Goal: Task Accomplishment & Management: Complete application form

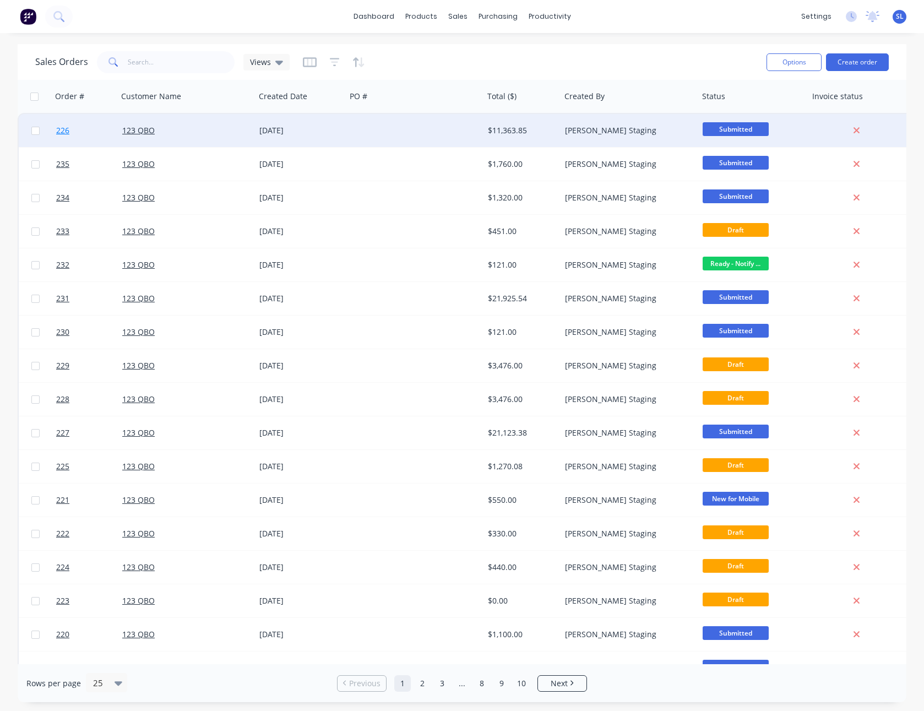
click at [78, 137] on link "226" at bounding box center [89, 130] width 66 height 33
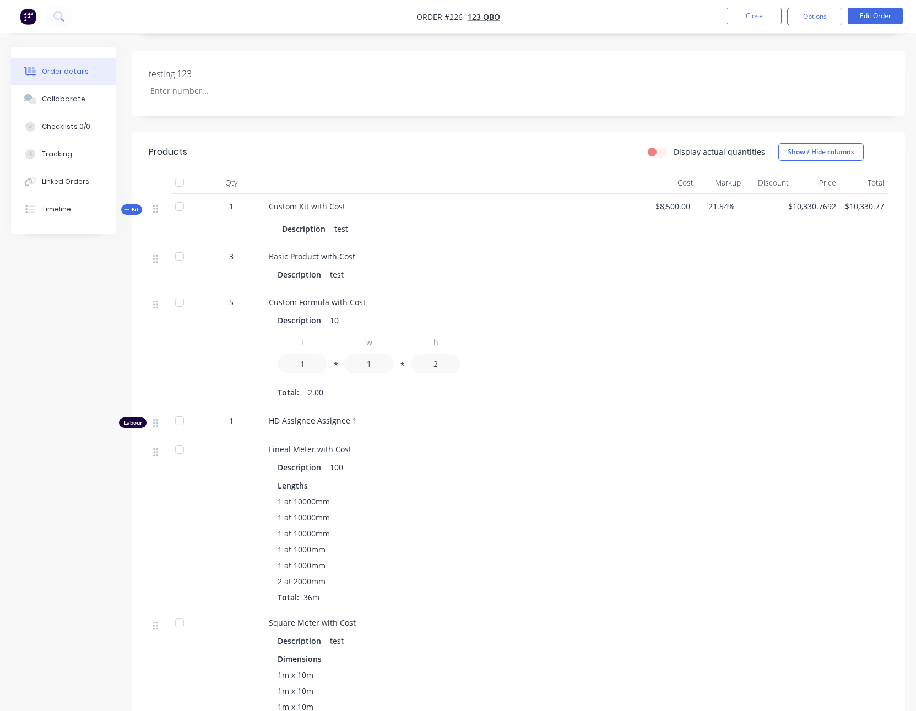
scroll to position [494, 0]
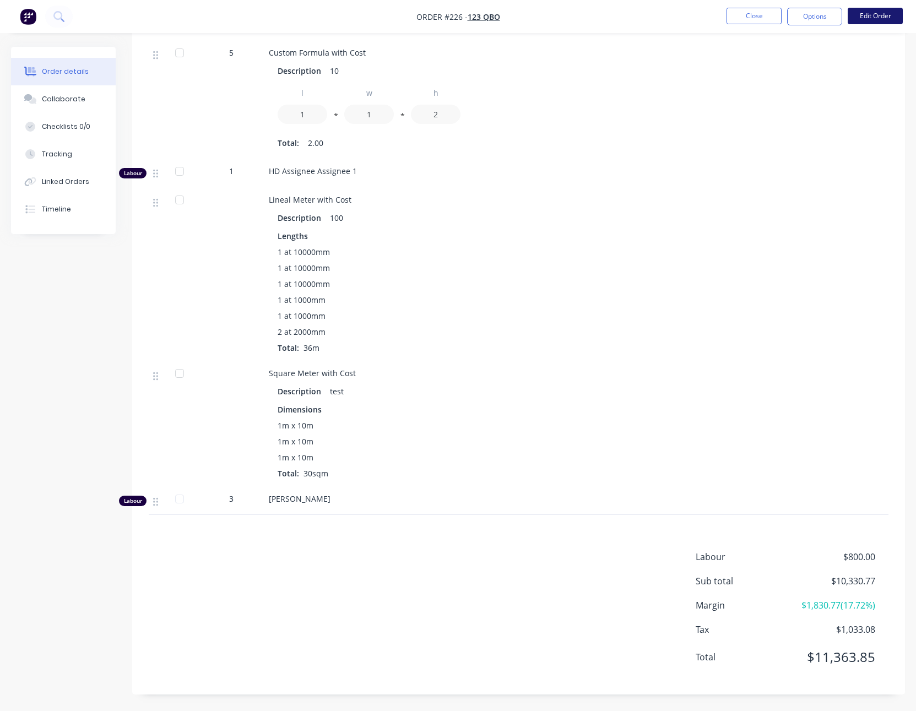
click at [888, 18] on button "Edit Order" at bounding box center [875, 16] width 55 height 17
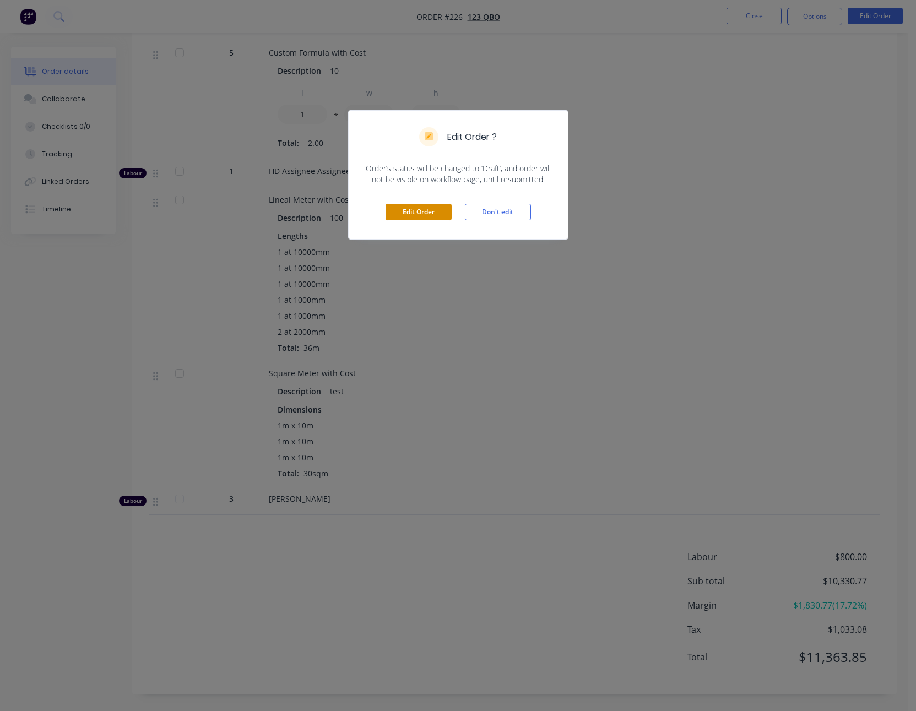
click at [445, 215] on button "Edit Order" at bounding box center [419, 212] width 66 height 17
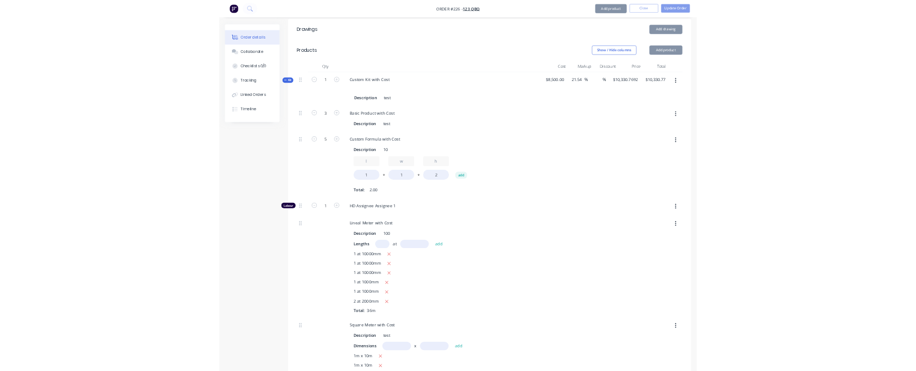
scroll to position [440, 0]
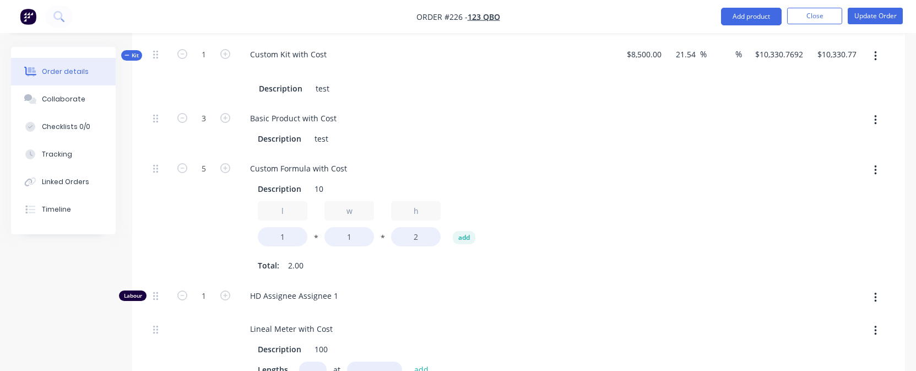
click at [867, 63] on button "button" at bounding box center [876, 56] width 26 height 20
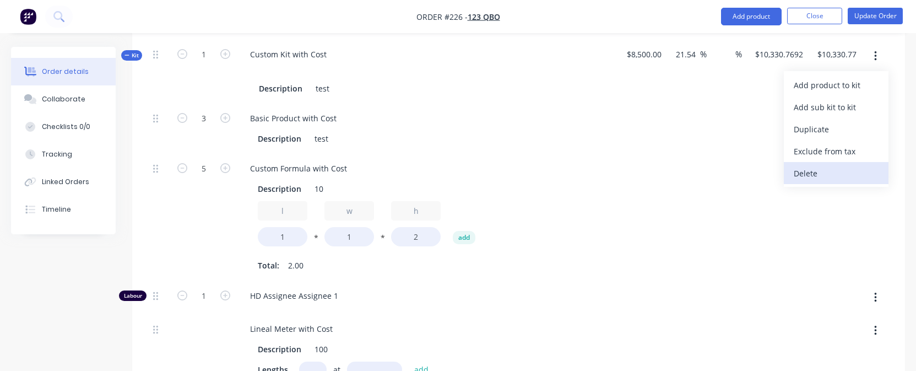
click at [842, 177] on div "Delete" at bounding box center [836, 173] width 85 height 16
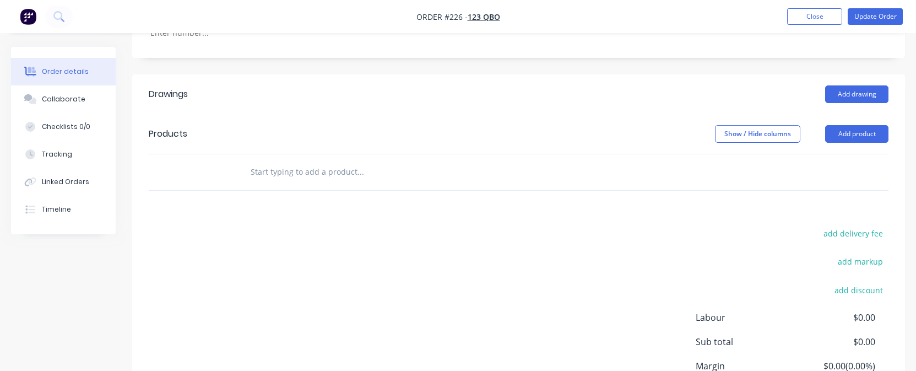
scroll to position [301, 0]
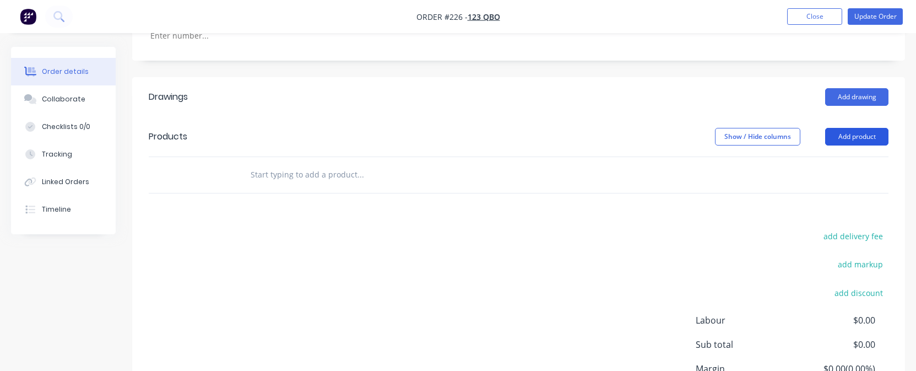
click at [887, 132] on button "Add product" at bounding box center [856, 137] width 63 height 18
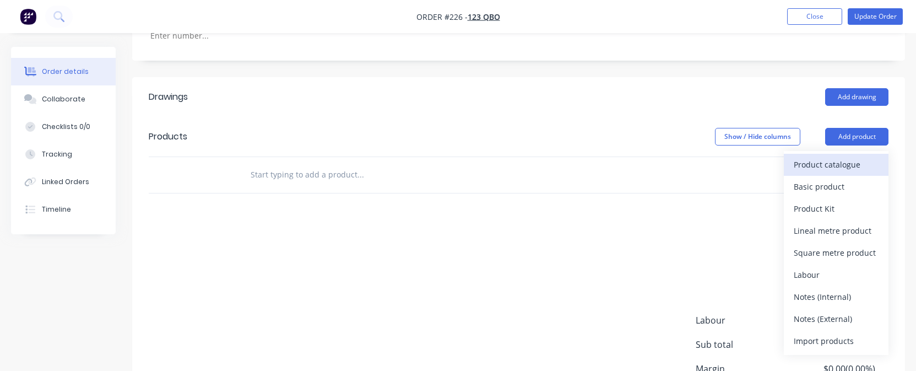
click at [855, 162] on div "Product catalogue" at bounding box center [836, 164] width 85 height 16
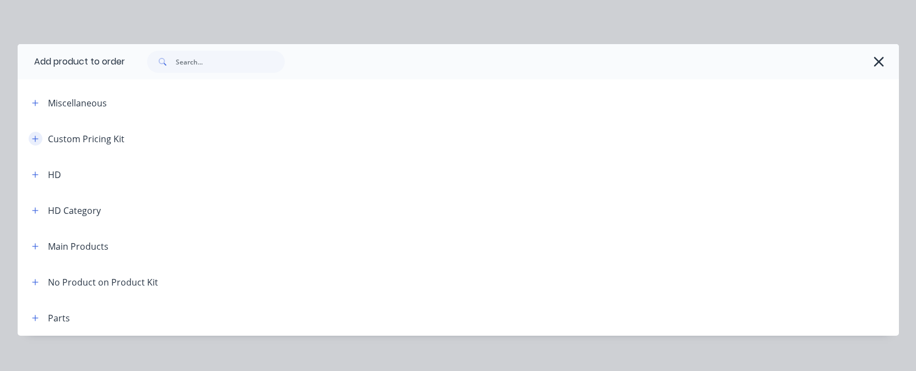
click at [32, 139] on icon "button" at bounding box center [35, 138] width 6 height 6
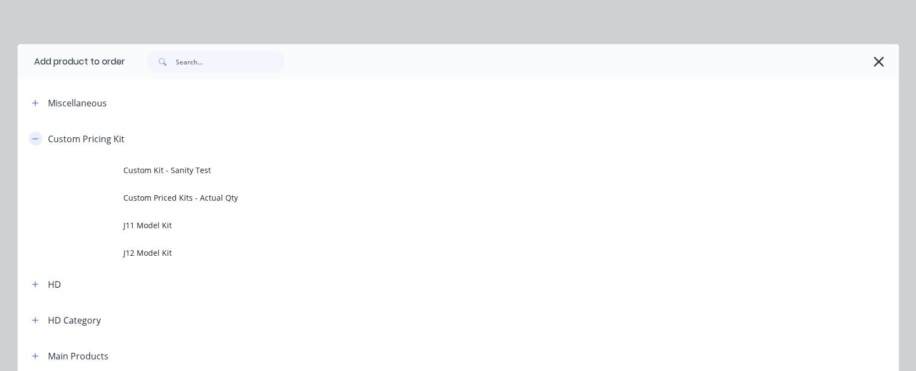
click at [34, 138] on button "button" at bounding box center [36, 139] width 14 height 14
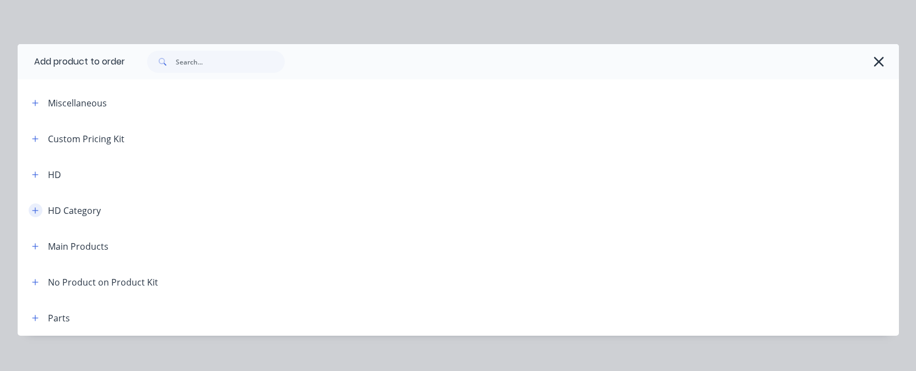
click at [32, 210] on icon "button" at bounding box center [35, 211] width 7 height 8
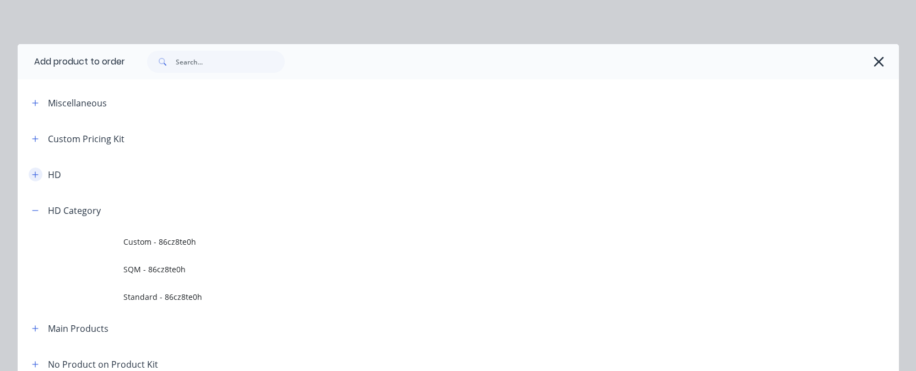
click at [32, 176] on icon "button" at bounding box center [35, 175] width 7 height 8
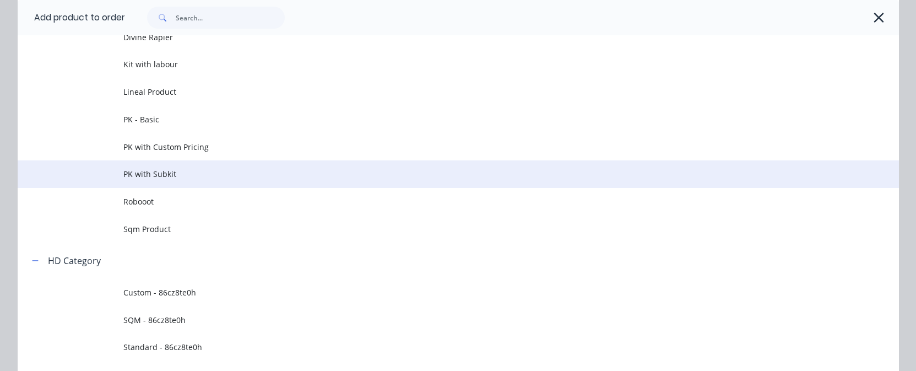
scroll to position [277, 0]
click at [156, 171] on span "PK with Subkit" at bounding box center [433, 176] width 620 height 12
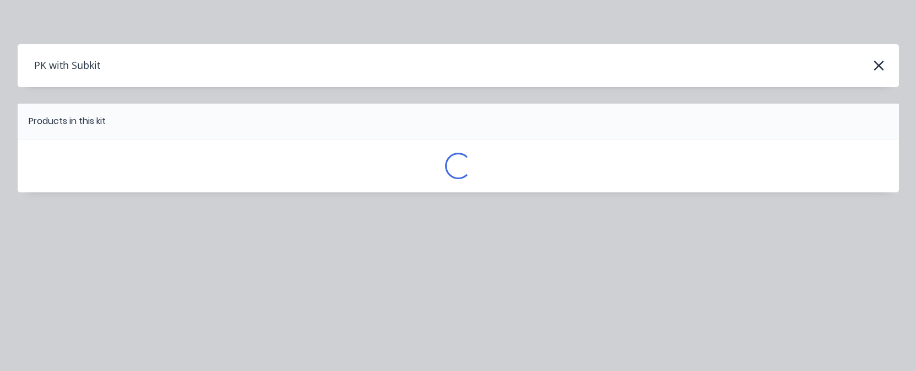
scroll to position [0, 0]
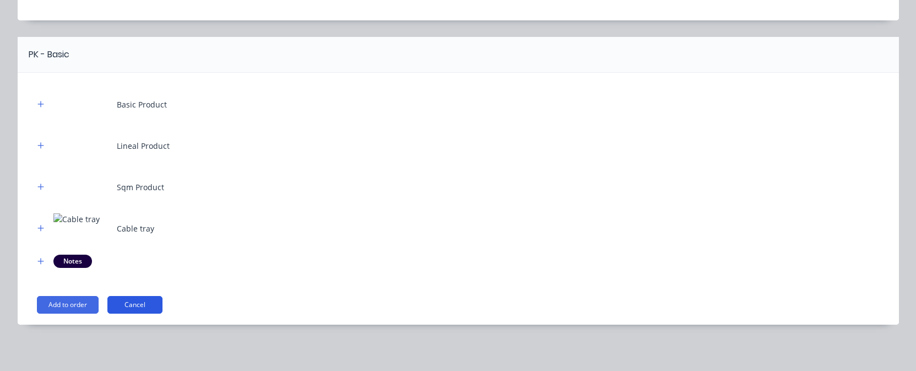
click at [147, 305] on button "Cancel" at bounding box center [134, 305] width 55 height 18
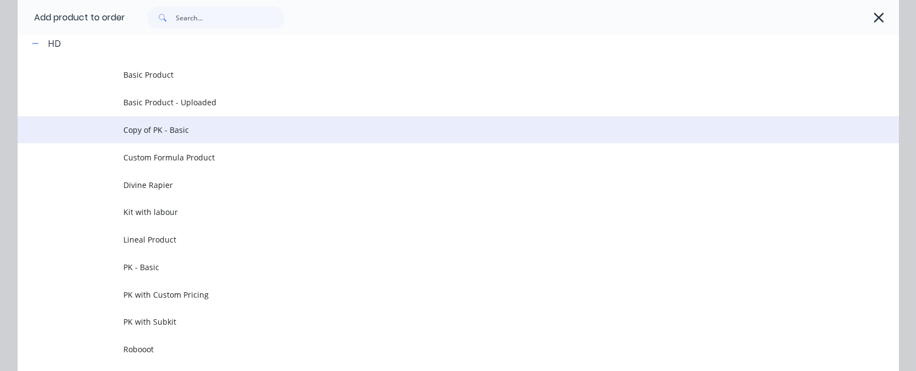
scroll to position [129, 0]
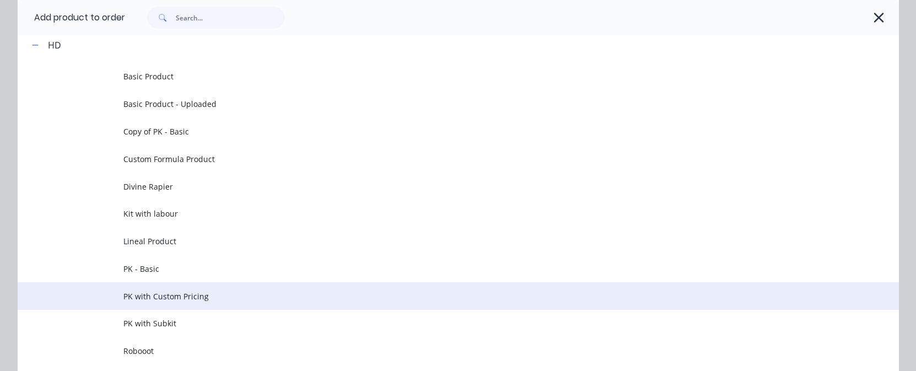
click at [169, 296] on span "PK with Custom Pricing" at bounding box center [433, 296] width 620 height 12
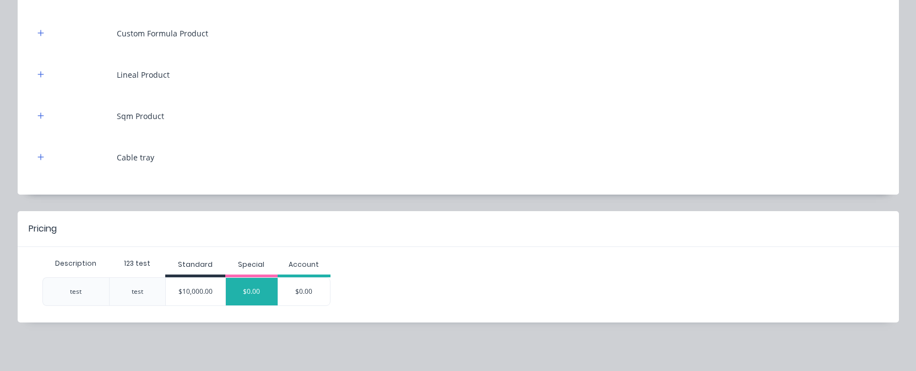
scroll to position [298, 0]
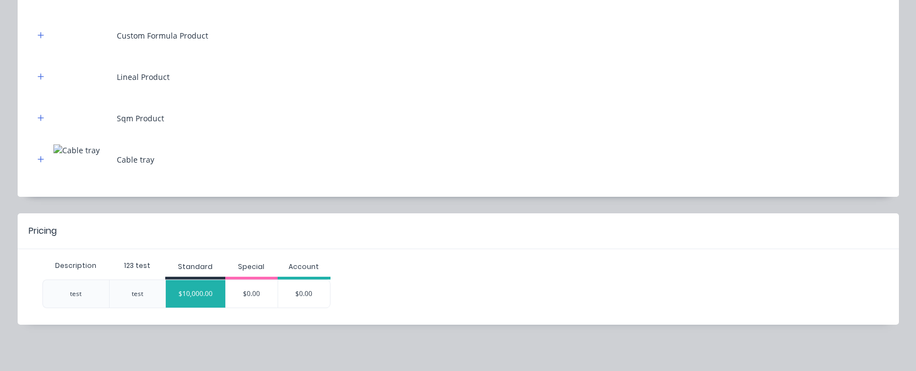
click at [193, 296] on div "$10,000.00" at bounding box center [195, 294] width 59 height 28
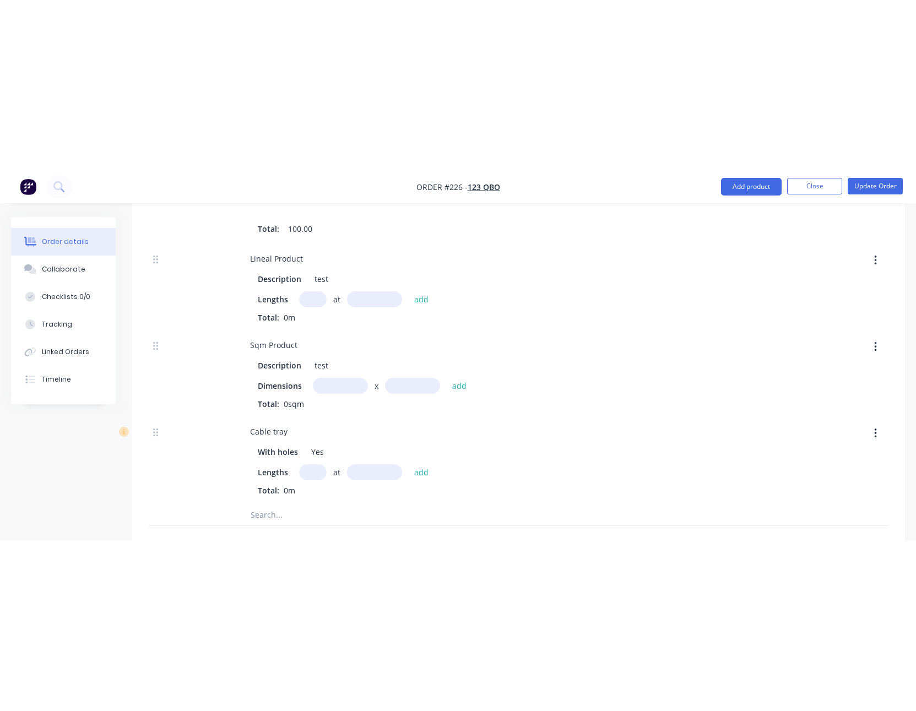
scroll to position [827, 0]
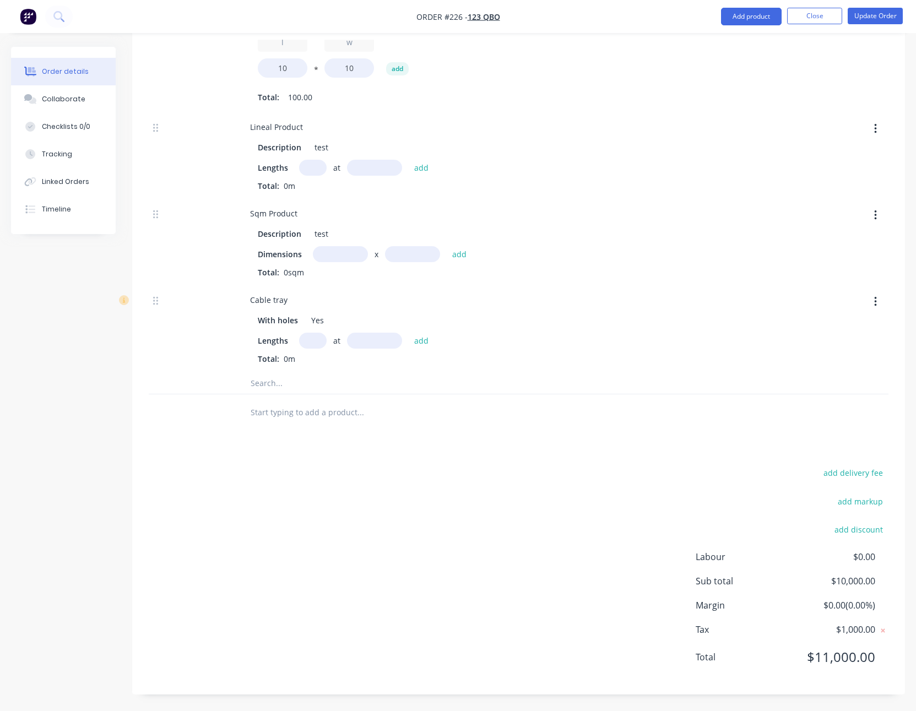
click at [700, 219] on div at bounding box center [694, 242] width 48 height 86
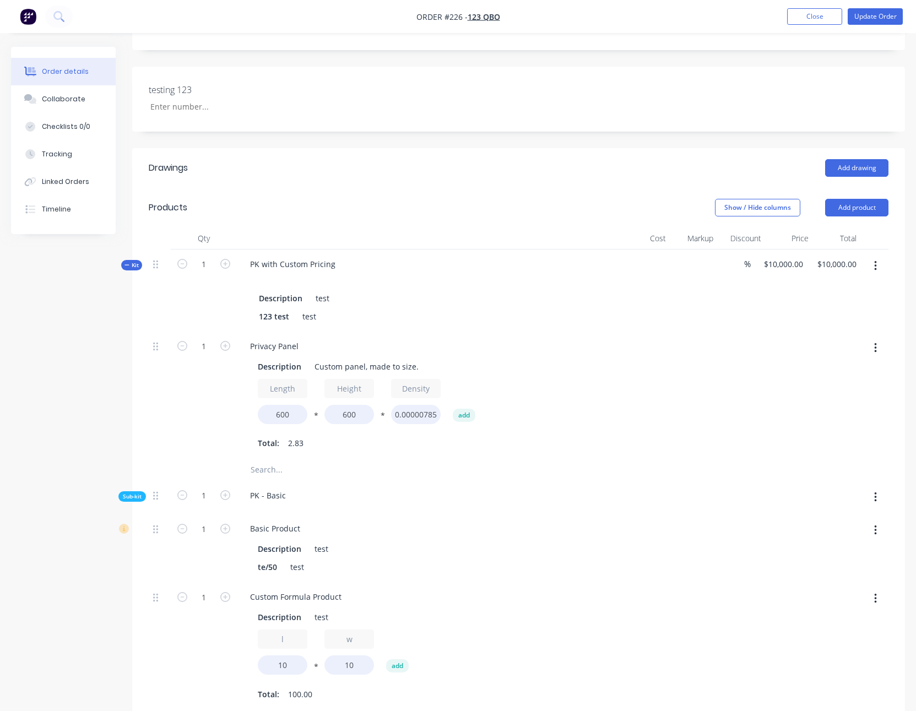
scroll to position [230, 0]
click at [874, 275] on div at bounding box center [875, 290] width 28 height 82
click at [887, 274] on div at bounding box center [876, 266] width 26 height 20
click at [883, 271] on button "button" at bounding box center [876, 266] width 26 height 20
click at [827, 381] on div "Delete" at bounding box center [836, 383] width 85 height 16
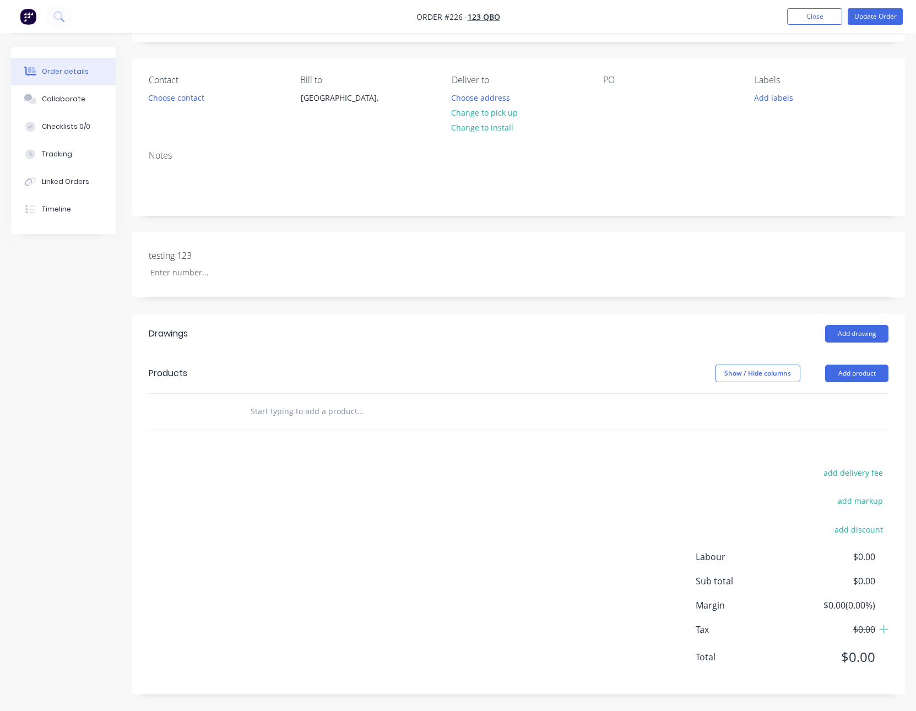
scroll to position [64, 0]
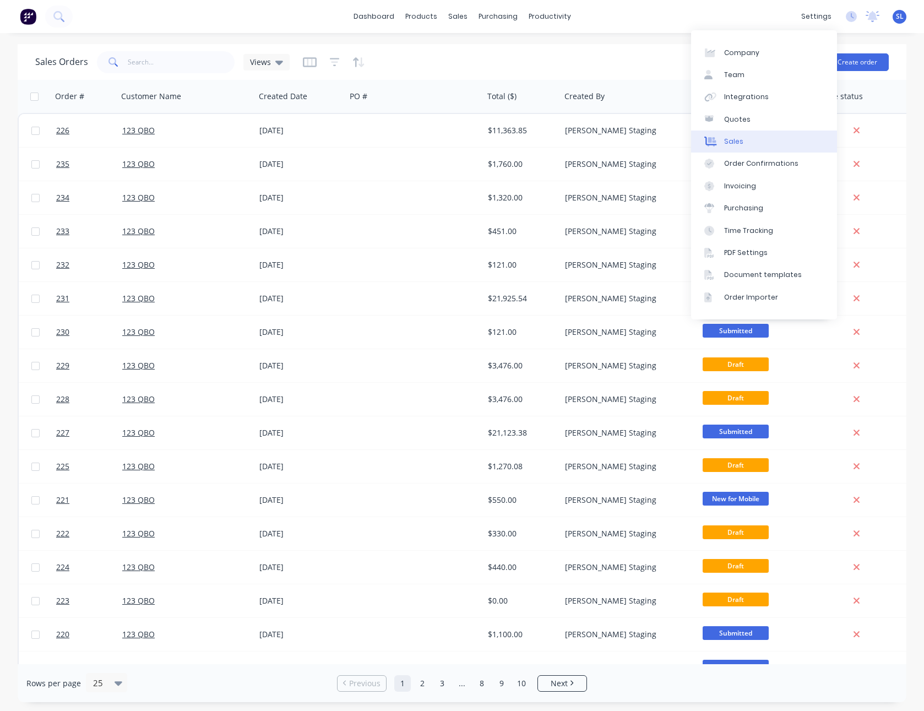
click at [731, 137] on div "Sales" at bounding box center [733, 142] width 19 height 10
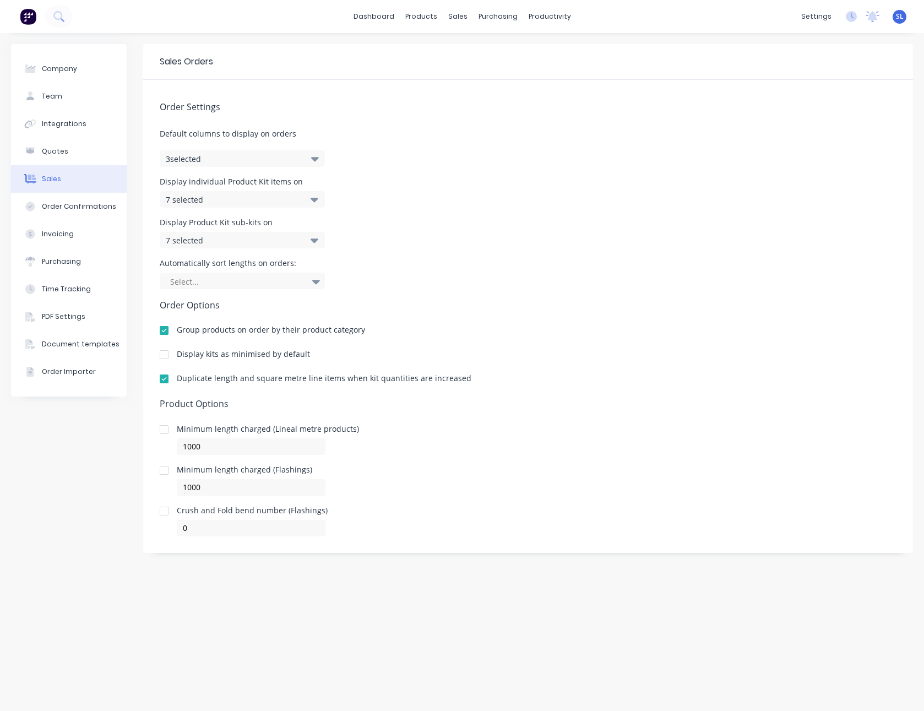
click at [657, 246] on div "Display Product Kit sub-kits on 7 selected" at bounding box center [528, 234] width 737 height 30
drag, startPoint x: 462, startPoint y: 378, endPoint x: 220, endPoint y: 381, distance: 242.4
click at [220, 381] on div "Duplicate length and square metre line items when kit quantities are increased" at bounding box center [528, 381] width 737 height 13
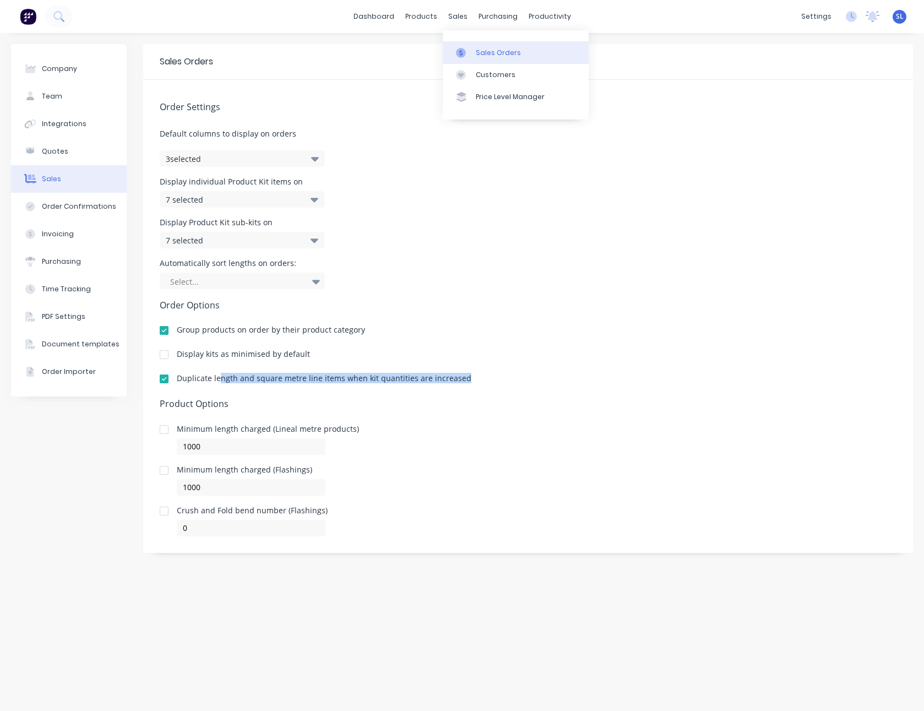
click at [478, 46] on link "Sales Orders" at bounding box center [516, 52] width 146 height 22
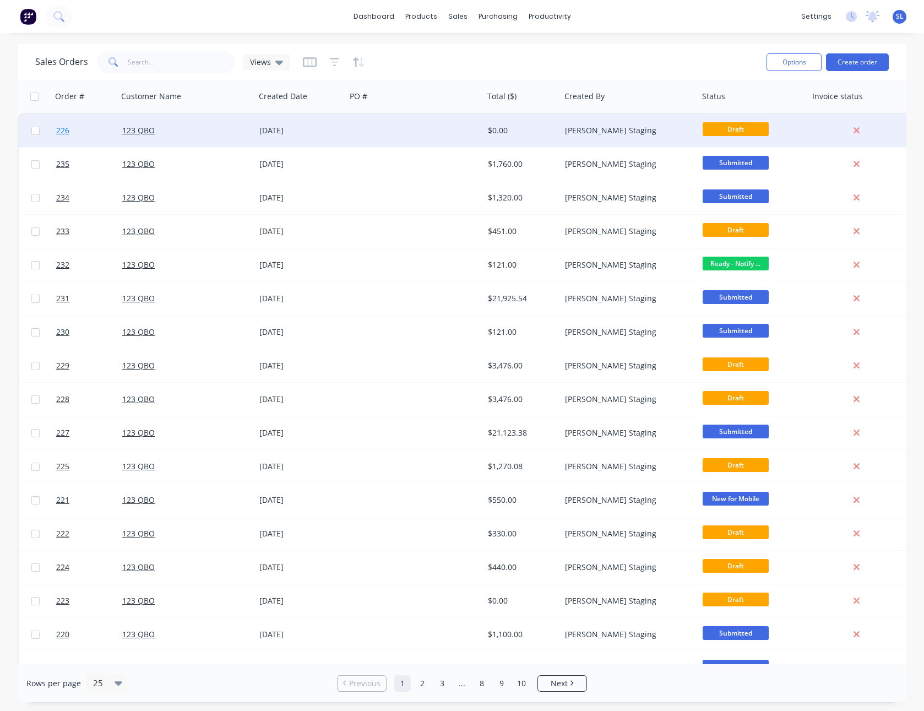
click at [66, 127] on span "226" at bounding box center [62, 130] width 13 height 11
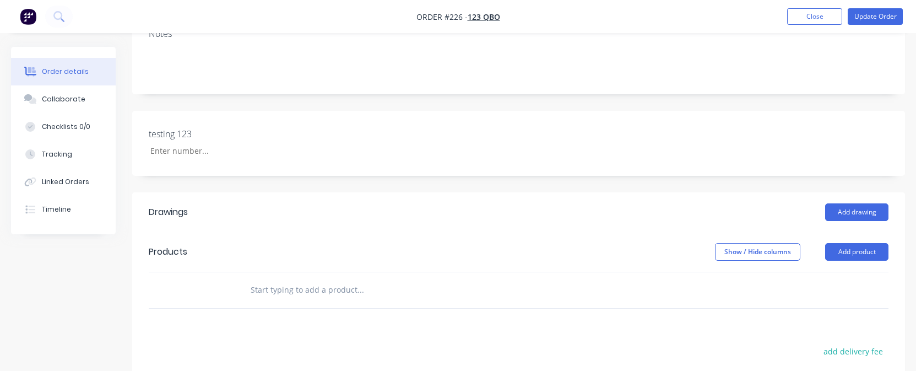
scroll to position [205, 0]
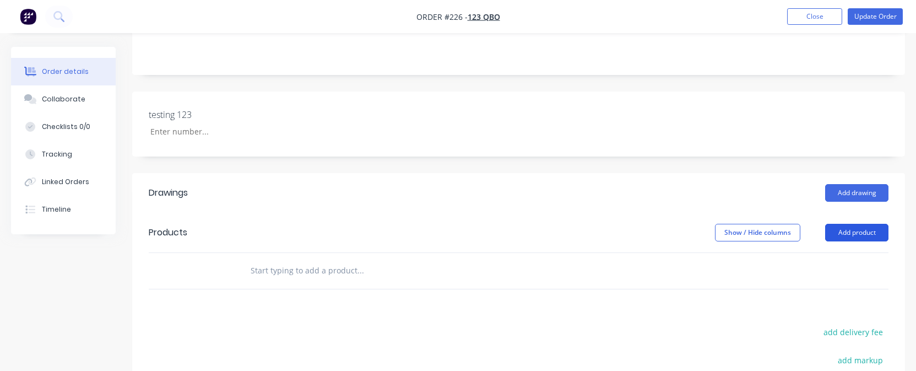
click at [854, 240] on button "Add product" at bounding box center [856, 233] width 63 height 18
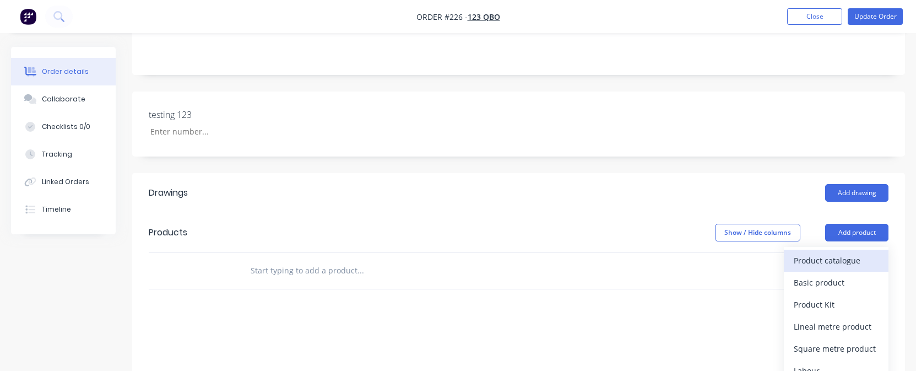
click at [844, 257] on div "Product catalogue" at bounding box center [836, 260] width 85 height 16
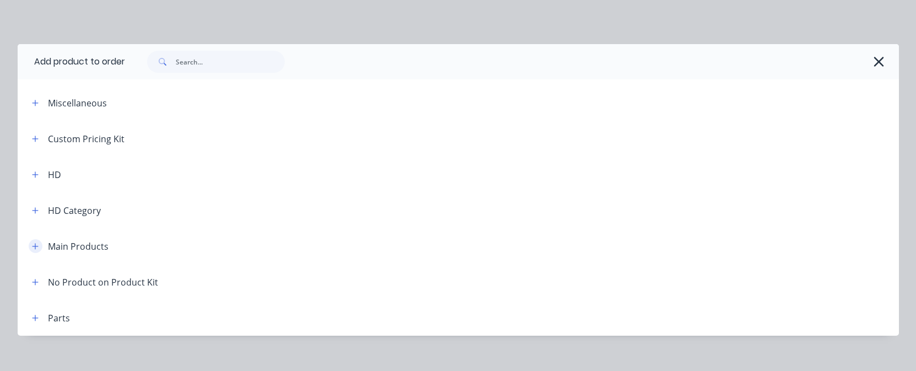
click at [34, 246] on icon "button" at bounding box center [35, 246] width 7 height 8
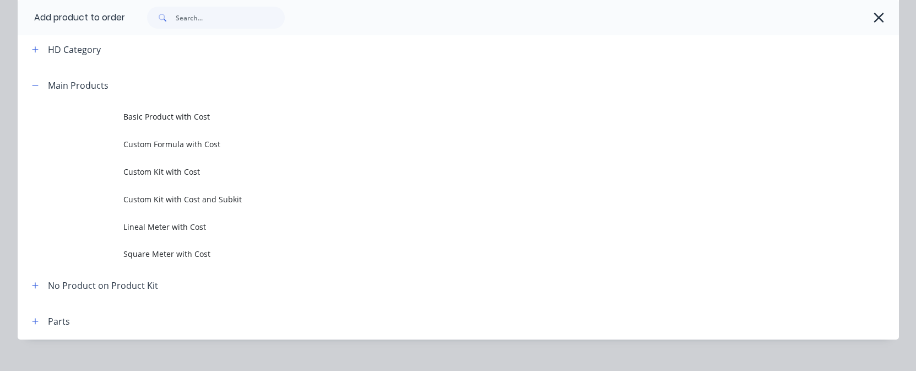
scroll to position [178, 0]
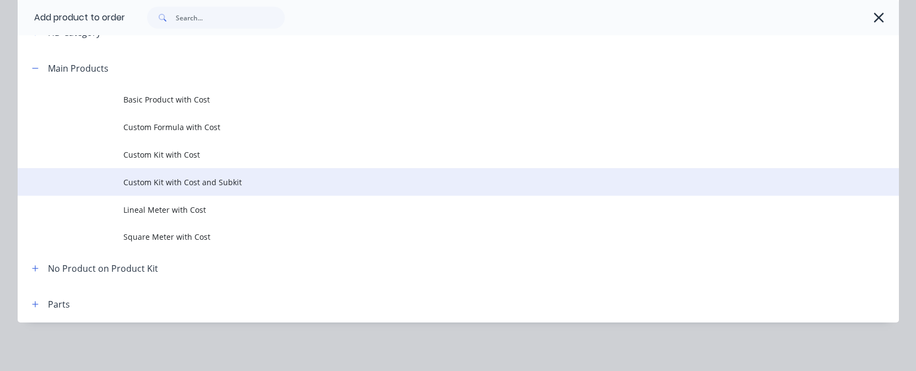
click at [205, 182] on span "Custom Kit with Cost and Subkit" at bounding box center [433, 182] width 620 height 12
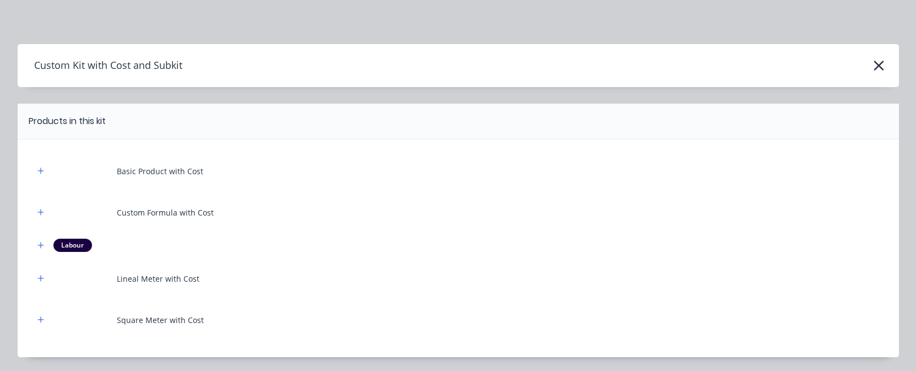
scroll to position [350, 0]
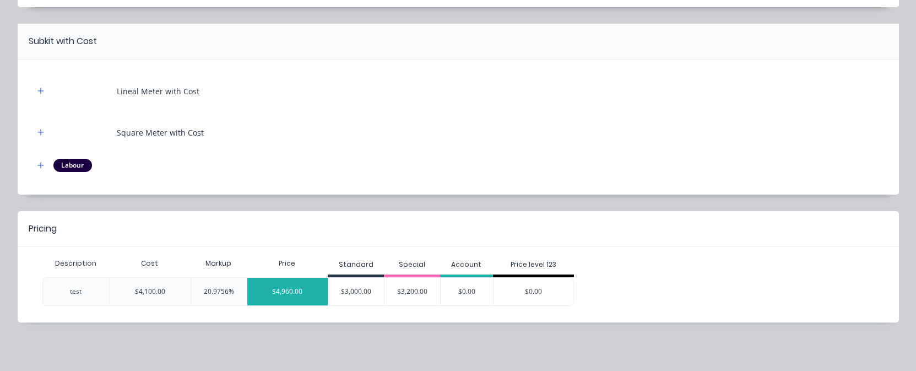
click at [282, 292] on div "$4,960.00" at bounding box center [287, 292] width 81 height 28
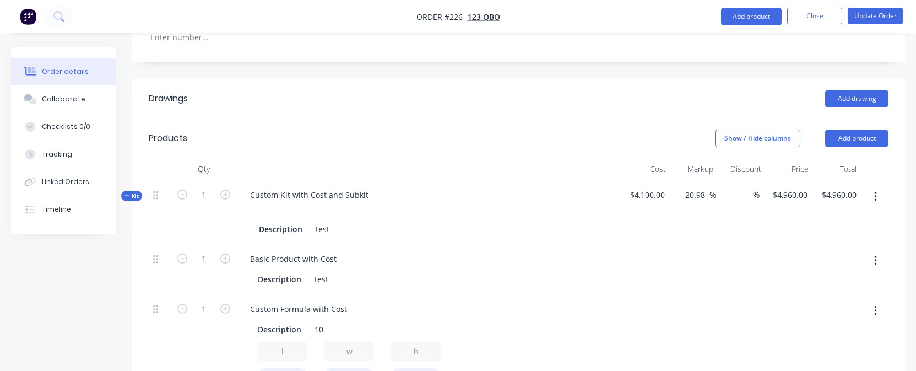
scroll to position [299, 0]
click at [874, 191] on icon "button" at bounding box center [875, 197] width 3 height 12
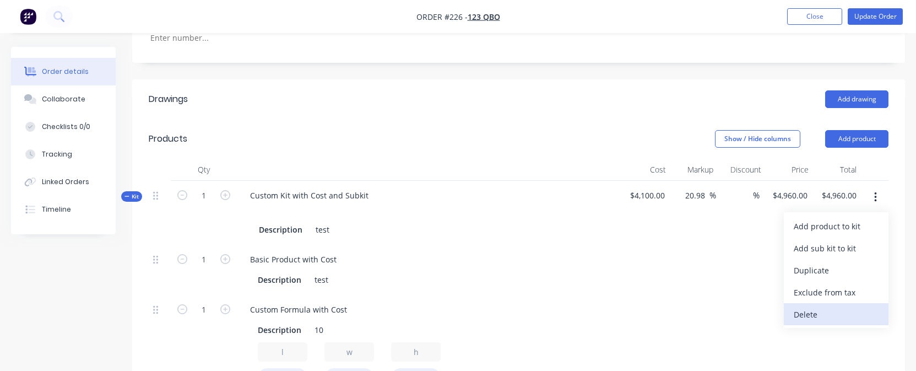
click at [819, 310] on div "Delete" at bounding box center [836, 314] width 85 height 16
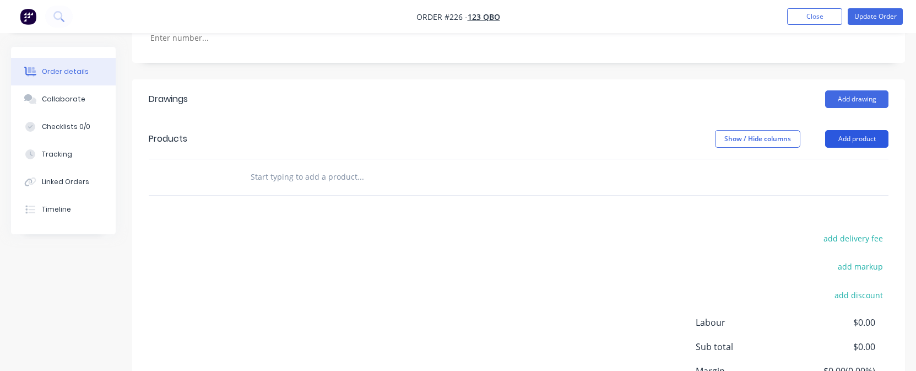
click at [876, 136] on button "Add product" at bounding box center [856, 139] width 63 height 18
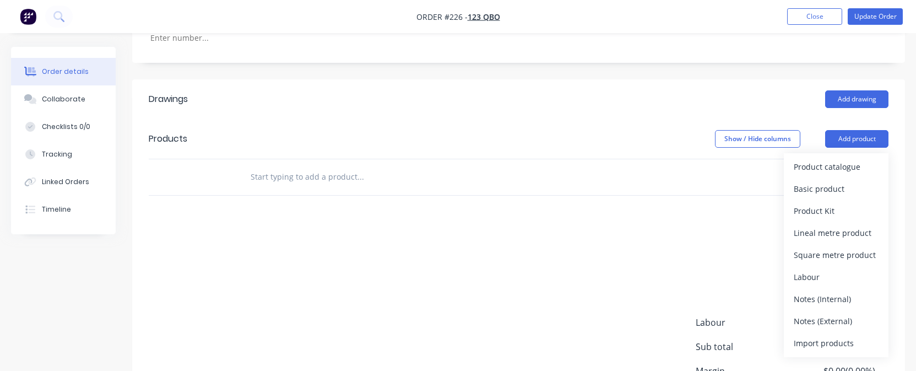
click at [848, 163] on div "Product catalogue" at bounding box center [836, 167] width 85 height 16
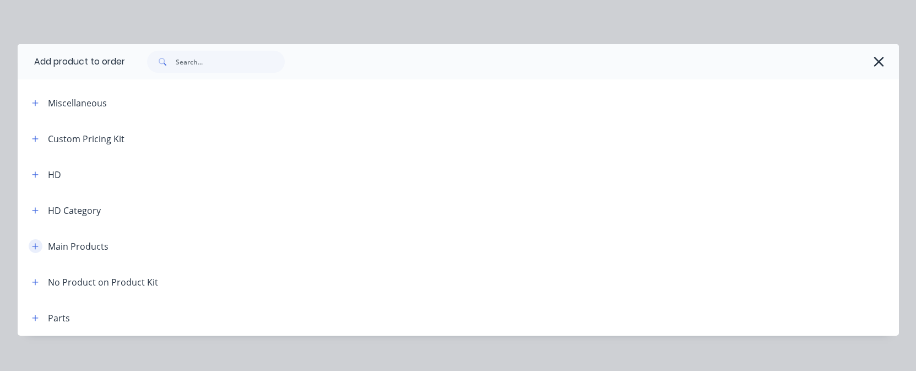
click at [33, 245] on icon "button" at bounding box center [35, 246] width 7 height 8
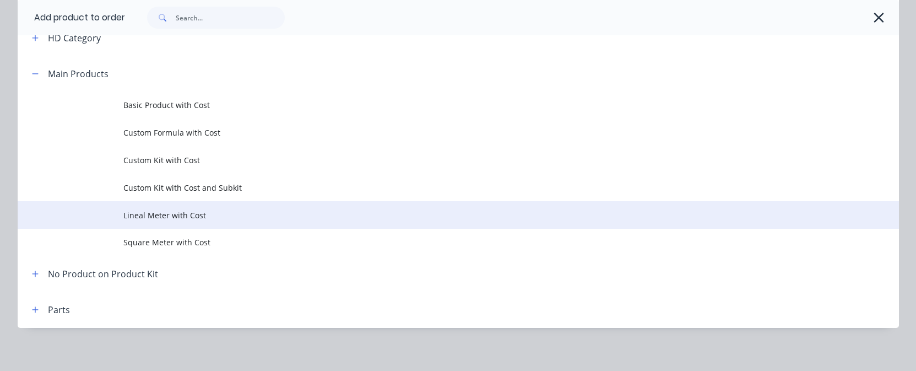
scroll to position [178, 0]
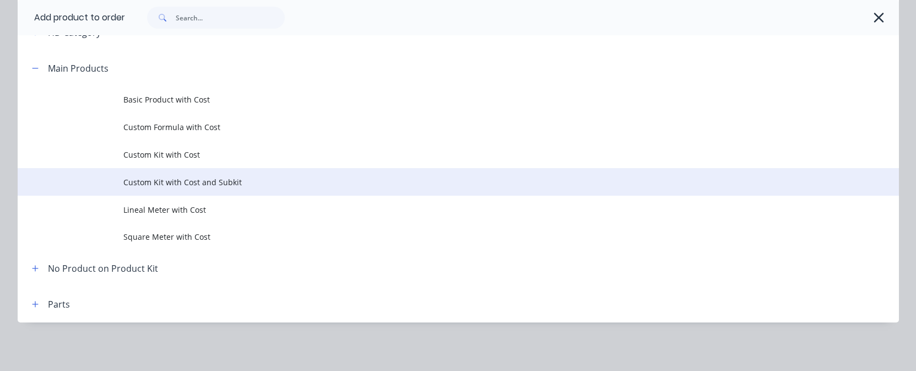
click at [228, 187] on span "Custom Kit with Cost and Subkit" at bounding box center [433, 182] width 620 height 12
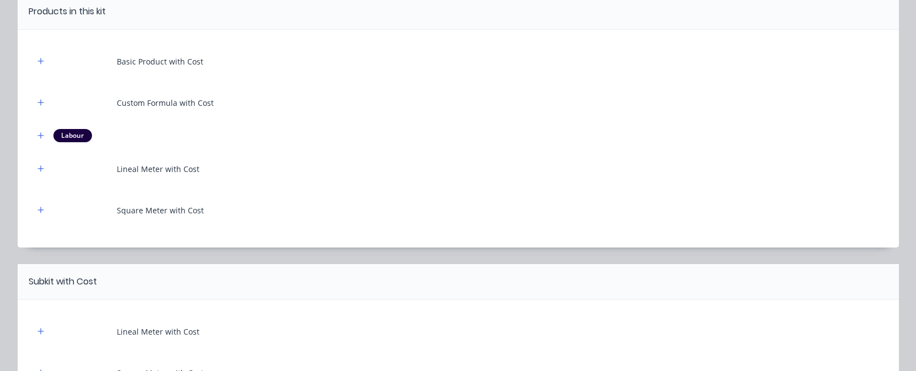
scroll to position [350, 0]
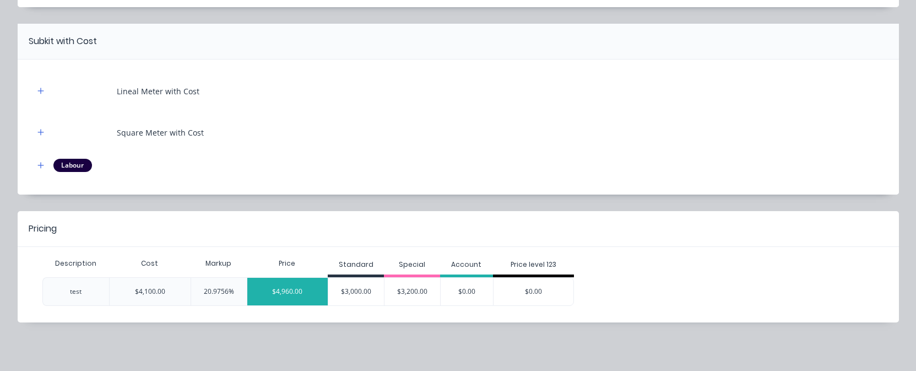
click at [296, 290] on div "$4,960.00" at bounding box center [287, 292] width 81 height 28
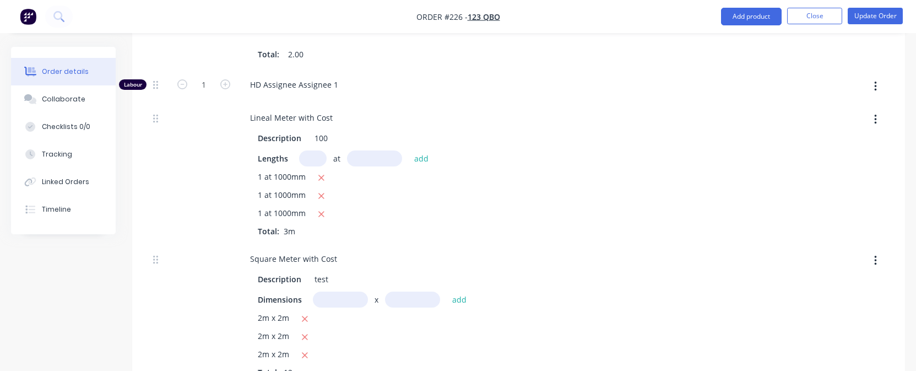
scroll to position [659, 0]
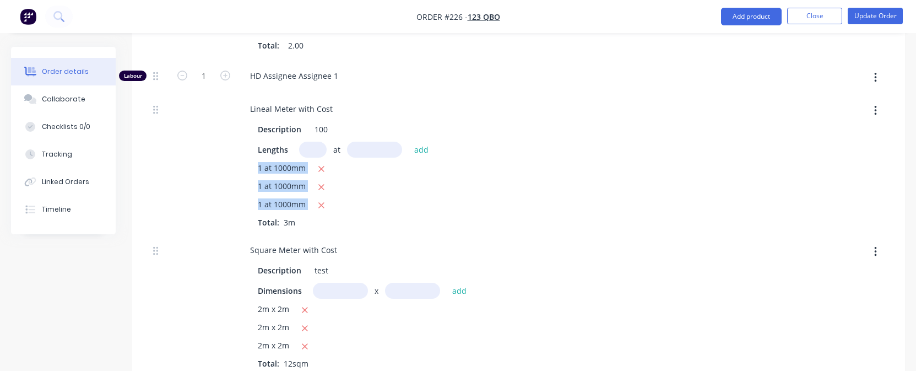
drag, startPoint x: 248, startPoint y: 171, endPoint x: 394, endPoint y: 207, distance: 150.4
click at [394, 207] on div "Description 100 Lengths at add 1 at 1000mm 1 at 1000mm 1 at 1000mm Total: 3m" at bounding box center [429, 173] width 377 height 109
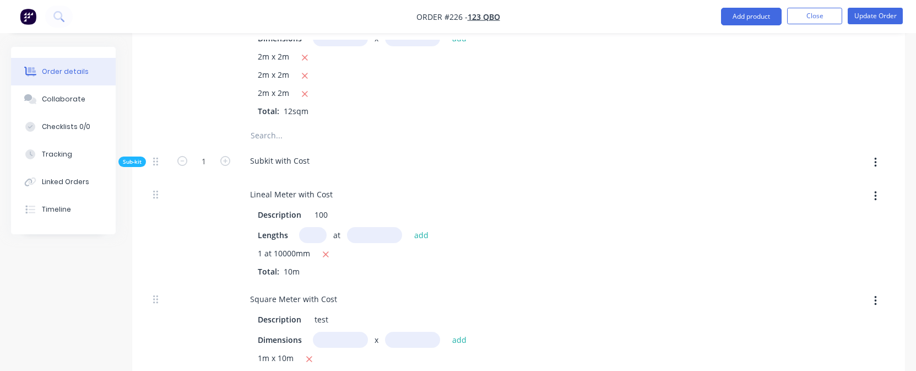
scroll to position [955, 0]
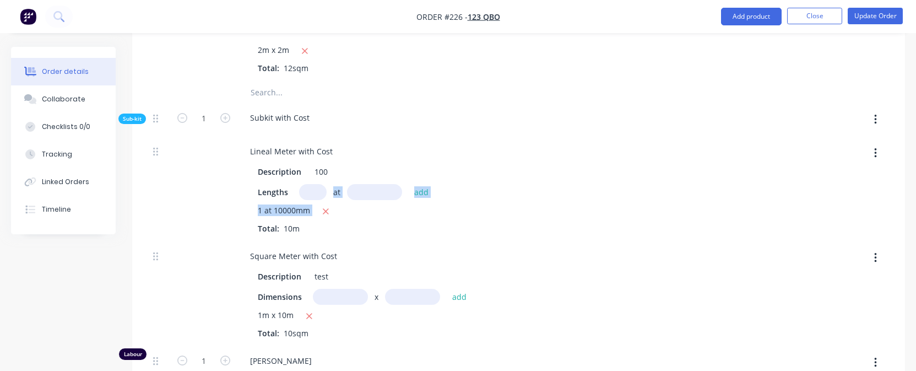
drag, startPoint x: 355, startPoint y: 212, endPoint x: 243, endPoint y: 199, distance: 111.9
click at [243, 199] on div "Description 100 Lengths at add 1 at 10000mm Total: 10m" at bounding box center [429, 197] width 377 height 73
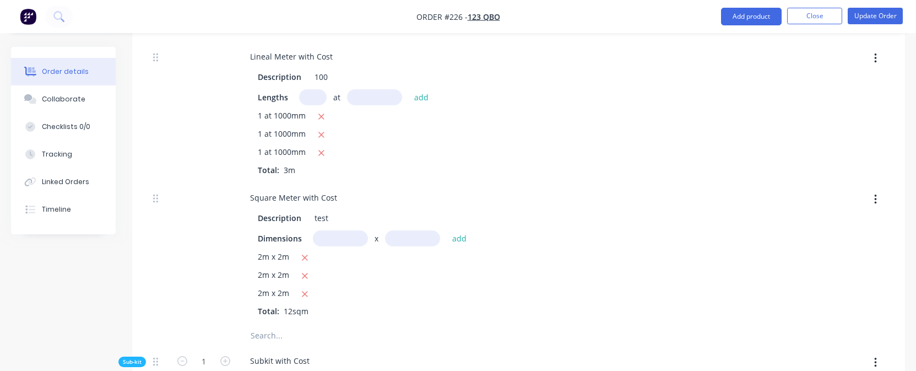
scroll to position [338, 0]
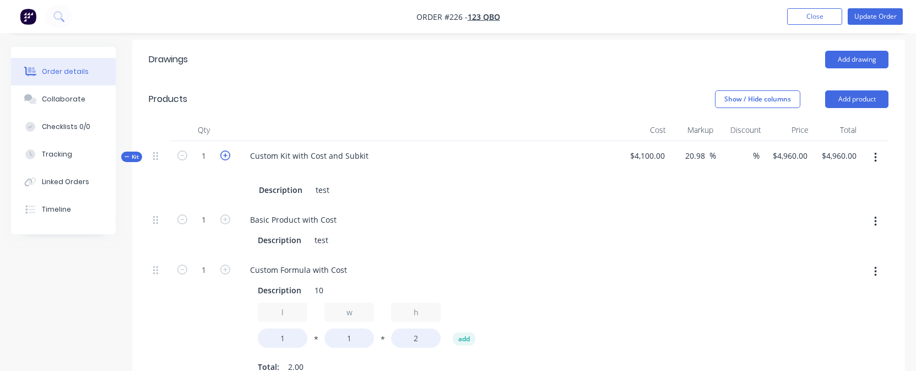
click at [226, 154] on icon "button" at bounding box center [225, 155] width 10 height 10
type input "2"
type input "$9,920.00"
type input "2"
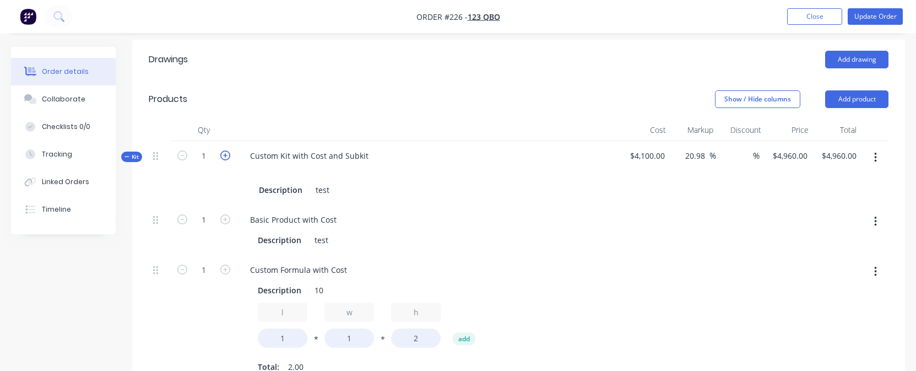
type input "2"
click at [177, 155] on icon "button" at bounding box center [182, 155] width 10 height 10
type input "1"
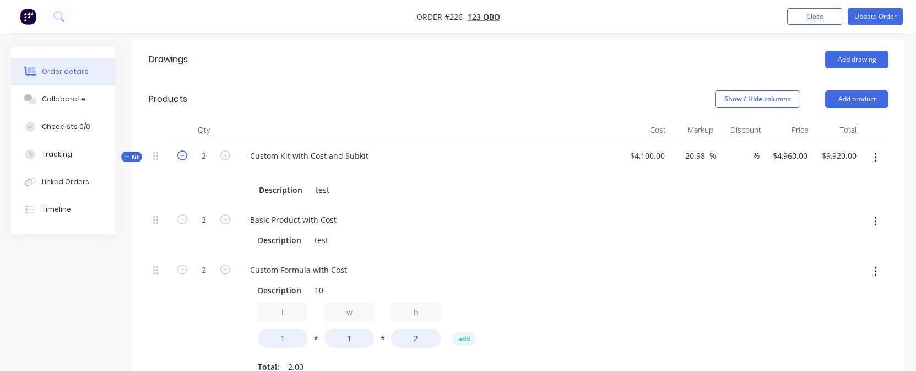
type input "$4,960.00"
type input "1"
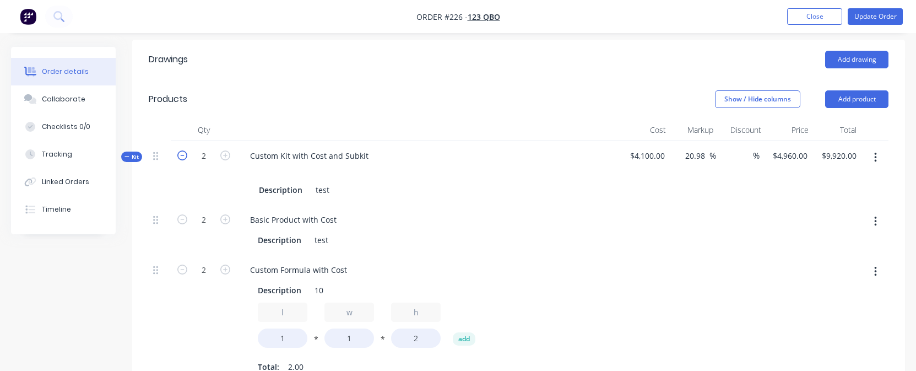
type input "1"
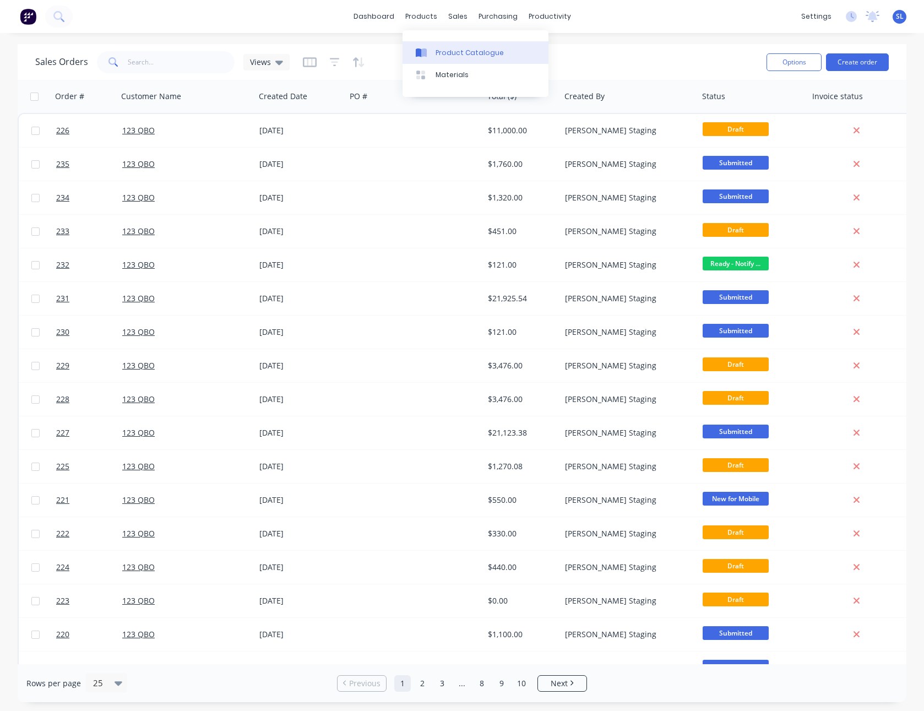
click at [437, 53] on div "Product Catalogue" at bounding box center [470, 53] width 68 height 10
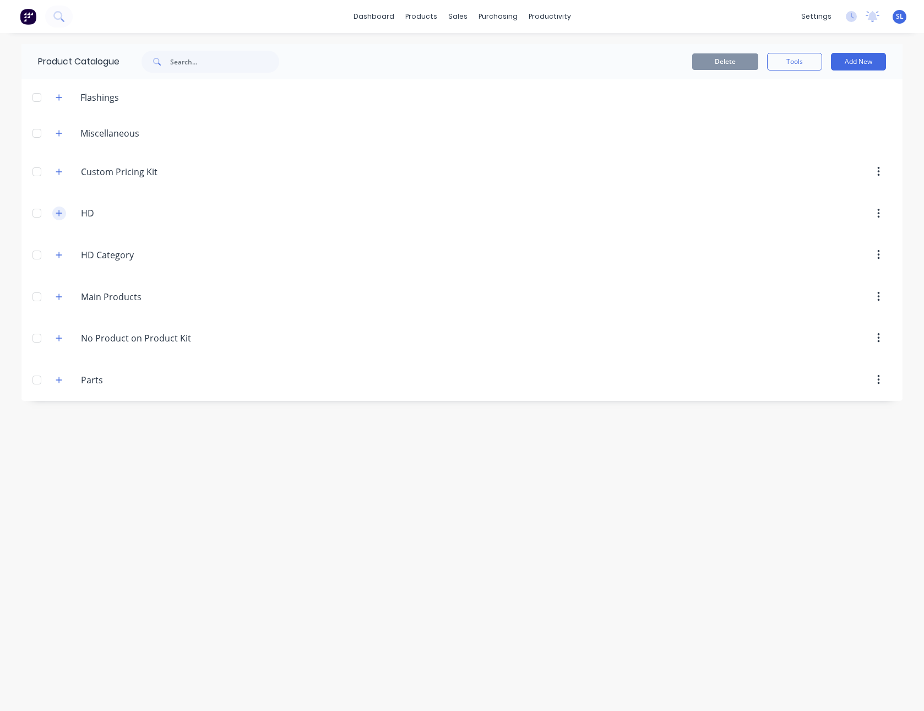
click at [59, 213] on icon "button" at bounding box center [59, 213] width 7 height 8
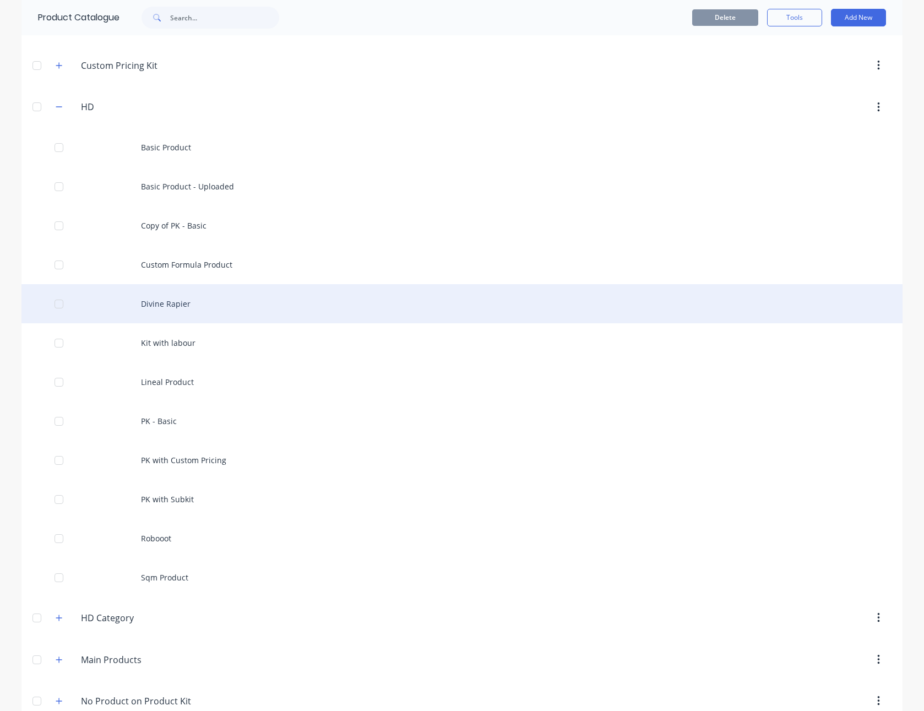
scroll to position [170, 0]
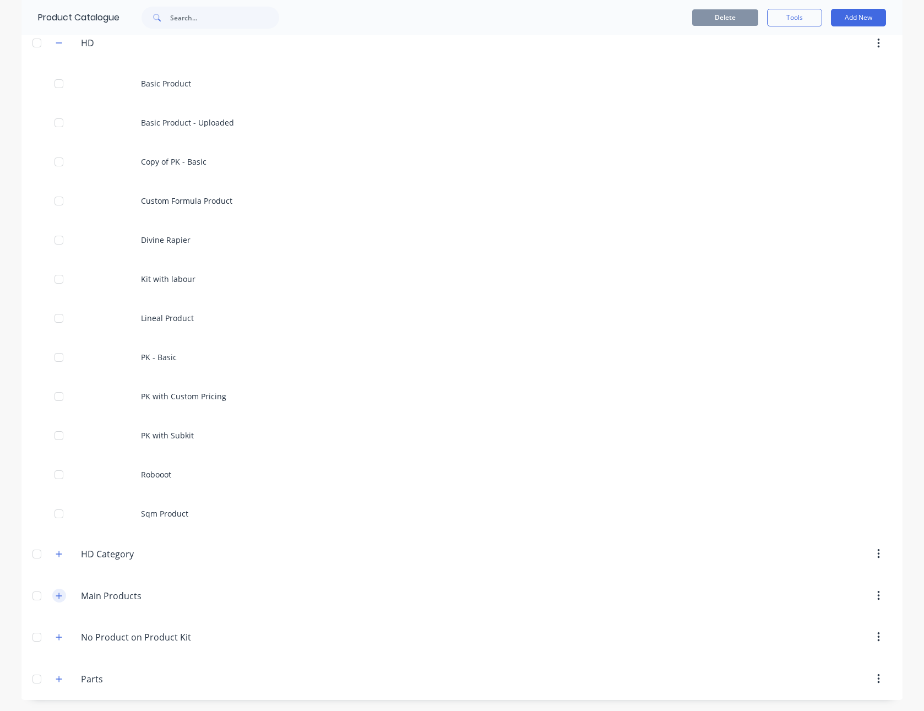
click at [56, 594] on icon "button" at bounding box center [59, 596] width 7 height 8
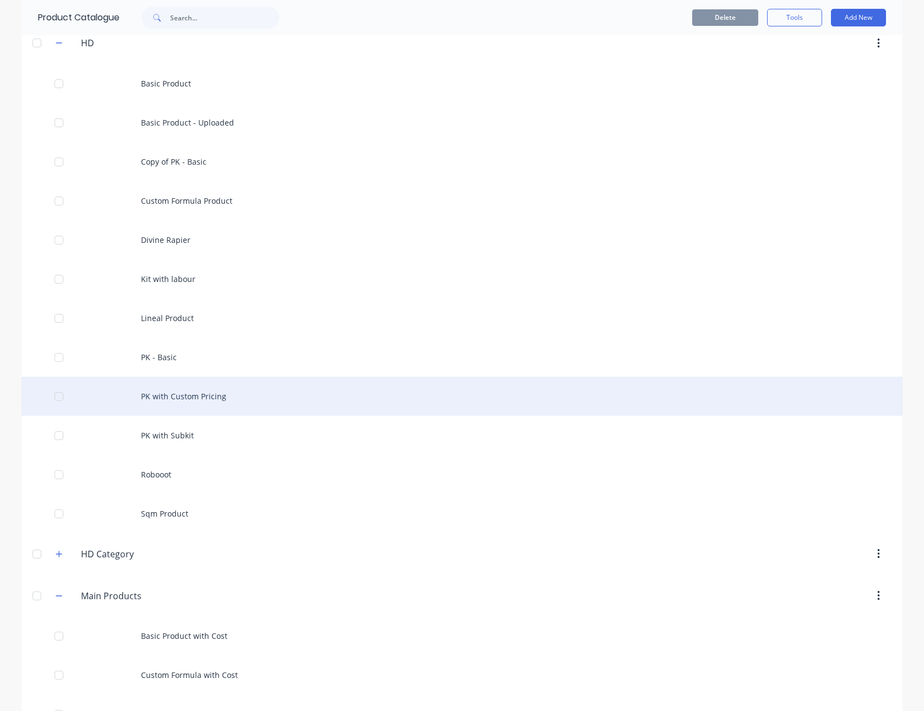
scroll to position [405, 0]
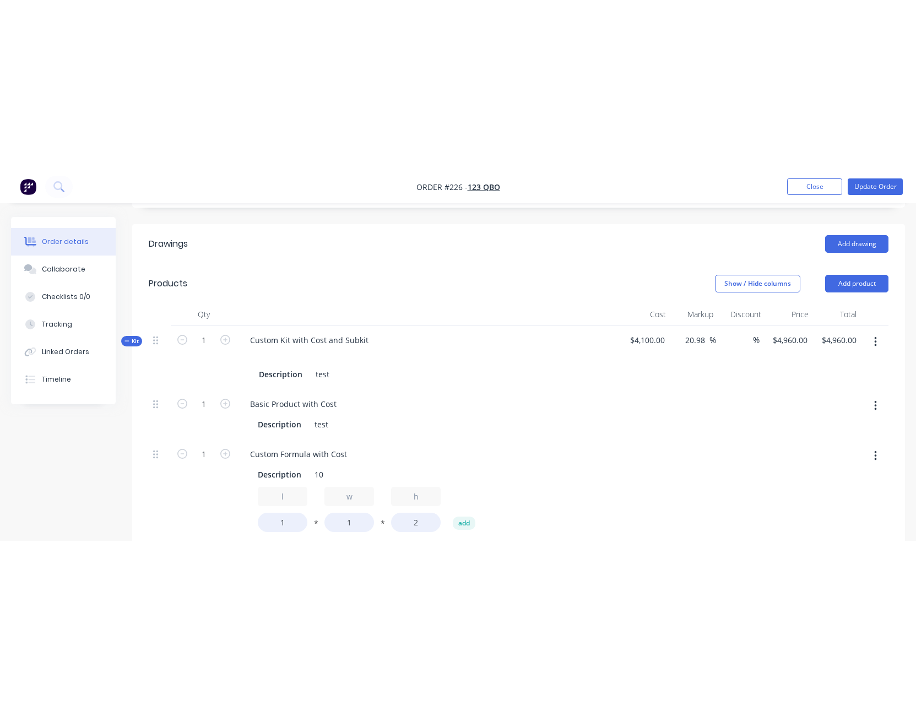
scroll to position [324, 0]
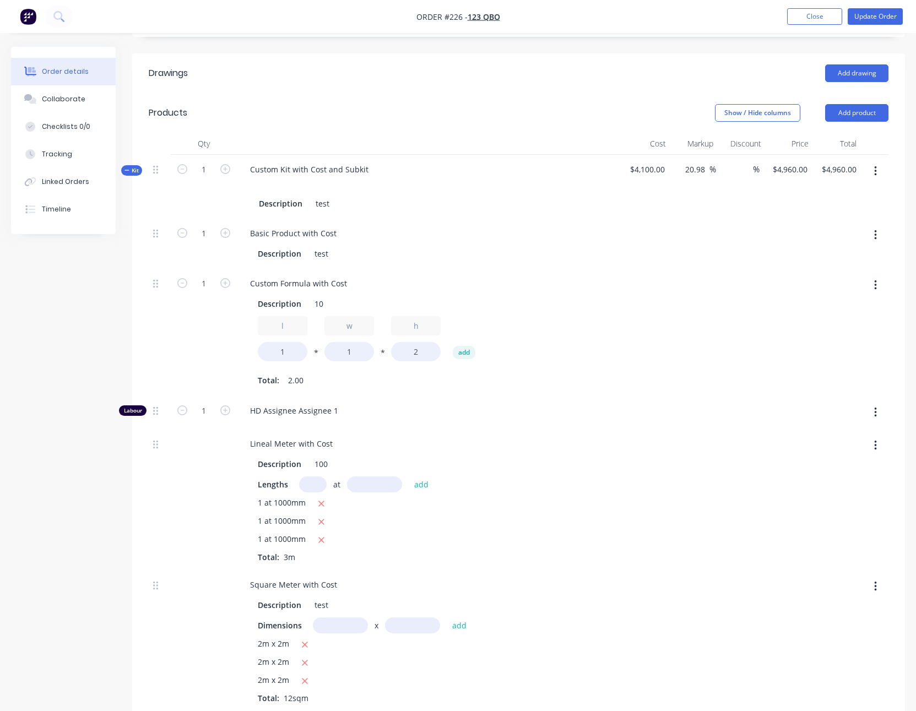
click at [871, 172] on button "button" at bounding box center [876, 171] width 26 height 20
click at [870, 196] on div "Add product to kit" at bounding box center [836, 200] width 85 height 16
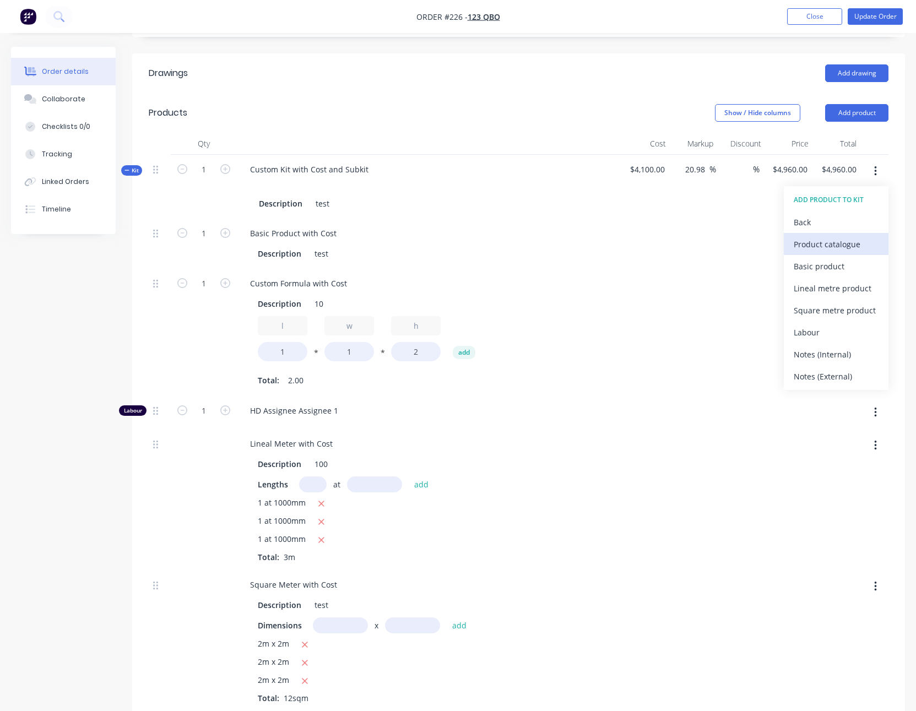
click at [831, 243] on div "Product catalogue" at bounding box center [836, 244] width 85 height 16
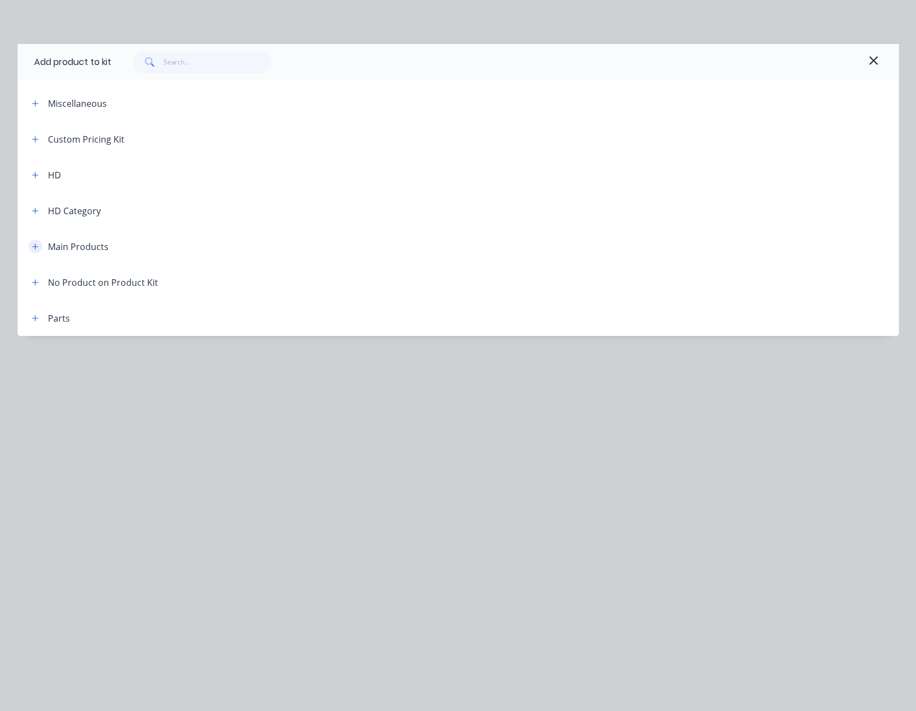
click at [34, 250] on button "button" at bounding box center [36, 247] width 14 height 14
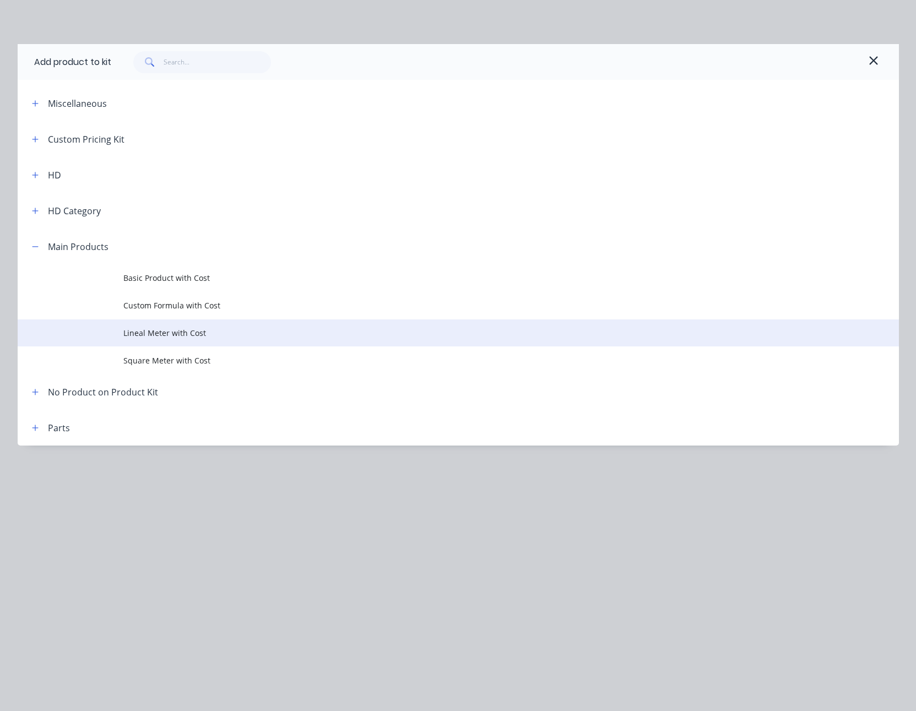
click at [192, 325] on td "Lineal Meter with Cost" at bounding box center [511, 333] width 776 height 28
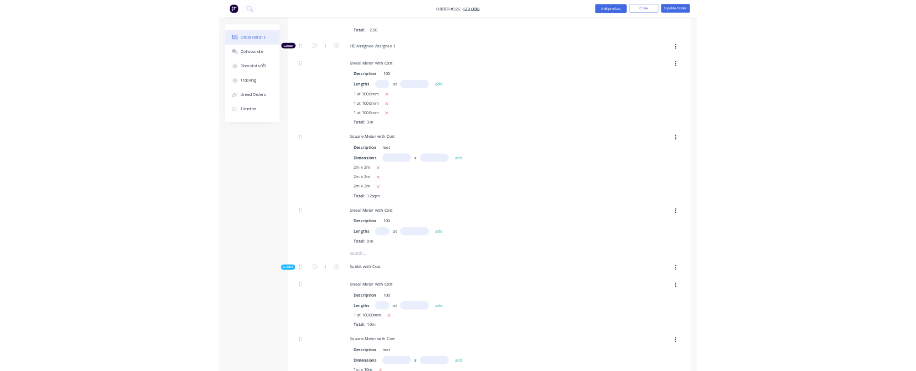
scroll to position [648, 0]
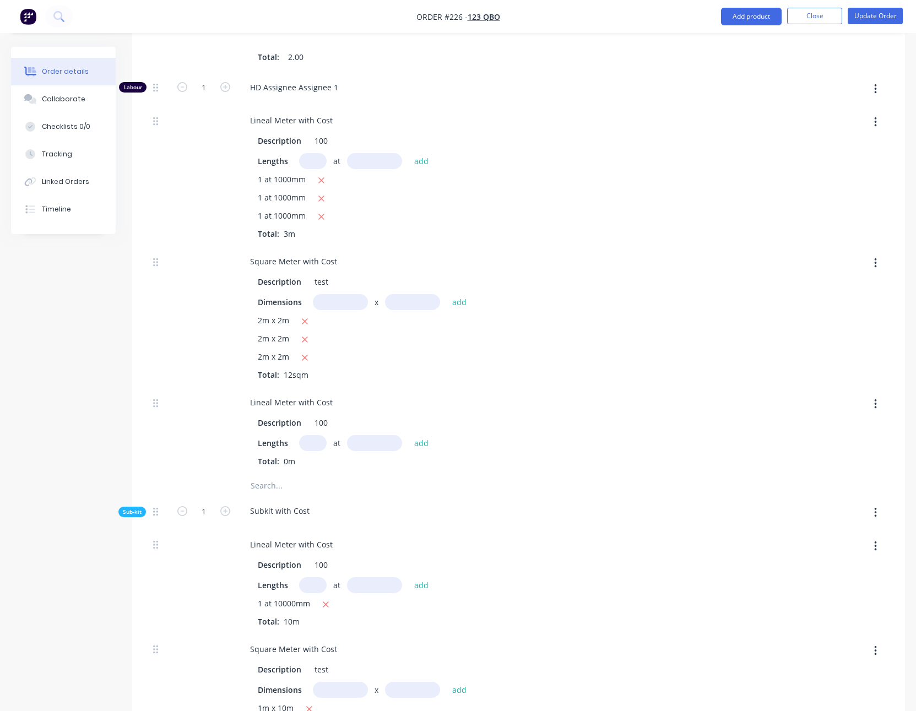
click at [302, 370] on input "text" at bounding box center [313, 443] width 28 height 16
type input "1"
type input "1000"
click at [409, 370] on button "add" at bounding box center [422, 443] width 26 height 15
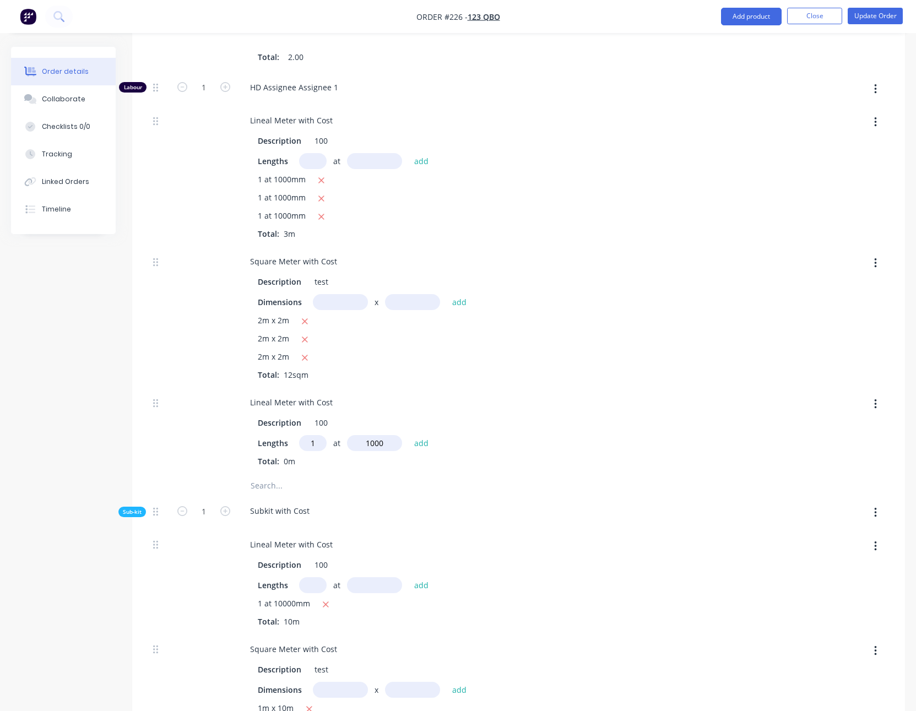
type input "$5,080.9756"
type input "$5,080.98"
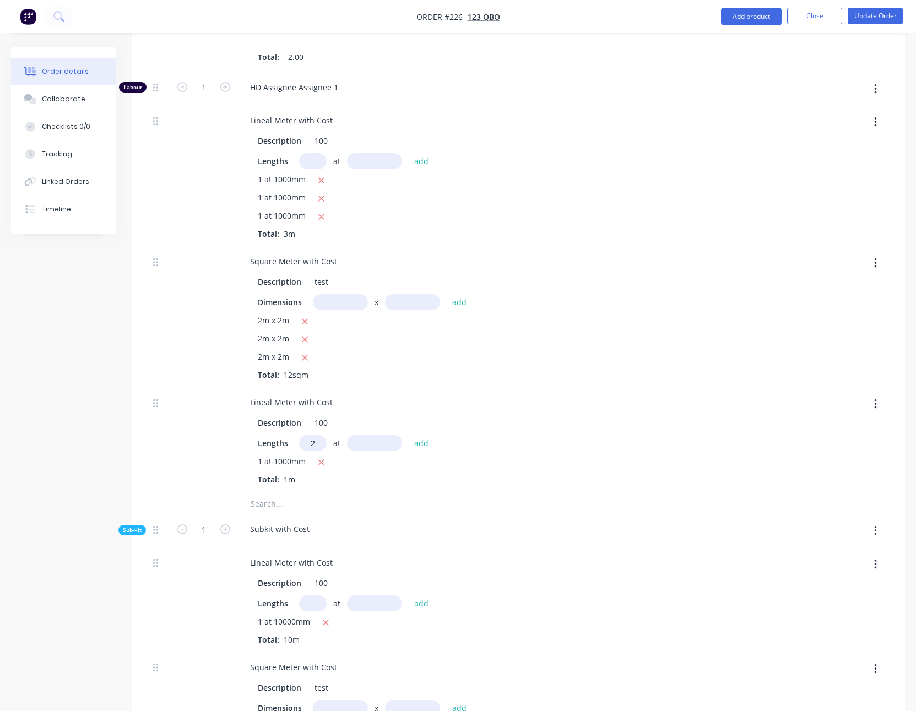
type input "2"
type input "2000"
click at [409, 370] on button "add" at bounding box center [422, 443] width 26 height 15
type input "$5,564.878"
type input "$5,564.88"
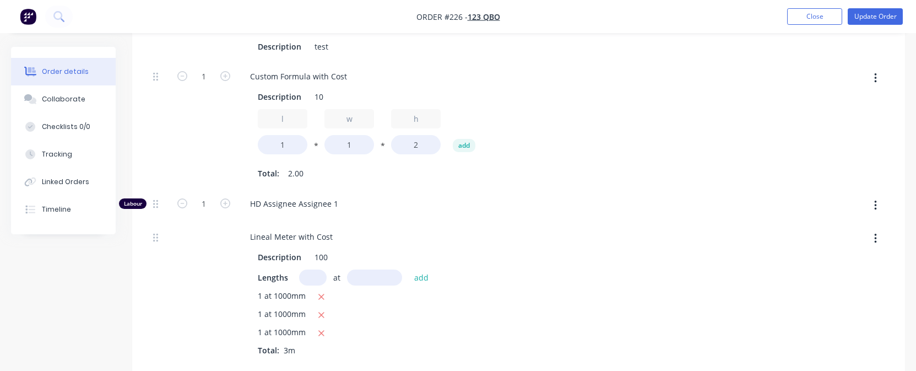
scroll to position [354, 0]
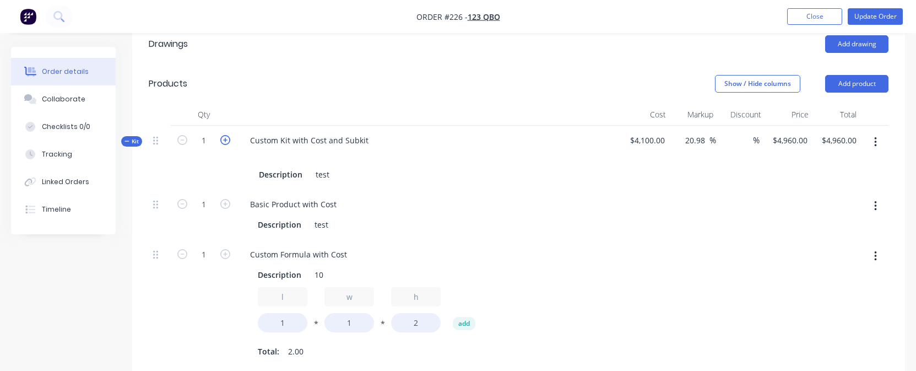
click at [221, 140] on icon "button" at bounding box center [225, 140] width 10 height 10
type input "2"
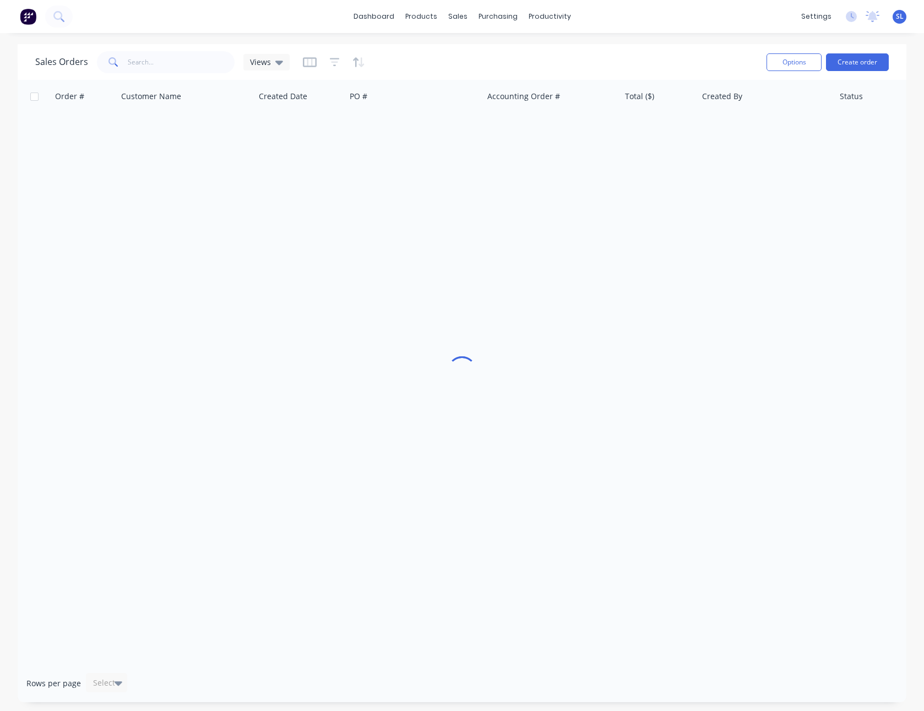
click at [635, 34] on div "dashboard products sales purchasing productivity dashboard products Product Cat…" at bounding box center [462, 355] width 924 height 711
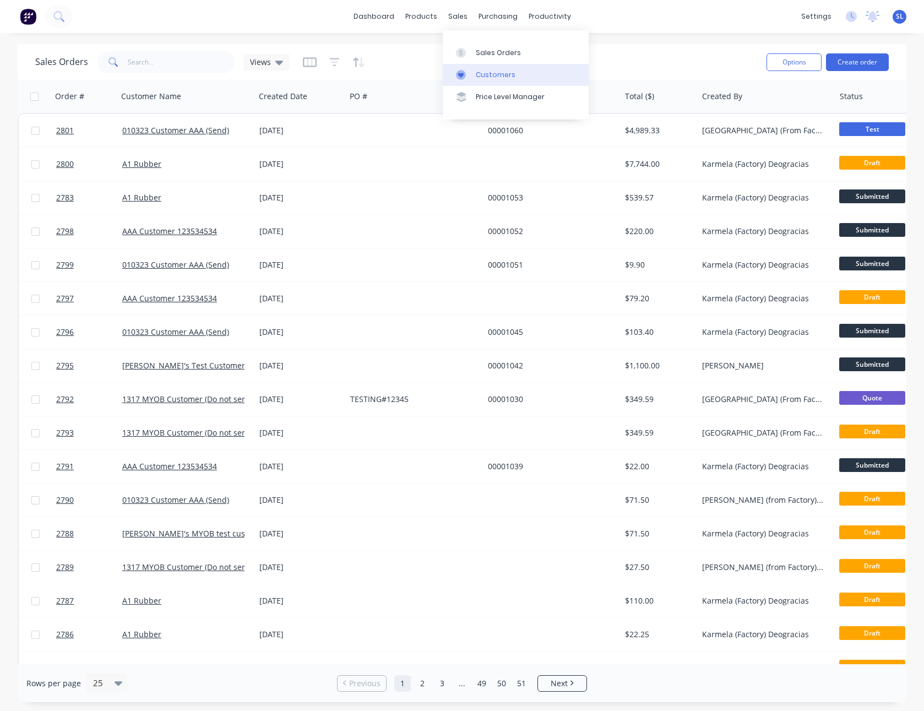
click at [465, 76] on icon at bounding box center [461, 75] width 10 height 10
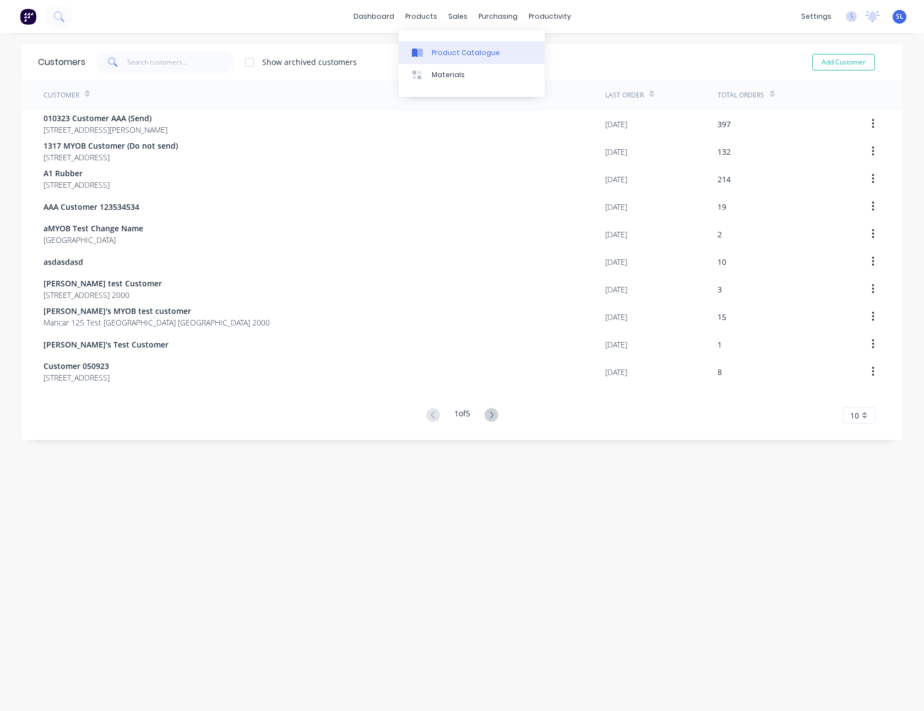
click at [433, 48] on div "Product Catalogue" at bounding box center [466, 53] width 68 height 10
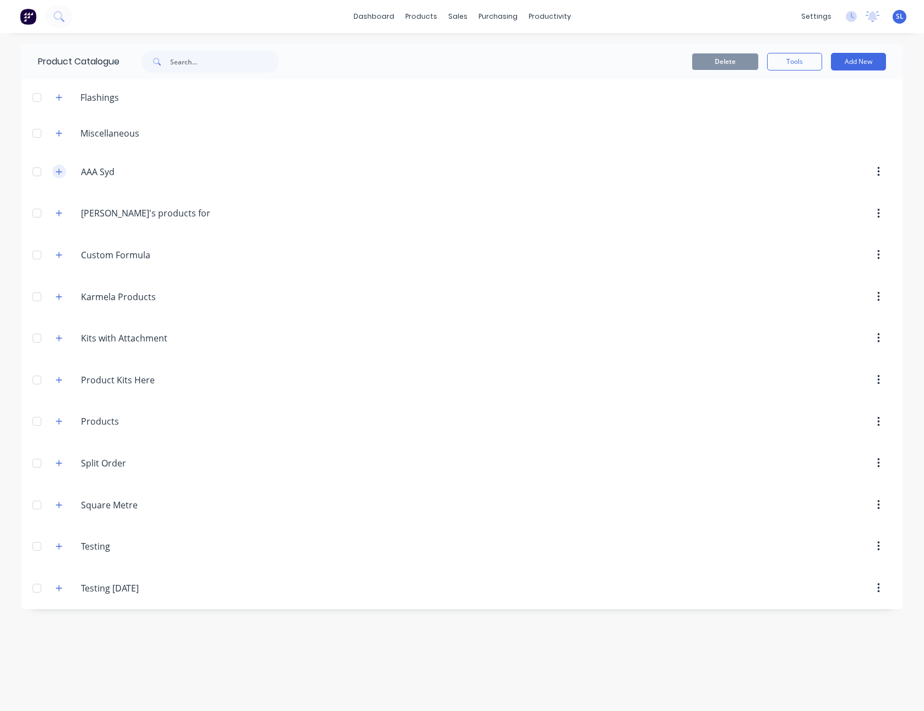
click at [57, 175] on icon "button" at bounding box center [59, 172] width 7 height 8
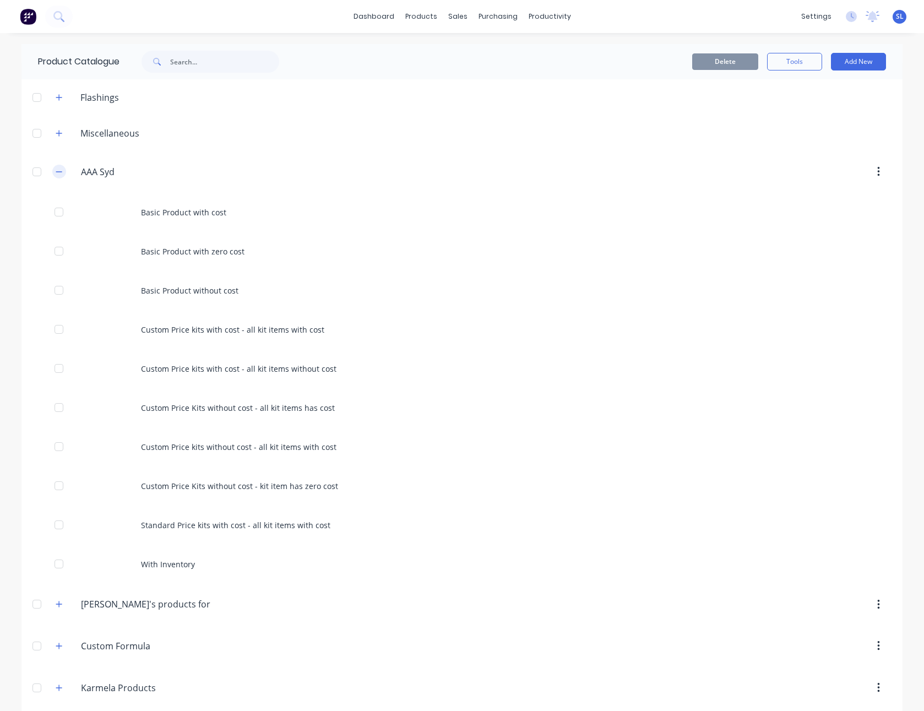
click at [57, 175] on icon "button" at bounding box center [59, 172] width 7 height 8
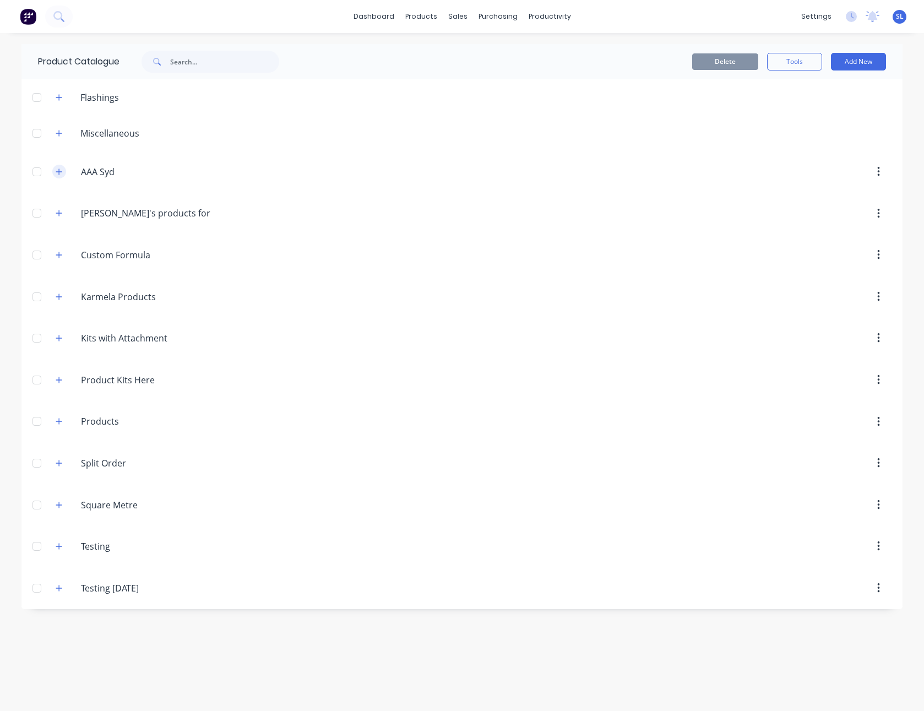
click at [59, 170] on icon "button" at bounding box center [59, 172] width 7 height 8
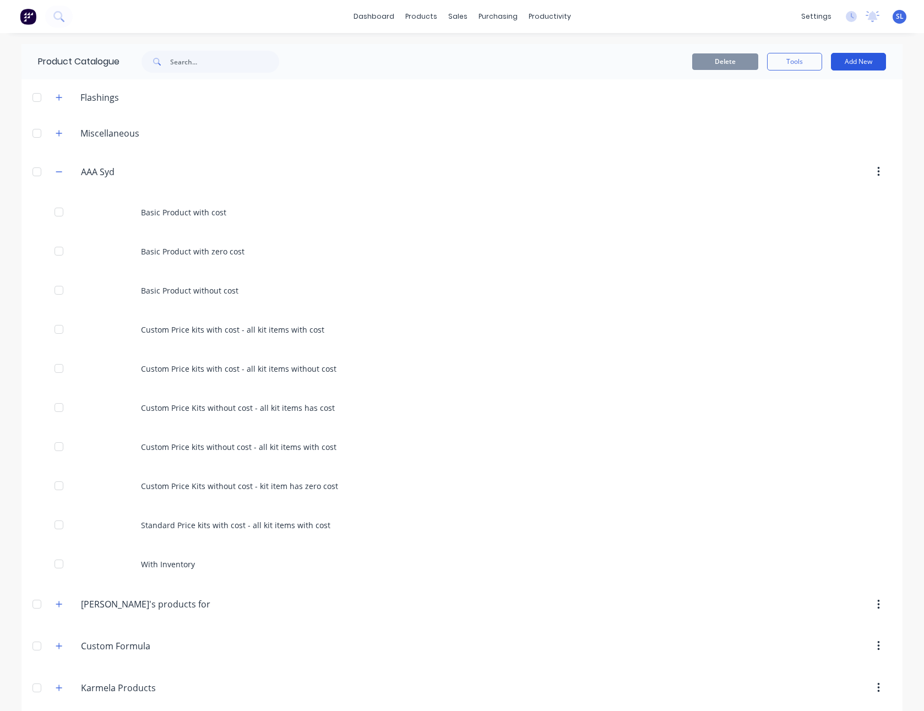
click at [871, 53] on button "Add New" at bounding box center [858, 62] width 55 height 18
click at [825, 131] on div "Product" at bounding box center [834, 134] width 85 height 16
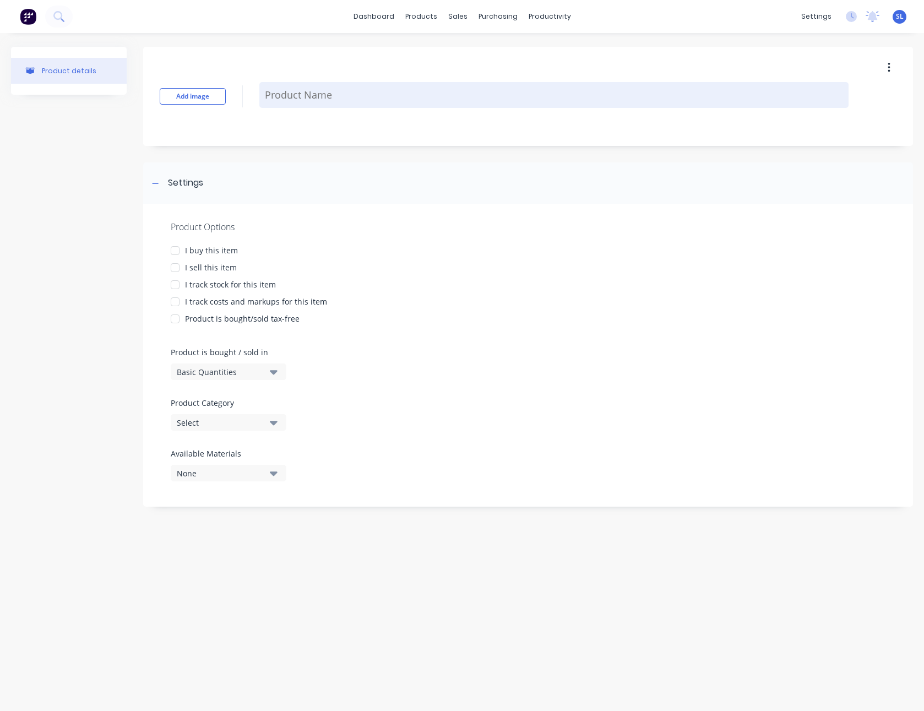
click at [318, 96] on textarea at bounding box center [553, 95] width 589 height 26
type textarea "x"
type textarea "L"
type textarea "x"
type textarea "Le"
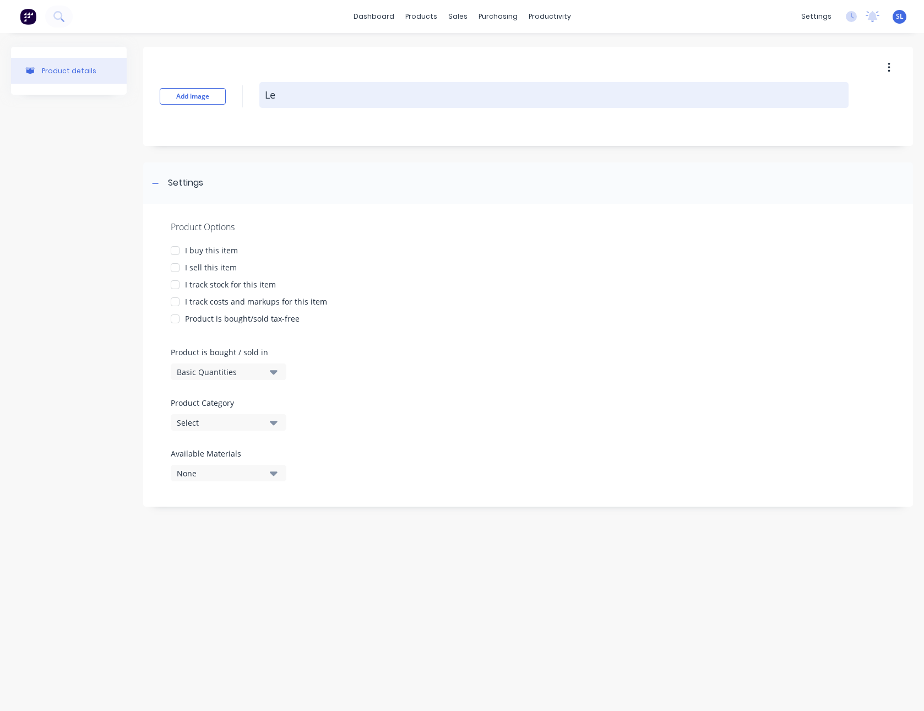
type textarea "x"
type textarea "Len"
type textarea "x"
type textarea "Leng"
type textarea "x"
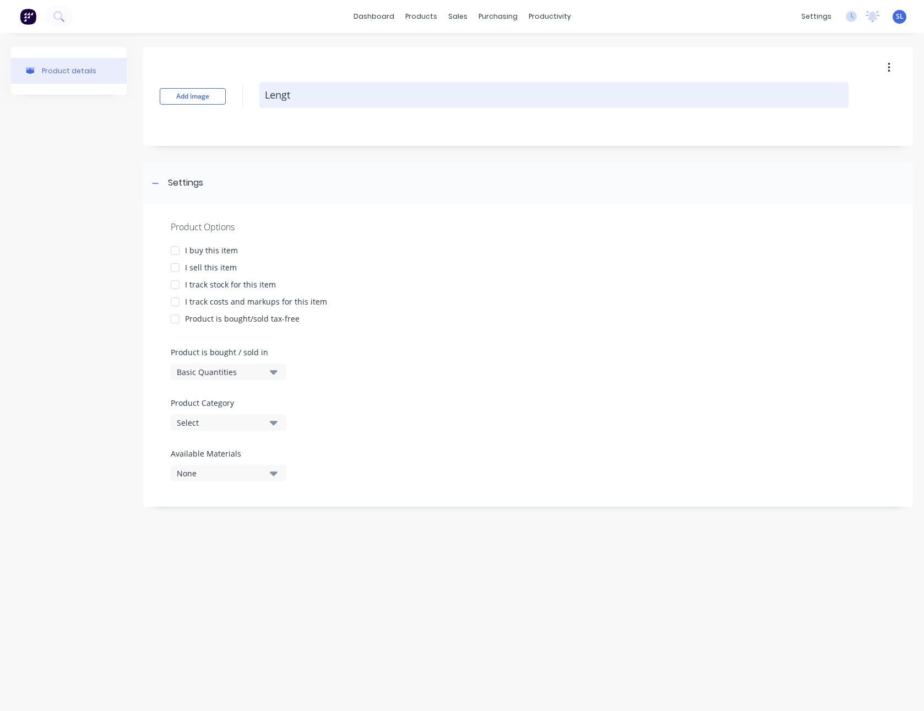
type textarea "Length"
type textarea "x"
type textarea "Length"
type textarea "x"
type textarea "Length B"
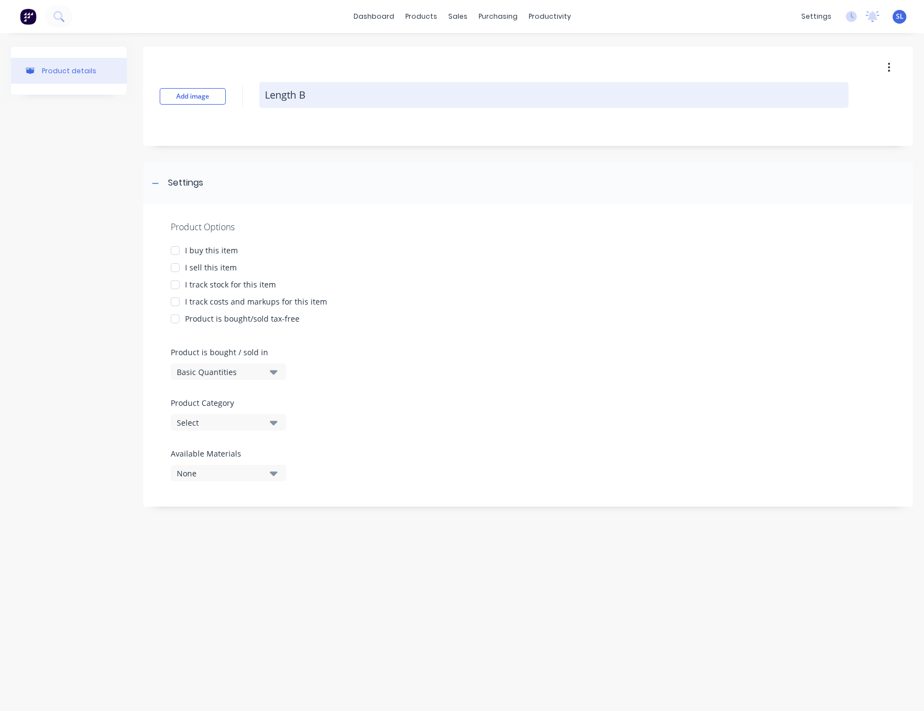
type textarea "x"
type textarea "Length Ba"
type textarea "x"
type textarea "Length Bas"
type textarea "x"
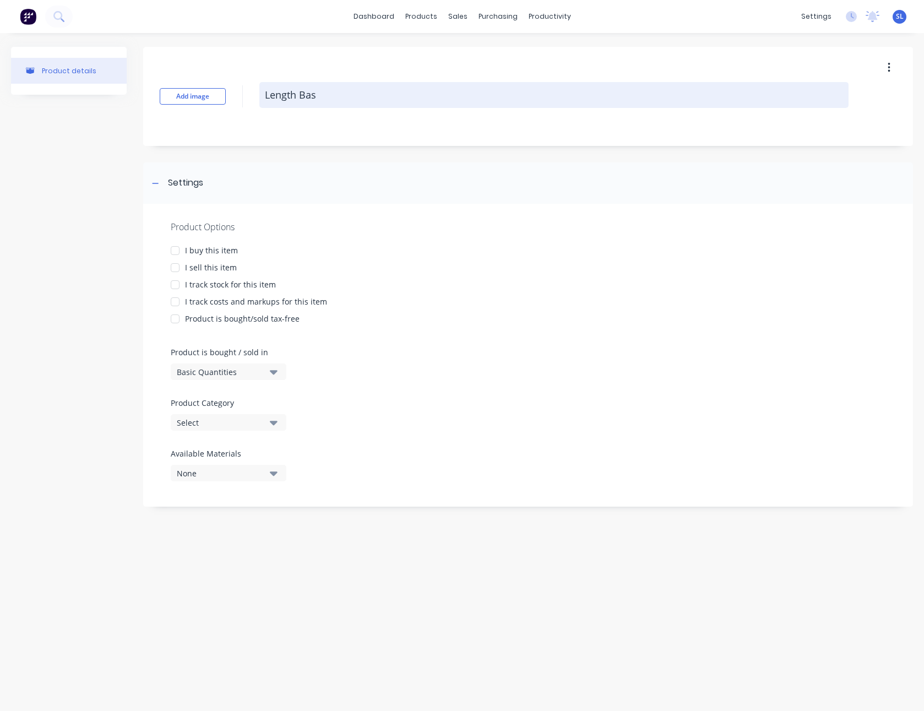
type textarea "Length Base"
type textarea "x"
type textarea "Length Based"
type textarea "x"
type textarea "Length Based"
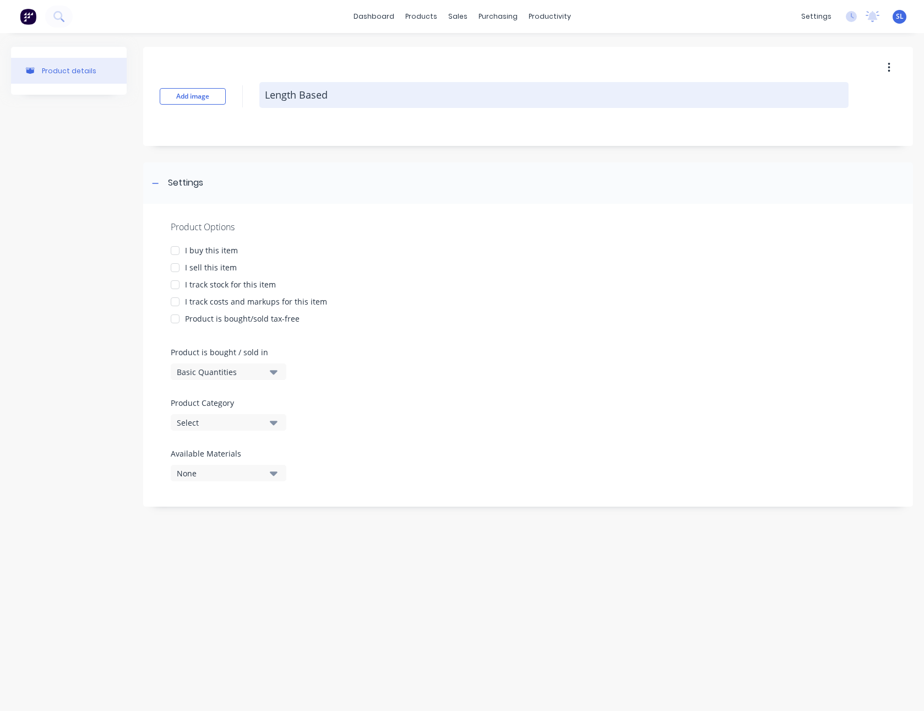
type textarea "x"
type textarea "Length Based wi"
type textarea "x"
type textarea "Length Based wit"
type textarea "x"
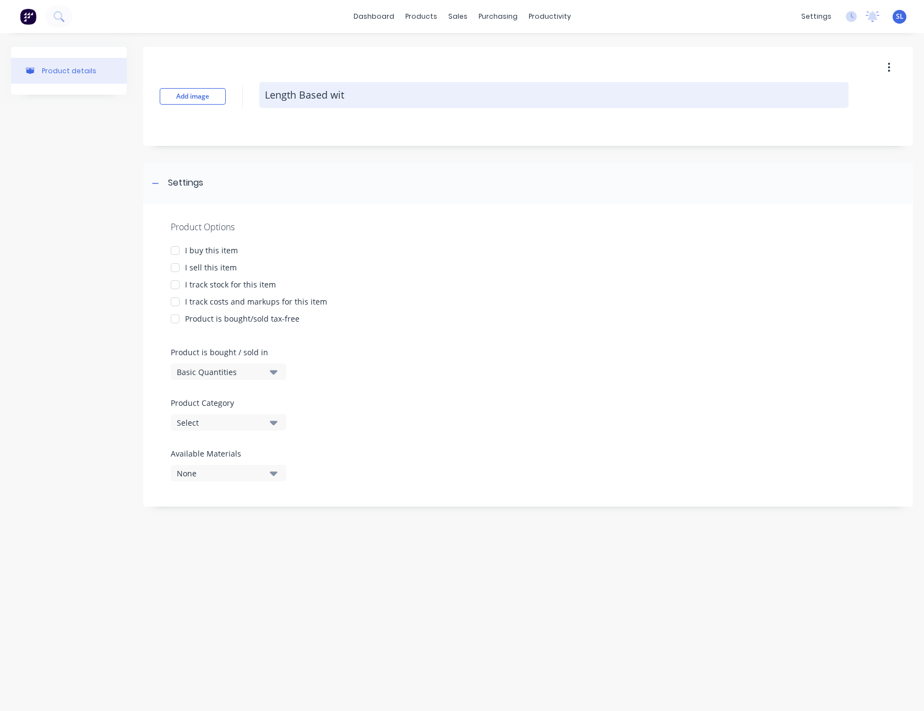
type textarea "Length Based with"
type textarea "x"
type textarea "Length Based with"
type textarea "x"
type textarea "Length Based with c"
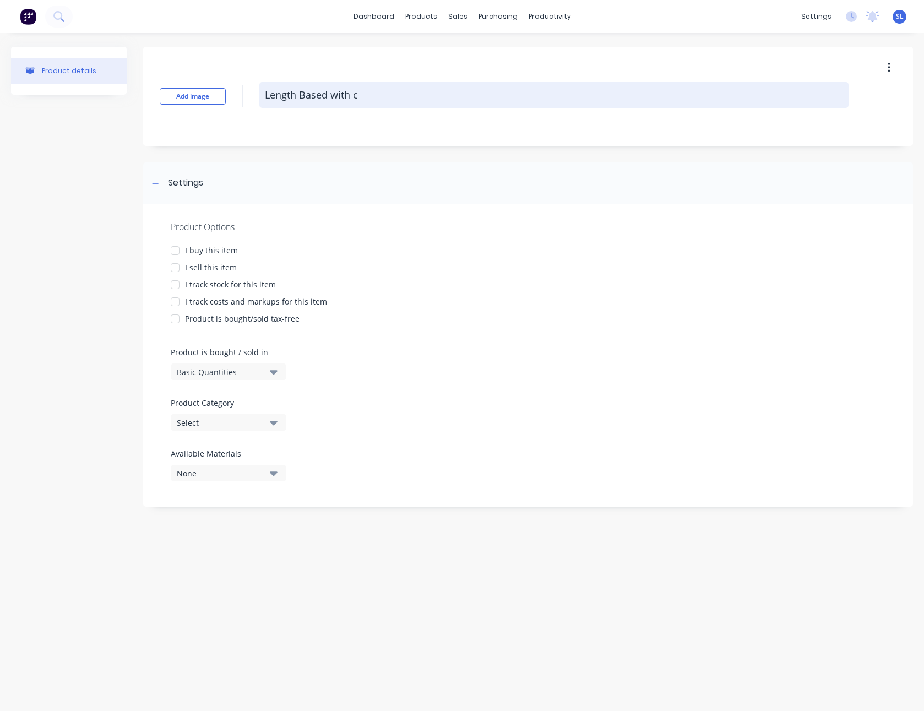
type textarea "x"
type textarea "Length Based with co"
type textarea "x"
type textarea "Length Based with cos"
type textarea "x"
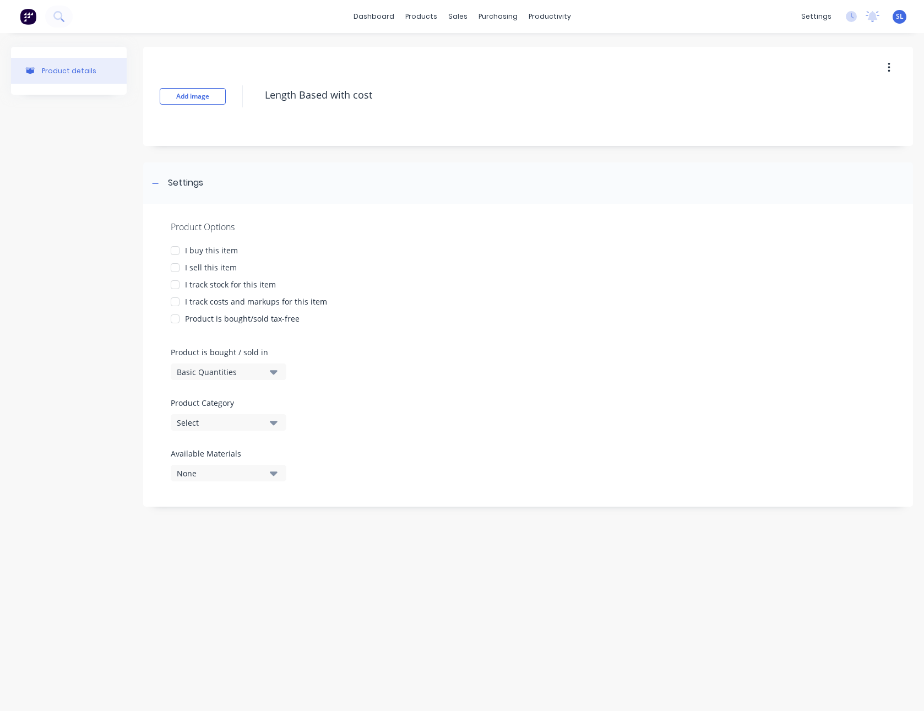
type textarea "Length Based with cost"
type textarea "x"
type textarea "Length Based with cost"
click at [191, 266] on div "I sell this item" at bounding box center [211, 268] width 52 height 12
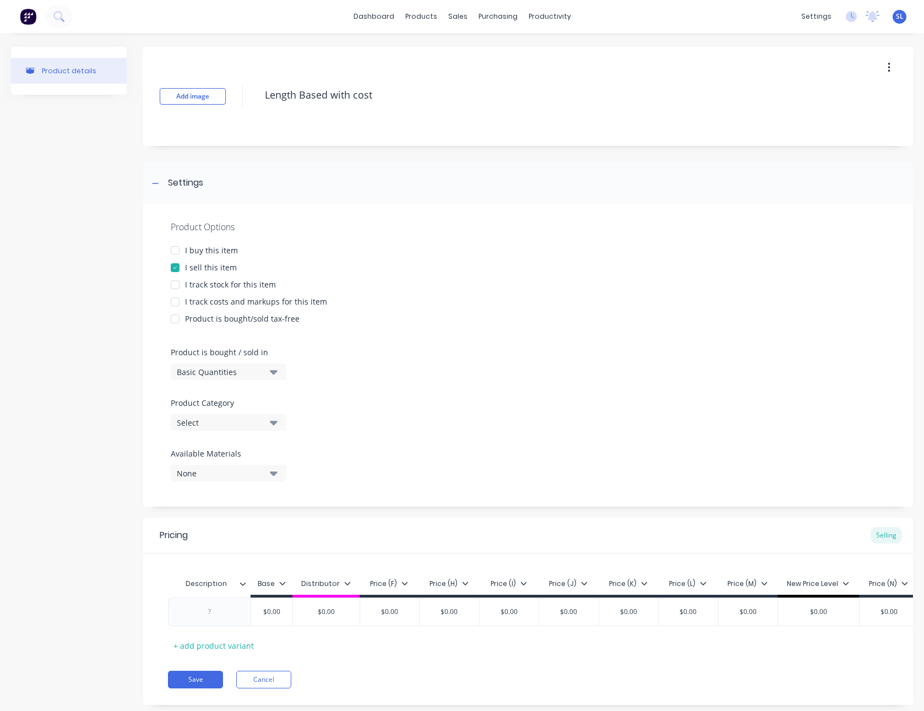
click at [198, 299] on div "I track costs and markups for this item" at bounding box center [256, 302] width 142 height 12
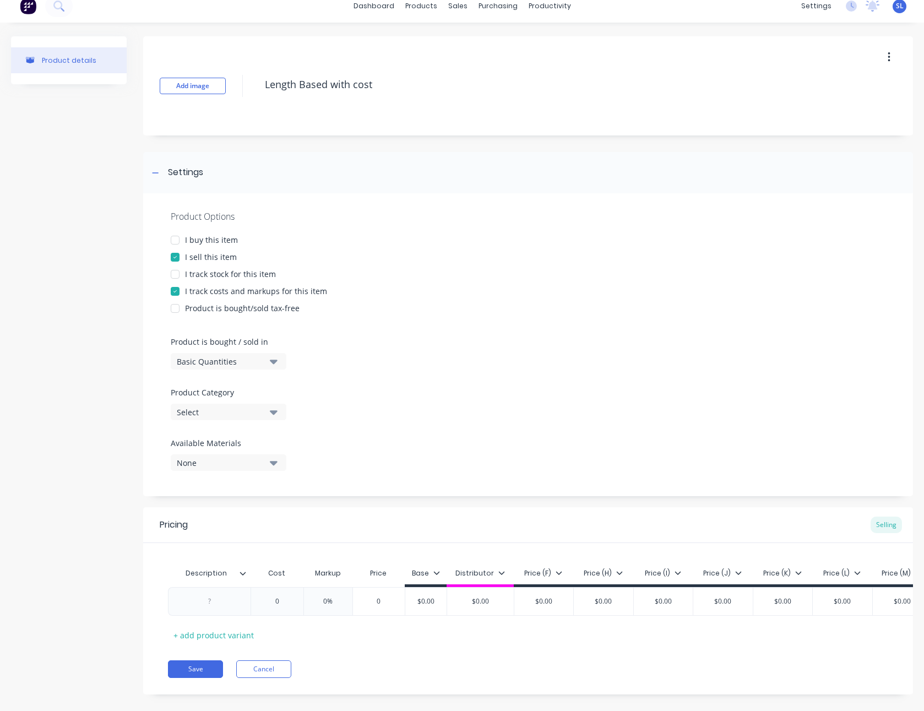
scroll to position [23, 0]
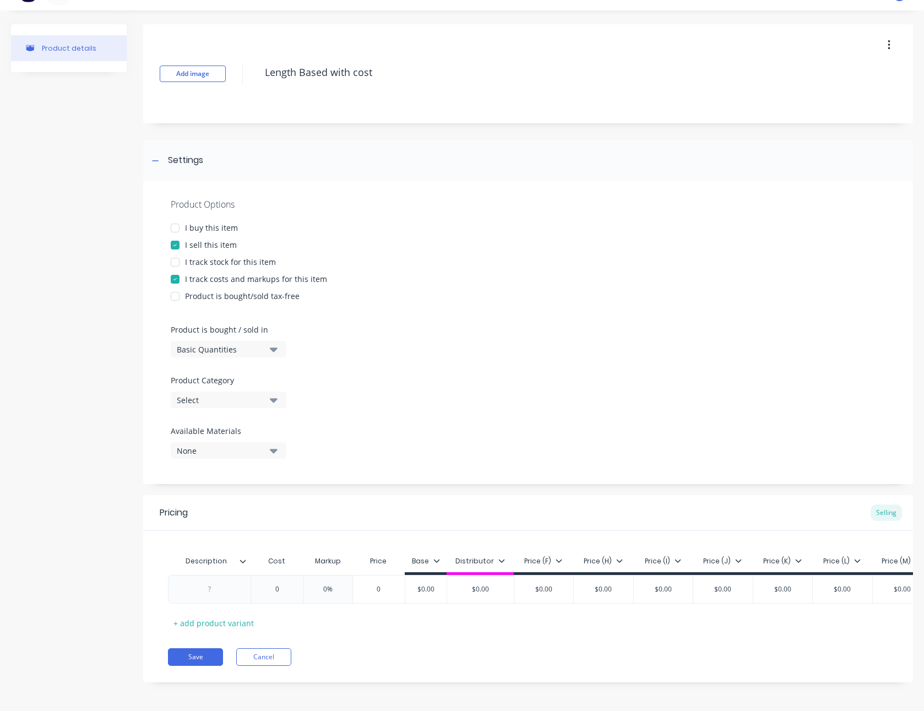
click at [261, 344] on div "Basic Quantities" at bounding box center [221, 350] width 88 height 12
click at [242, 390] on div "Lineal Metres" at bounding box center [253, 399] width 165 height 22
click at [242, 399] on div "Select" at bounding box center [221, 400] width 88 height 12
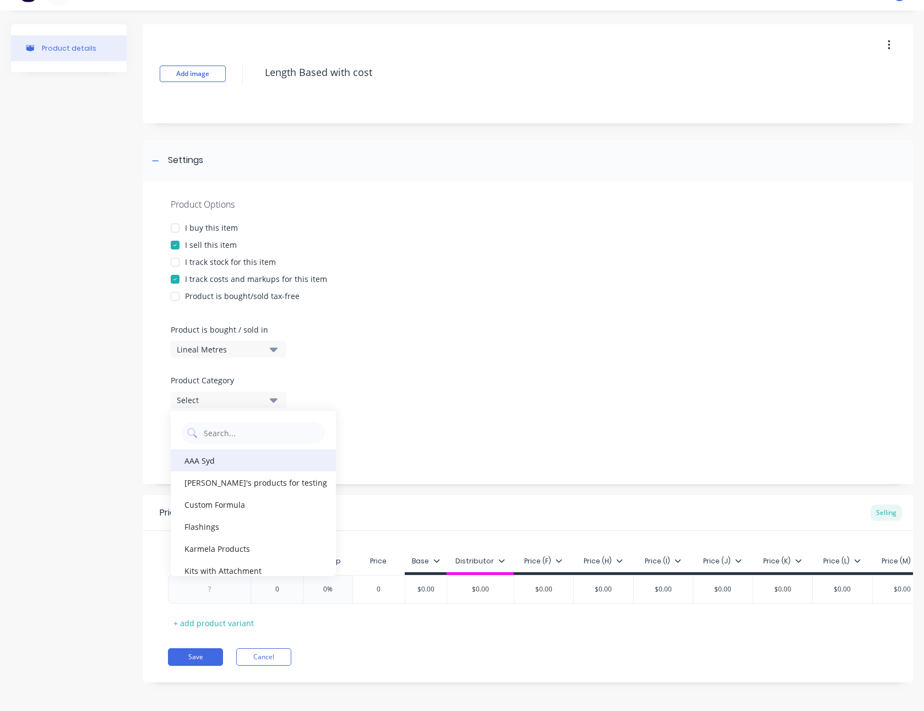
click at [236, 458] on div "AAA Syd" at bounding box center [253, 460] width 165 height 22
type textarea "x"
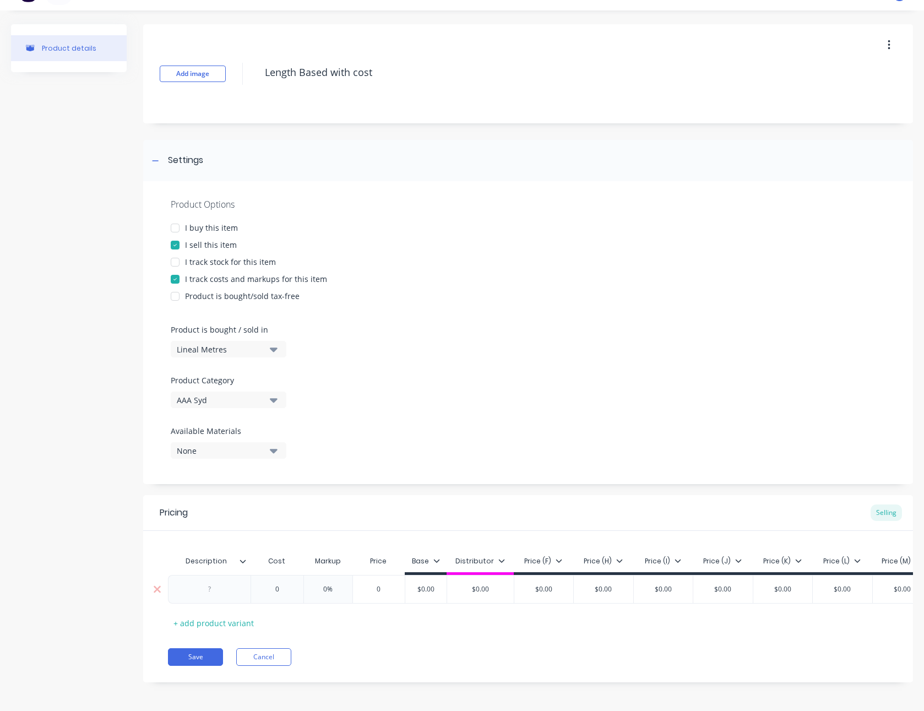
type input "0"
click at [277, 593] on input "0" at bounding box center [277, 589] width 55 height 10
type textarea "x"
type input "1"
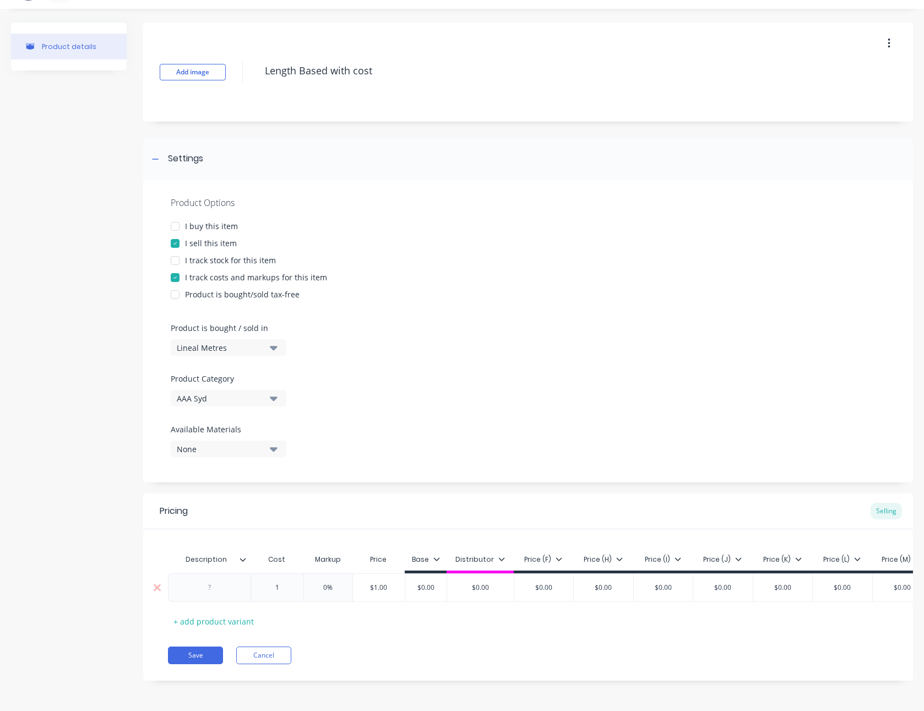
type textarea "x"
type input "15"
type input "0%"
click at [324, 583] on input "0%" at bounding box center [331, 588] width 55 height 10
type textarea "x"
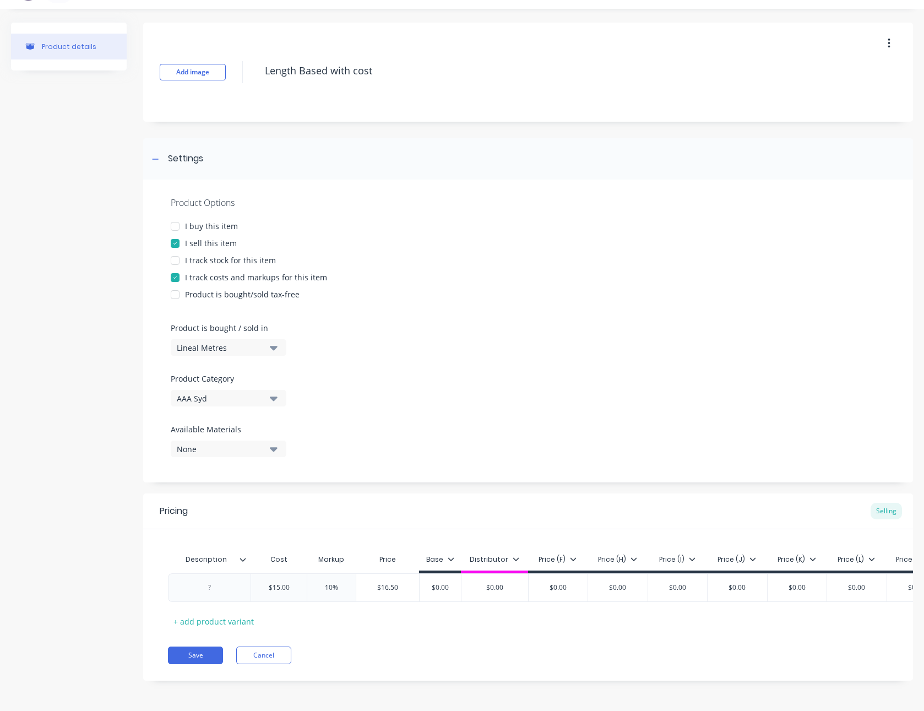
type input "10%"
click at [42, 570] on div "Product details" at bounding box center [69, 360] width 116 height 675
click at [191, 662] on button "Save" at bounding box center [195, 656] width 55 height 18
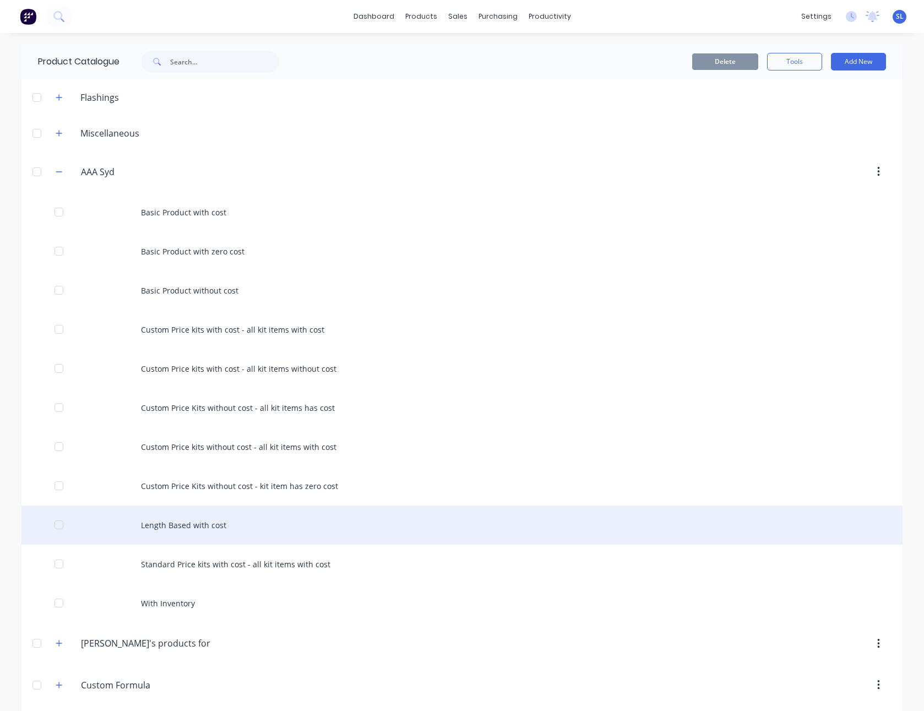
click at [192, 524] on div "Length Based with cost" at bounding box center [461, 525] width 881 height 39
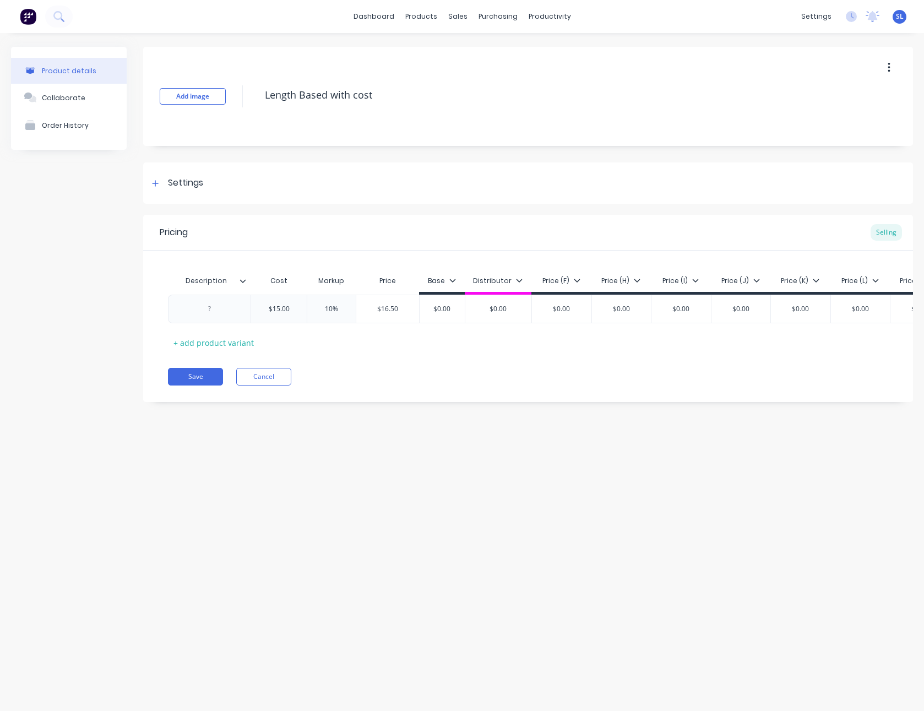
type textarea "x"
click at [208, 301] on div at bounding box center [209, 309] width 83 height 29
click at [209, 311] on div at bounding box center [209, 309] width 55 height 14
click at [205, 383] on button "Save" at bounding box center [195, 377] width 55 height 18
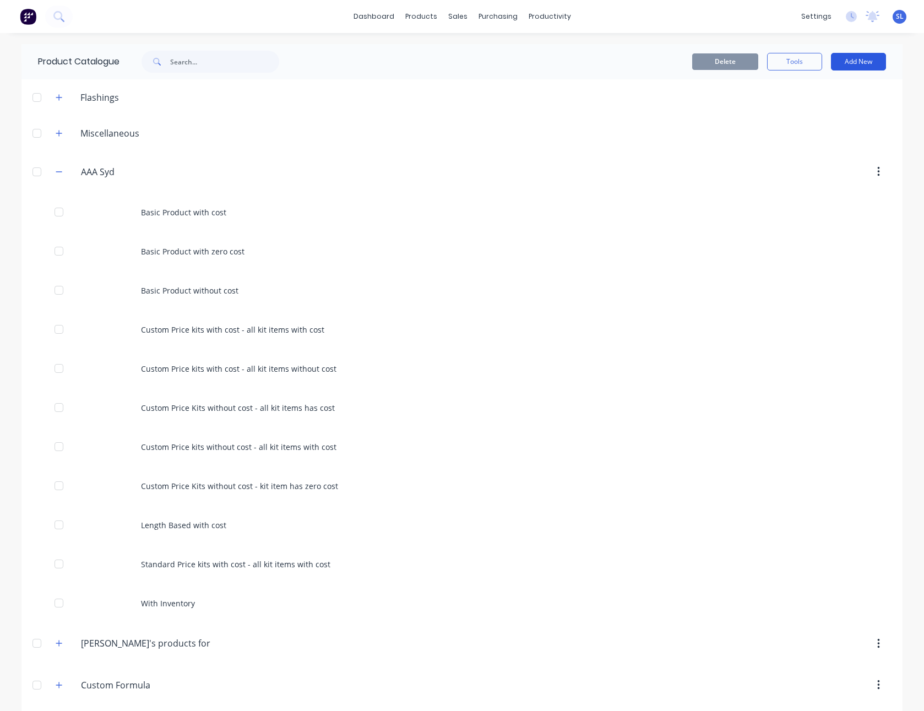
click at [875, 60] on button "Add New" at bounding box center [858, 62] width 55 height 18
click at [848, 131] on div "Product" at bounding box center [834, 134] width 85 height 16
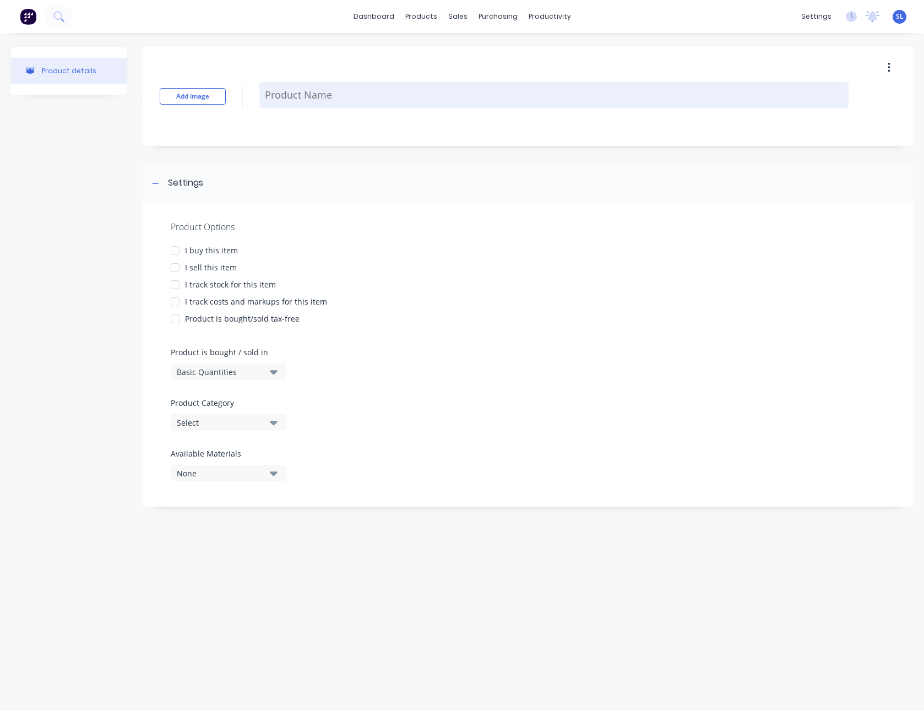
click at [286, 95] on textarea at bounding box center [553, 95] width 589 height 26
type textarea "x"
type textarea "S"
type textarea "x"
type textarea "Sq"
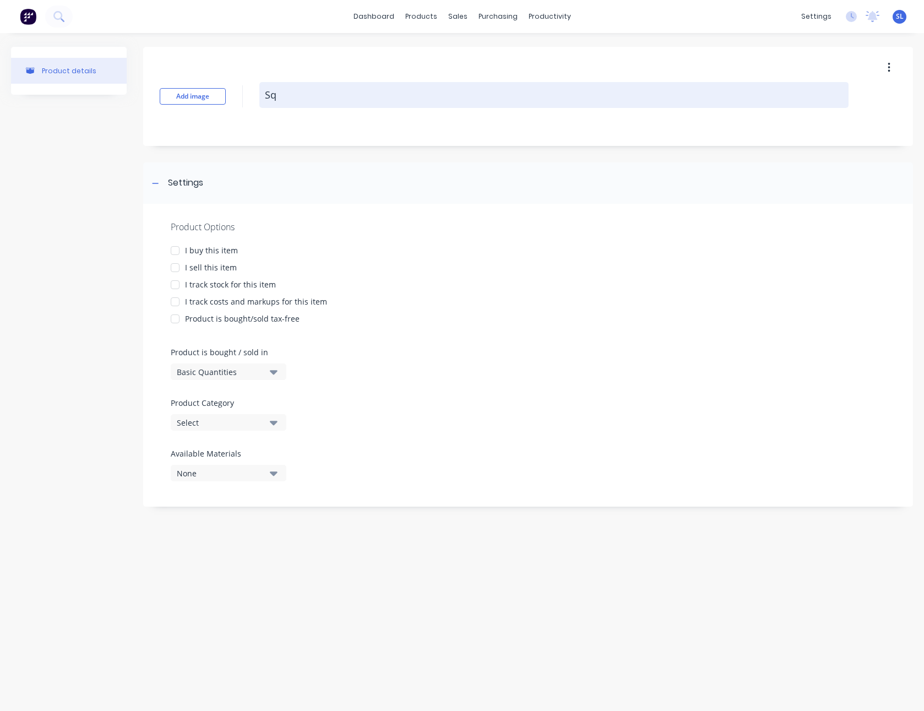
type textarea "x"
type textarea "Squ"
type textarea "x"
type textarea "Squa"
type textarea "x"
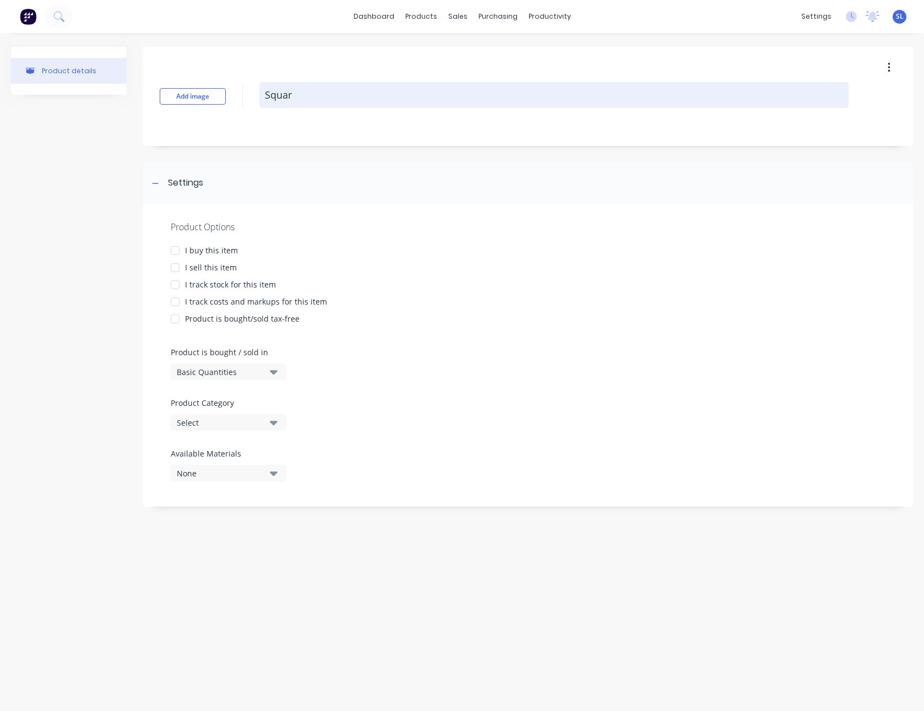
type textarea "Square"
type textarea "x"
type textarea "Square"
type textarea "x"
type textarea "Square m"
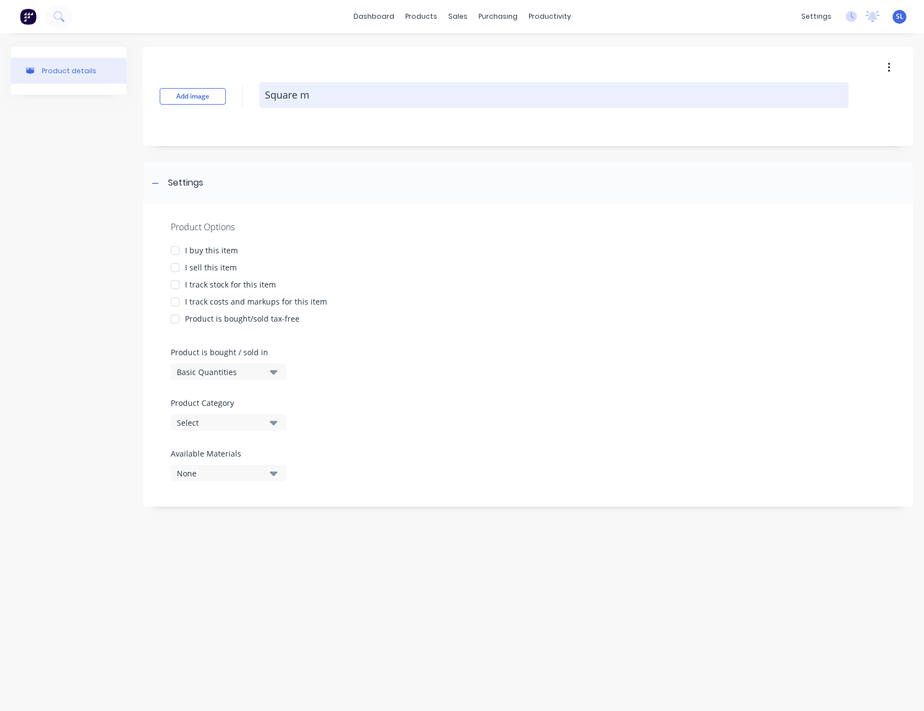
type textarea "x"
type textarea "Square me"
type textarea "x"
type textarea "Square met"
type textarea "x"
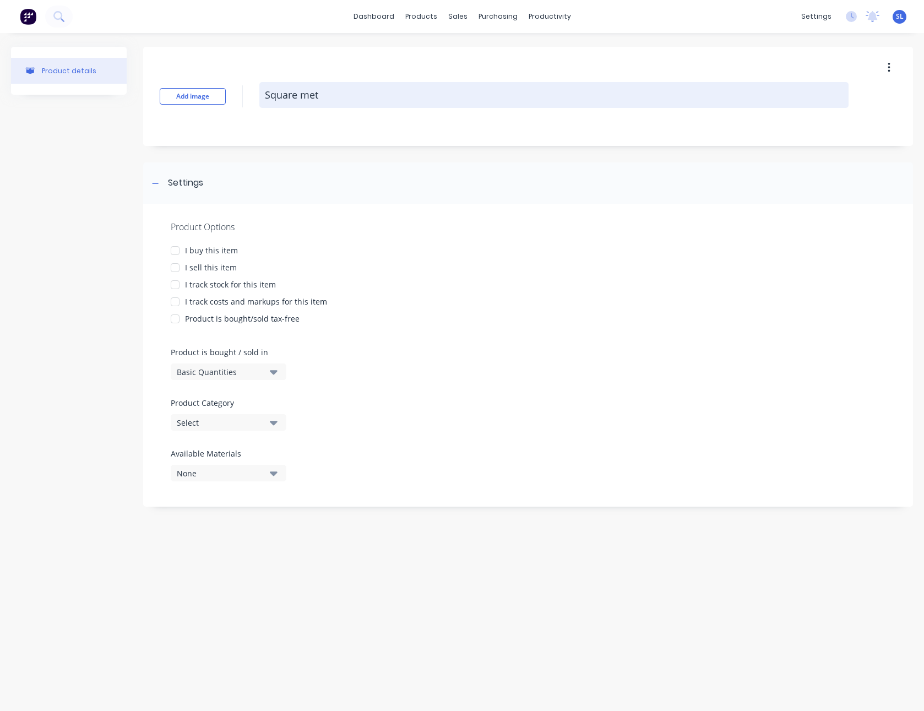
type textarea "Square metr"
type textarea "x"
type textarea "Square metre"
type textarea "x"
type textarea "Square metres"
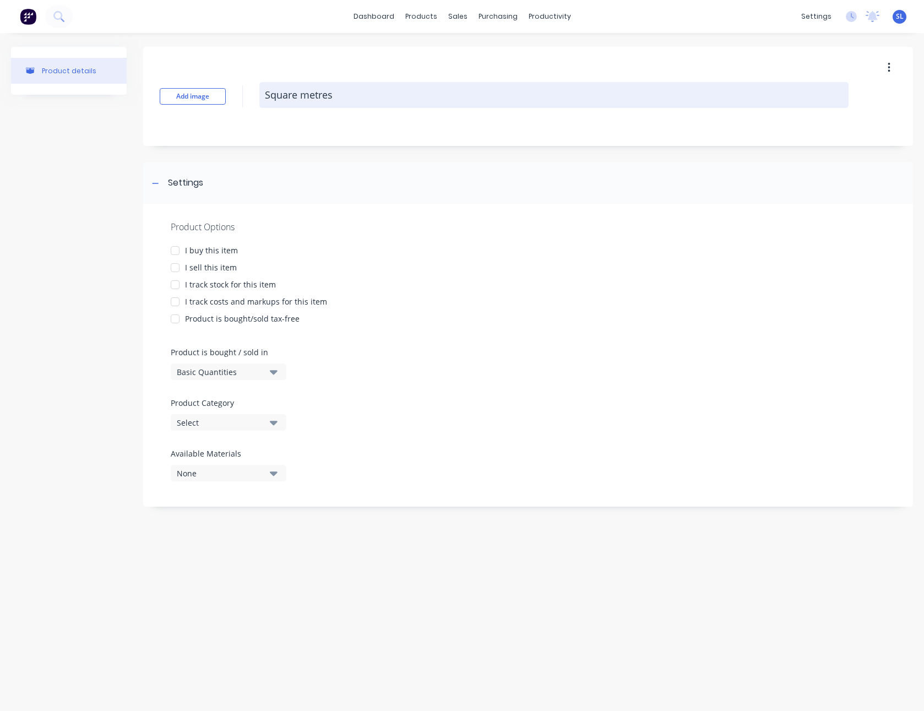
type textarea "x"
type textarea "Square metres"
type textarea "x"
type textarea "Square metres w"
type textarea "x"
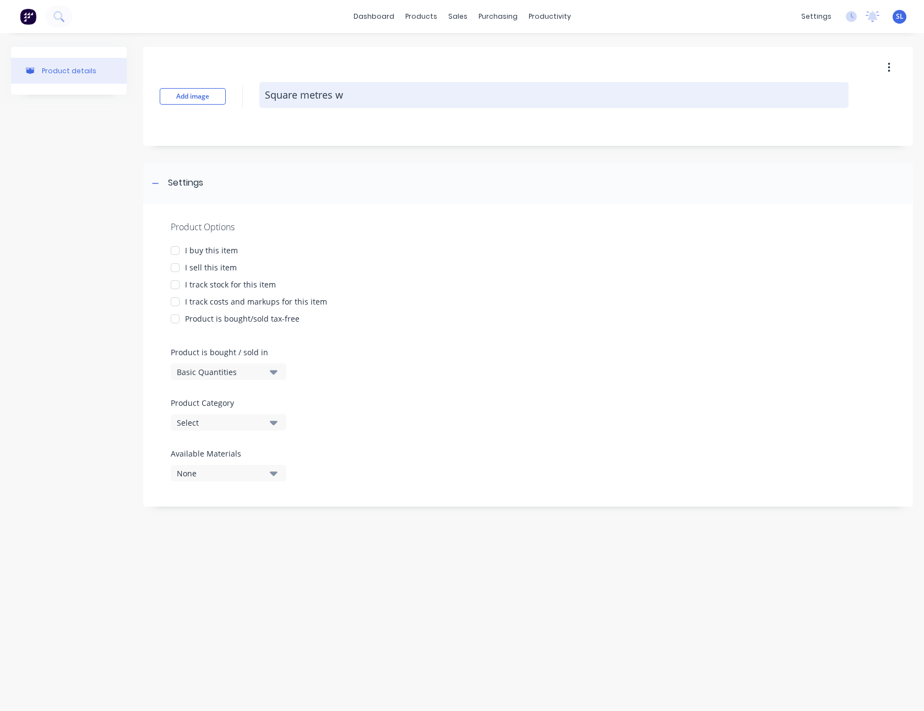
type textarea "Square metres wi"
type textarea "x"
type textarea "Square metres wit"
type textarea "x"
type textarea "Square metres with"
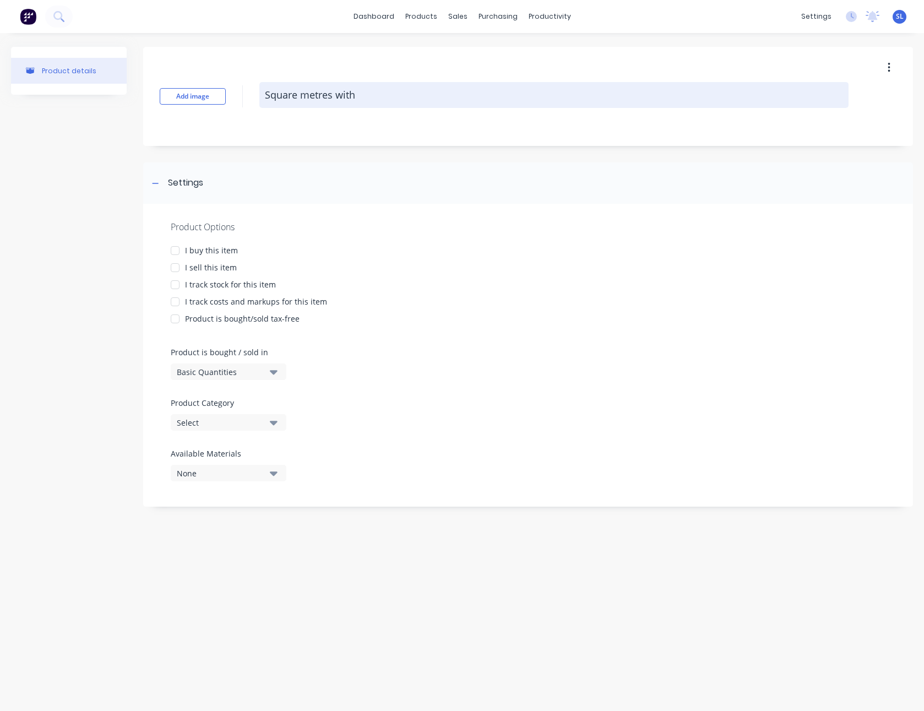
type textarea "x"
type textarea "Square metres with"
type textarea "x"
type textarea "Square metres with c"
type textarea "x"
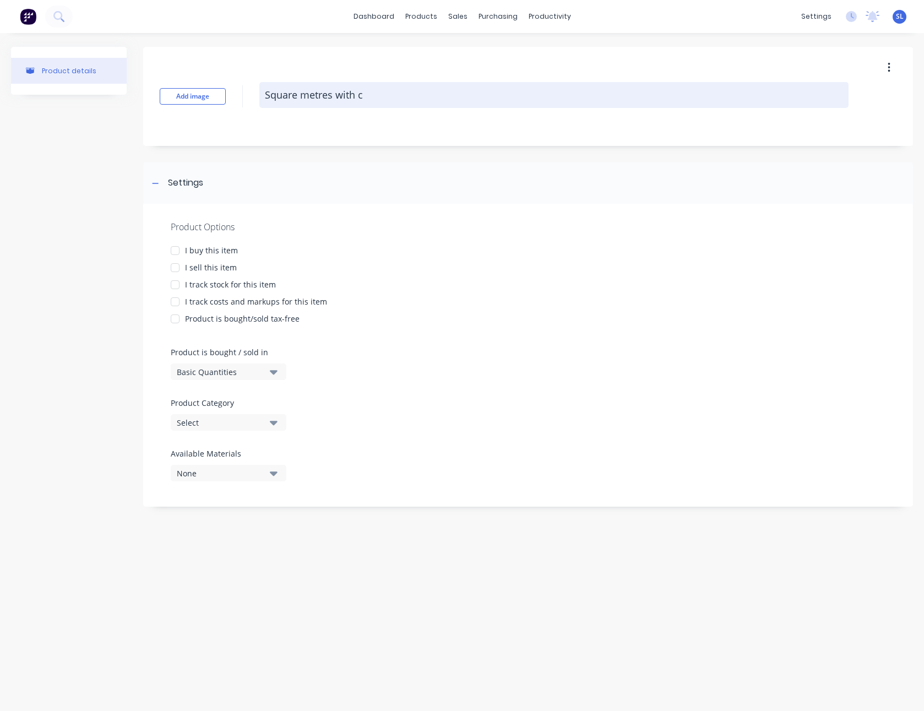
type textarea "Square metres with co"
type textarea "x"
type textarea "Square metres with cos"
type textarea "x"
type textarea "Square metres with cost"
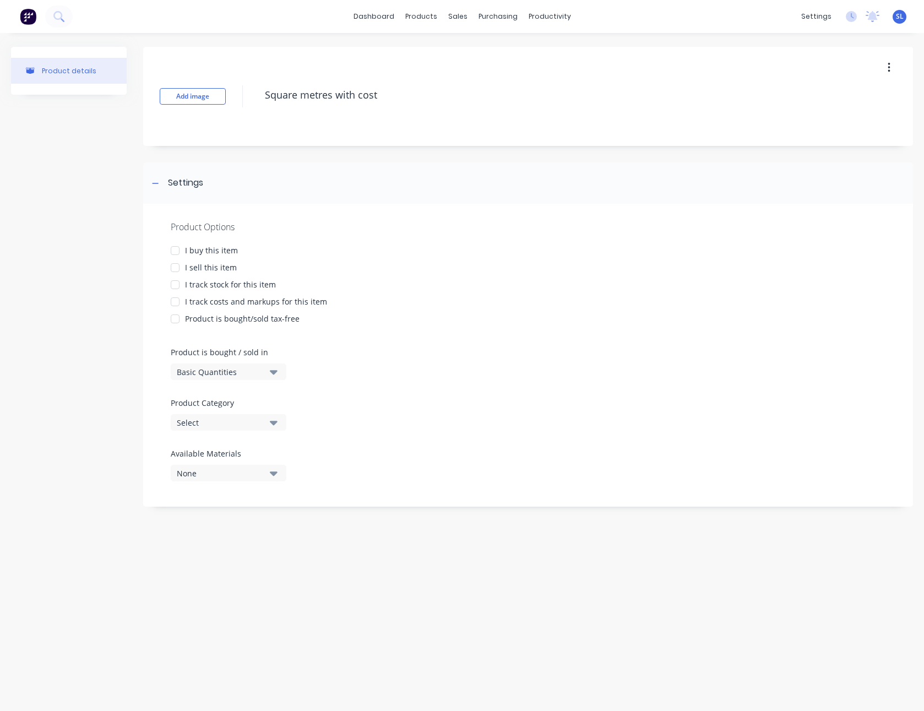
click at [169, 264] on div at bounding box center [175, 268] width 22 height 22
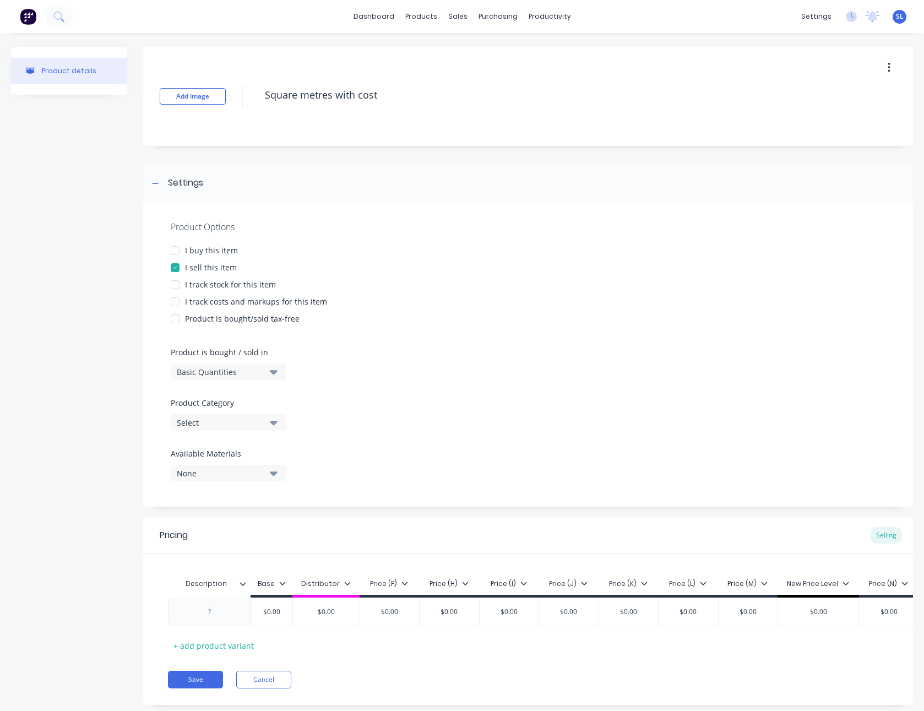
click at [183, 302] on div at bounding box center [175, 302] width 22 height 22
type textarea "x"
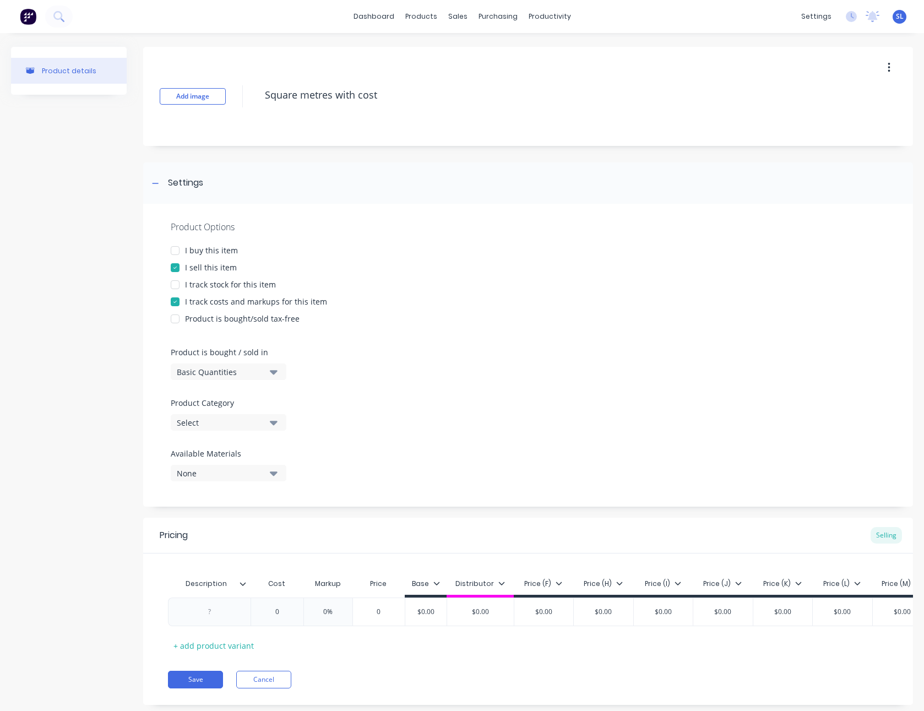
type textarea "Square metres with cost"
type textarea "x"
type textarea "Square metres with cost"
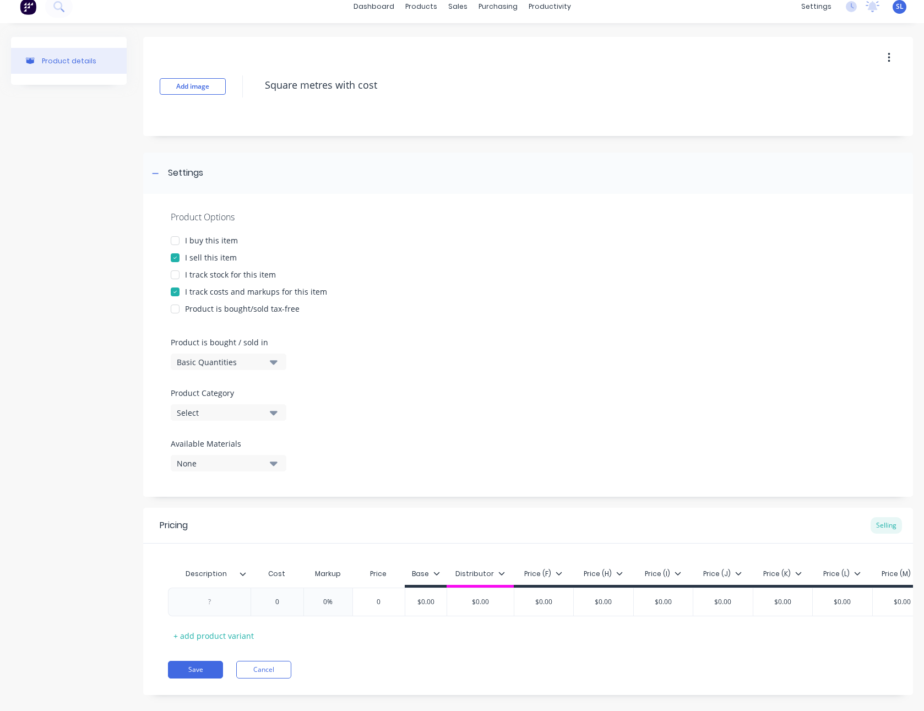
scroll to position [23, 0]
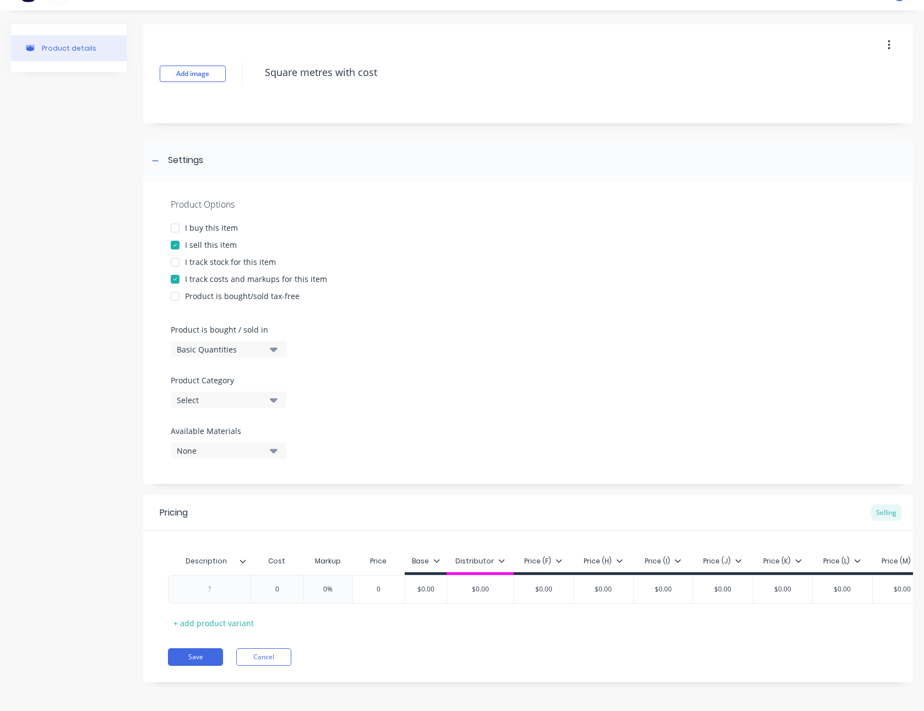
click at [232, 342] on button "Basic Quantities" at bounding box center [229, 349] width 116 height 17
click at [230, 443] on div "Square Metres" at bounding box center [253, 443] width 165 height 22
click at [223, 405] on div "Select" at bounding box center [221, 400] width 88 height 12
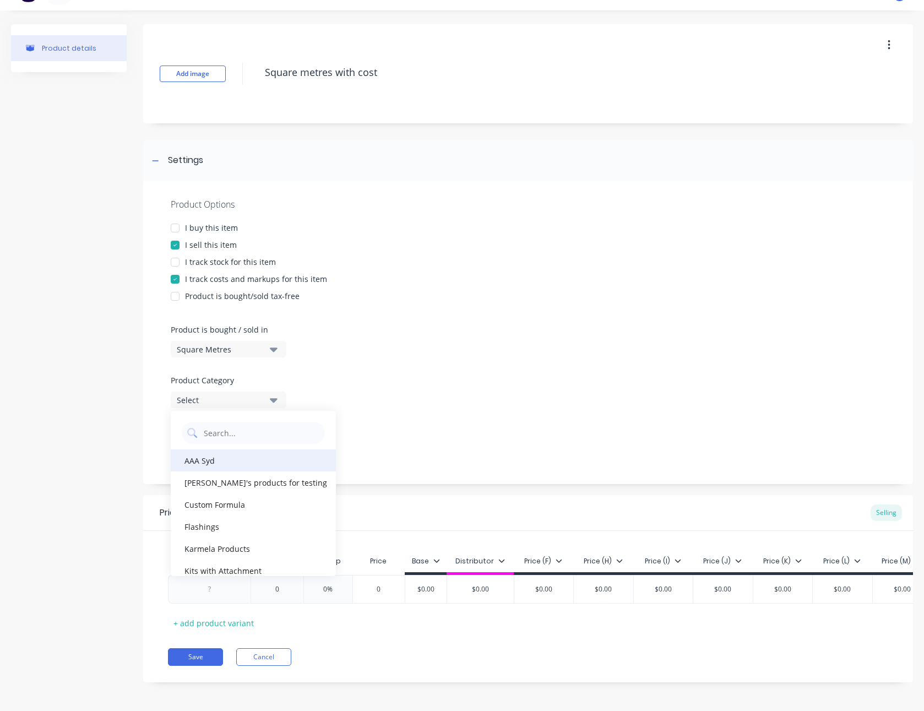
click at [226, 469] on div "AAA Syd" at bounding box center [253, 460] width 165 height 22
type textarea "x"
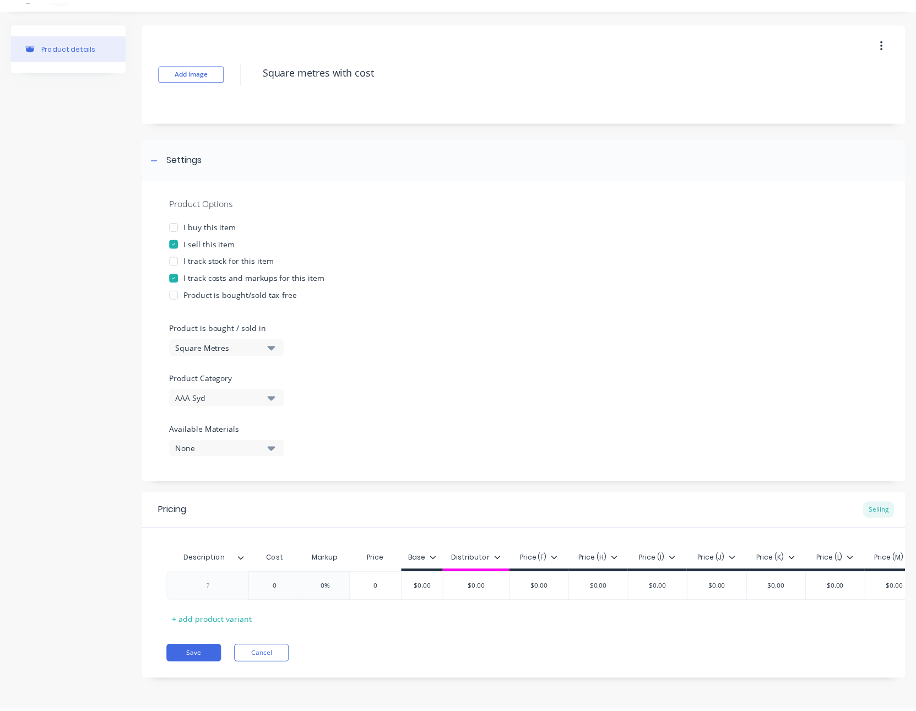
scroll to position [32, 0]
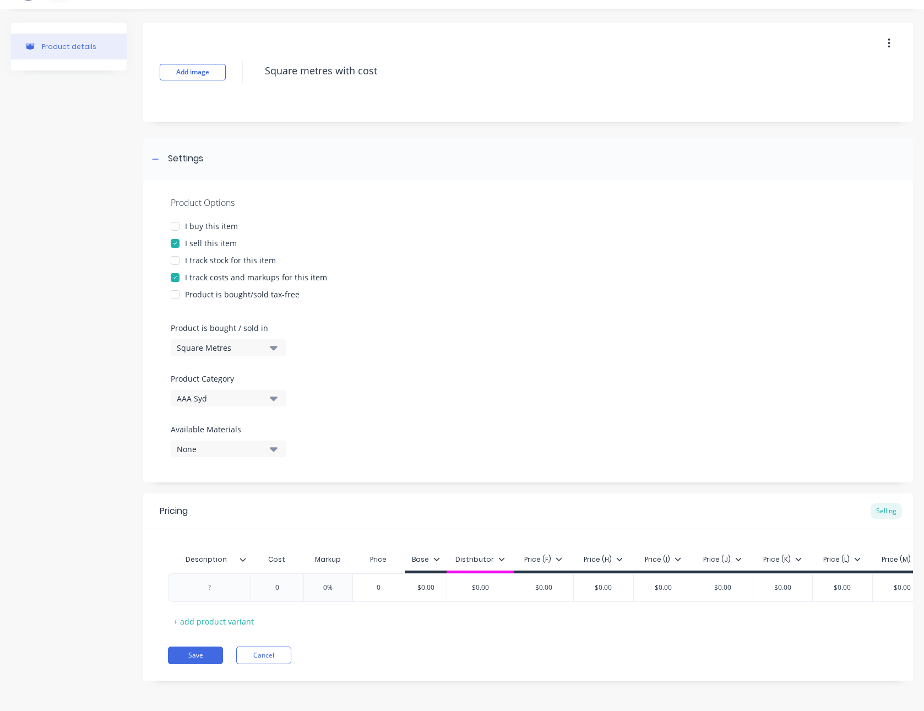
click at [251, 443] on div "None" at bounding box center [221, 449] width 88 height 12
click at [92, 467] on div "Product details" at bounding box center [69, 360] width 116 height 675
click at [207, 581] on div at bounding box center [209, 588] width 55 height 14
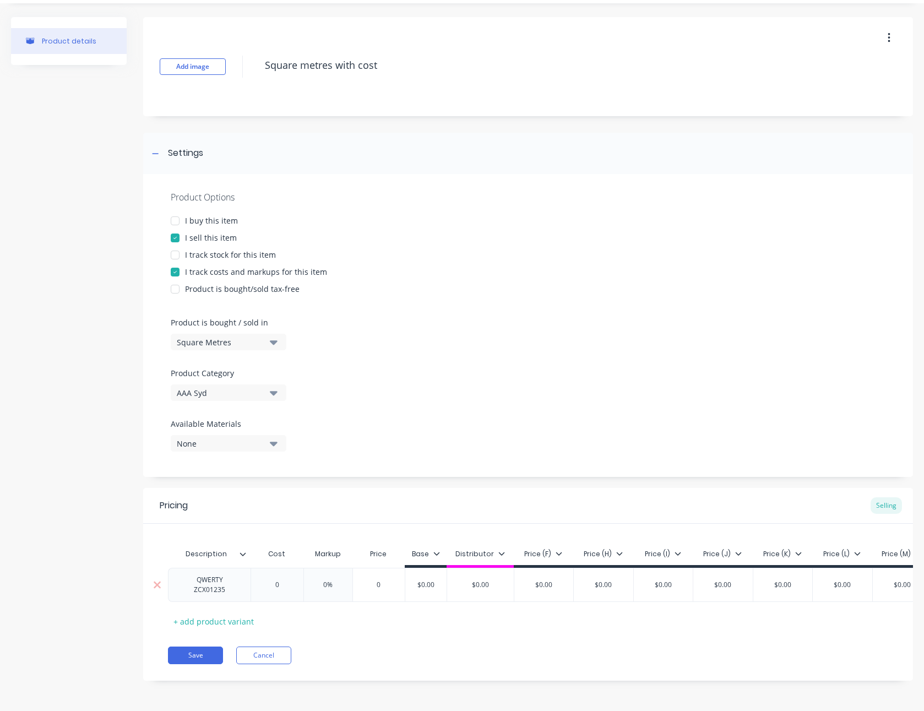
type textarea "x"
type input "0"
click at [292, 582] on input "0" at bounding box center [277, 585] width 55 height 10
type textarea "x"
type input "1"
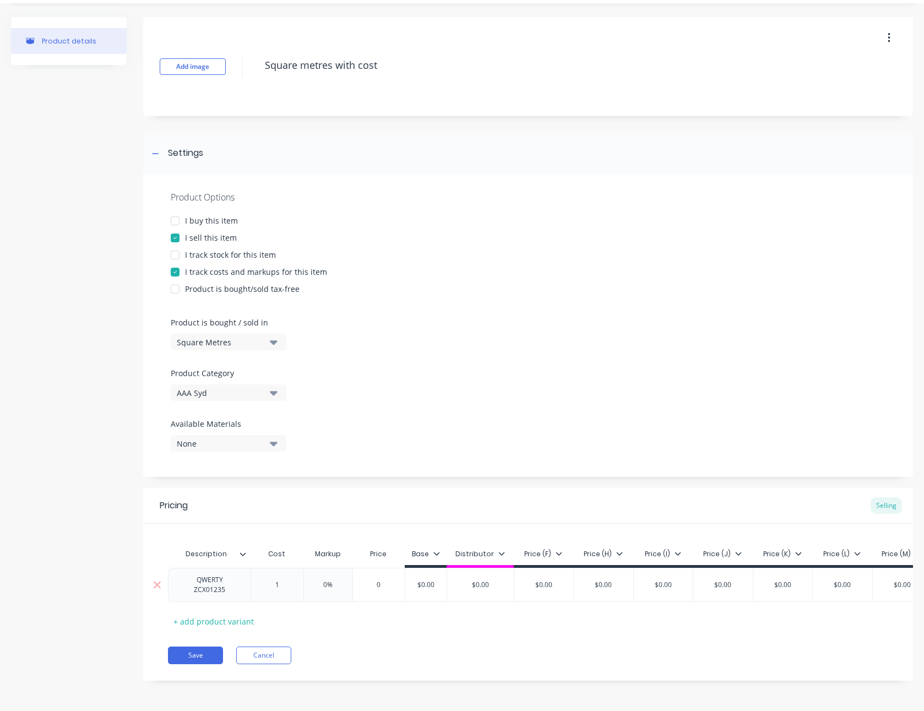
type textarea "x"
type input "12"
click at [332, 583] on input "0%" at bounding box center [331, 585] width 55 height 10
type input "%"
type textarea "x"
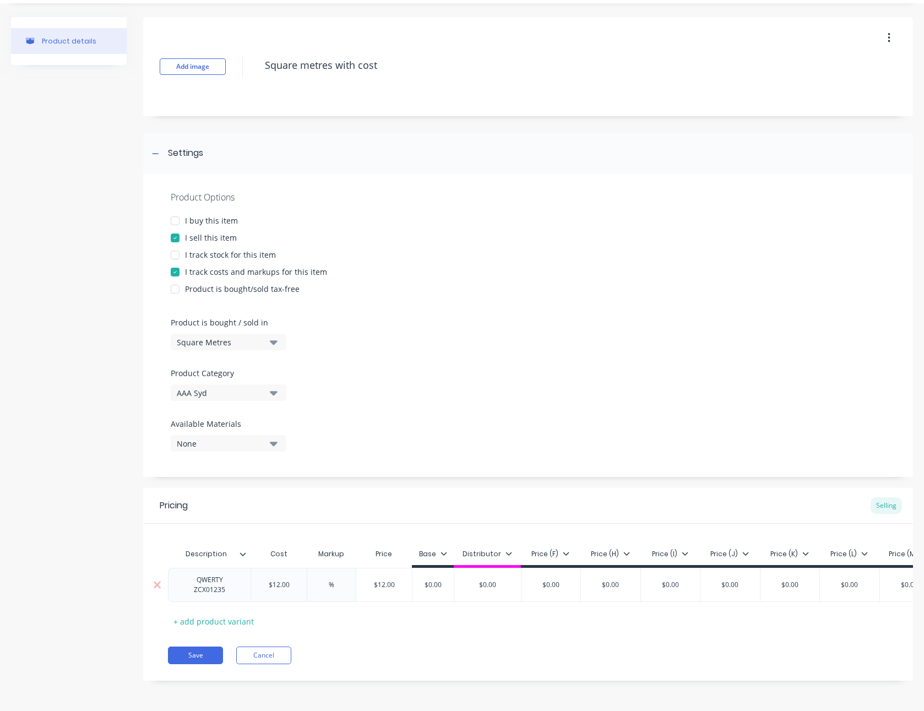
type input "5%"
type textarea "x"
type input "%"
type textarea "x"
type input "6%"
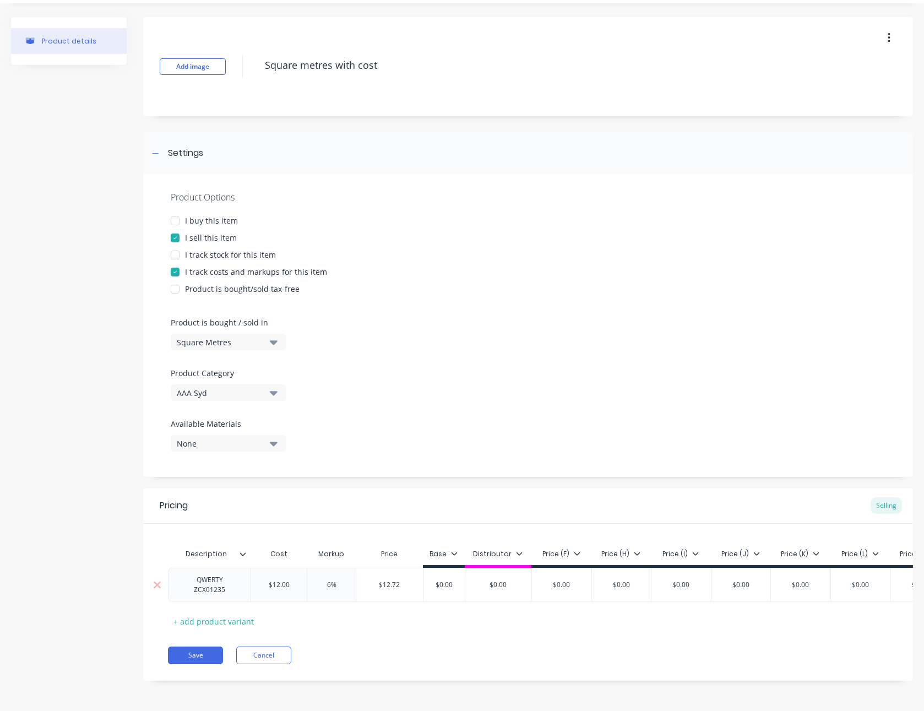
type textarea "x"
type input "%"
type textarea "x"
type input "7%"
type textarea "x"
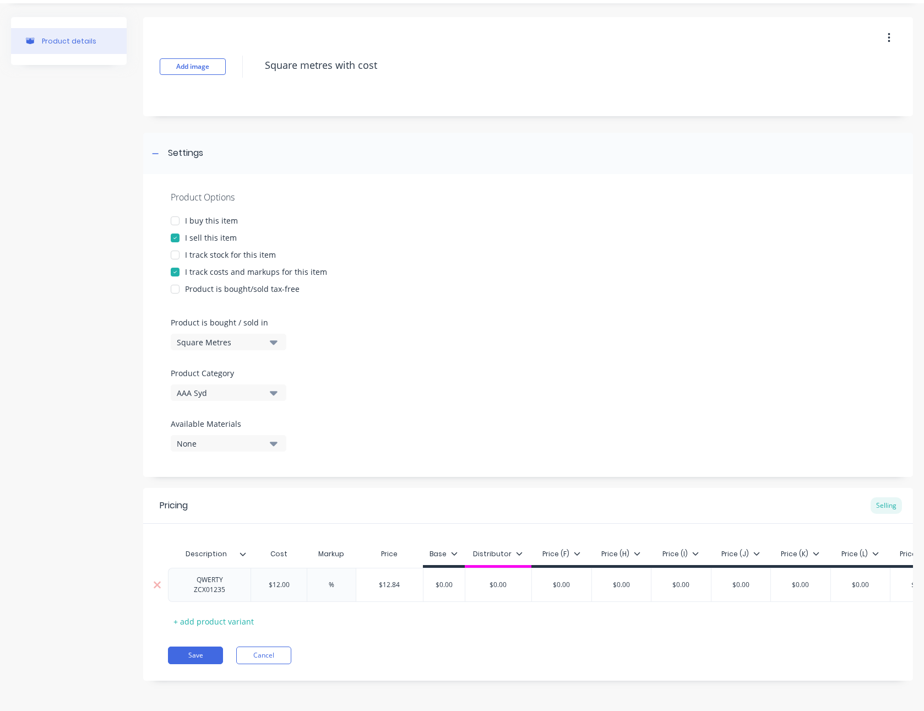
type input "8%"
type textarea "x"
type input "%"
type textarea "x"
type input "9%"
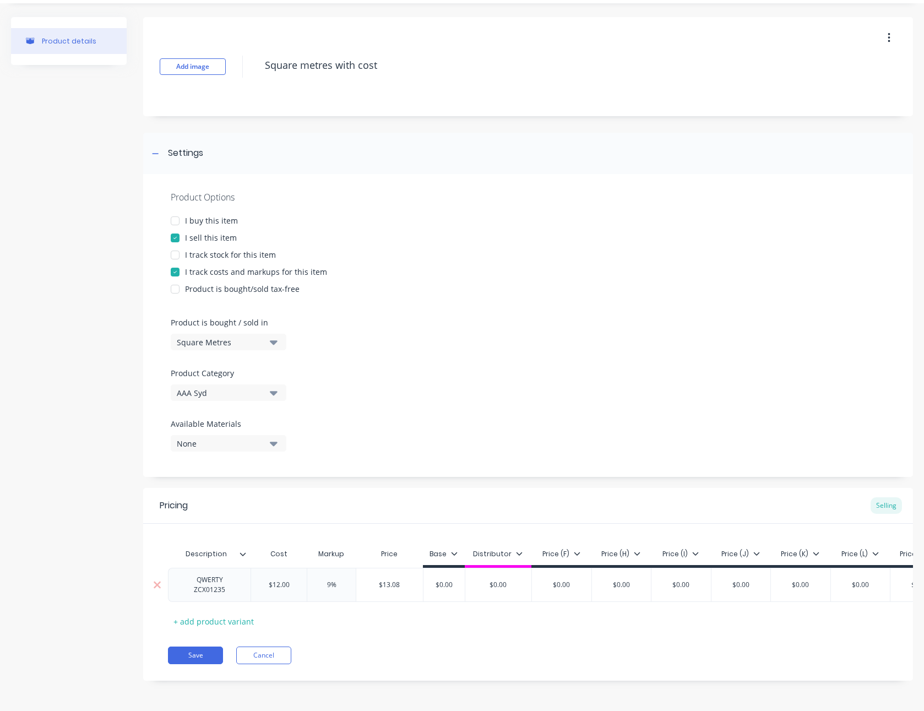
type textarea "x"
type input "%"
type textarea "x"
type input "1%"
type textarea "x"
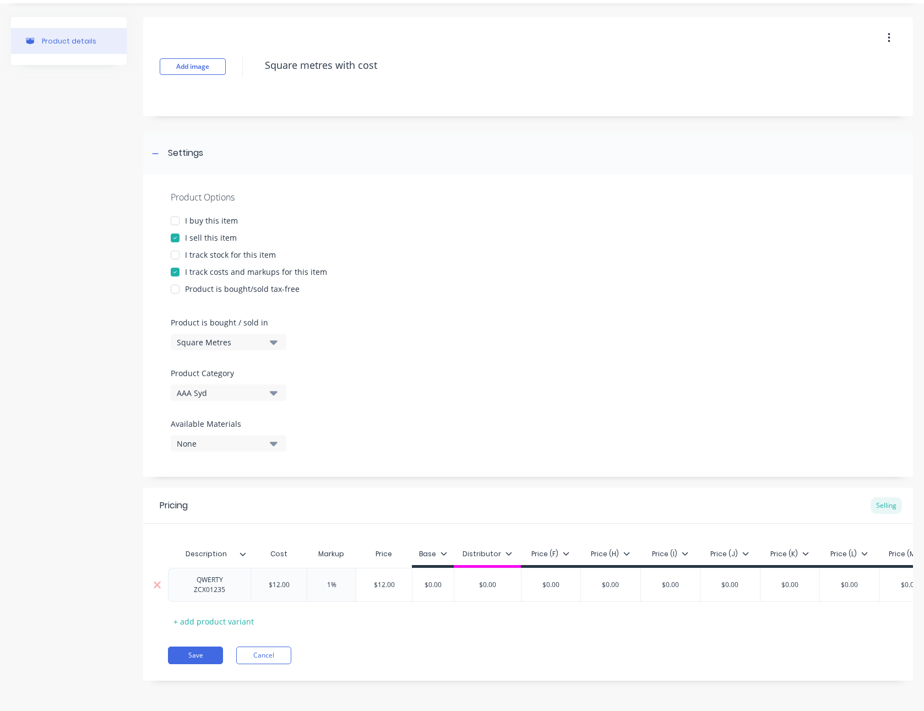
type input "11%"
type textarea "x"
type input "1%"
type textarea "x"
type input "15%"
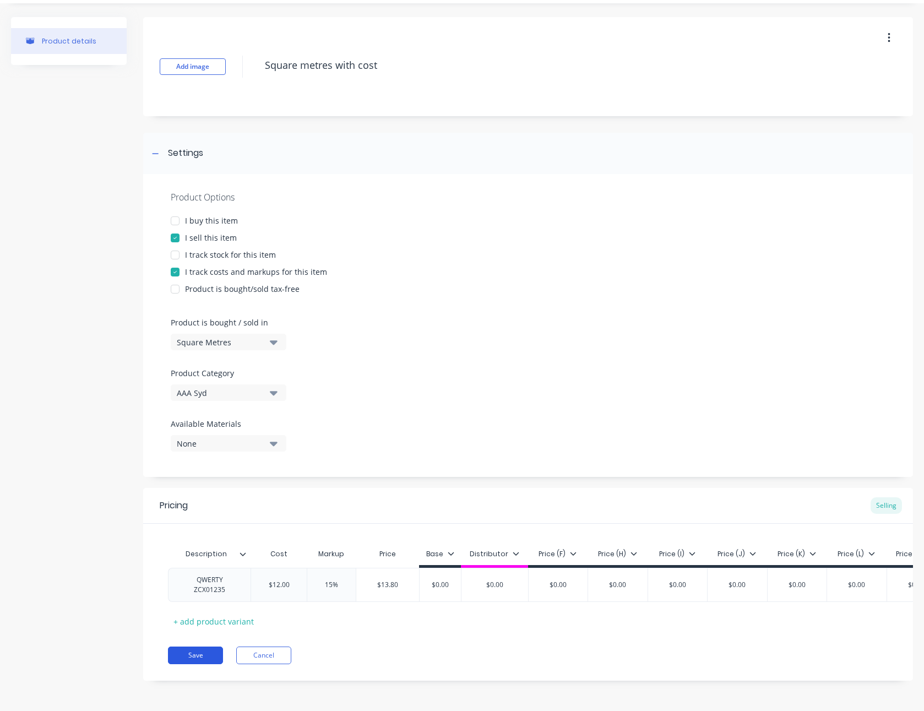
click at [193, 660] on button "Save" at bounding box center [195, 656] width 55 height 18
type textarea "x"
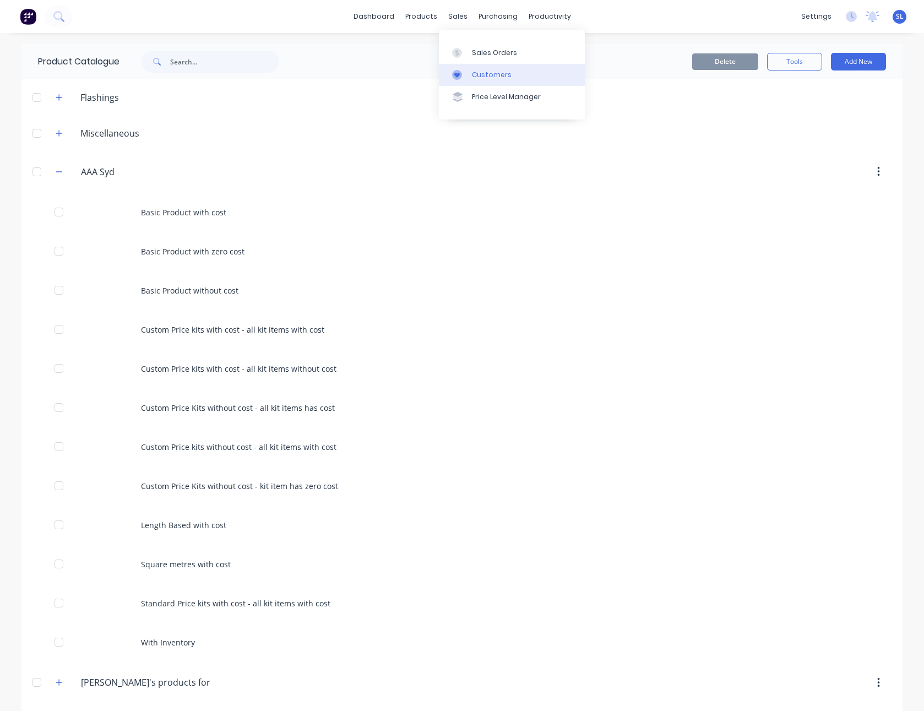
click at [473, 72] on div "Customers" at bounding box center [492, 75] width 40 height 10
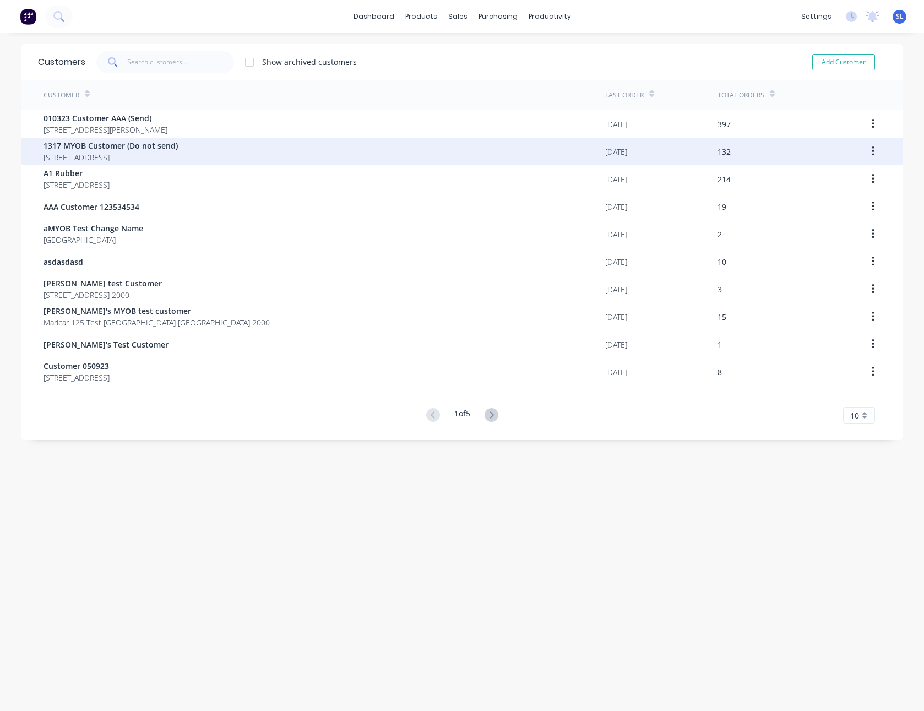
click at [576, 151] on div "1317 MYOB Customer (Do not send) 92 Village Drive Hoxton Park New South Wales A…" at bounding box center [325, 152] width 562 height 28
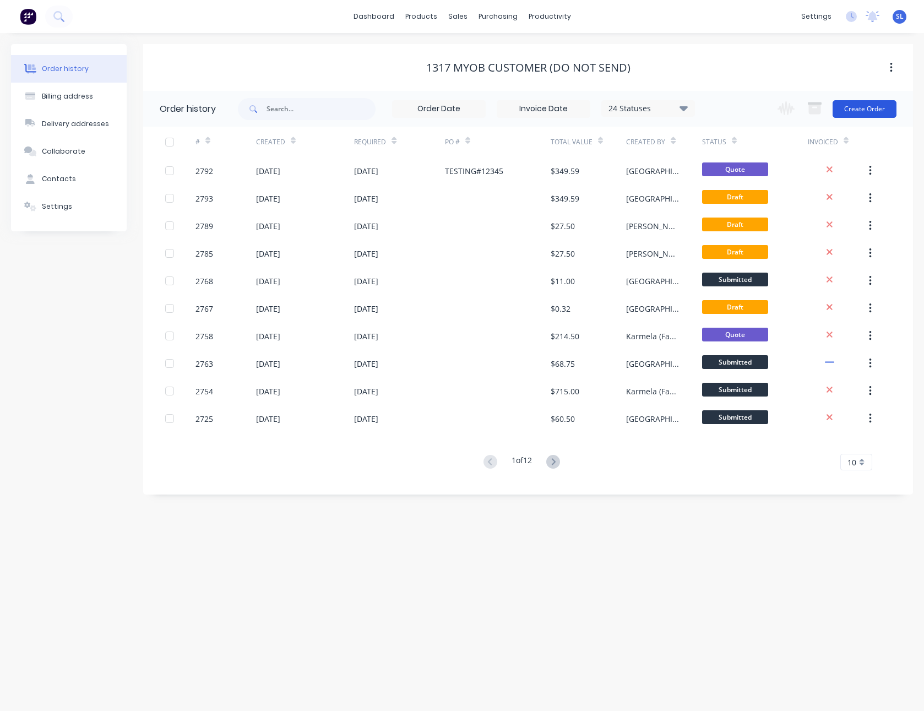
click at [875, 107] on button "Create Order" at bounding box center [865, 109] width 64 height 18
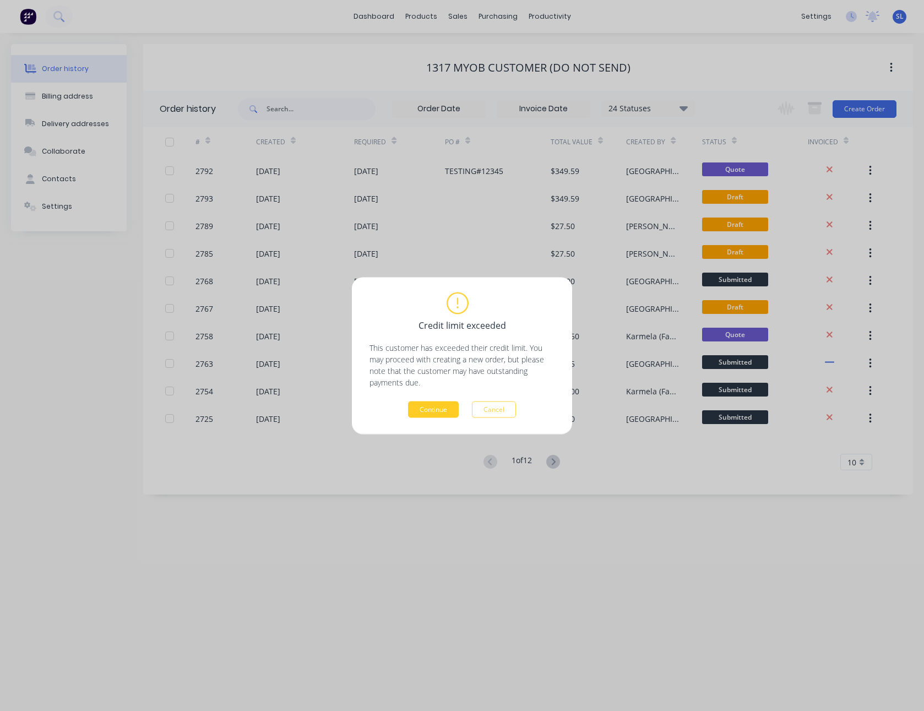
click at [437, 407] on button "Continue" at bounding box center [433, 409] width 51 height 17
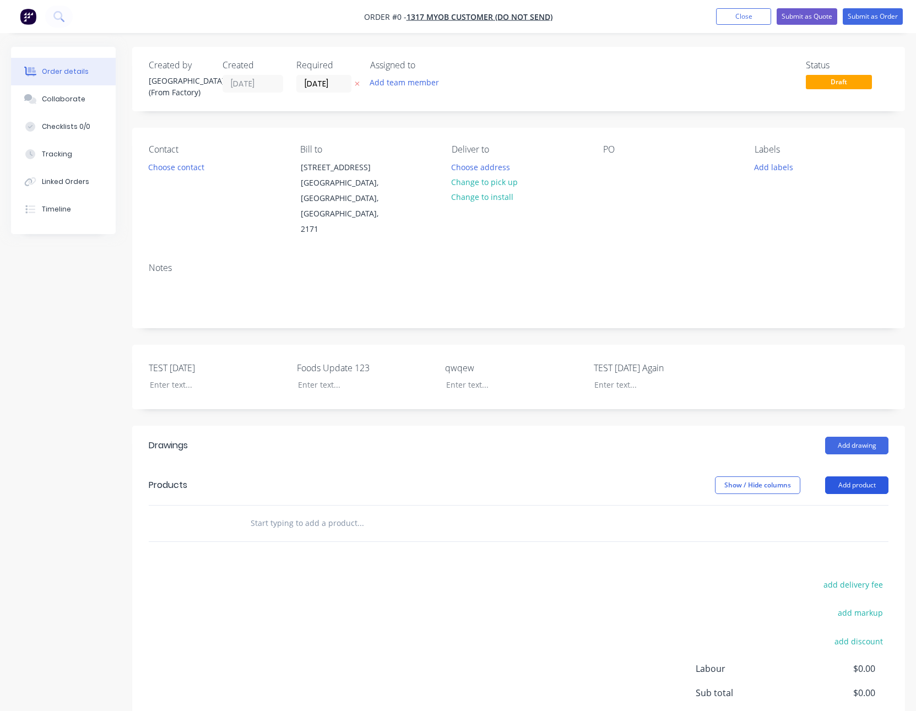
click at [831, 476] on button "Add product" at bounding box center [856, 485] width 63 height 18
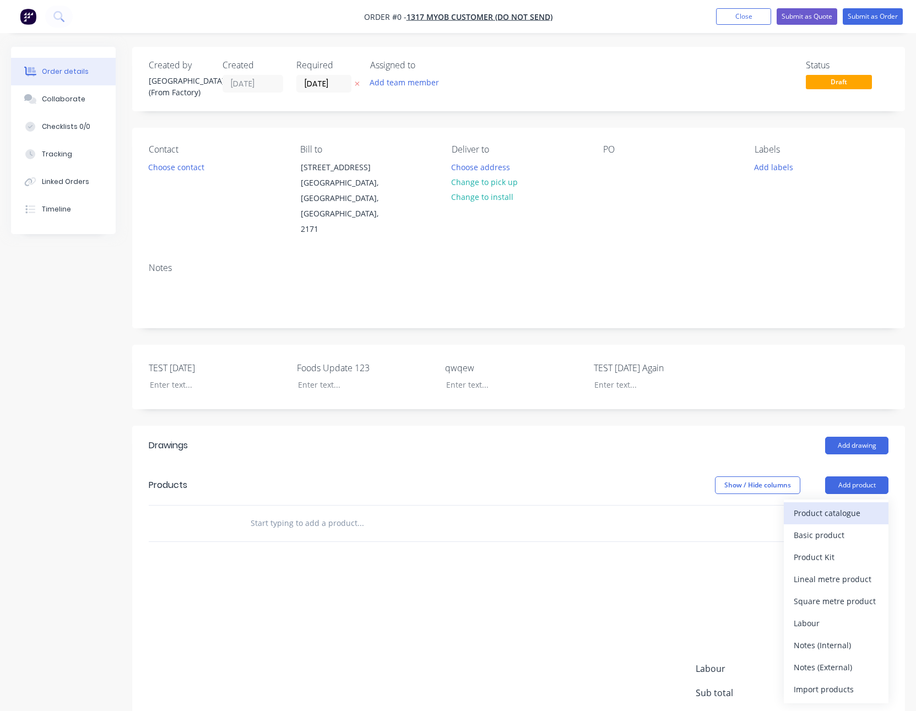
click at [840, 505] on div "Product catalogue" at bounding box center [836, 513] width 85 height 16
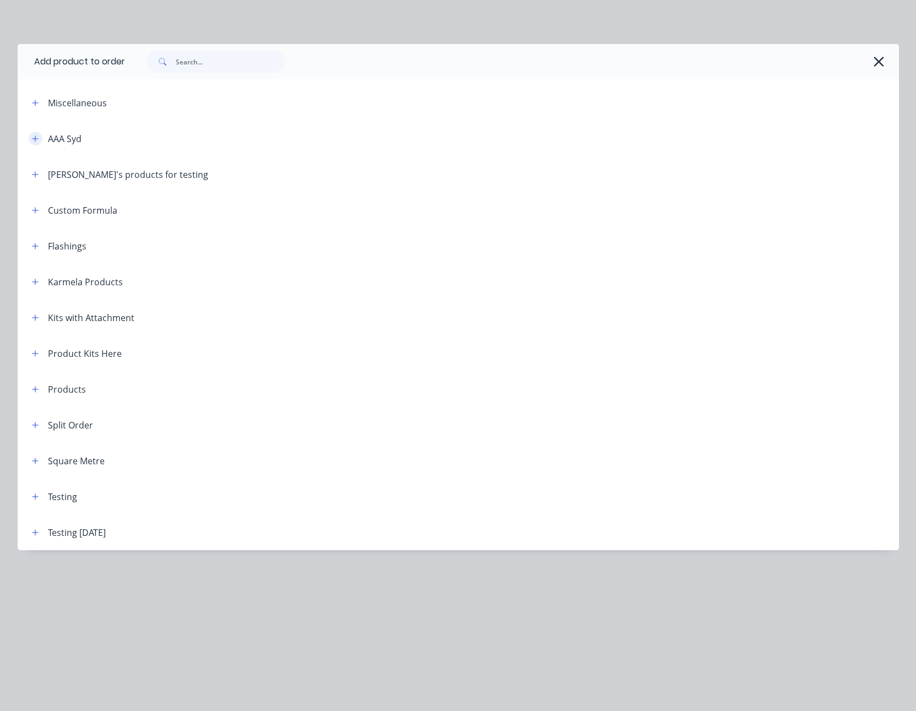
click at [30, 137] on button "button" at bounding box center [36, 139] width 14 height 14
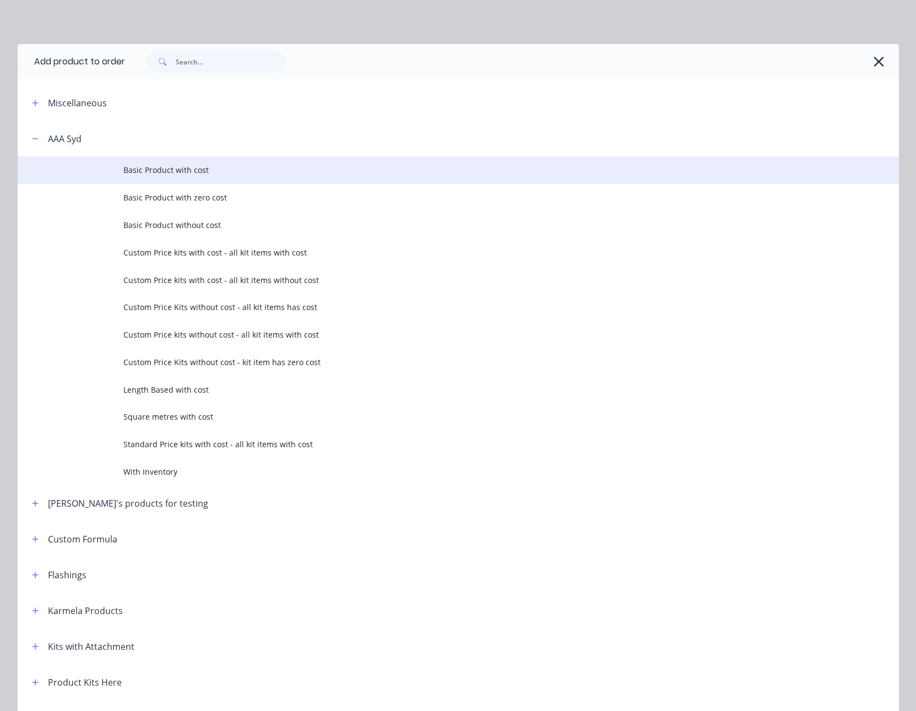
click at [190, 167] on span "Basic Product with cost" at bounding box center [433, 170] width 620 height 12
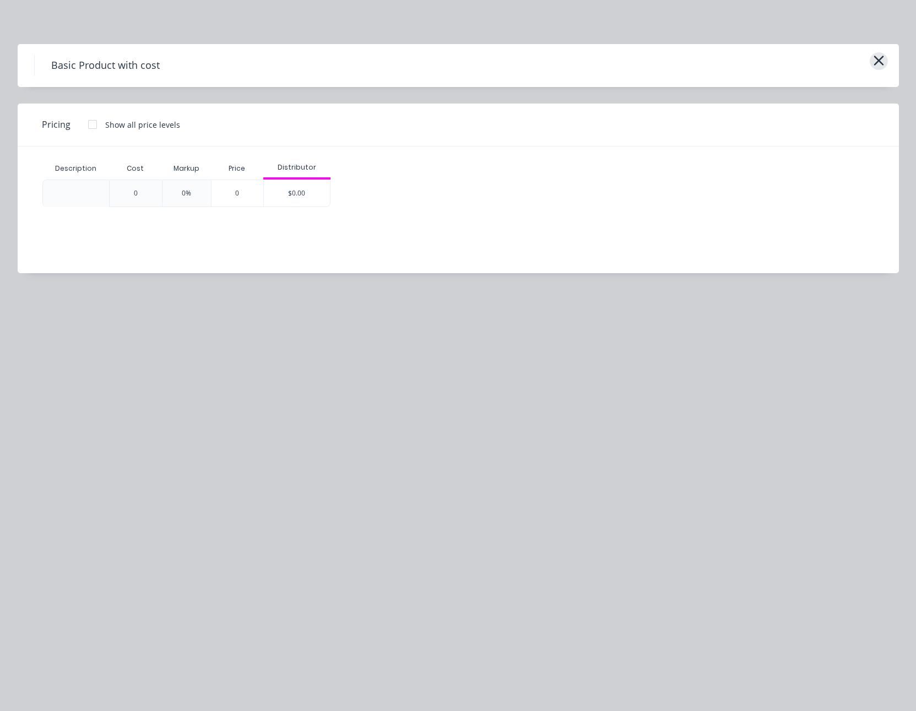
click at [884, 63] on icon "button" at bounding box center [879, 60] width 12 height 15
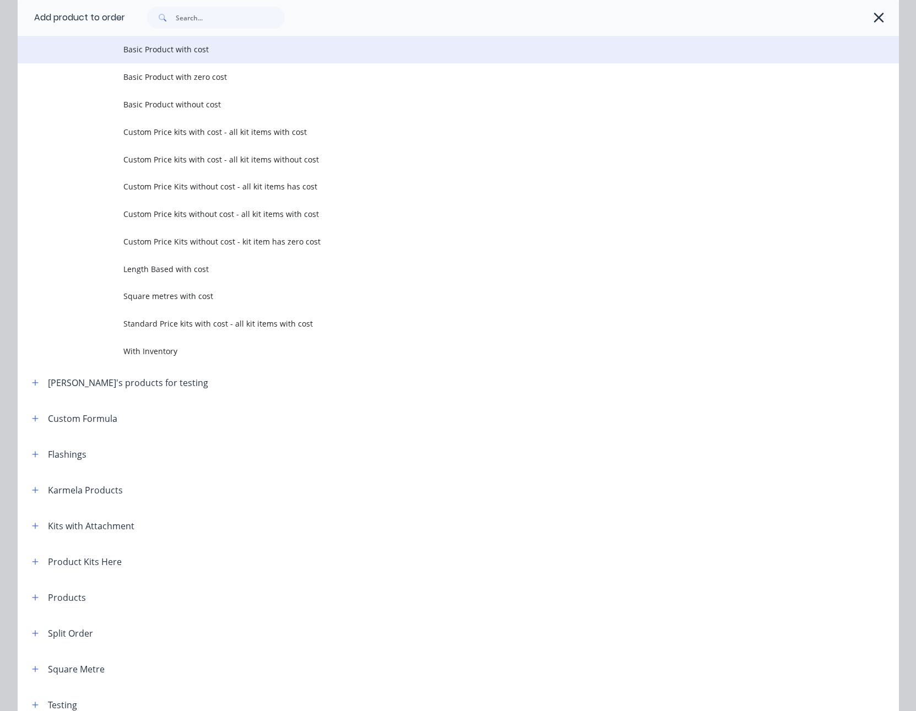
click at [236, 53] on span "Basic Product with cost" at bounding box center [433, 50] width 620 height 12
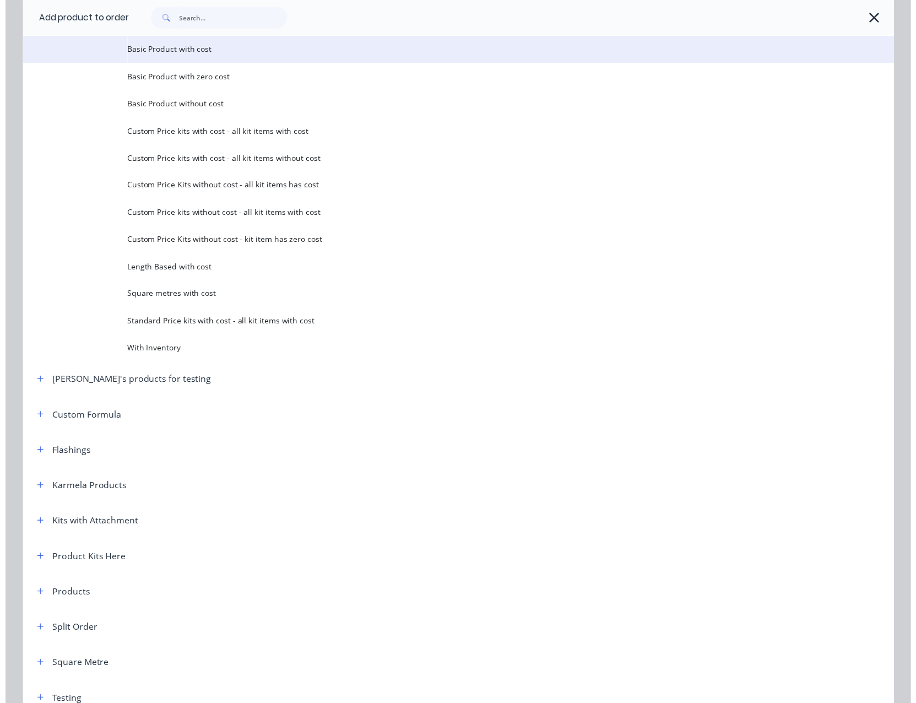
scroll to position [0, 0]
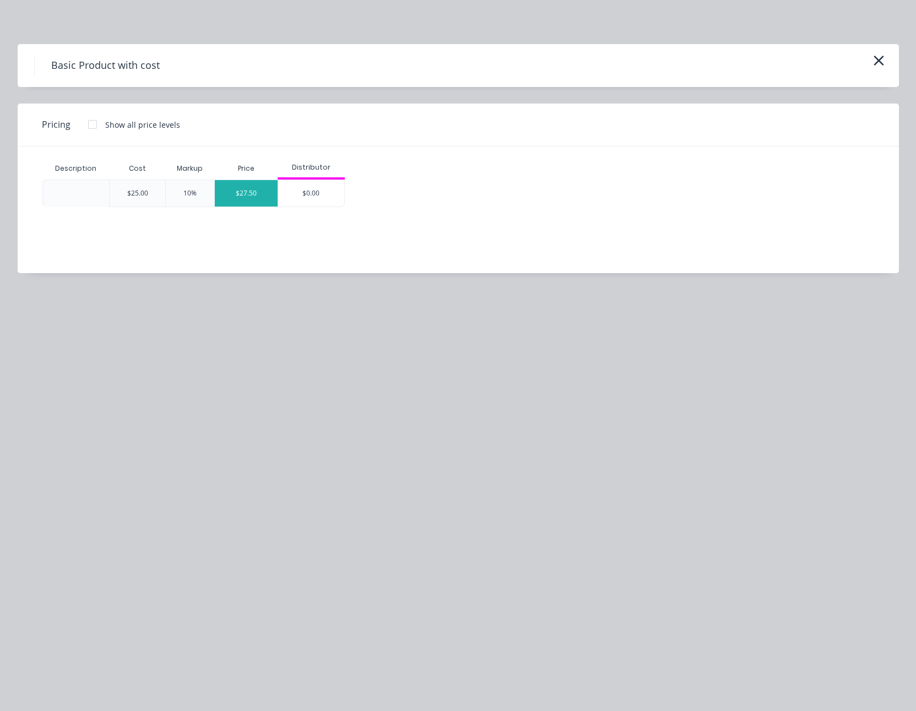
click at [231, 194] on div "$27.50" at bounding box center [246, 193] width 63 height 26
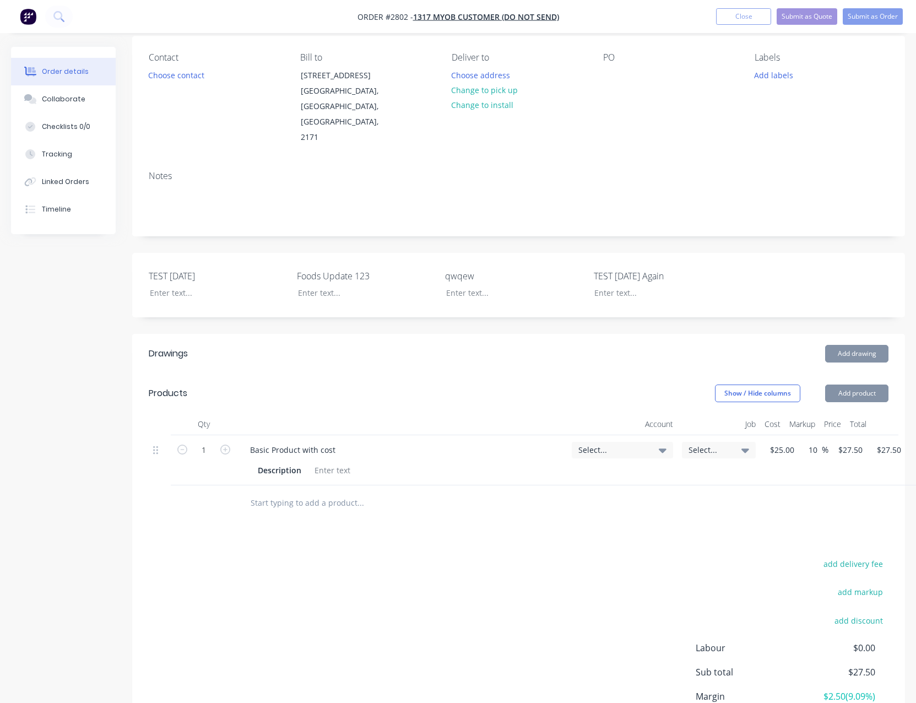
scroll to position [99, 0]
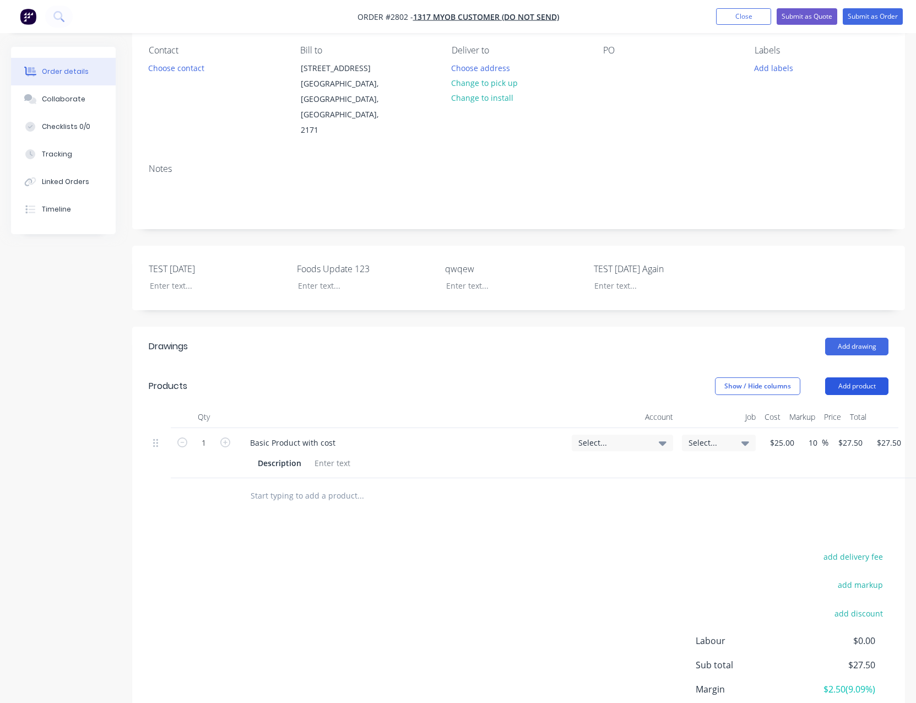
click at [874, 377] on button "Add product" at bounding box center [856, 386] width 63 height 18
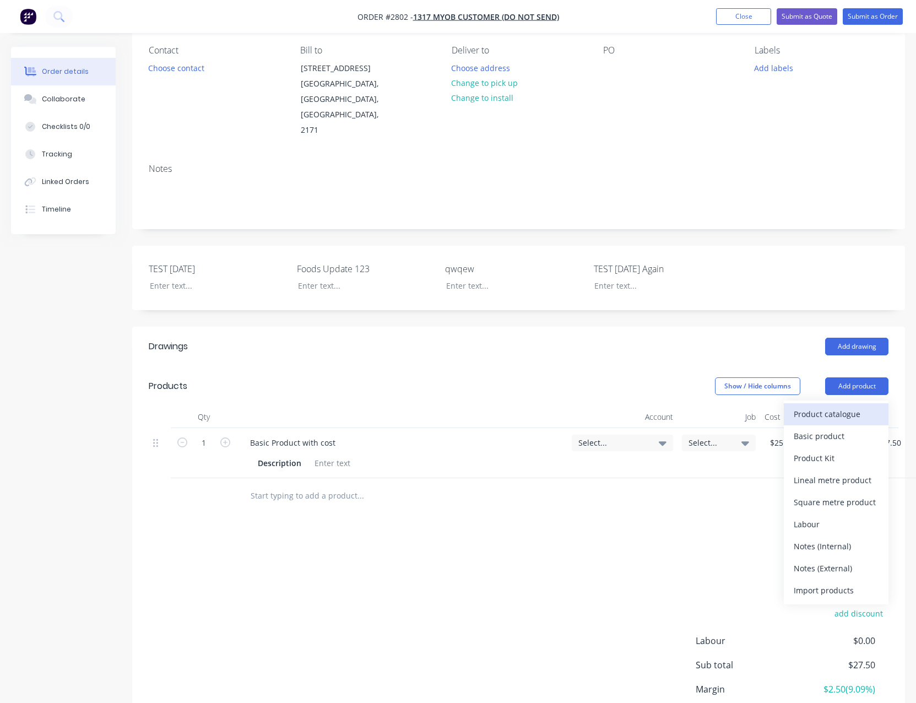
click at [860, 406] on div "Product catalogue" at bounding box center [836, 414] width 85 height 16
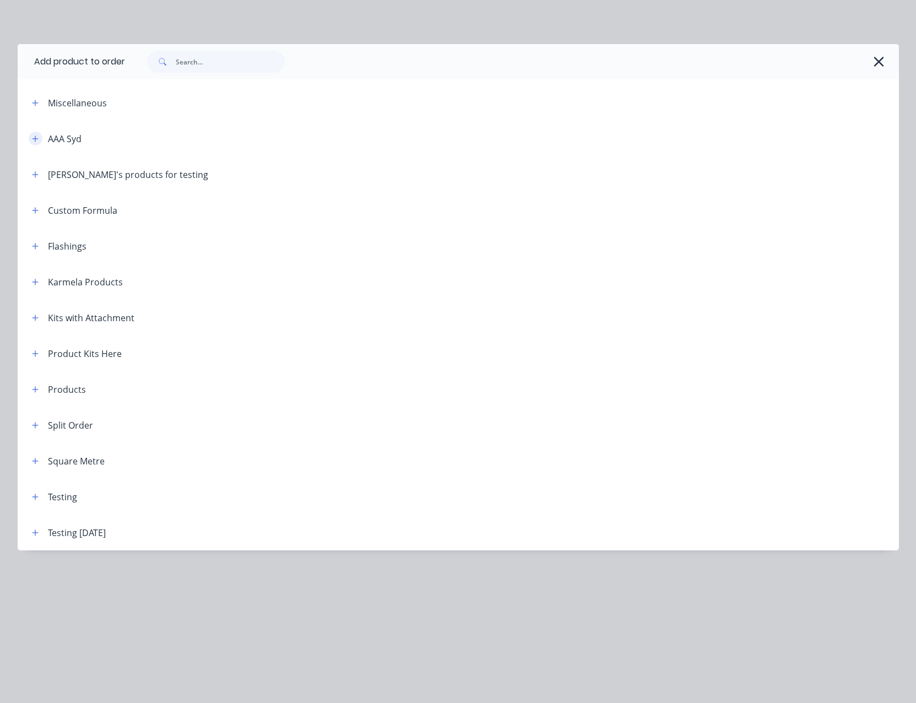
click at [40, 138] on button "button" at bounding box center [36, 139] width 14 height 14
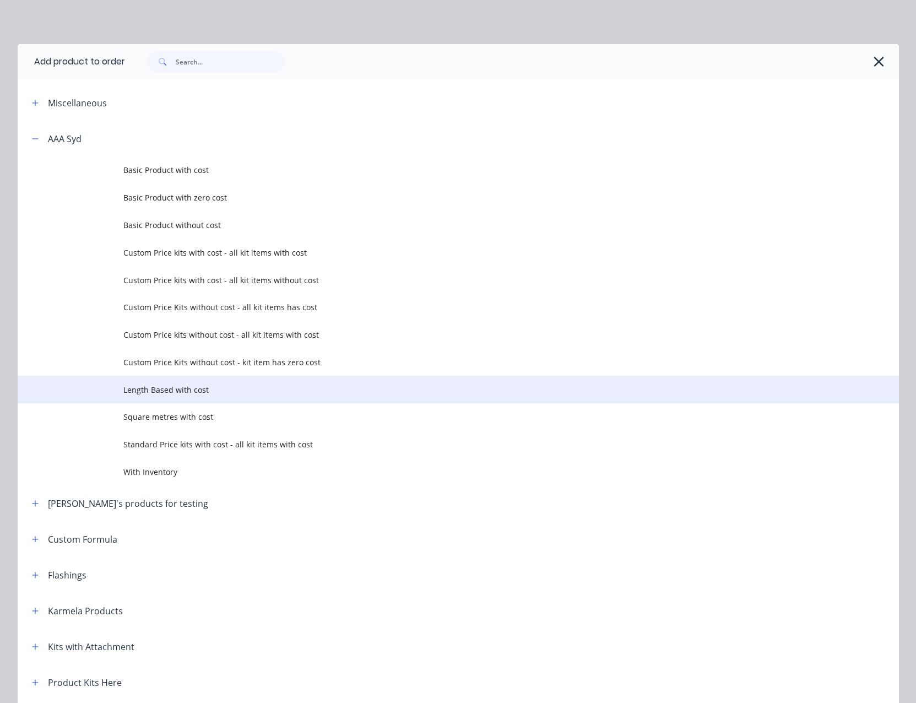
click at [199, 391] on span "Length Based with cost" at bounding box center [433, 390] width 620 height 12
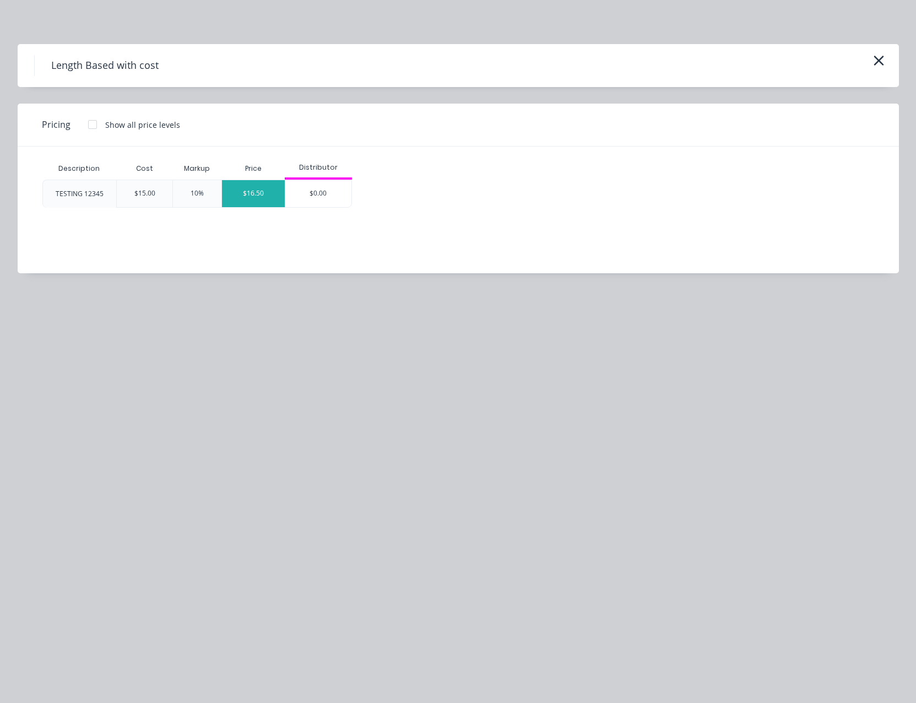
click at [262, 192] on div "$16.50" at bounding box center [253, 193] width 63 height 27
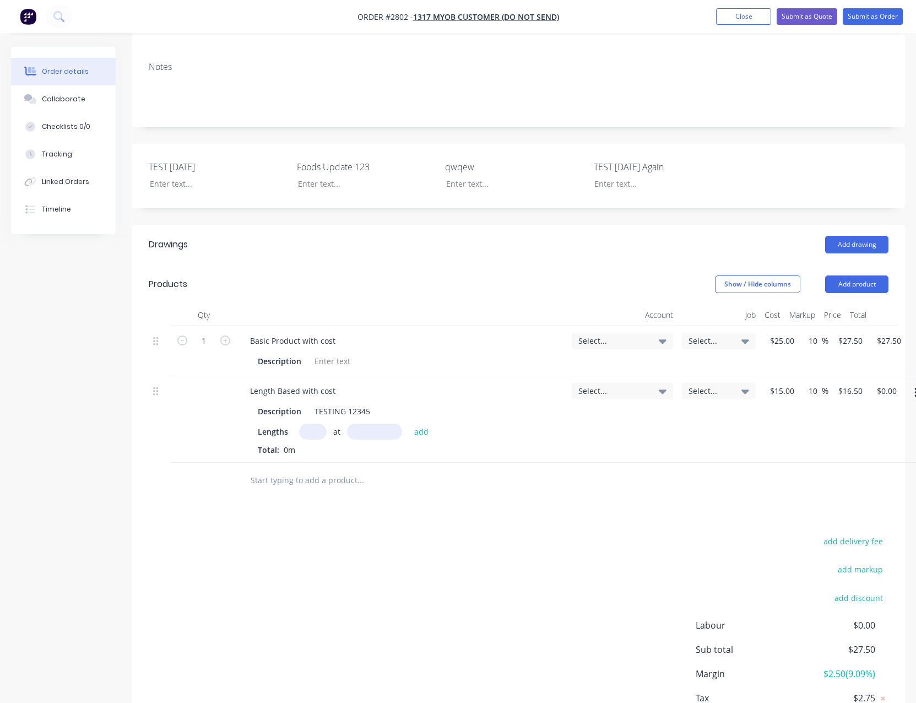
scroll to position [202, 0]
click at [308, 423] on input "text" at bounding box center [313, 431] width 28 height 16
type input "2"
type input "1000"
click at [409, 423] on button "add" at bounding box center [422, 430] width 26 height 15
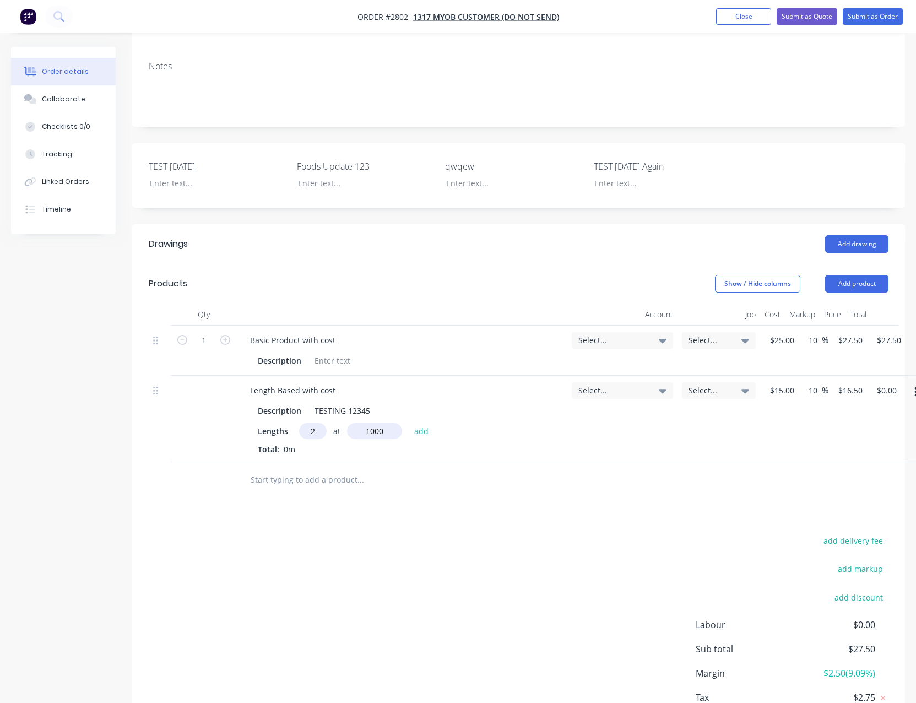
type input "$33.00"
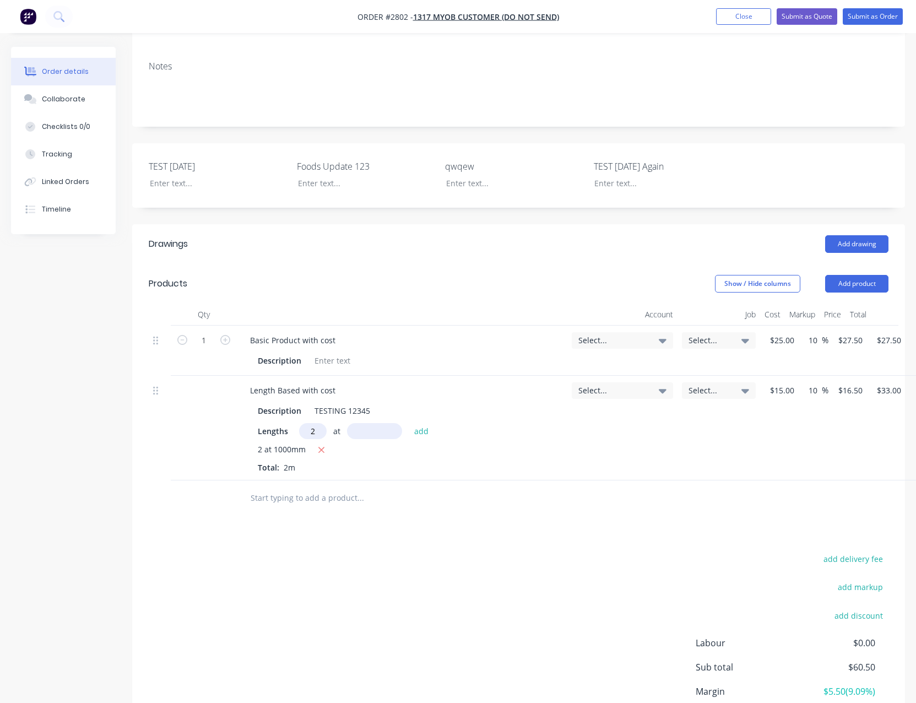
type input "2"
type input "1500"
click at [409, 423] on button "add" at bounding box center [422, 430] width 26 height 15
type input "$82.50"
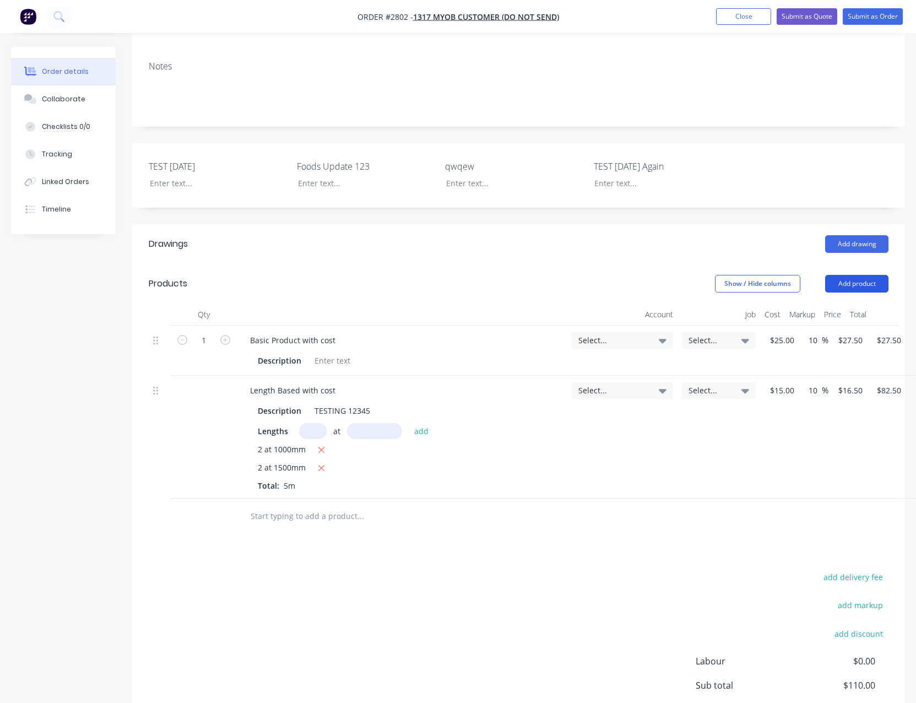
click at [880, 275] on button "Add product" at bounding box center [856, 284] width 63 height 18
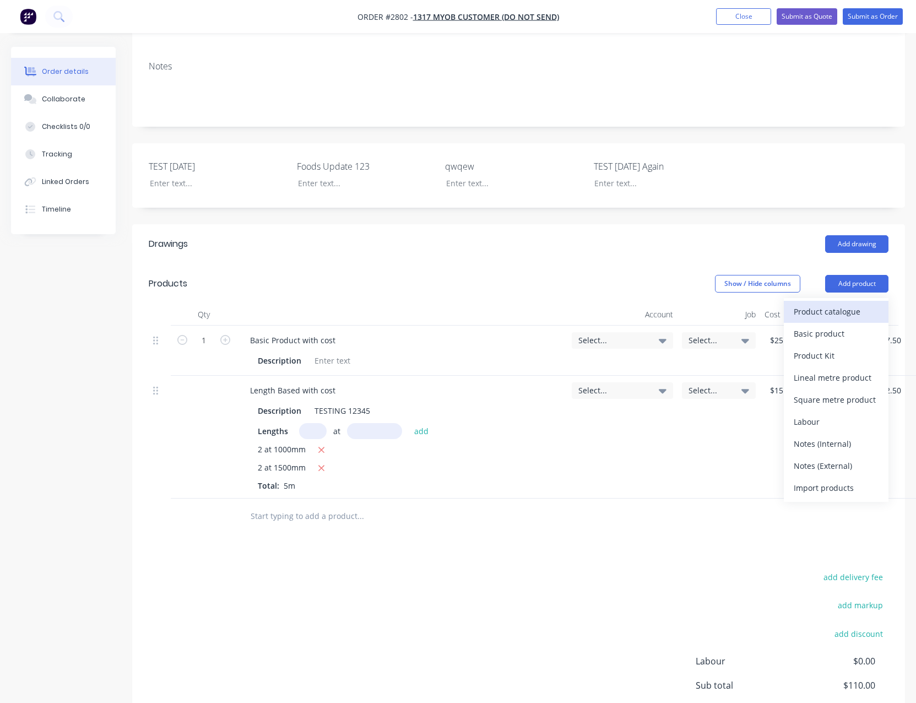
click at [865, 303] on div "Product catalogue" at bounding box center [836, 311] width 85 height 16
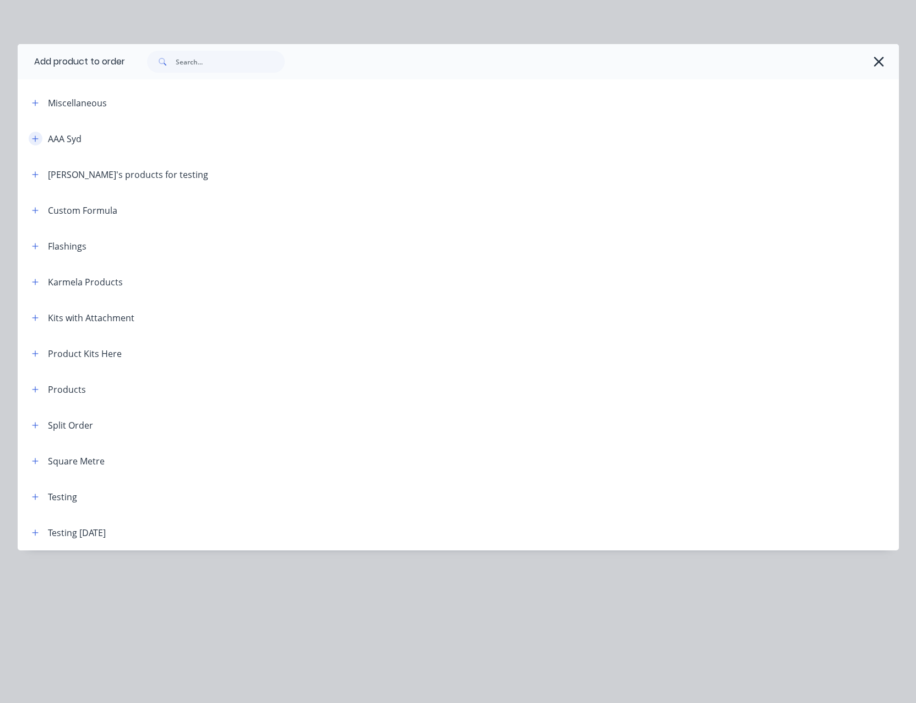
click at [36, 135] on icon "button" at bounding box center [35, 139] width 7 height 8
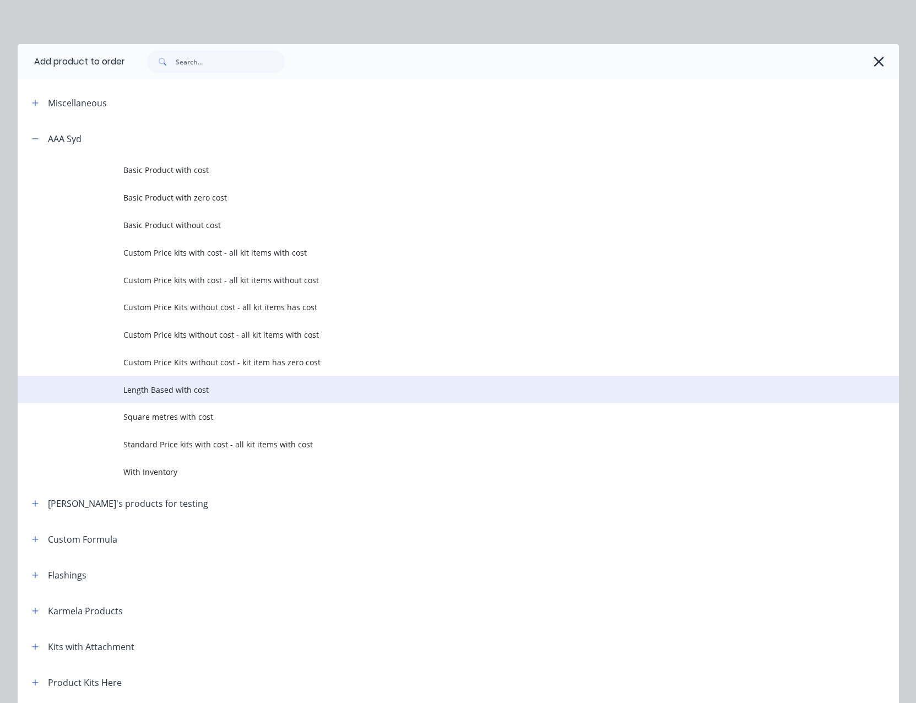
click at [194, 384] on span "Length Based with cost" at bounding box center [433, 390] width 620 height 12
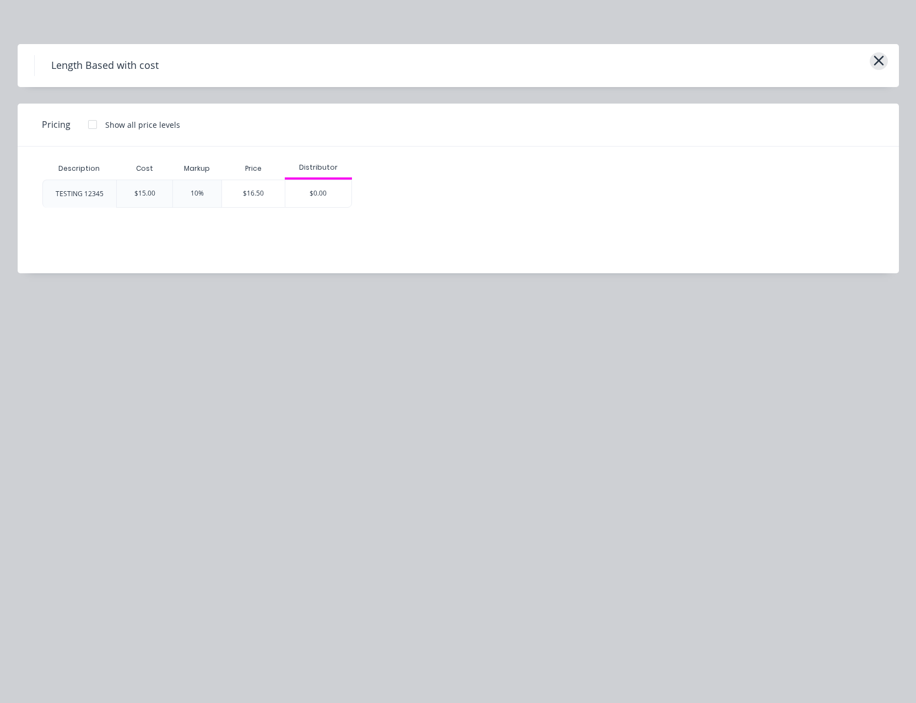
click at [885, 58] on button "button" at bounding box center [879, 61] width 18 height 18
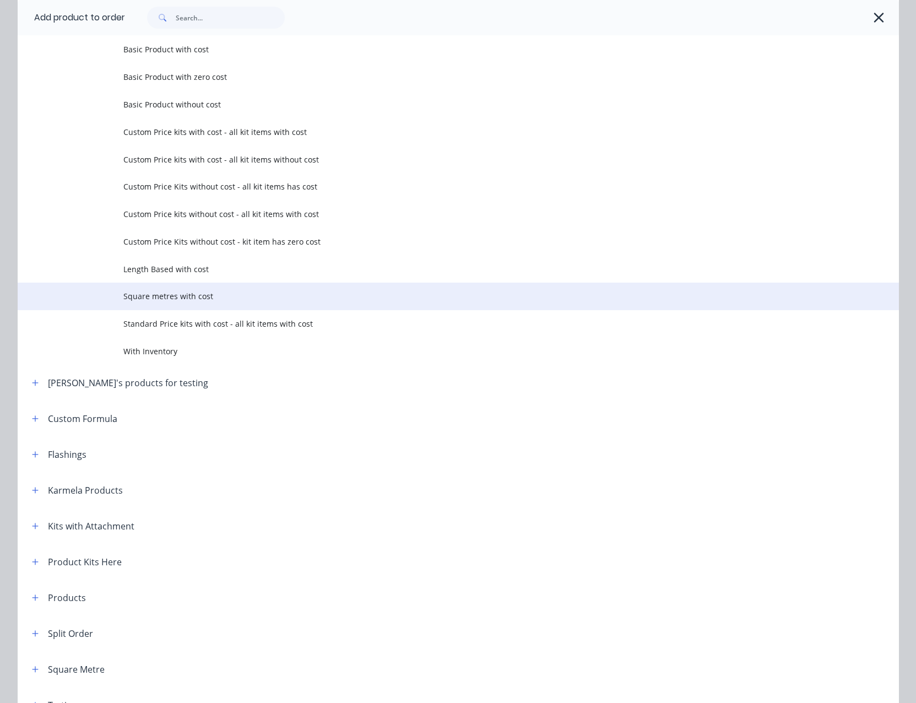
click at [187, 288] on td "Square metres with cost" at bounding box center [511, 297] width 776 height 28
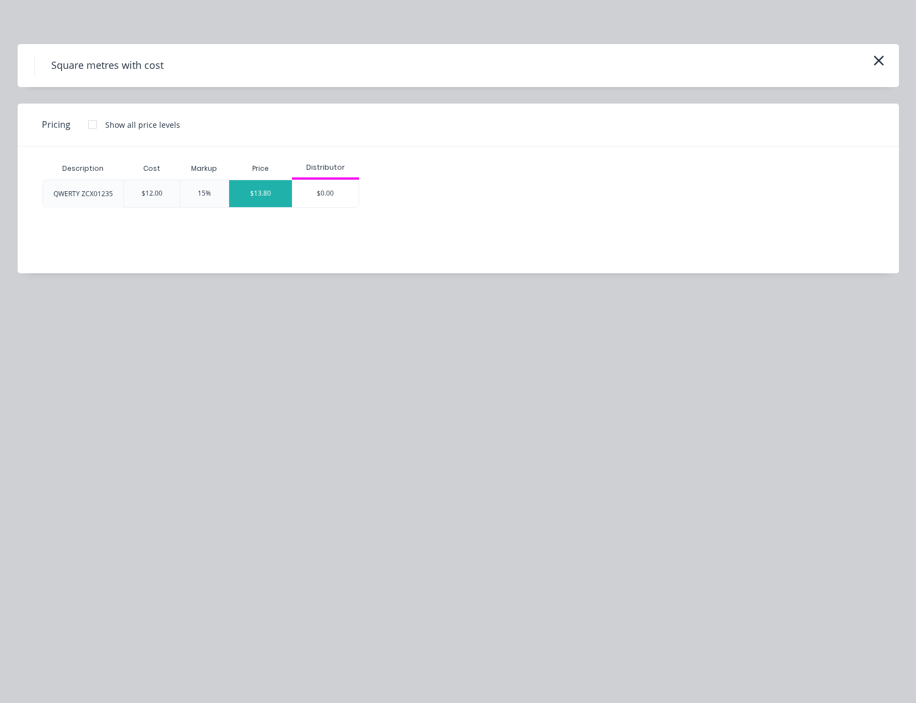
click at [261, 201] on div "$13.80" at bounding box center [260, 193] width 63 height 27
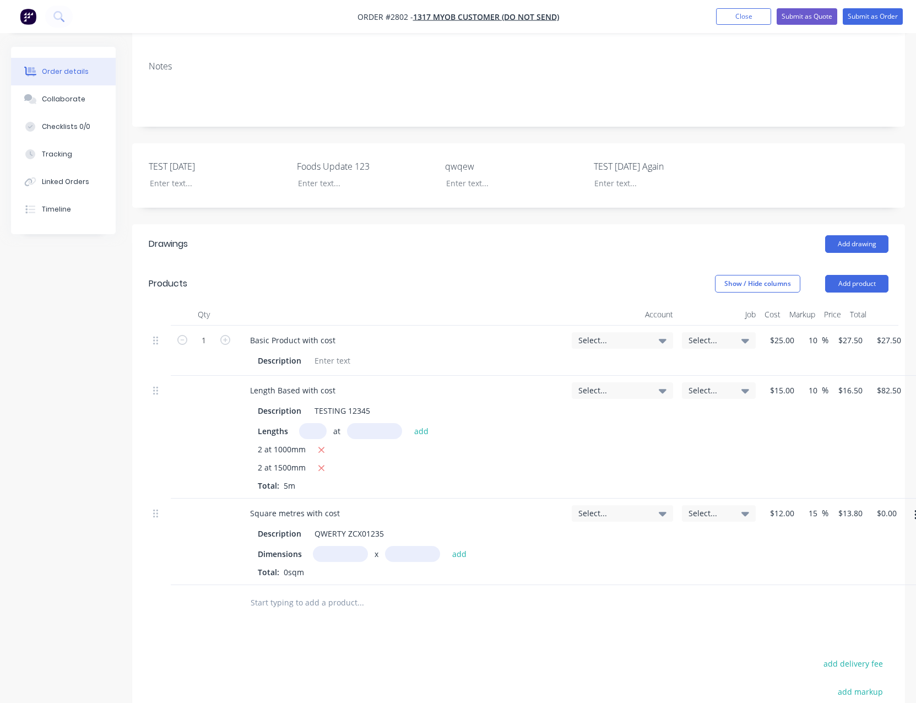
click at [337, 546] on input "text" at bounding box center [340, 554] width 55 height 16
type input "2m"
type input "2"
click at [447, 546] on button "add" at bounding box center [460, 553] width 26 height 15
type input "$55.20"
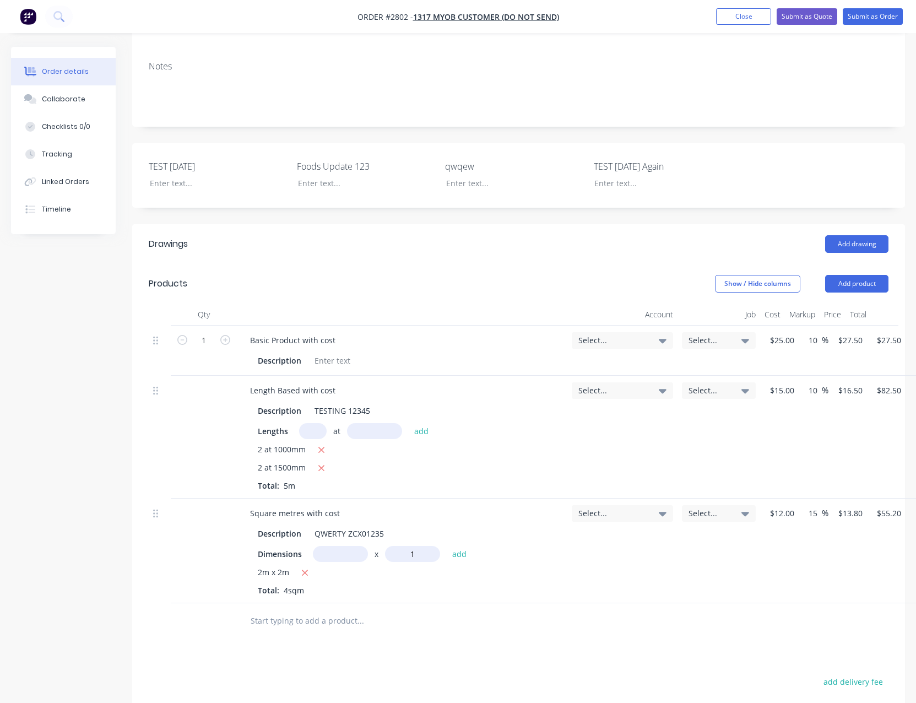
type input "1m"
click at [333, 546] on input "text" at bounding box center [340, 554] width 55 height 16
type input "5"
click at [447, 546] on button "add" at bounding box center [460, 553] width 26 height 15
type input "$124.20"
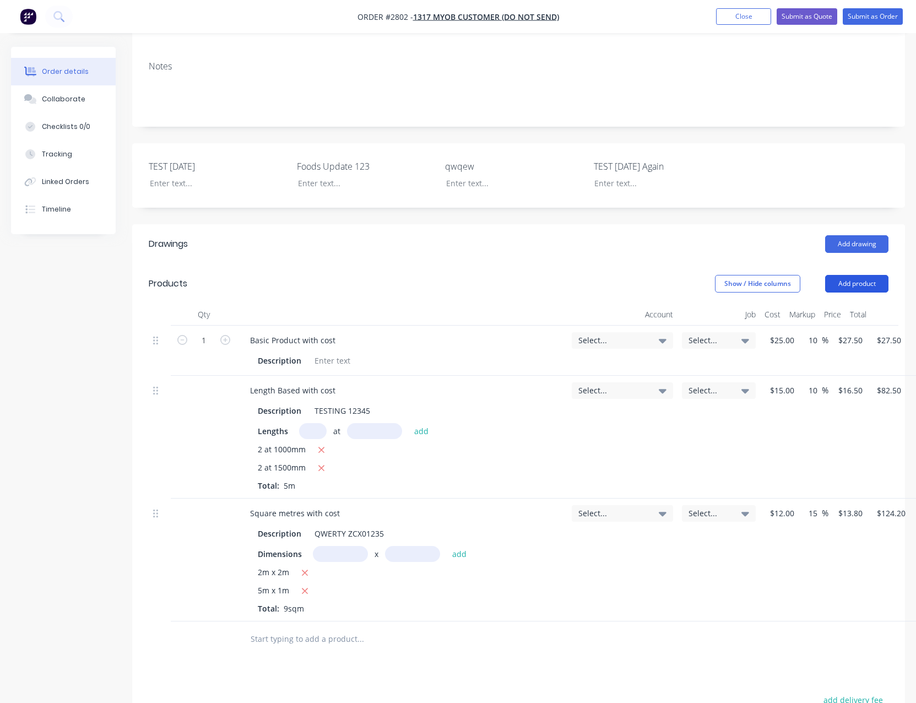
click at [852, 275] on button "Add product" at bounding box center [856, 284] width 63 height 18
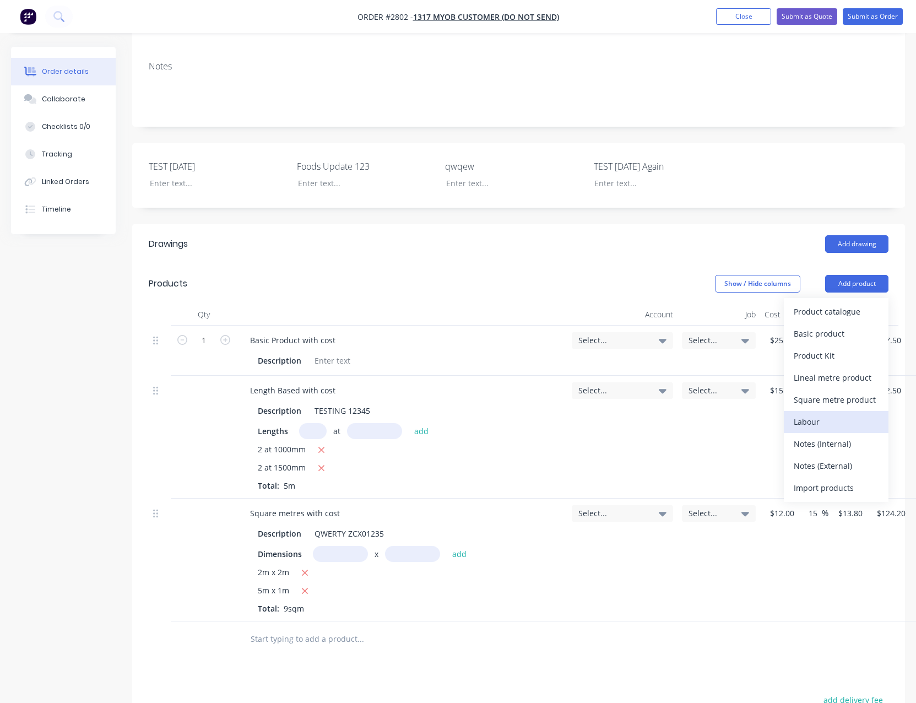
click at [818, 414] on div "Labour" at bounding box center [836, 422] width 85 height 16
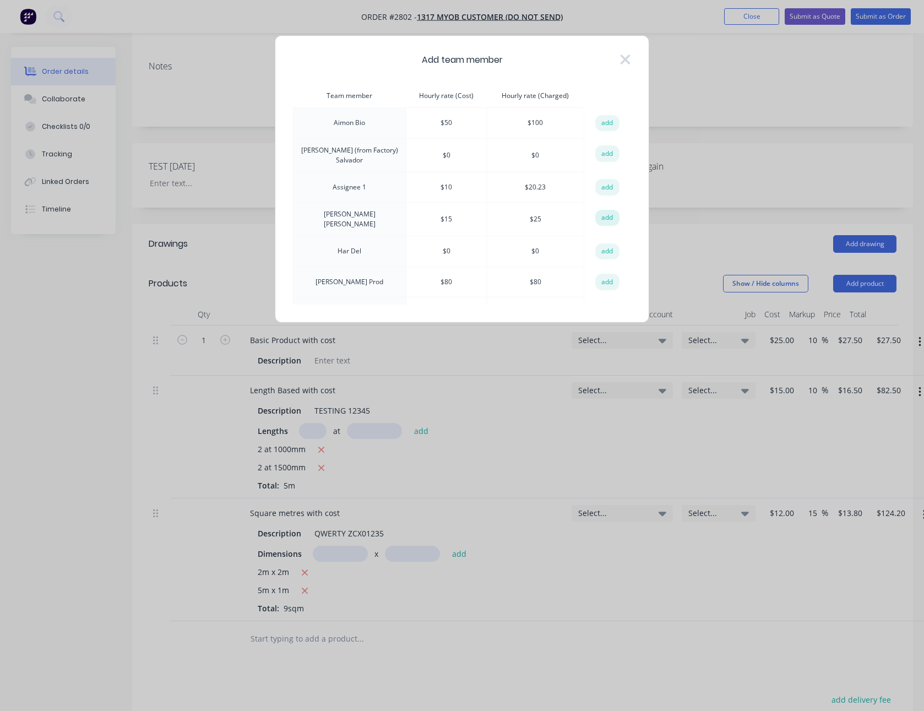
click at [600, 215] on button "add" at bounding box center [607, 218] width 24 height 17
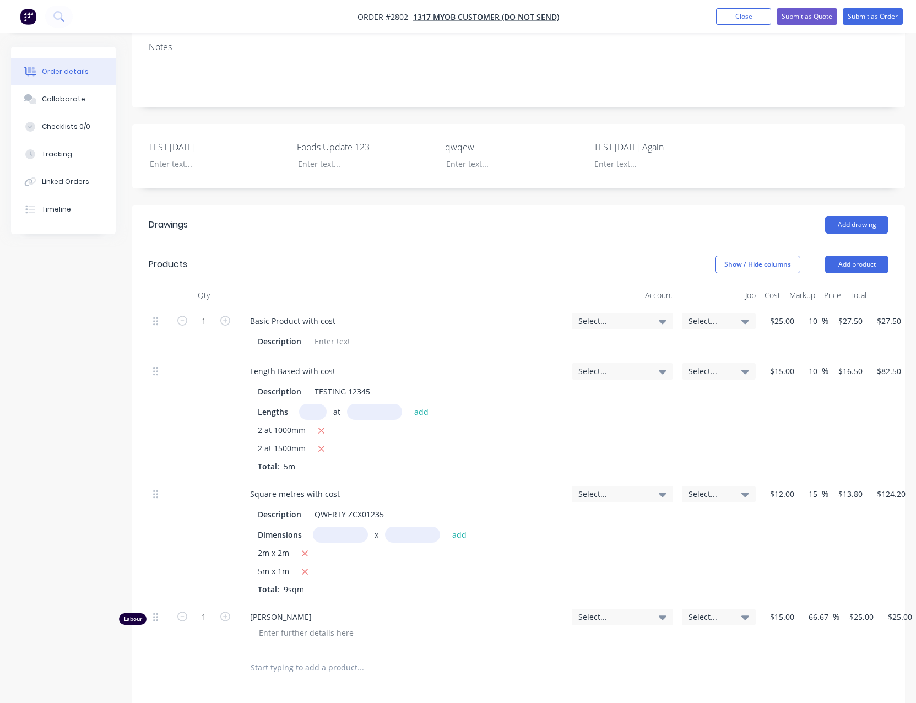
scroll to position [223, 0]
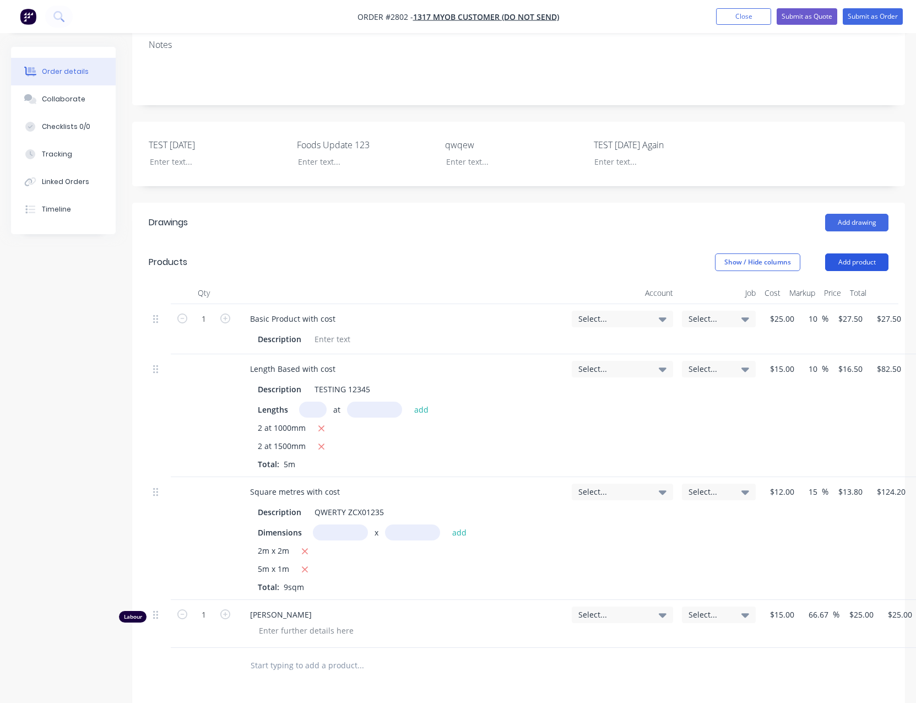
click at [866, 253] on button "Add product" at bounding box center [856, 262] width 63 height 18
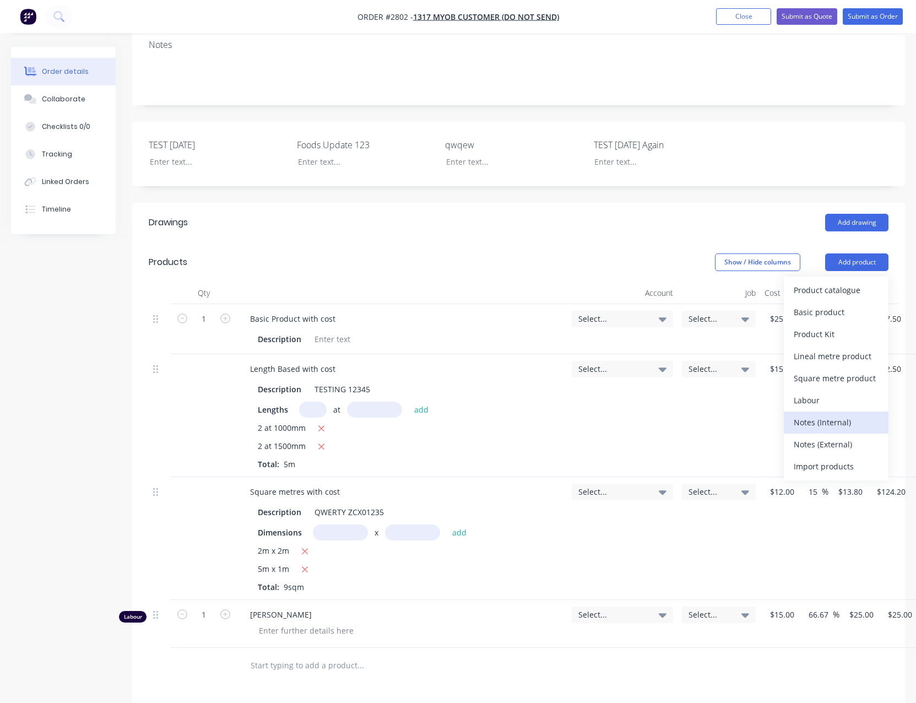
click at [815, 414] on div "Notes (Internal)" at bounding box center [836, 422] width 85 height 16
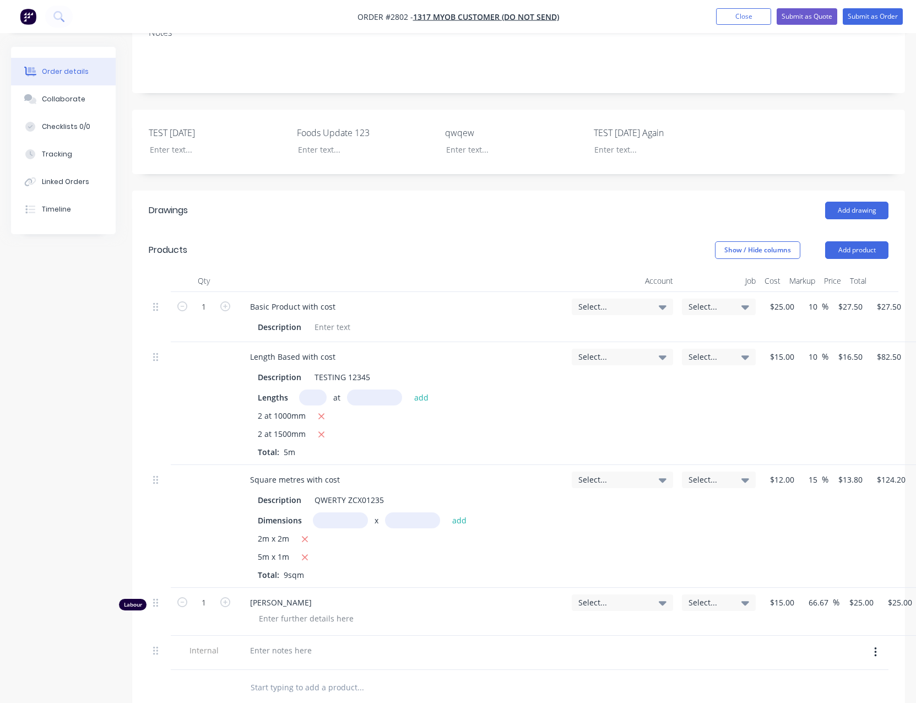
scroll to position [246, 0]
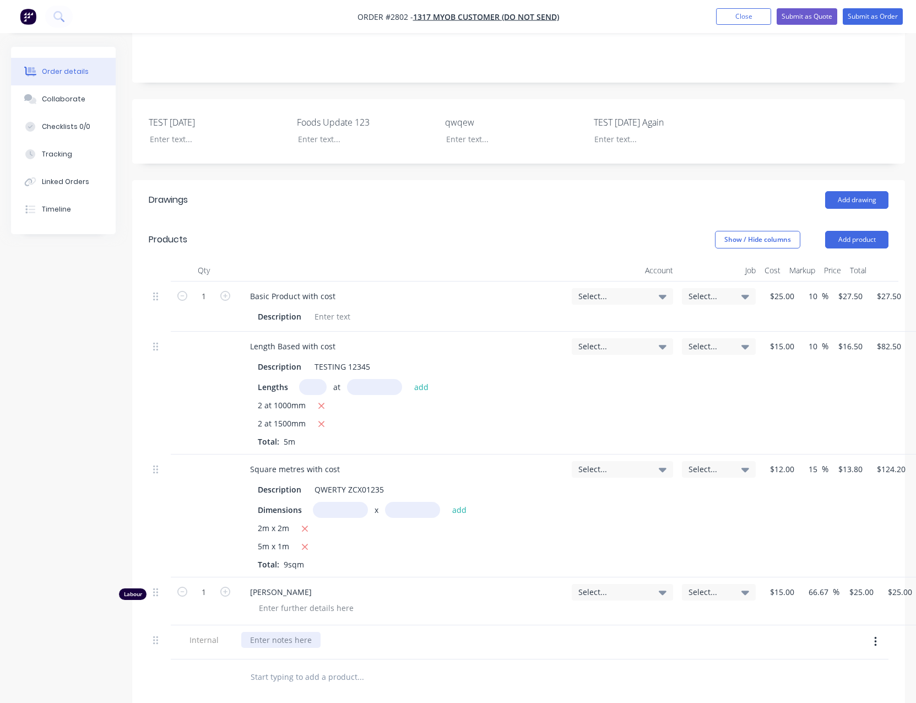
click at [289, 632] on div at bounding box center [280, 640] width 79 height 16
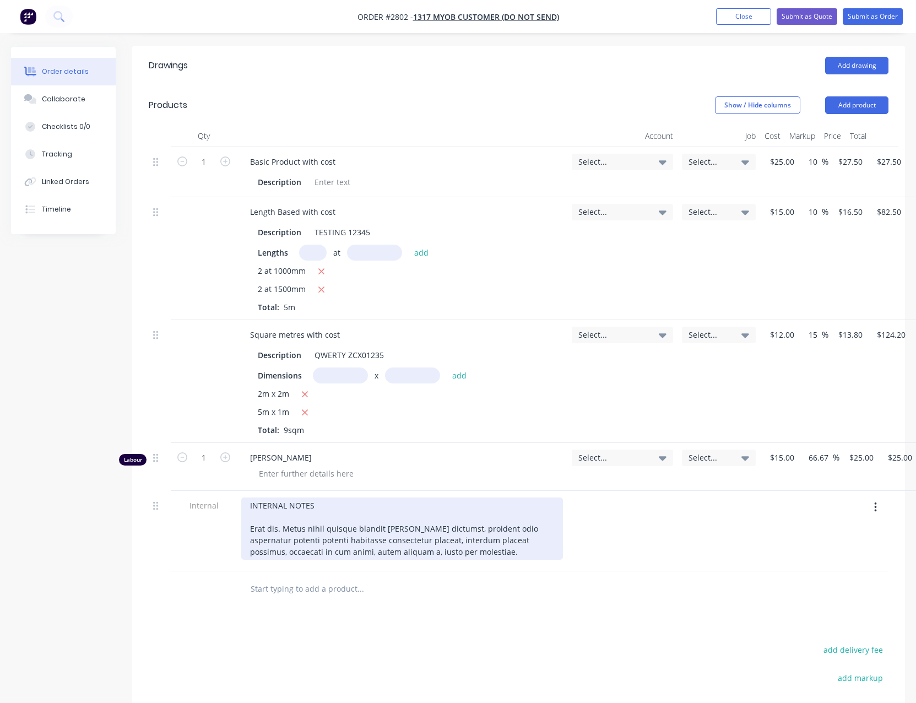
scroll to position [388, 0]
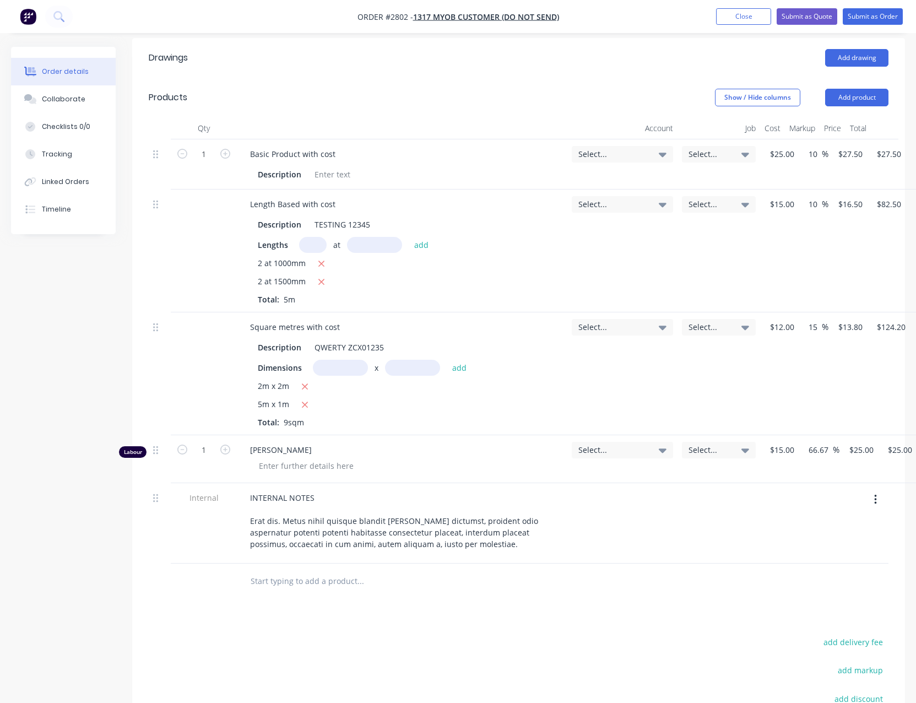
click at [577, 601] on div "Drawings Add drawing Products Show / Hide columns Add product Qty Account Job C…" at bounding box center [518, 451] width 773 height 826
click at [855, 89] on button "Add product" at bounding box center [856, 98] width 63 height 18
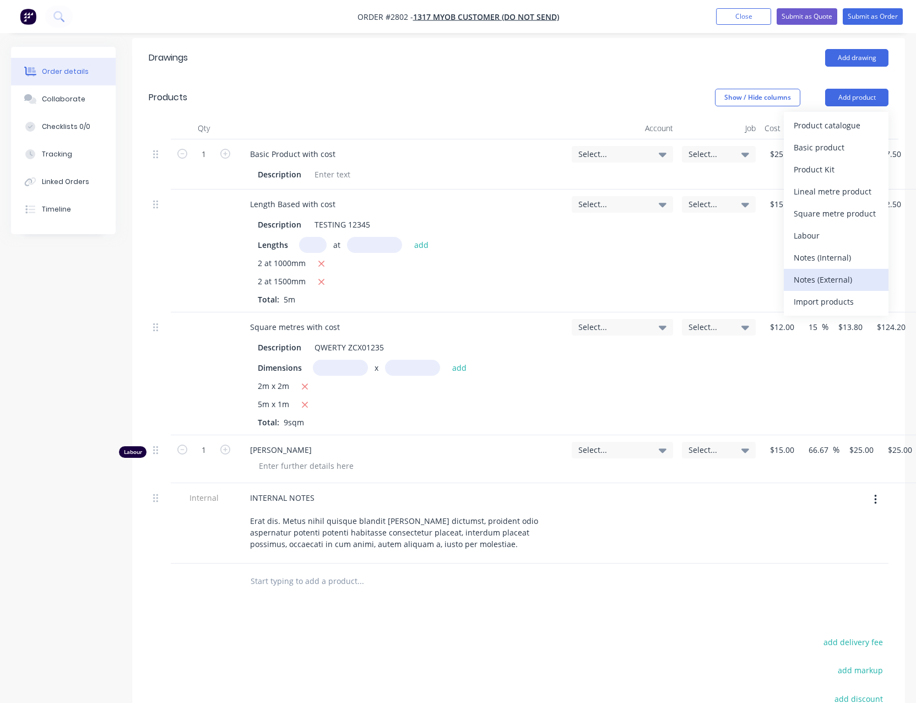
click at [796, 272] on div "Notes (External)" at bounding box center [836, 280] width 85 height 16
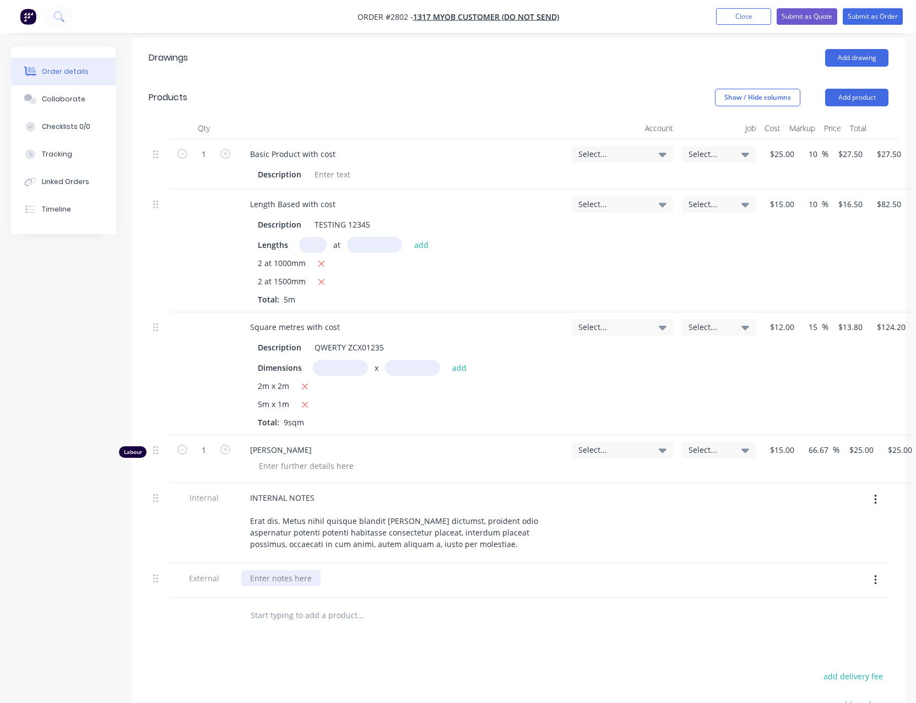
click at [282, 570] on div at bounding box center [280, 578] width 79 height 16
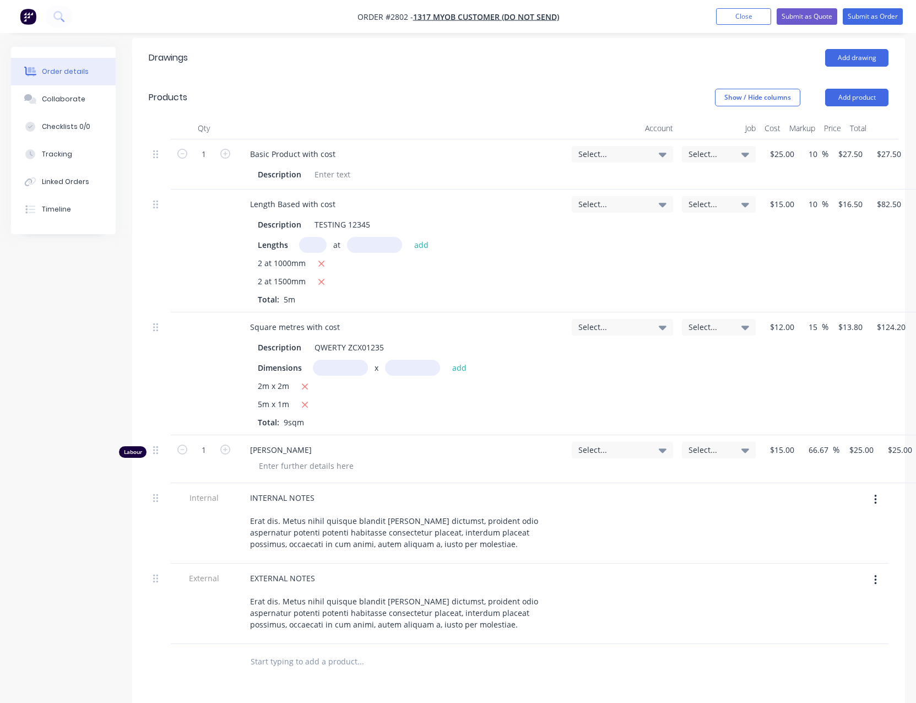
click at [58, 505] on div "Created by Sydney (From Factory) Created 18/08/25 Required 18/08/25 Assigned to…" at bounding box center [458, 310] width 894 height 1302
click at [864, 78] on header "Products Show / Hide columns Add product" at bounding box center [518, 98] width 773 height 40
click at [862, 89] on button "Add product" at bounding box center [856, 98] width 63 height 18
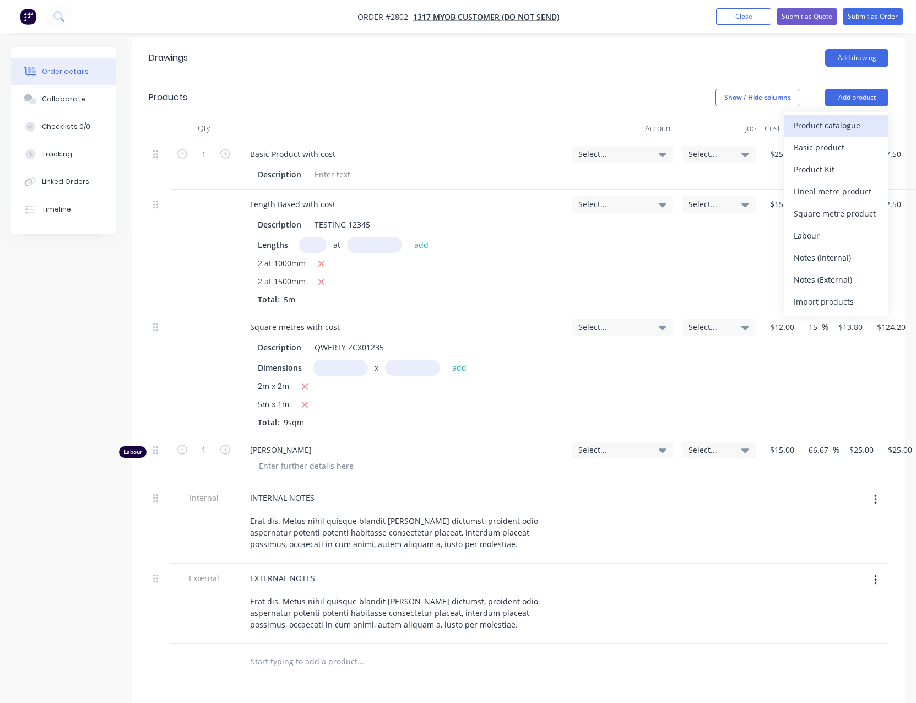
click at [855, 117] on div "Product catalogue" at bounding box center [836, 125] width 85 height 16
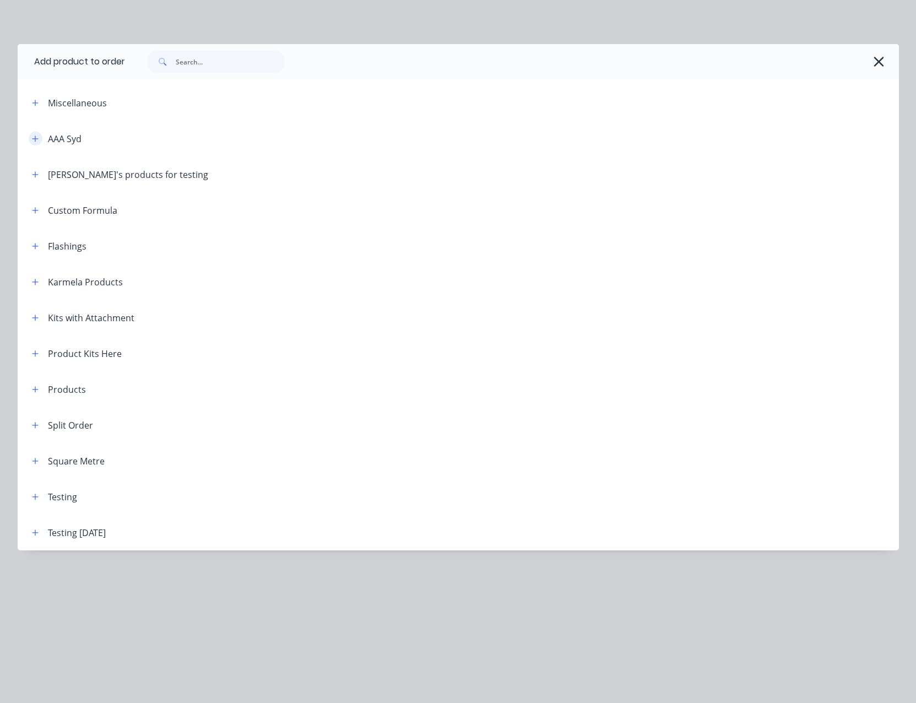
click at [35, 141] on icon "button" at bounding box center [35, 138] width 6 height 6
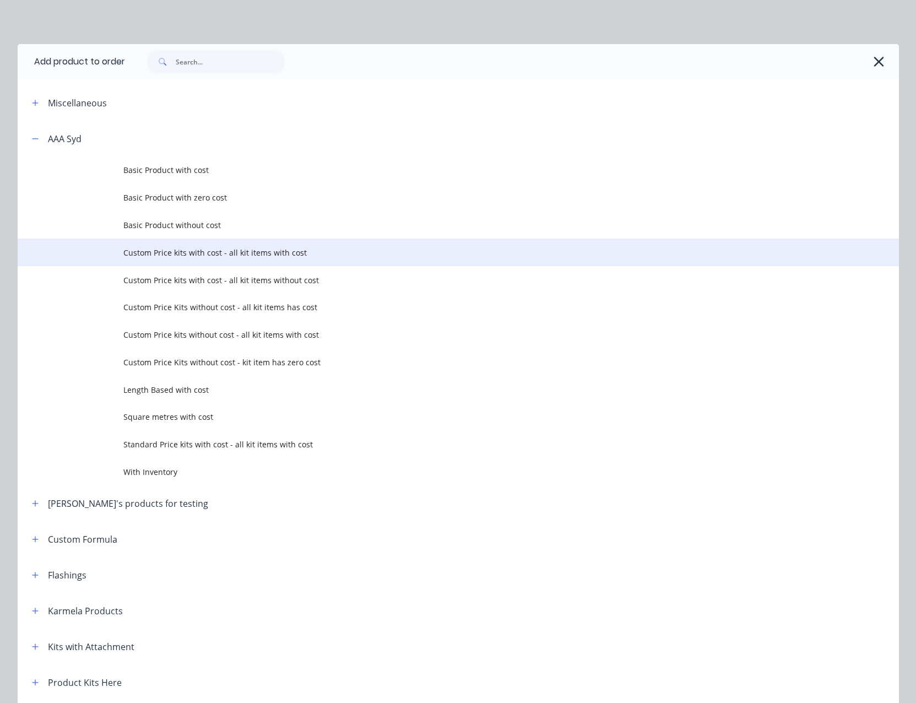
click at [240, 251] on span "Custom Price kits with cost - all kit items with cost" at bounding box center [433, 253] width 620 height 12
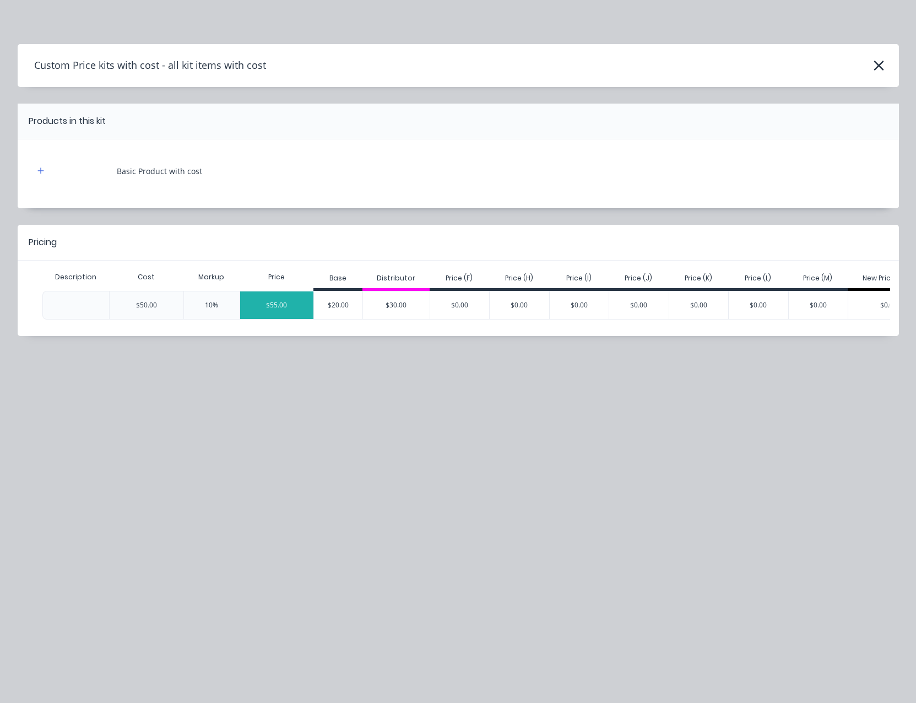
click at [288, 303] on div "$55.00" at bounding box center [277, 305] width 74 height 28
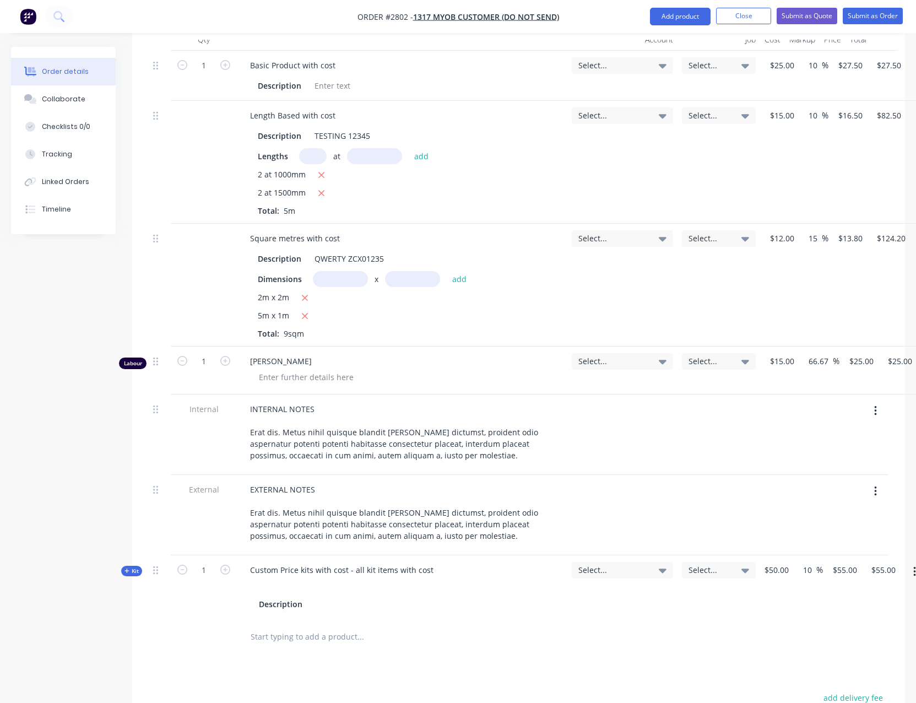
scroll to position [618, 0]
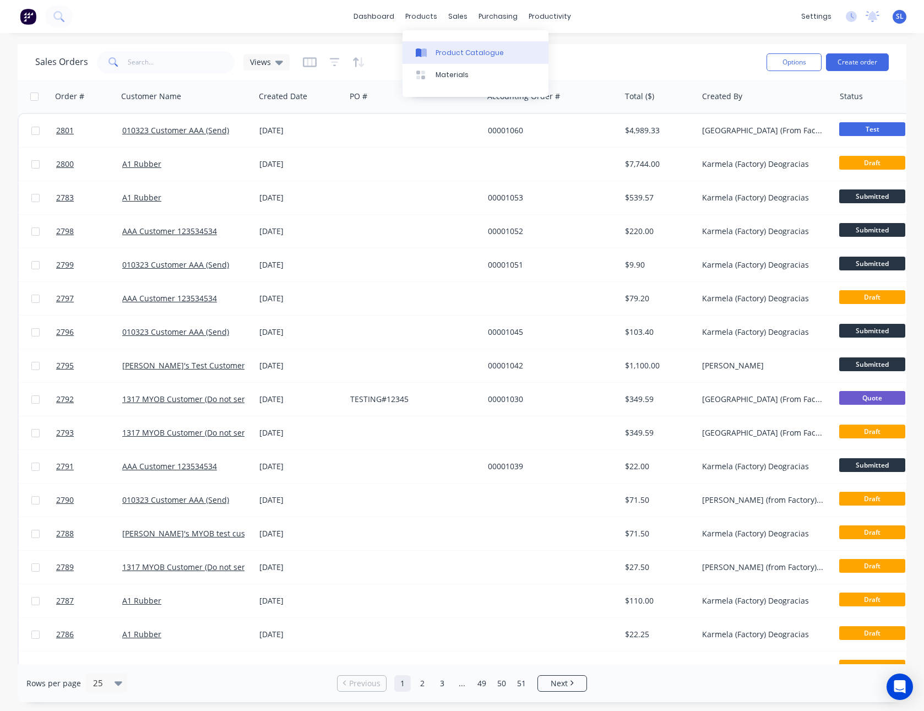
click at [427, 55] on div at bounding box center [424, 53] width 17 height 10
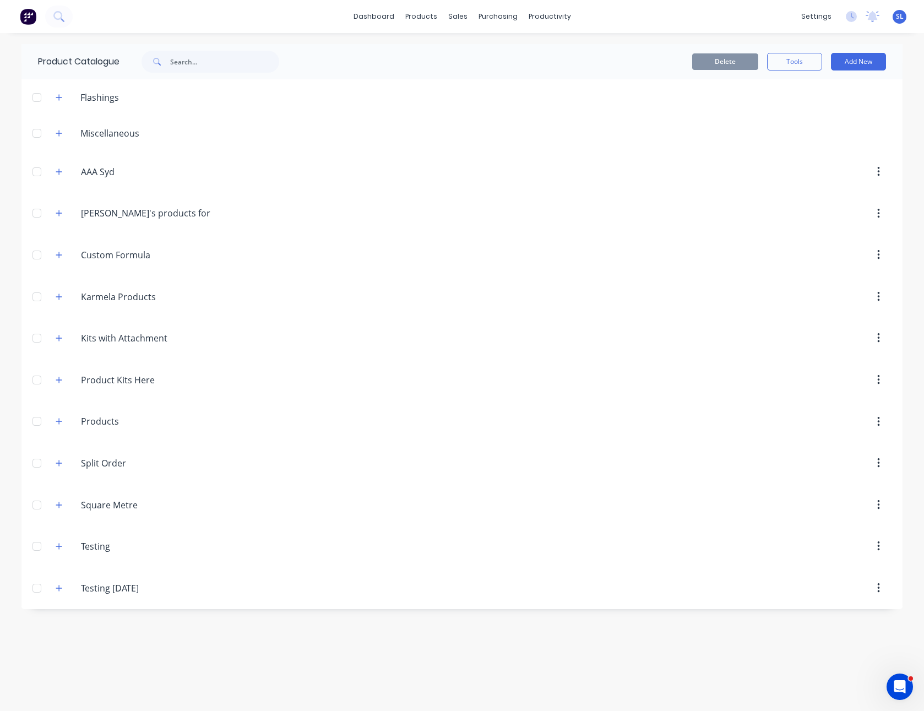
click at [66, 172] on div "AAA.Syd AAA Syd" at bounding box center [133, 172] width 173 height 20
click at [63, 173] on button "button" at bounding box center [59, 172] width 14 height 14
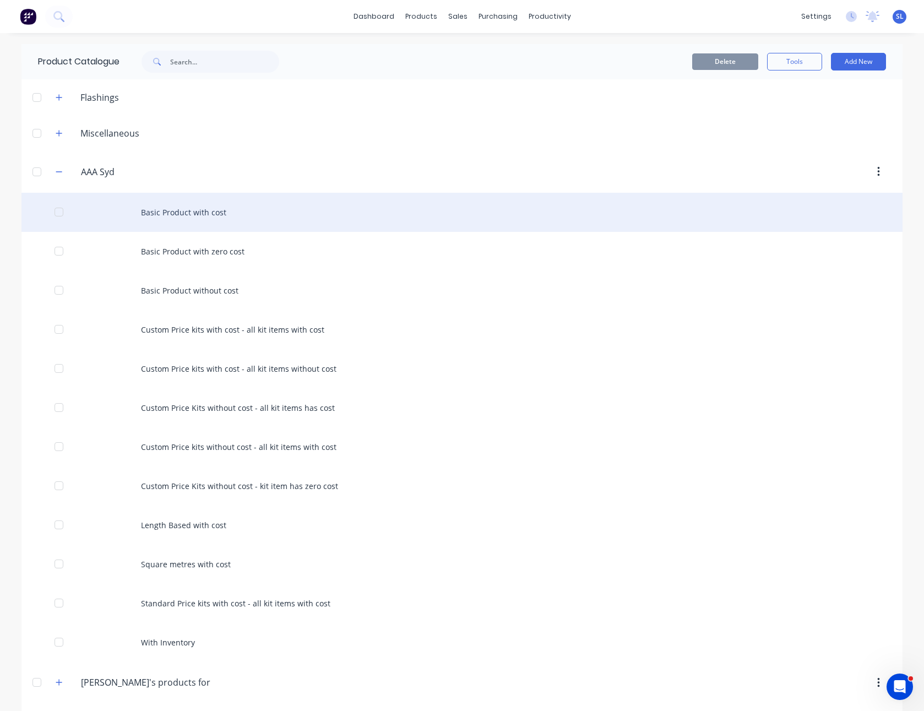
click at [238, 208] on div "Basic Product with cost" at bounding box center [461, 212] width 881 height 39
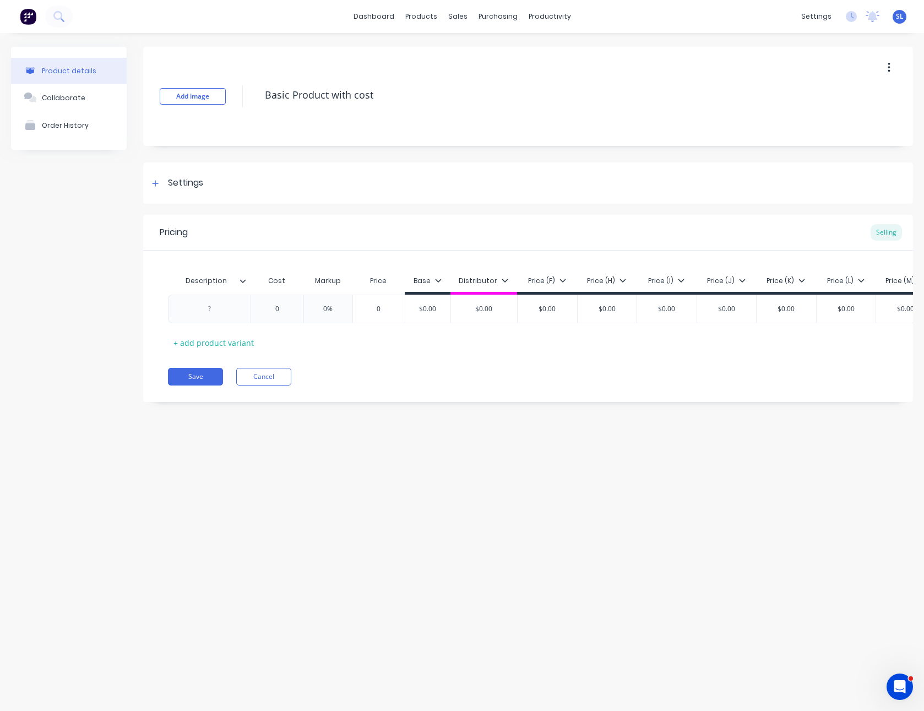
type textarea "x"
type input "0"
click at [279, 310] on input "0" at bounding box center [277, 309] width 55 height 10
type textarea "x"
type input "2"
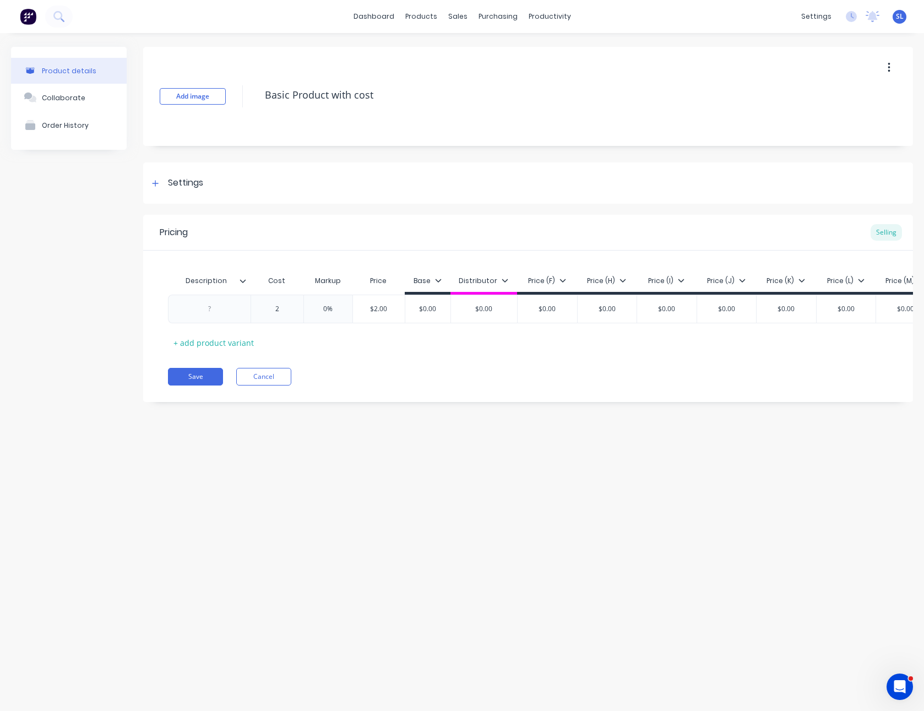
type textarea "x"
type input "25"
click at [384, 489] on div "Product details Collaborate Order History Add image Basic Product with cost Set…" at bounding box center [462, 361] width 924 height 656
type input "0%"
click at [328, 310] on input "0%" at bounding box center [331, 309] width 55 height 10
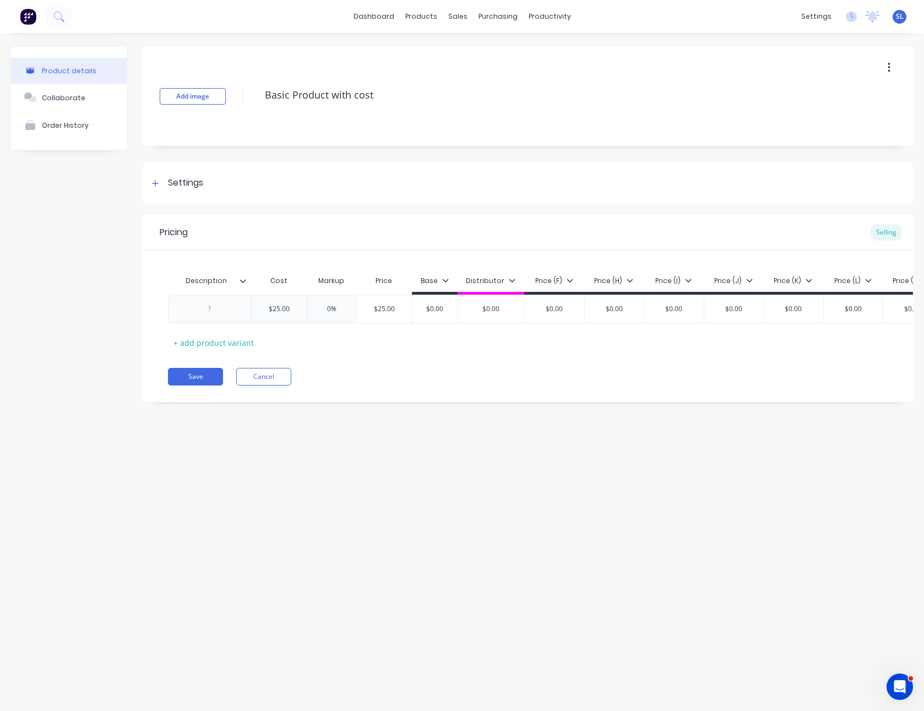
type textarea "x"
type input "10%"
drag, startPoint x: 376, startPoint y: 497, endPoint x: 259, endPoint y: 427, distance: 135.9
click at [376, 497] on div "Product details Collaborate Order History Add image Basic Product with cost Set…" at bounding box center [462, 361] width 924 height 656
click at [191, 384] on button "Save" at bounding box center [195, 377] width 55 height 18
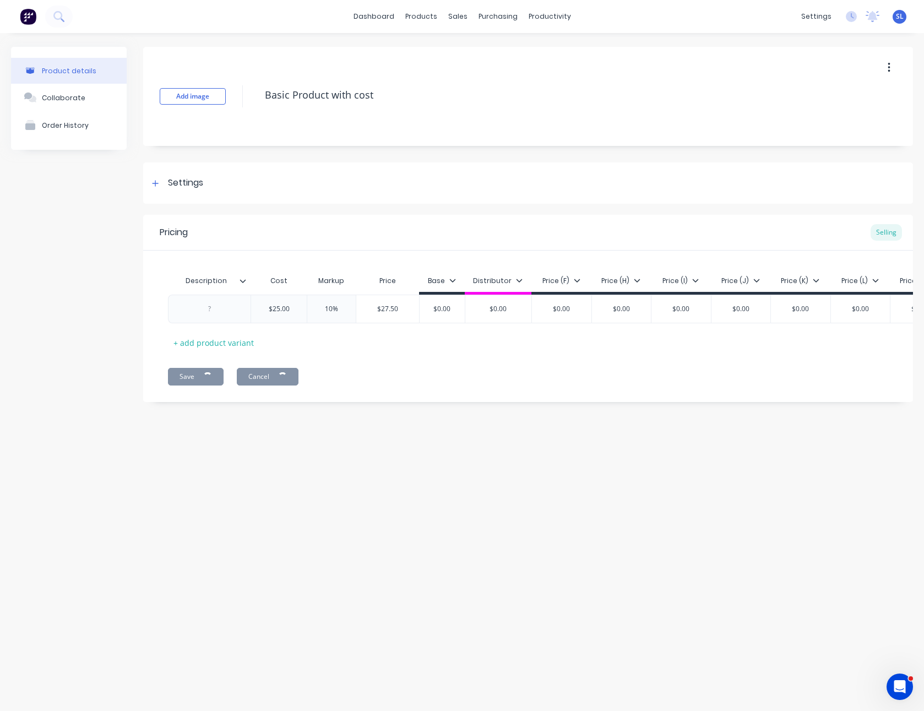
type textarea "x"
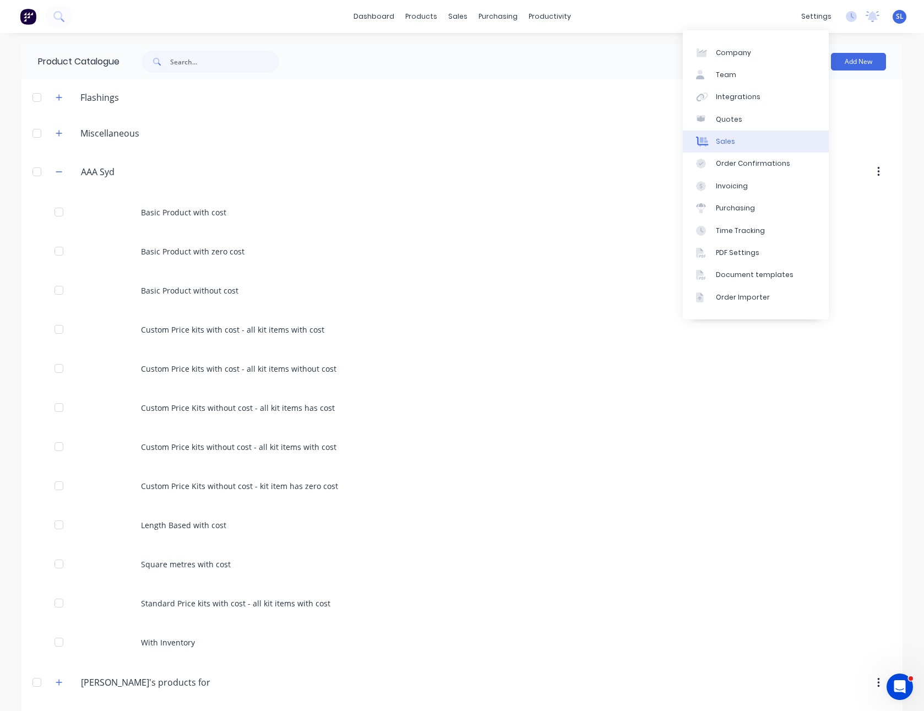
click at [720, 137] on div "Sales" at bounding box center [725, 142] width 19 height 10
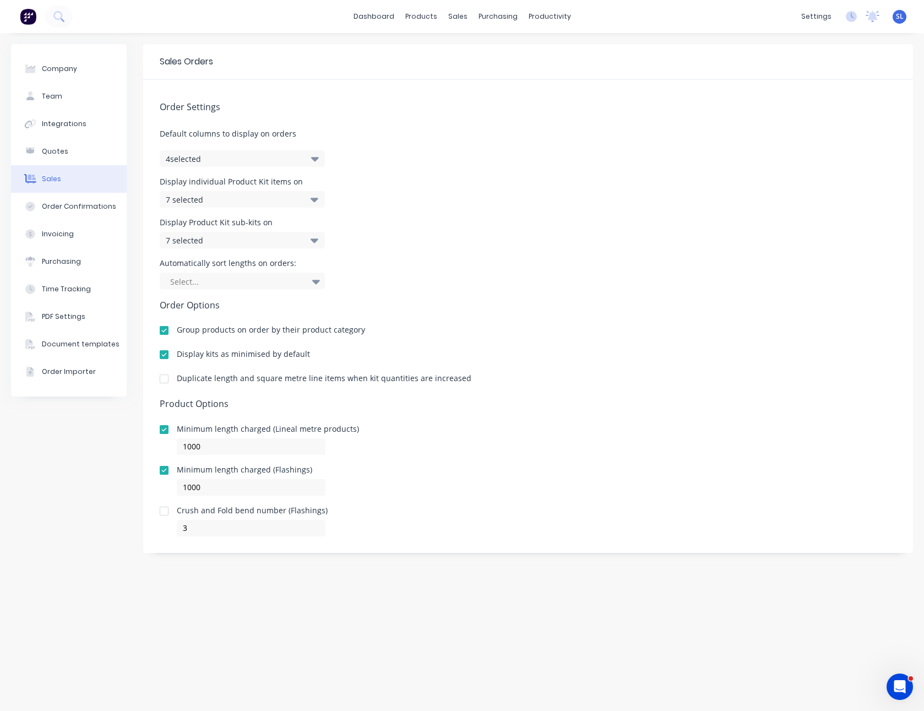
click at [159, 356] on div at bounding box center [164, 355] width 22 height 22
click at [470, 67] on link "Customers" at bounding box center [516, 75] width 146 height 22
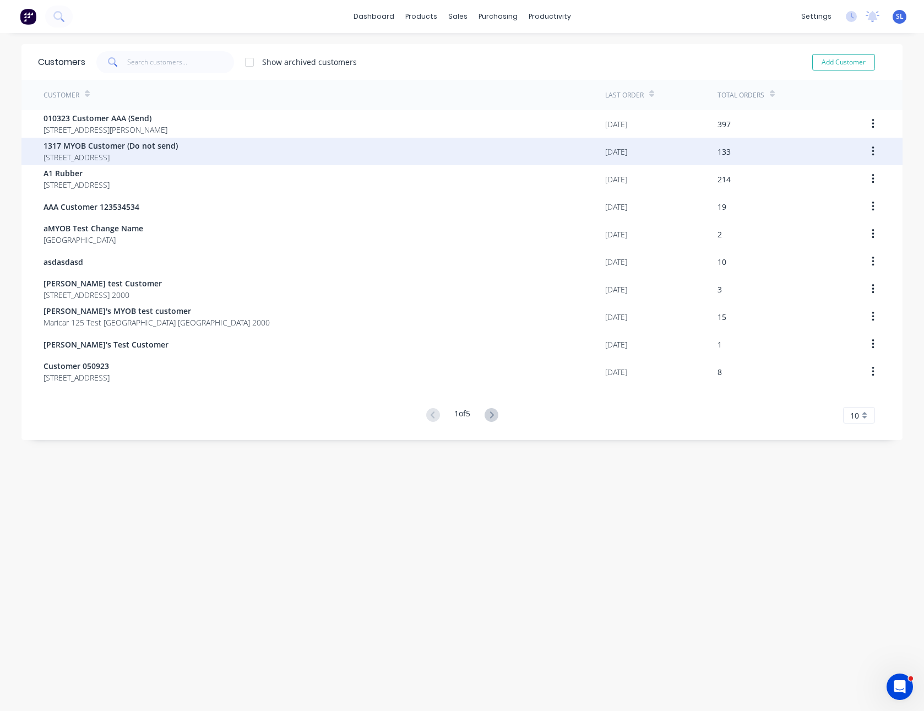
click at [178, 158] on span "[STREET_ADDRESS]" at bounding box center [111, 157] width 134 height 12
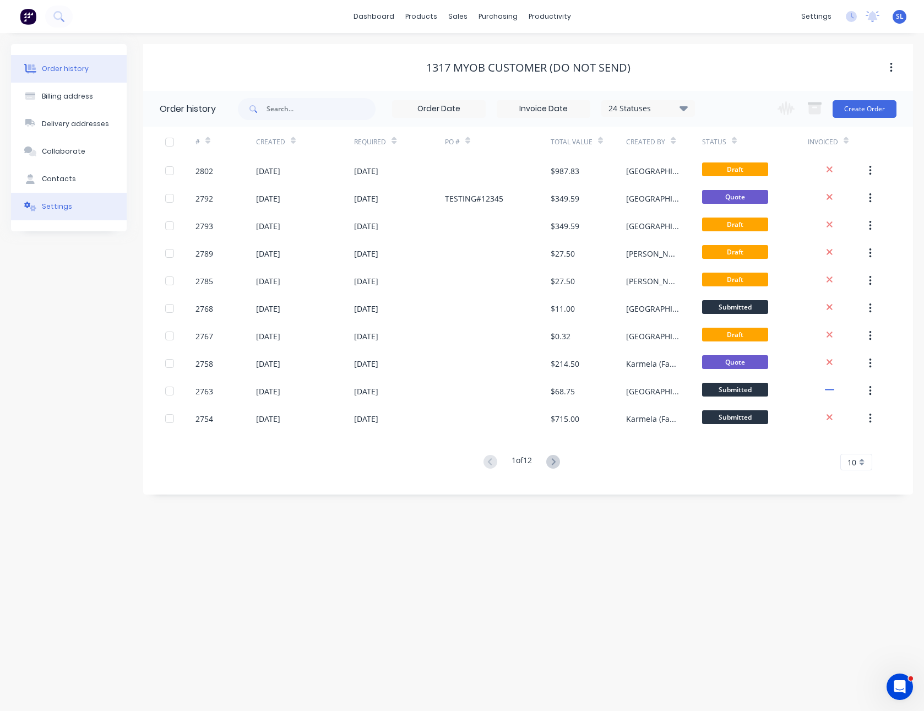
click at [67, 202] on div "Settings" at bounding box center [57, 207] width 30 height 10
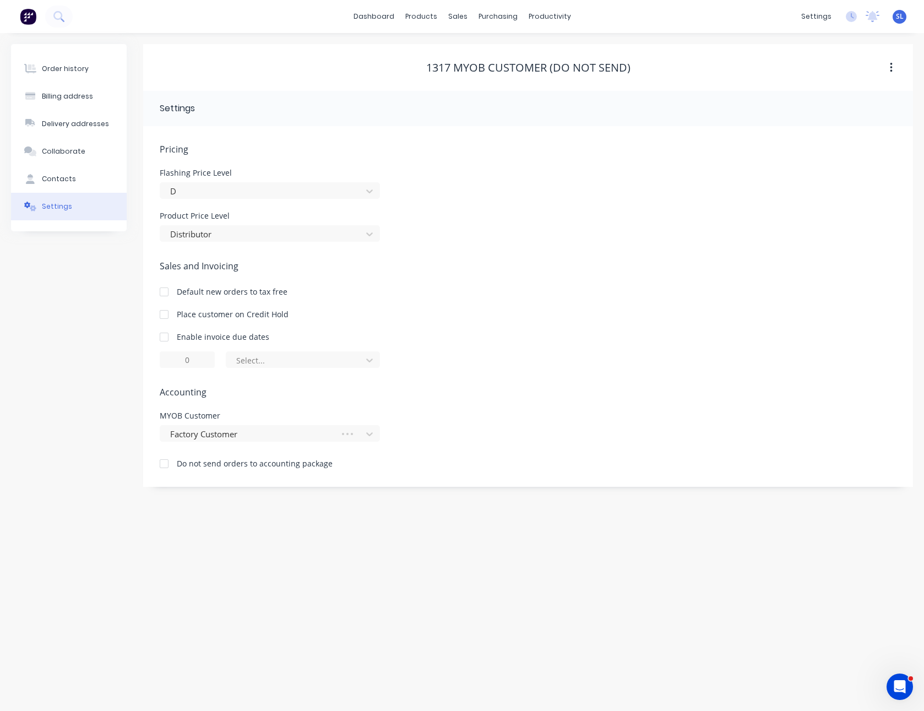
click at [164, 466] on div at bounding box center [164, 464] width 22 height 22
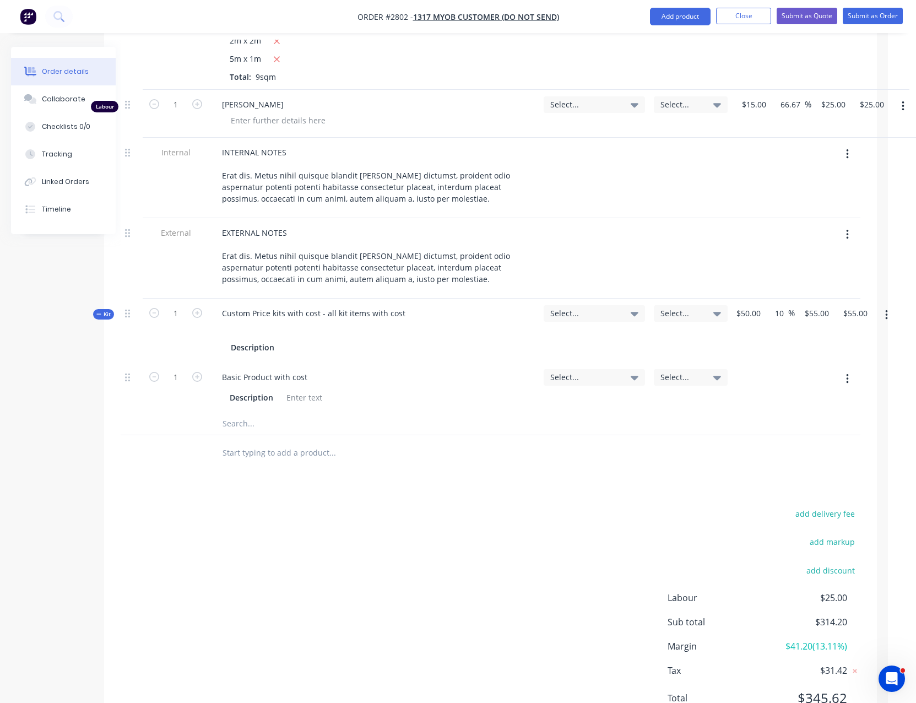
scroll to position [731, 28]
click at [888, 307] on button "button" at bounding box center [887, 317] width 26 height 20
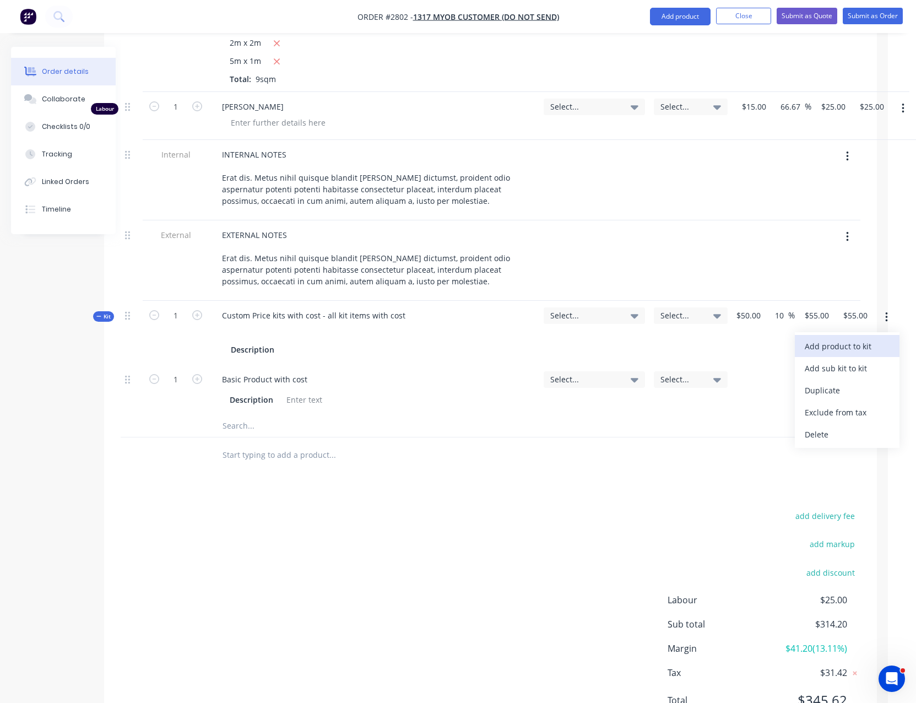
click at [859, 338] on div "Add product to kit" at bounding box center [847, 346] width 85 height 16
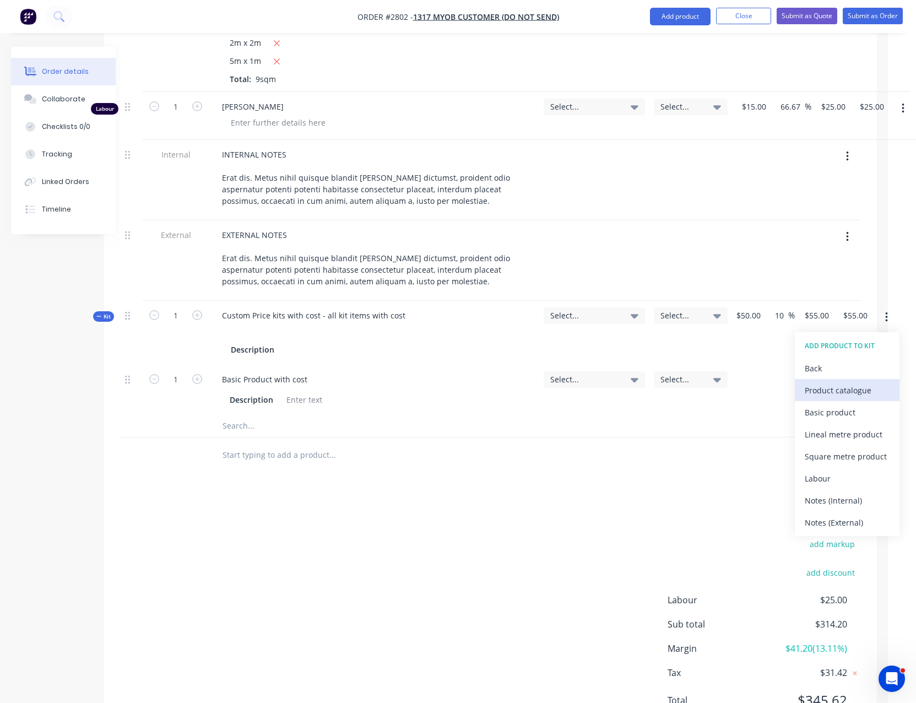
click at [826, 382] on div "Product catalogue" at bounding box center [847, 390] width 85 height 16
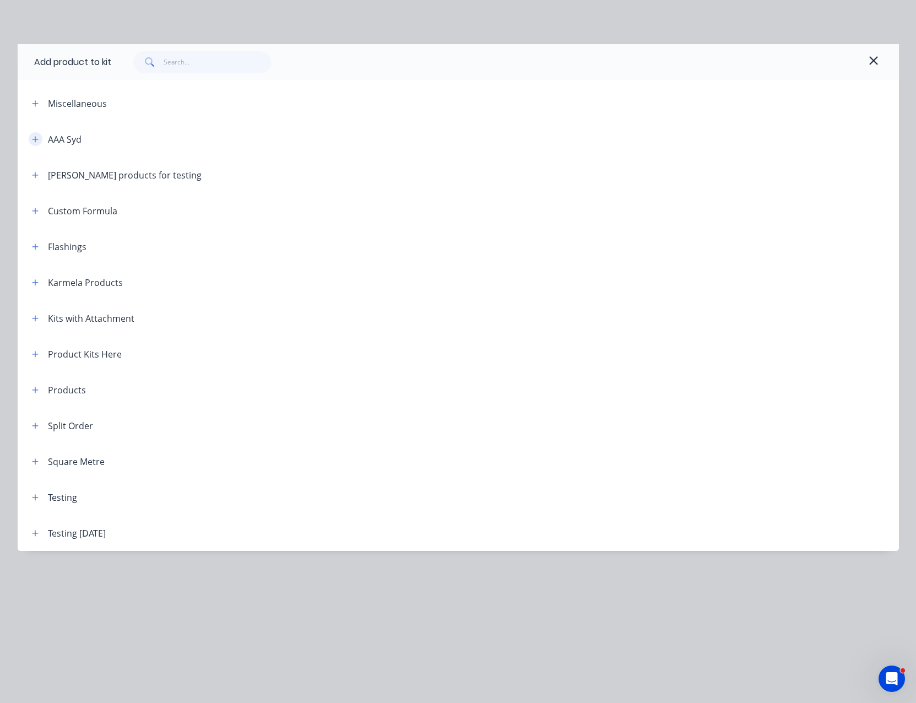
click at [33, 139] on icon "button" at bounding box center [35, 139] width 6 height 6
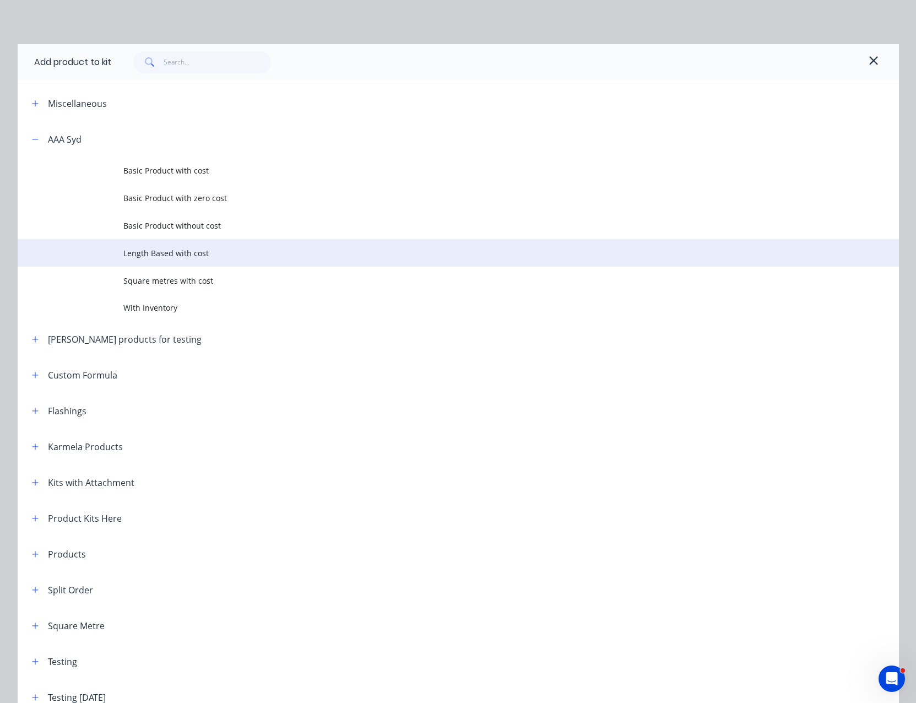
click at [196, 254] on span "Length Based with cost" at bounding box center [433, 253] width 620 height 12
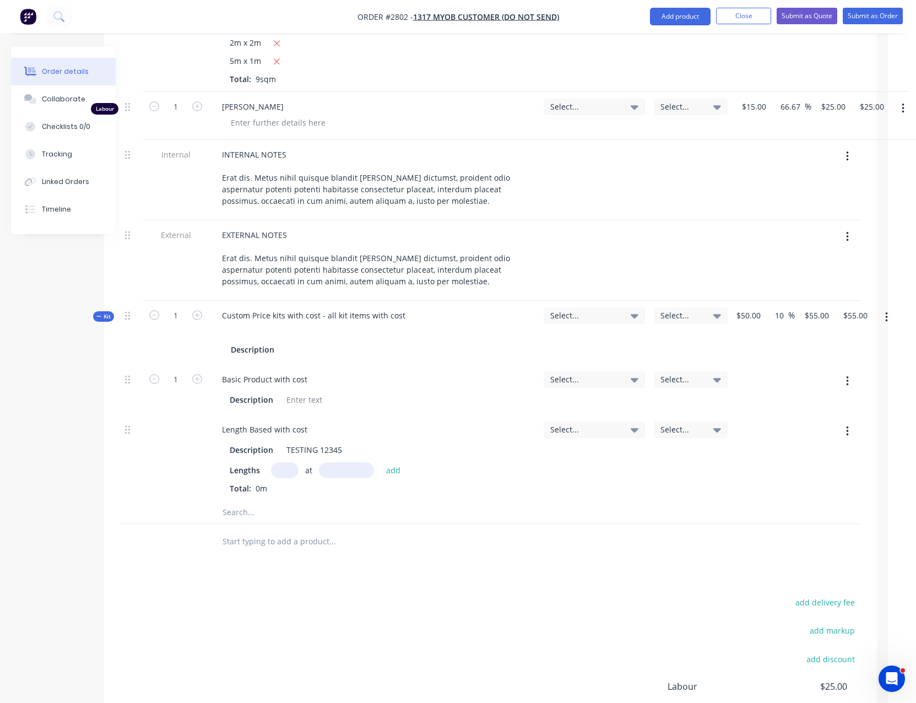
click at [291, 462] on input "text" at bounding box center [285, 470] width 28 height 16
type input "2"
type input "1500"
click at [381, 462] on button "add" at bounding box center [394, 469] width 26 height 15
type input "$104.50"
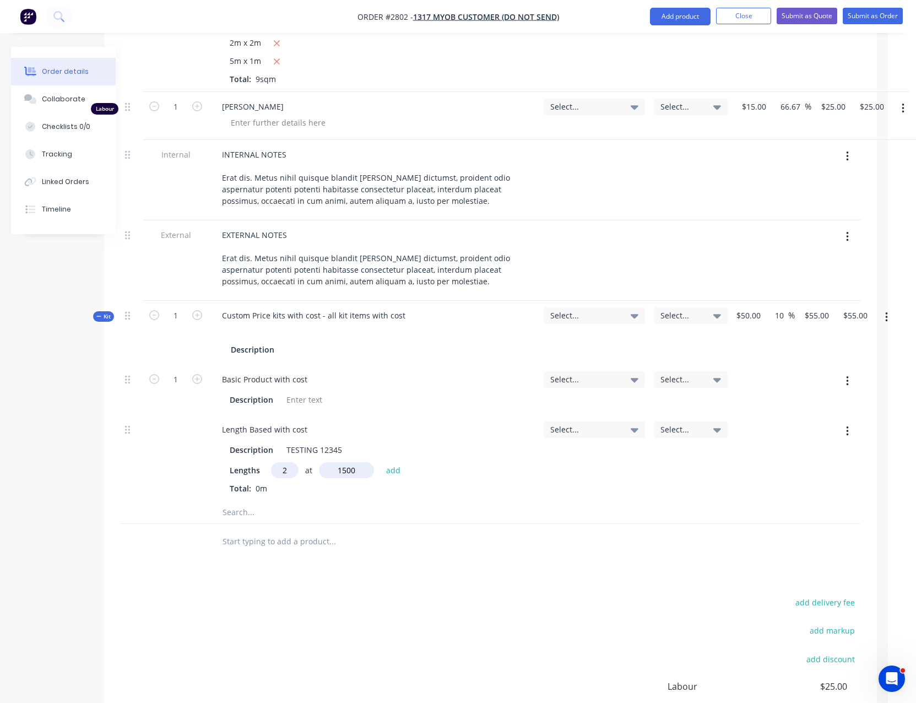
type input "$104.50"
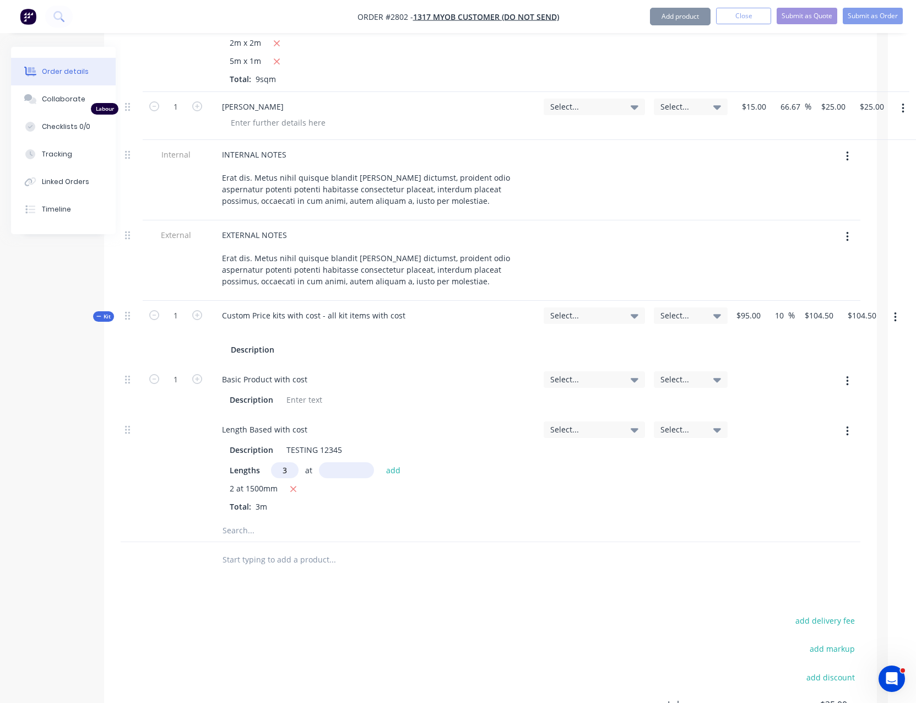
type input "3"
type input "1200"
click at [381, 462] on button "add" at bounding box center [394, 469] width 26 height 15
type input "$163.90"
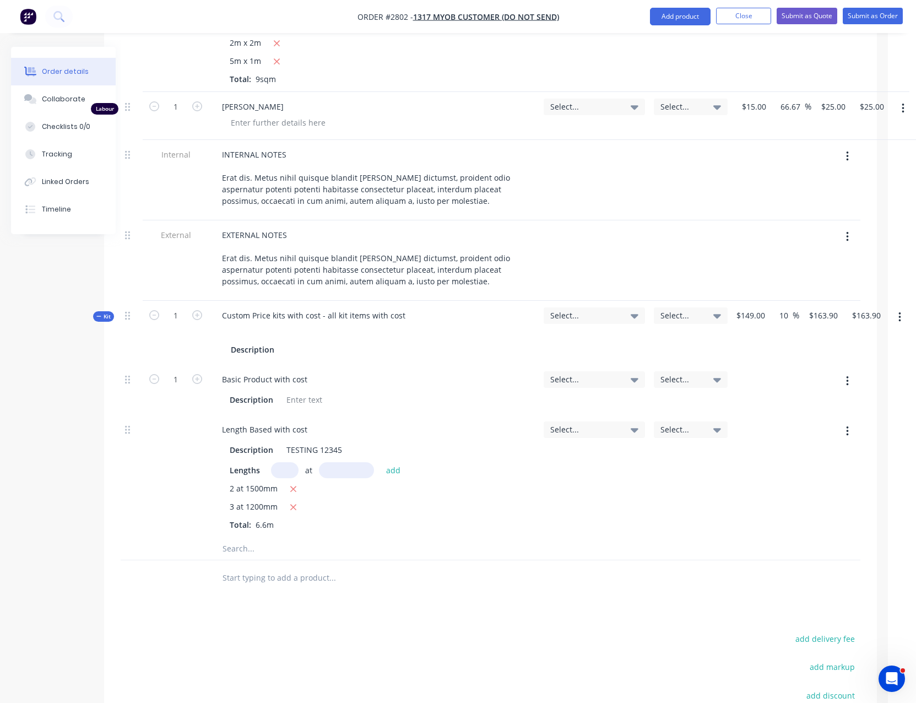
click at [901, 311] on icon "button" at bounding box center [899, 317] width 3 height 12
click at [868, 338] on div "Add product to kit" at bounding box center [860, 346] width 85 height 16
click at [839, 382] on div "Product catalogue" at bounding box center [860, 390] width 85 height 16
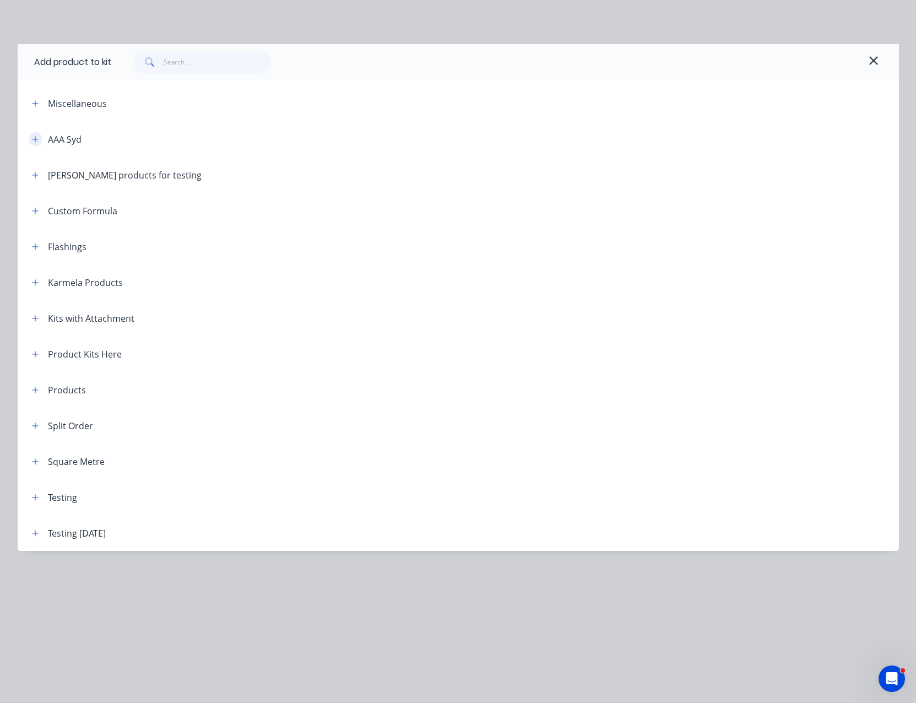
click at [37, 139] on icon "button" at bounding box center [35, 139] width 6 height 6
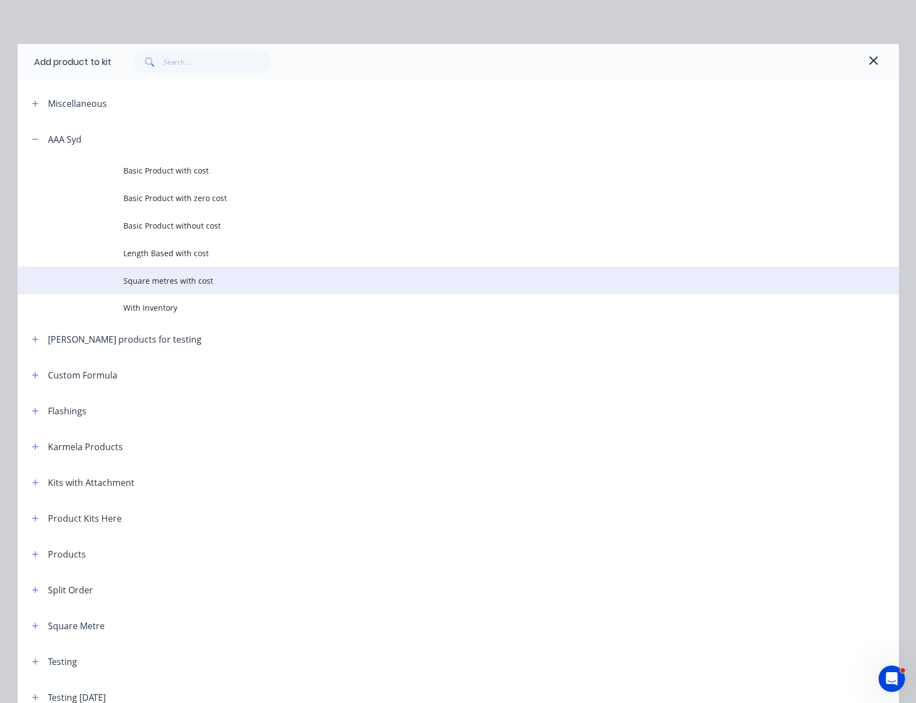
click at [175, 279] on span "Square metres with cost" at bounding box center [433, 281] width 620 height 12
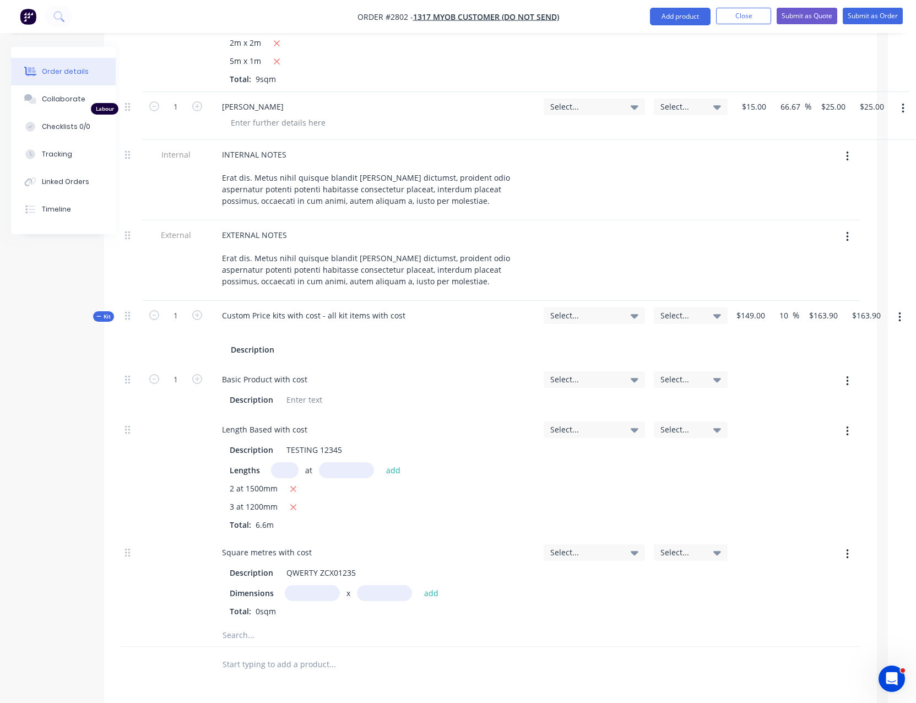
click at [294, 585] on input "text" at bounding box center [312, 593] width 55 height 16
type input "1m"
type input "1"
click at [419, 585] on button "add" at bounding box center [432, 592] width 26 height 15
type input "$177.10"
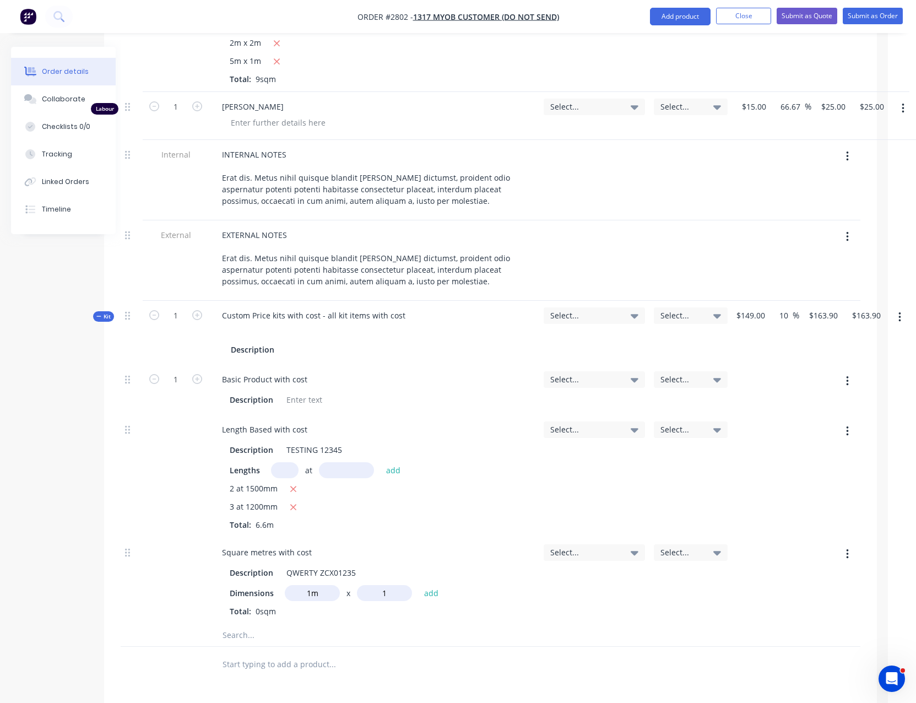
type input "$177.10"
click at [311, 585] on input "text" at bounding box center [312, 593] width 55 height 16
type input "2m"
type input "2"
click at [419, 585] on button "add" at bounding box center [432, 592] width 26 height 15
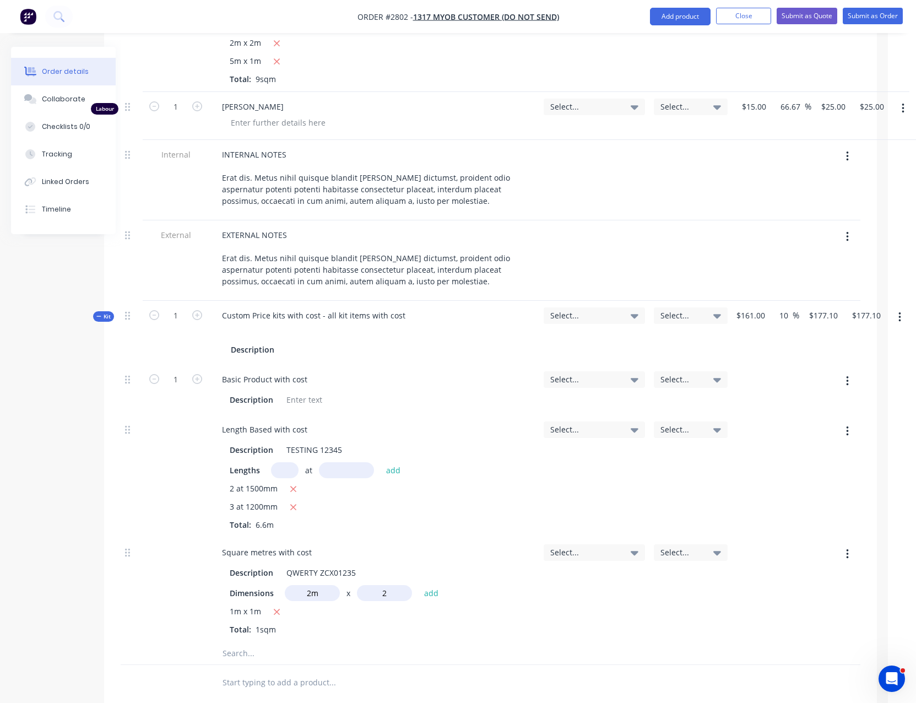
type input "$229.90"
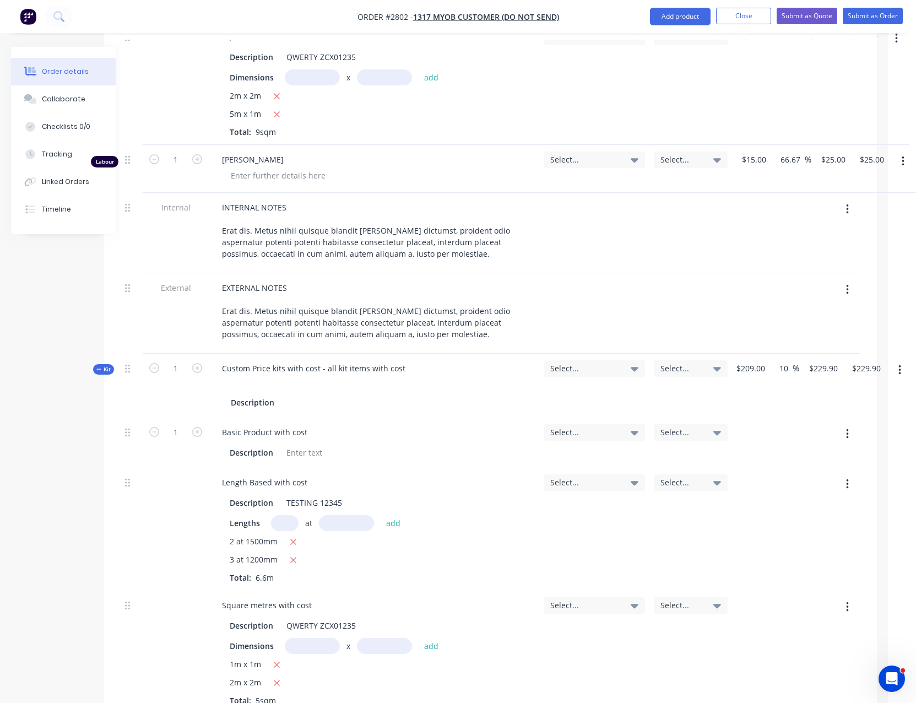
scroll to position [653, 28]
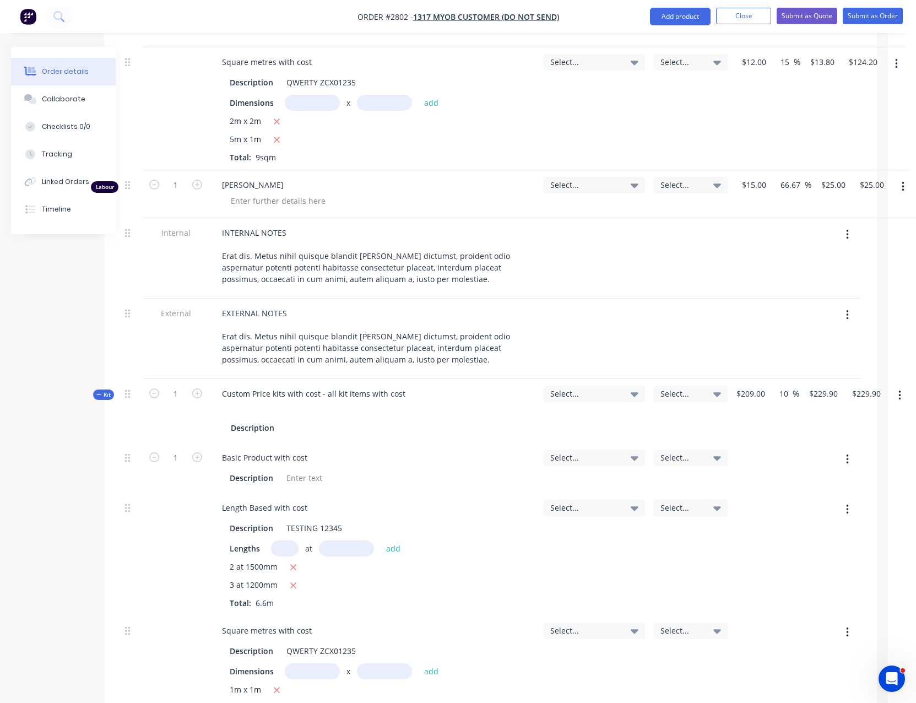
click at [897, 386] on button "button" at bounding box center [900, 396] width 26 height 20
click at [865, 416] on div "Add product to kit" at bounding box center [860, 424] width 85 height 16
click at [839, 549] on div "Labour" at bounding box center [860, 557] width 85 height 16
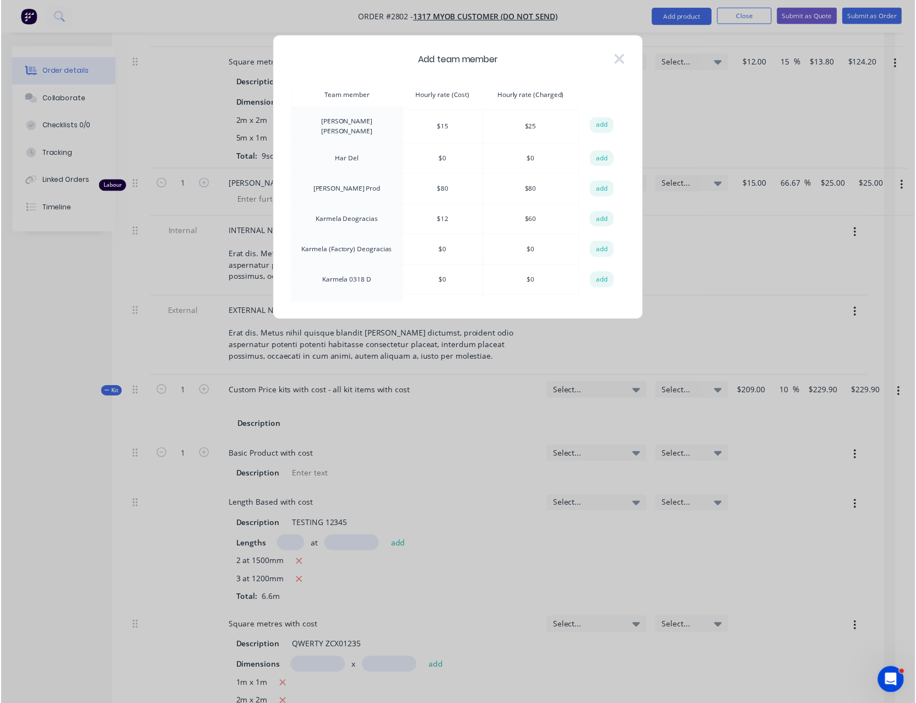
scroll to position [294, 0]
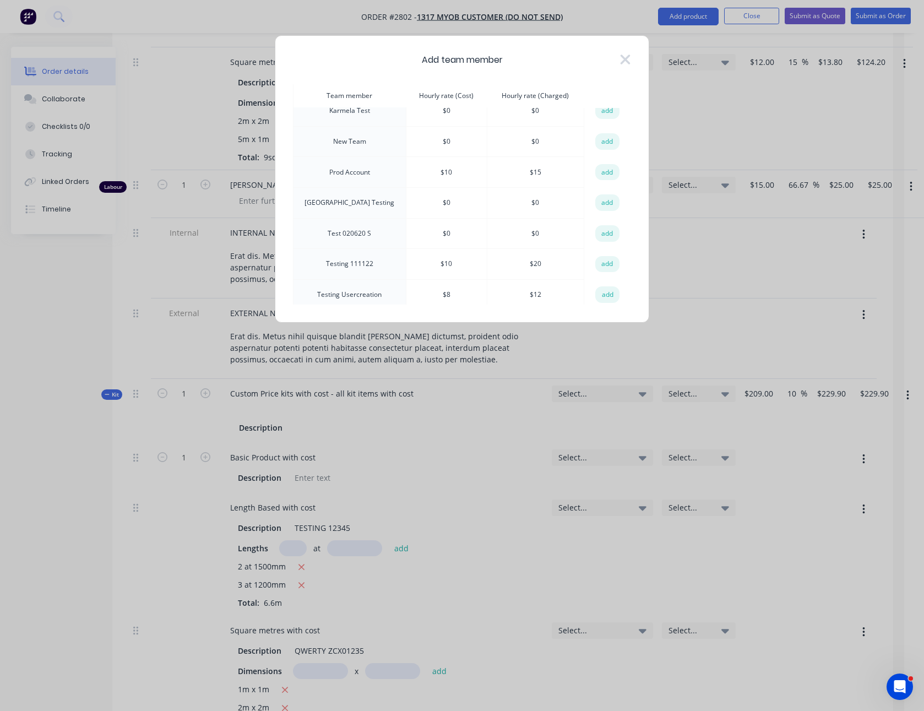
click at [604, 256] on button "add" at bounding box center [607, 264] width 24 height 17
type input "$240.90"
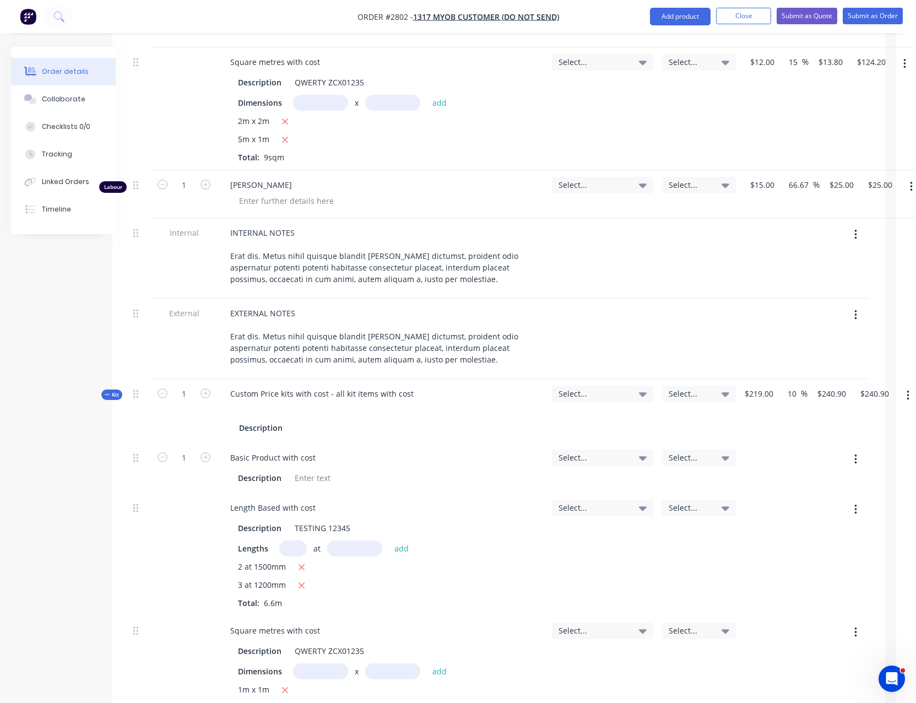
click at [907, 391] on icon "button" at bounding box center [908, 396] width 2 height 10
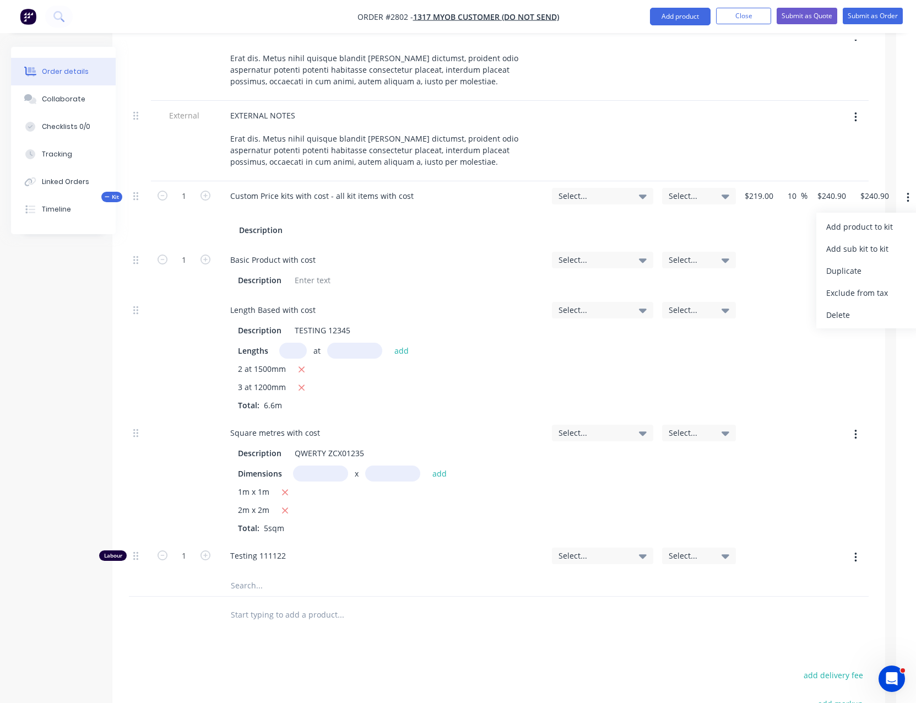
scroll to position [854, 20]
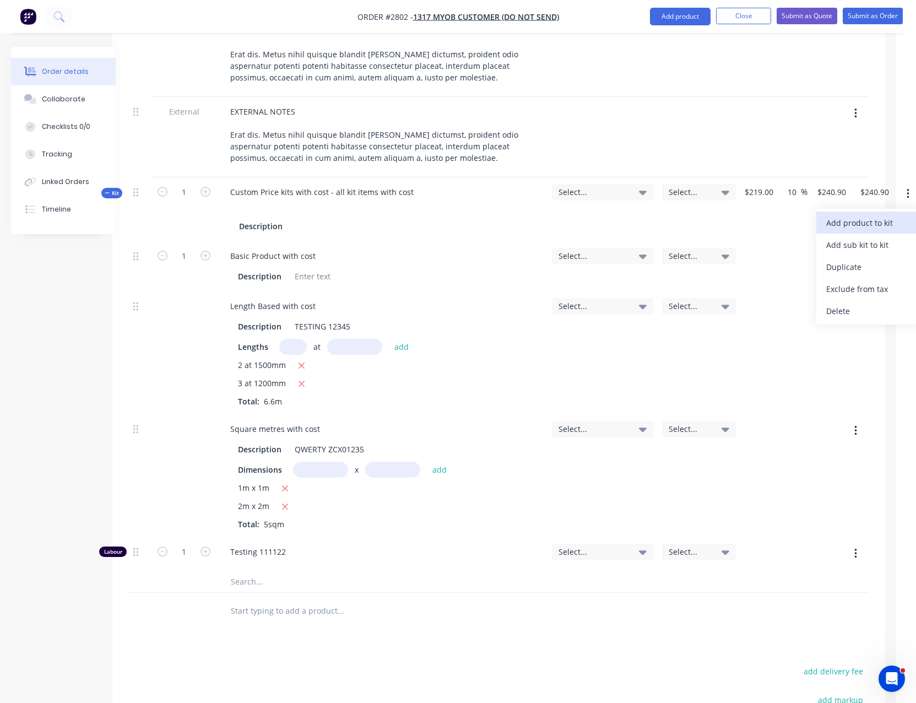
click at [872, 215] on div "Add product to kit" at bounding box center [868, 223] width 85 height 16
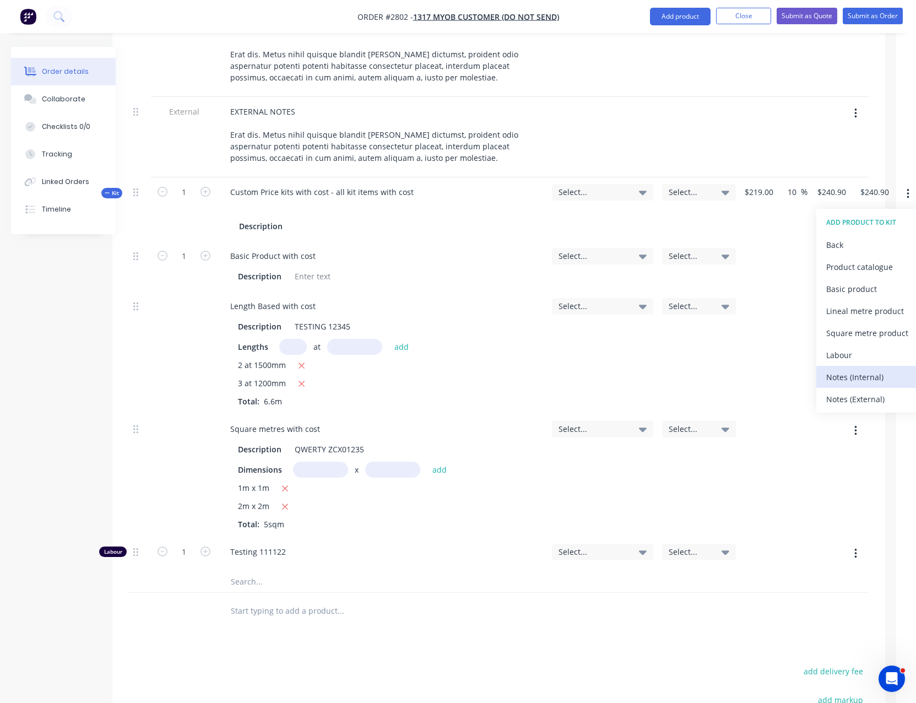
click at [869, 369] on div "Notes (Internal)" at bounding box center [868, 377] width 85 height 16
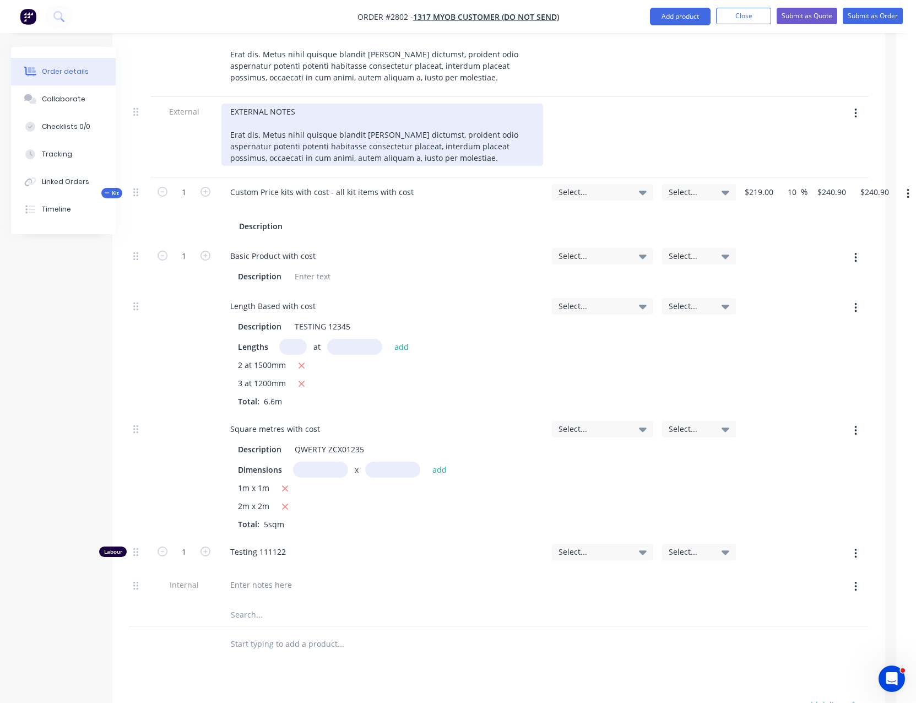
click at [241, 109] on div "EXTERNAL NOTES Erat dis. Metus nihil quisque blandit [PERSON_NAME] dictumst, pr…" at bounding box center [382, 135] width 322 height 62
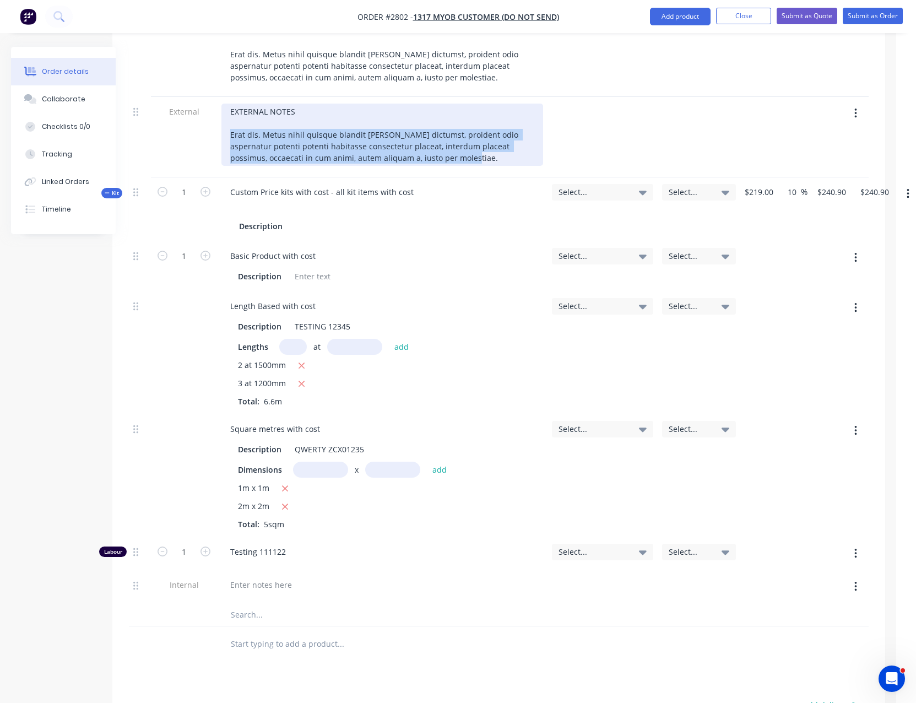
click at [241, 109] on div "EXTERNAL NOTES Erat dis. Metus nihil quisque blandit [PERSON_NAME] dictumst, pr…" at bounding box center [382, 135] width 322 height 62
copy div "Erat dis. Metus nihil quisque blandit modi leo dictumst, proident odio aspernat…"
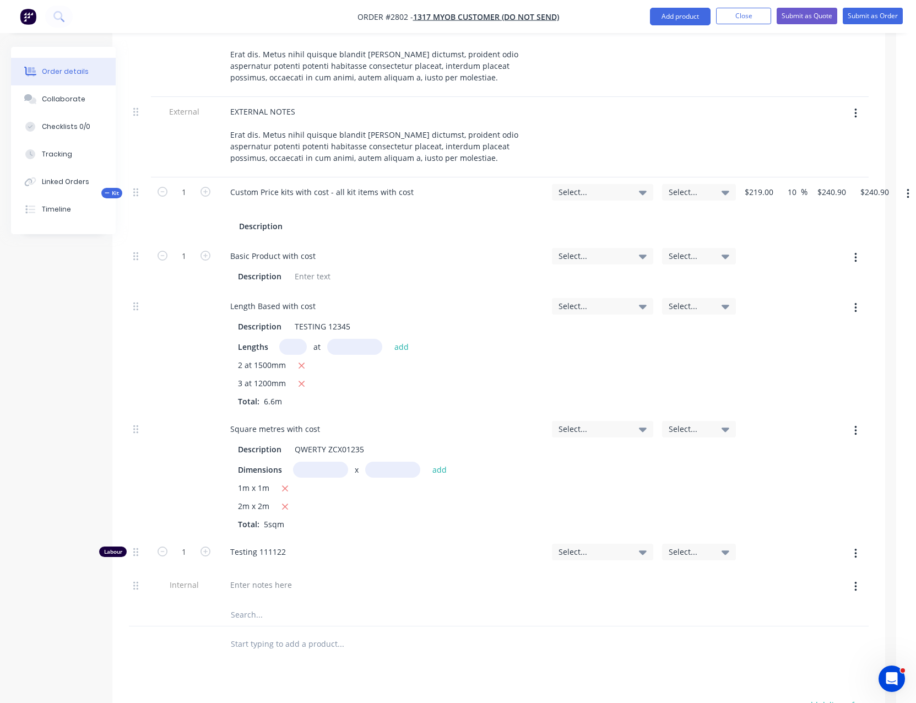
click at [259, 537] on div "Testing 111122" at bounding box center [382, 554] width 330 height 34
click at [262, 577] on div at bounding box center [260, 585] width 79 height 16
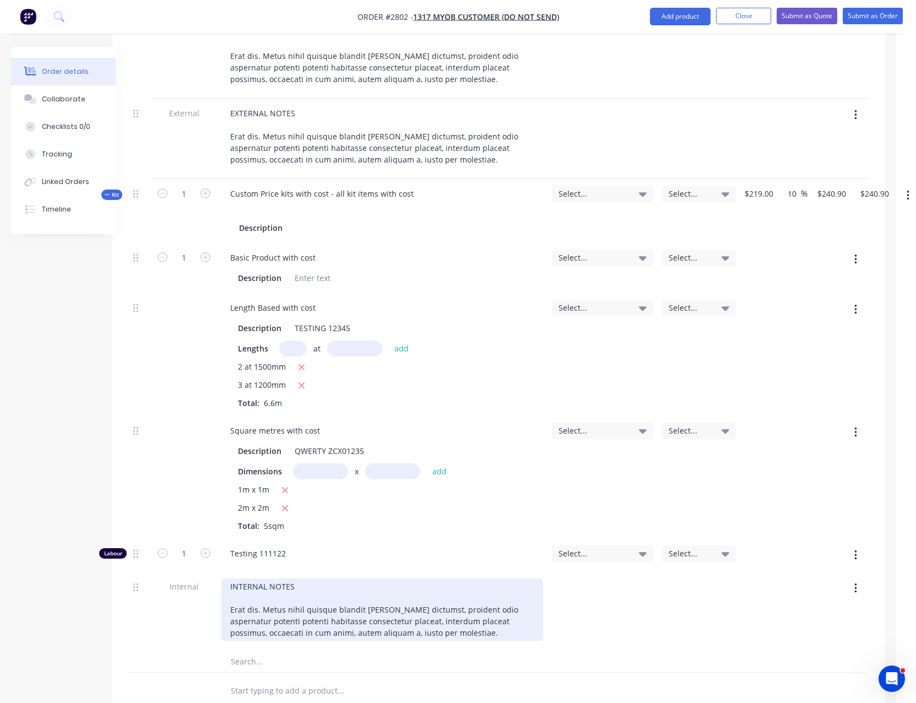
scroll to position [850, 20]
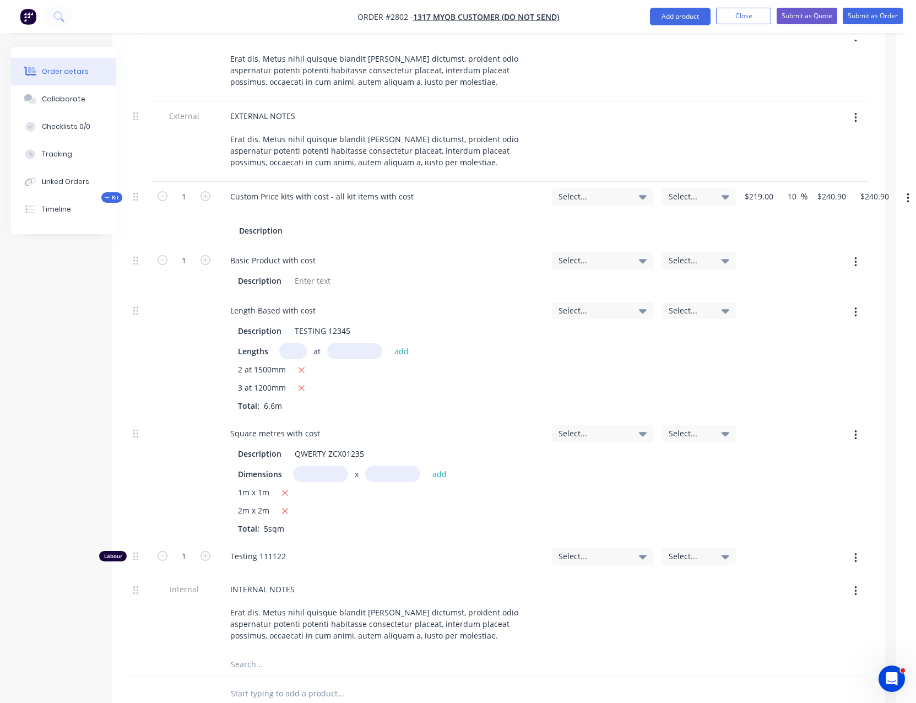
click at [909, 188] on div at bounding box center [907, 214] width 28 height 64
click at [912, 188] on button "button" at bounding box center [908, 198] width 26 height 20
click at [881, 219] on div "Add product to kit" at bounding box center [868, 227] width 85 height 16
click at [863, 395] on div "Notes (External)" at bounding box center [868, 403] width 85 height 16
click at [271, 659] on div at bounding box center [260, 667] width 79 height 16
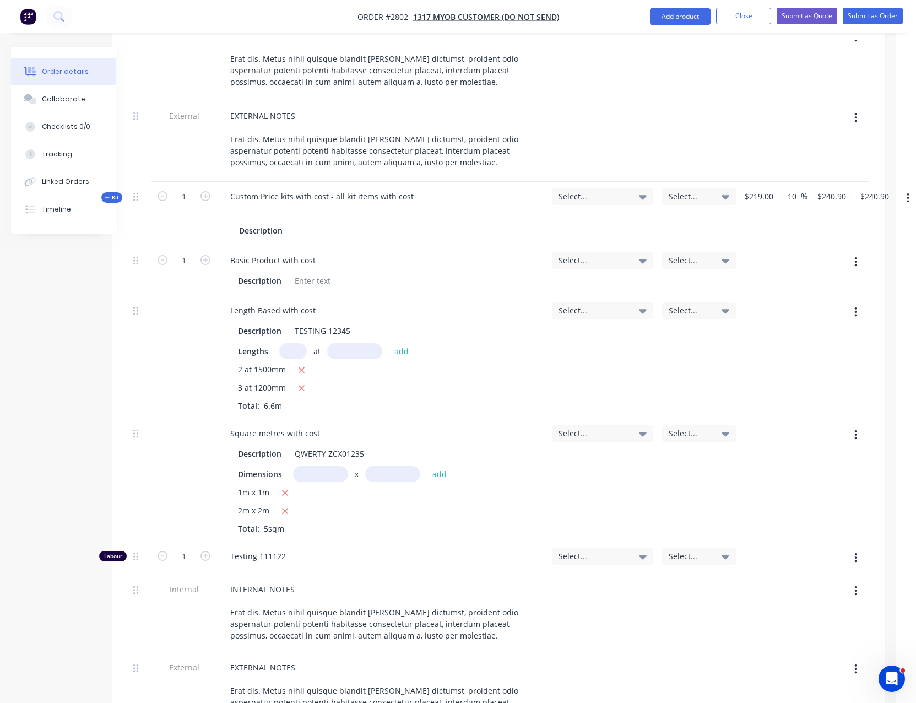
click at [68, 601] on div "Created by Sydney (From Factory) Created 18/08/25 Required 18/08/25 Assigned to…" at bounding box center [438, 133] width 894 height 1873
click at [258, 204] on div at bounding box center [382, 212] width 322 height 16
click at [253, 204] on div at bounding box center [382, 212] width 322 height 16
click at [257, 204] on div at bounding box center [382, 212] width 322 height 16
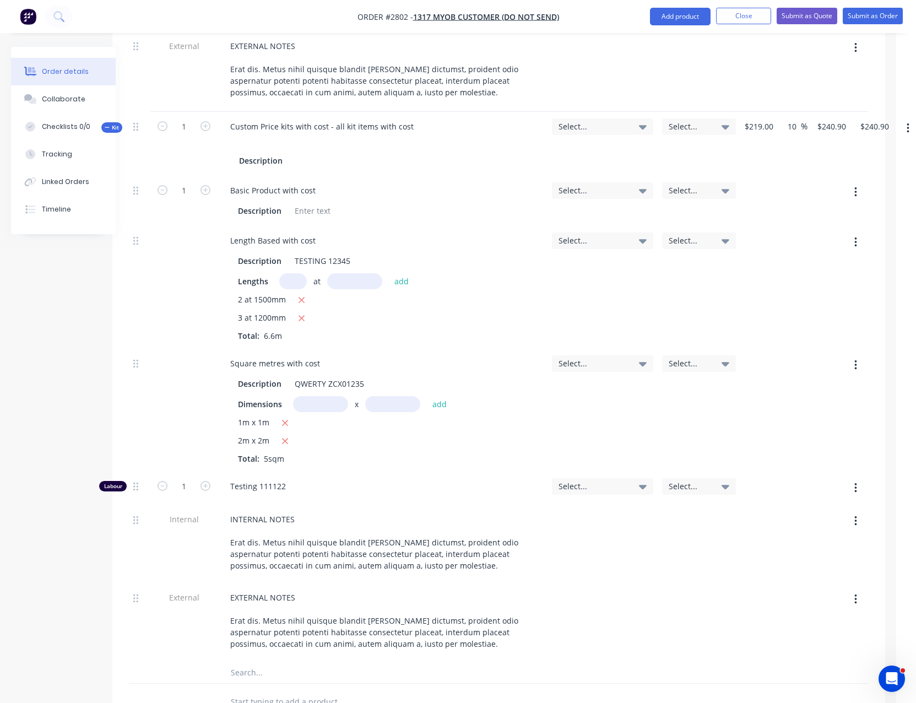
scroll to position [944, 20]
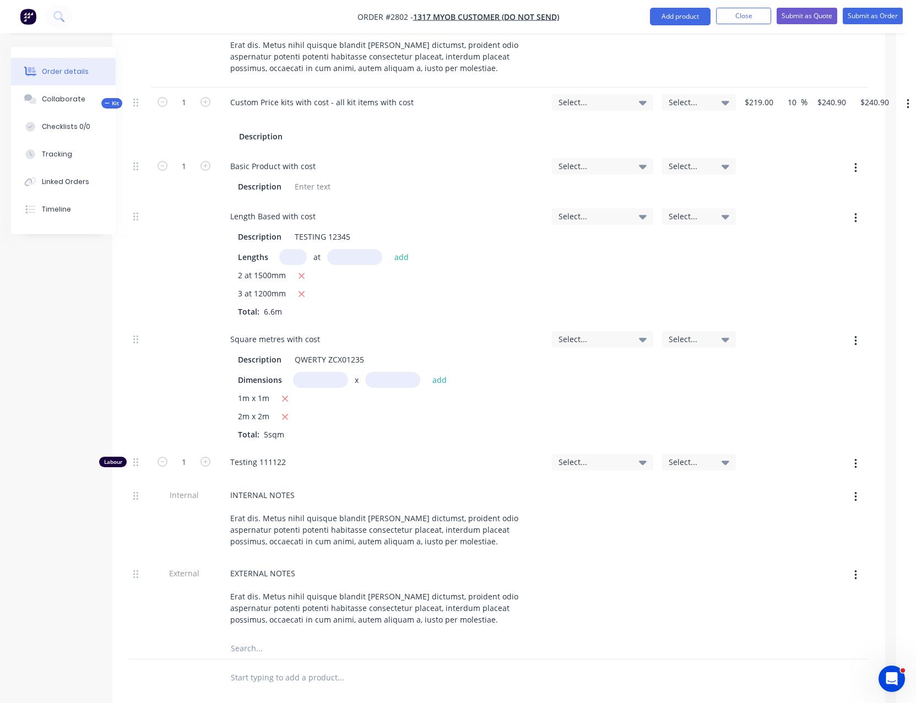
click at [270, 110] on div at bounding box center [382, 118] width 322 height 16
click at [234, 110] on div at bounding box center [239, 118] width 18 height 16
paste div
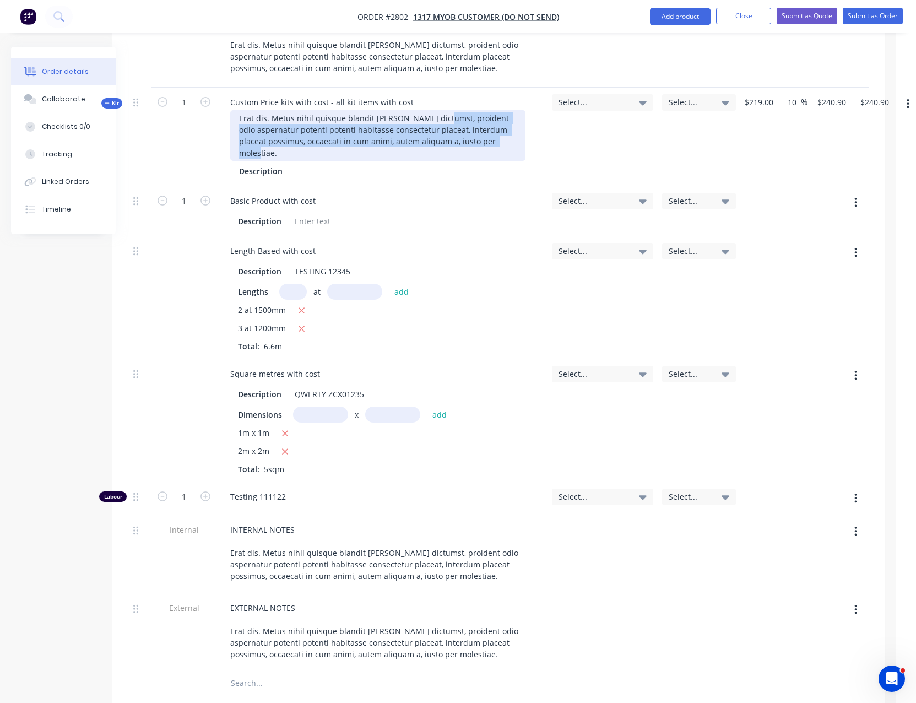
click at [435, 110] on div "Erat dis. Metus nihil quisque blandit modi leo dictumst, proident odio aspernat…" at bounding box center [377, 135] width 295 height 51
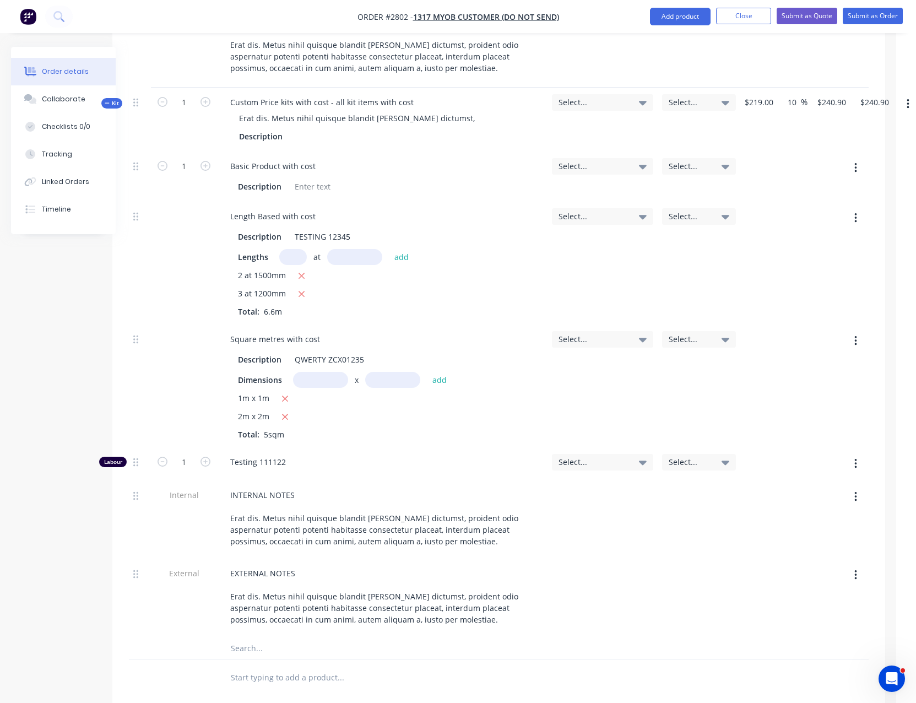
click at [96, 327] on div "Created by Sydney (From Factory) Created 18/08/25 Required 18/08/25 Assigned to…" at bounding box center [438, 39] width 894 height 1873
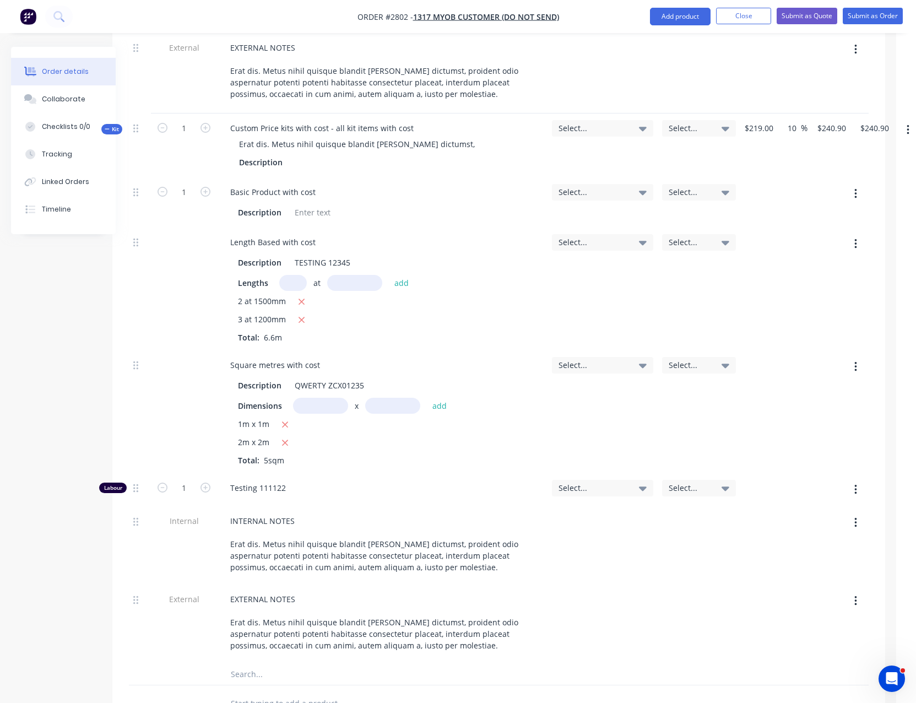
scroll to position [917, 20]
click at [910, 122] on button "button" at bounding box center [908, 132] width 26 height 20
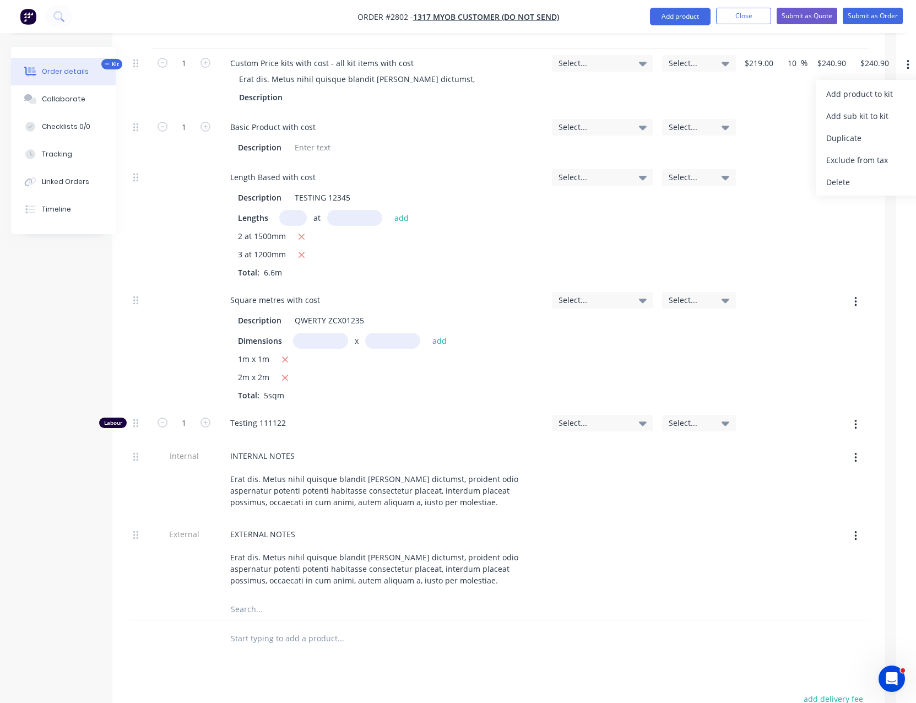
scroll to position [924, 20]
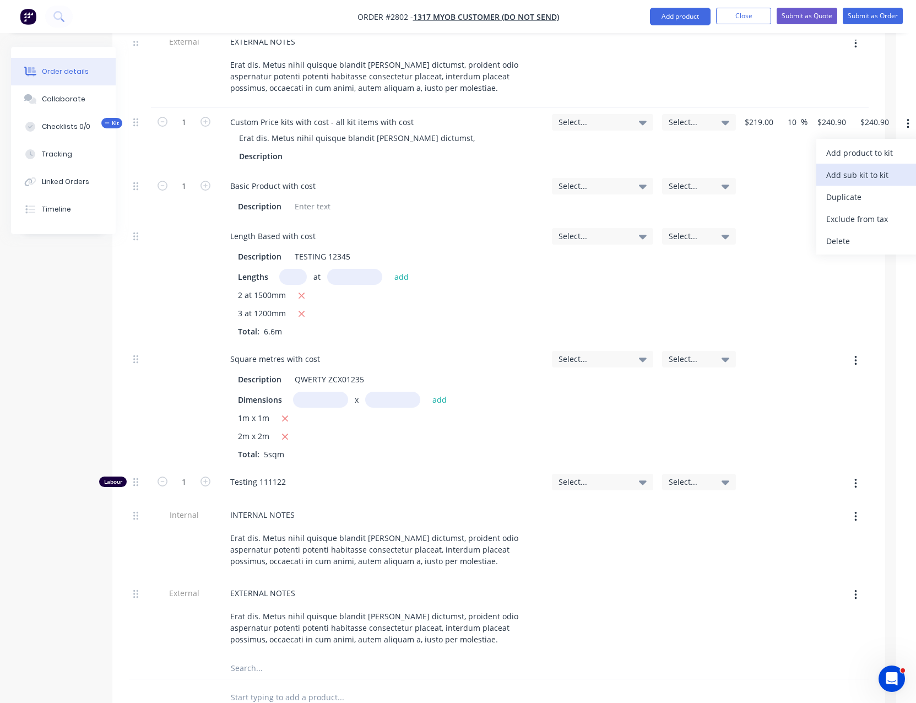
click at [865, 167] on div "Add sub kit to kit" at bounding box center [868, 175] width 85 height 16
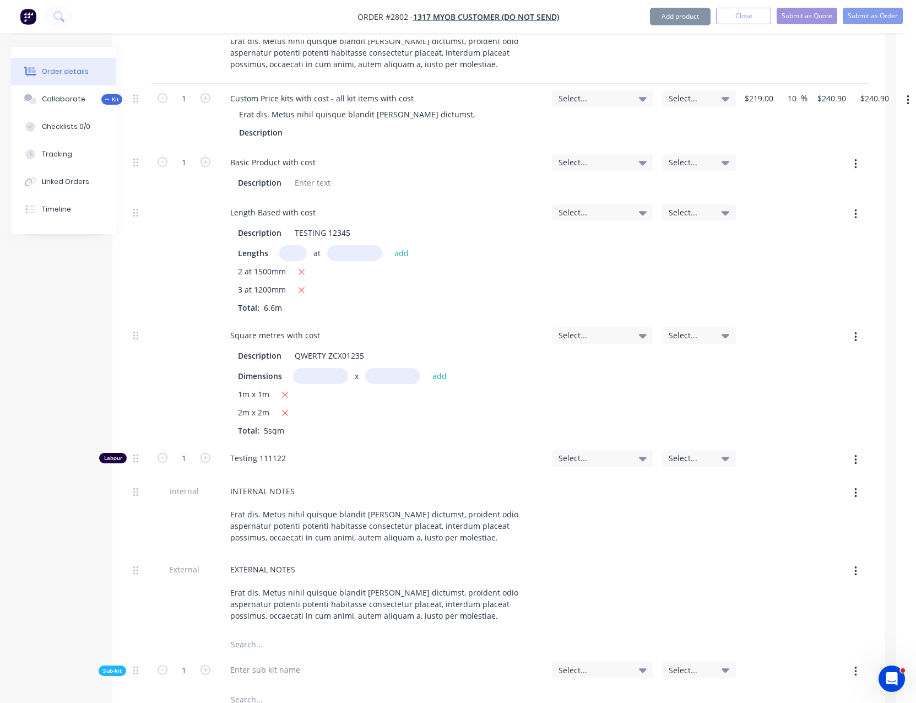
scroll to position [1128, 20]
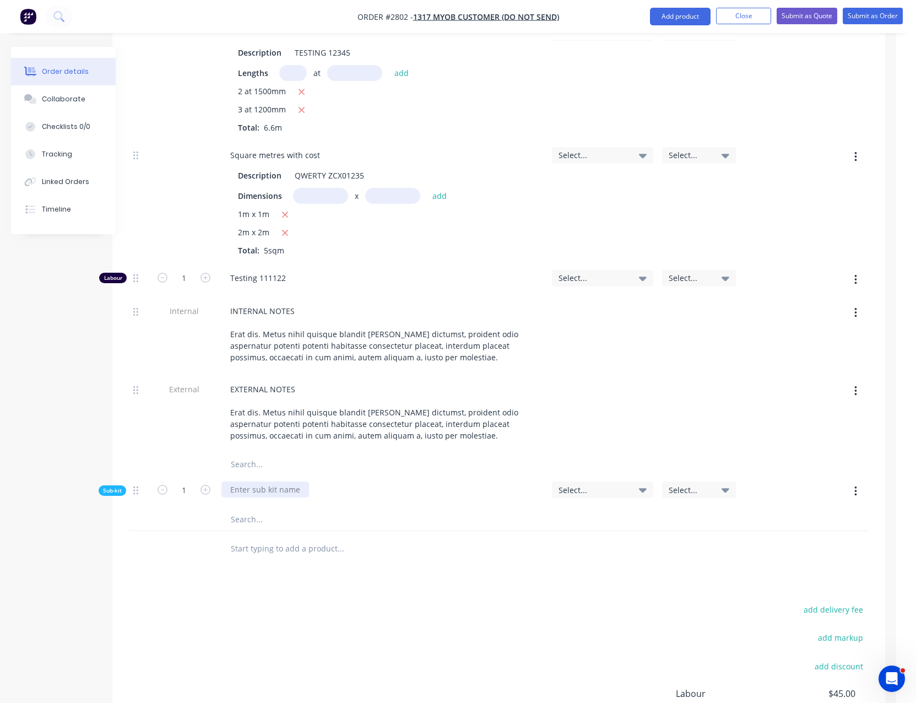
click at [267, 481] on div at bounding box center [265, 489] width 88 height 16
click at [542, 613] on div "add delivery fee add markup add discount Labour $45.00 Sub total $500.10 Margin…" at bounding box center [499, 708] width 740 height 213
click at [859, 481] on button "button" at bounding box center [856, 491] width 26 height 20
click at [849, 512] on div "Add product to kit" at bounding box center [816, 520] width 85 height 16
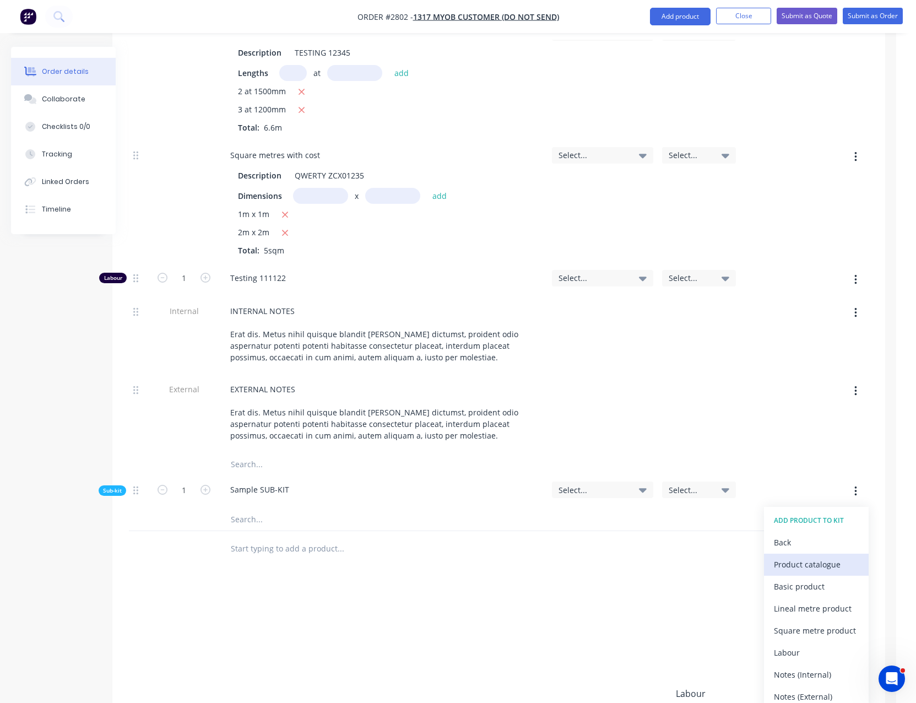
click at [832, 556] on div "Product catalogue" at bounding box center [816, 564] width 85 height 16
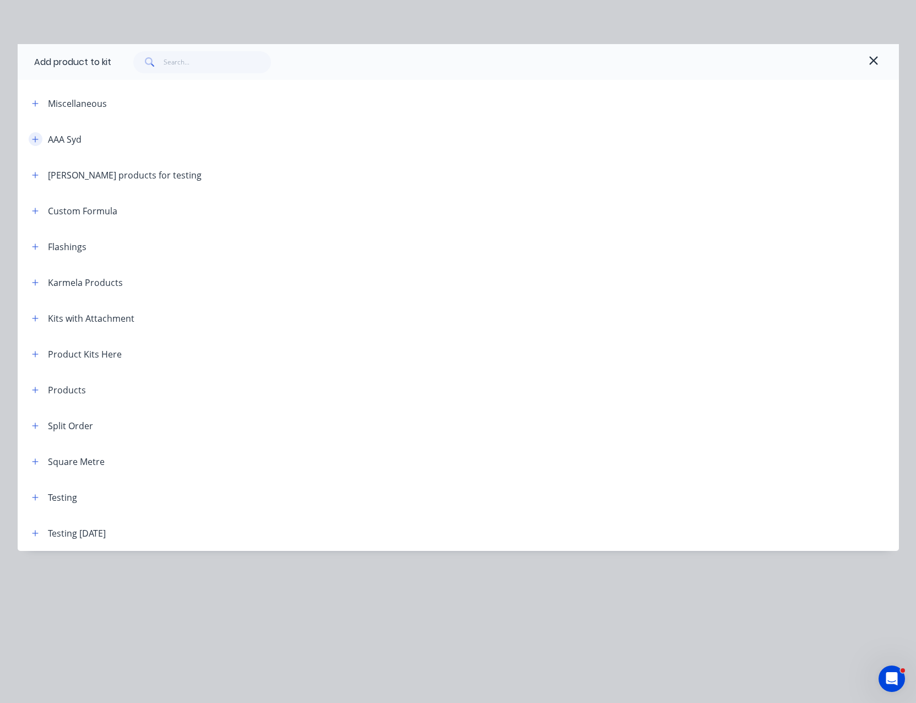
click at [34, 138] on icon "button" at bounding box center [35, 139] width 7 height 8
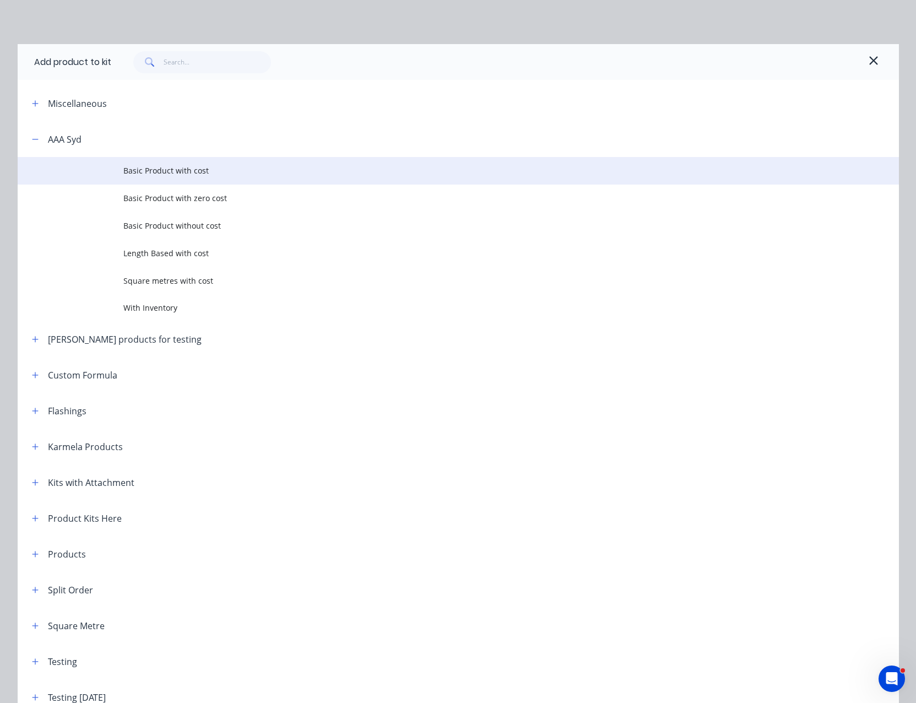
click at [162, 172] on span "Basic Product with cost" at bounding box center [433, 171] width 620 height 12
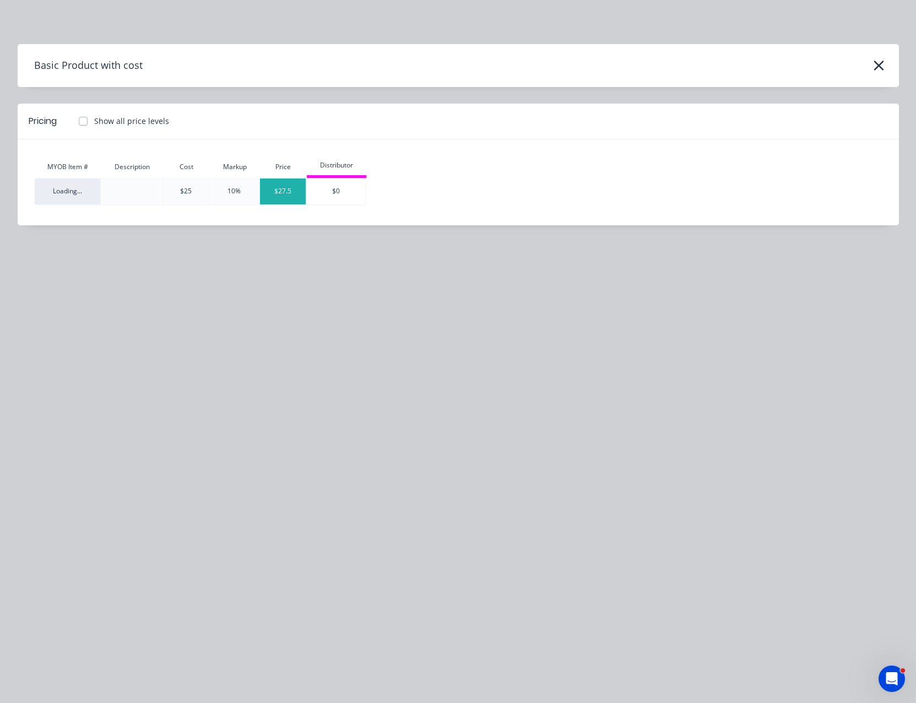
type input "$268.40"
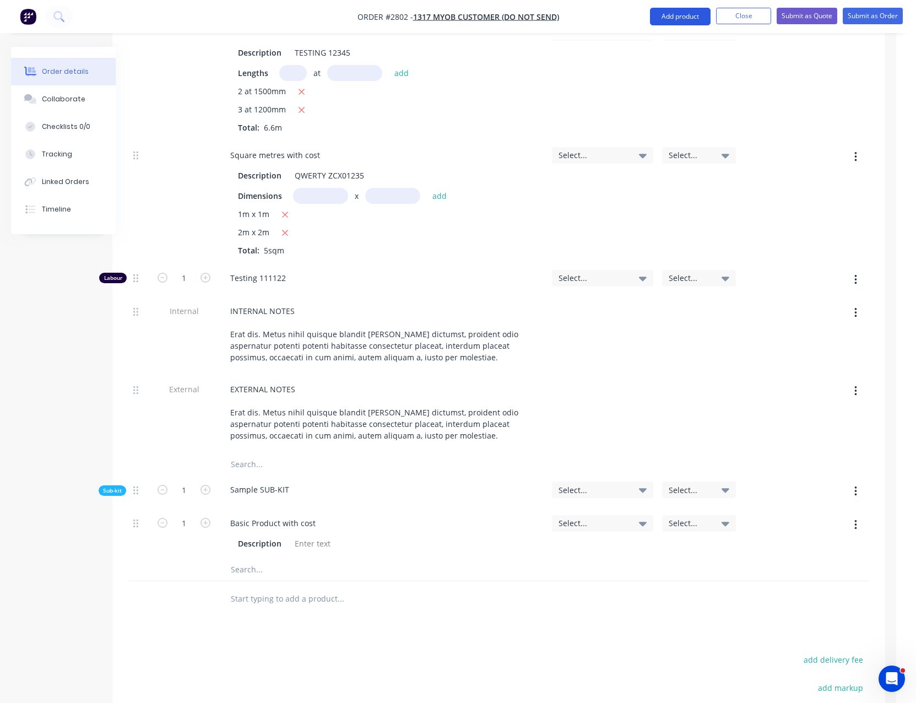
click at [683, 15] on button "Add product" at bounding box center [680, 17] width 61 height 18
click at [860, 481] on button "button" at bounding box center [856, 491] width 26 height 20
click at [854, 512] on div "Add product to kit" at bounding box center [816, 520] width 85 height 16
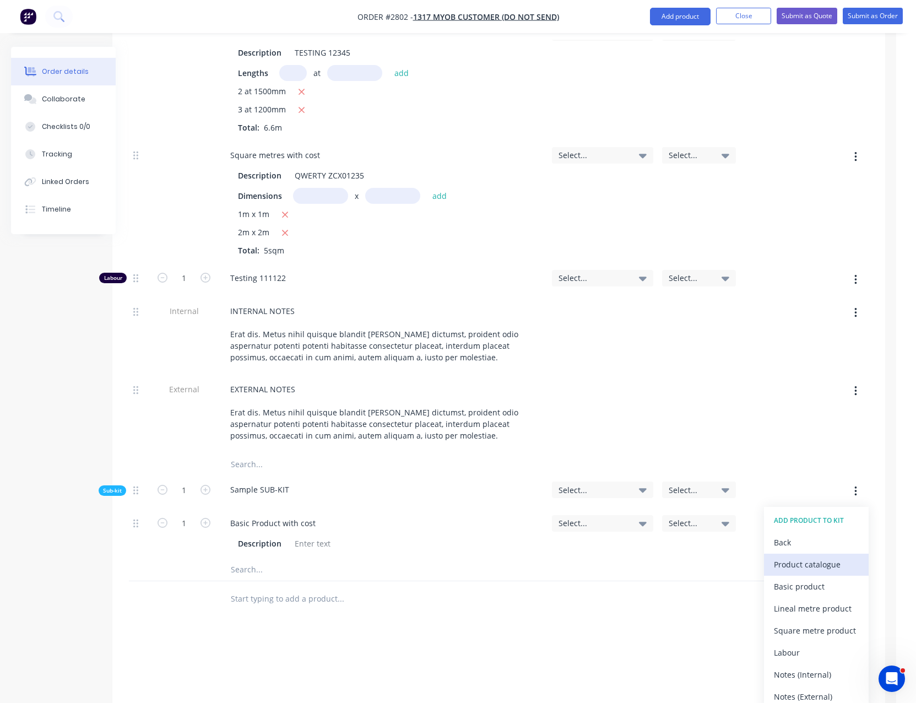
click at [838, 556] on div "Product catalogue" at bounding box center [816, 564] width 85 height 16
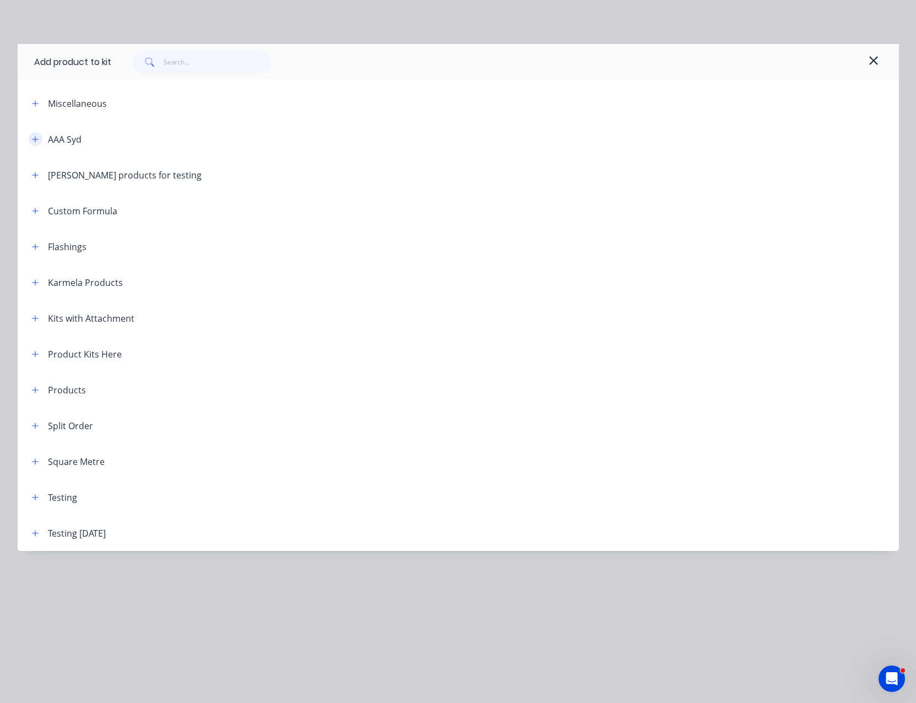
click at [35, 139] on icon "button" at bounding box center [35, 139] width 7 height 8
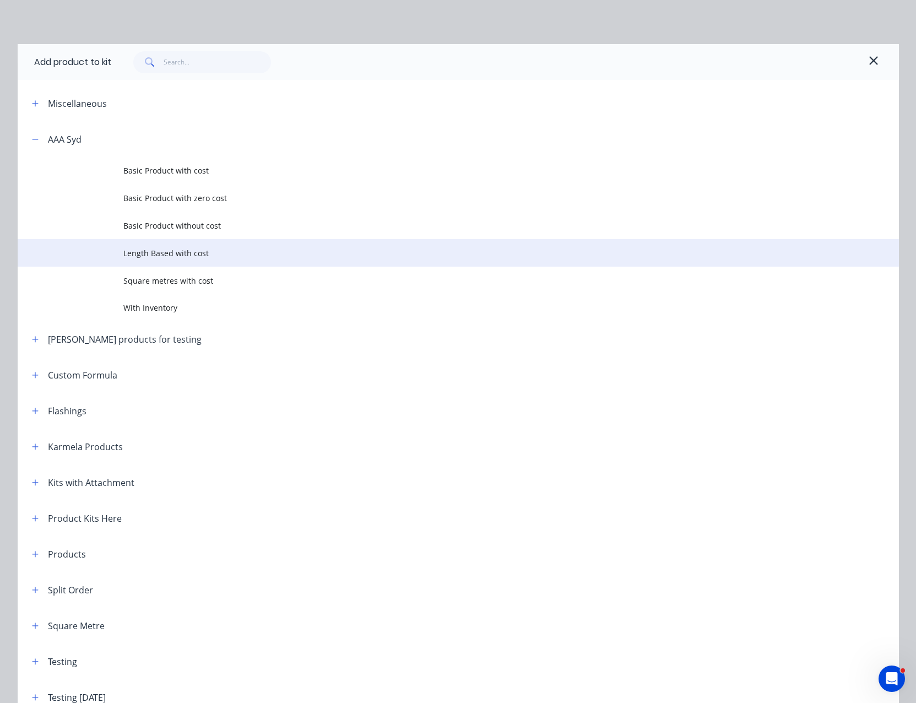
click at [186, 253] on span "Length Based with cost" at bounding box center [433, 253] width 620 height 12
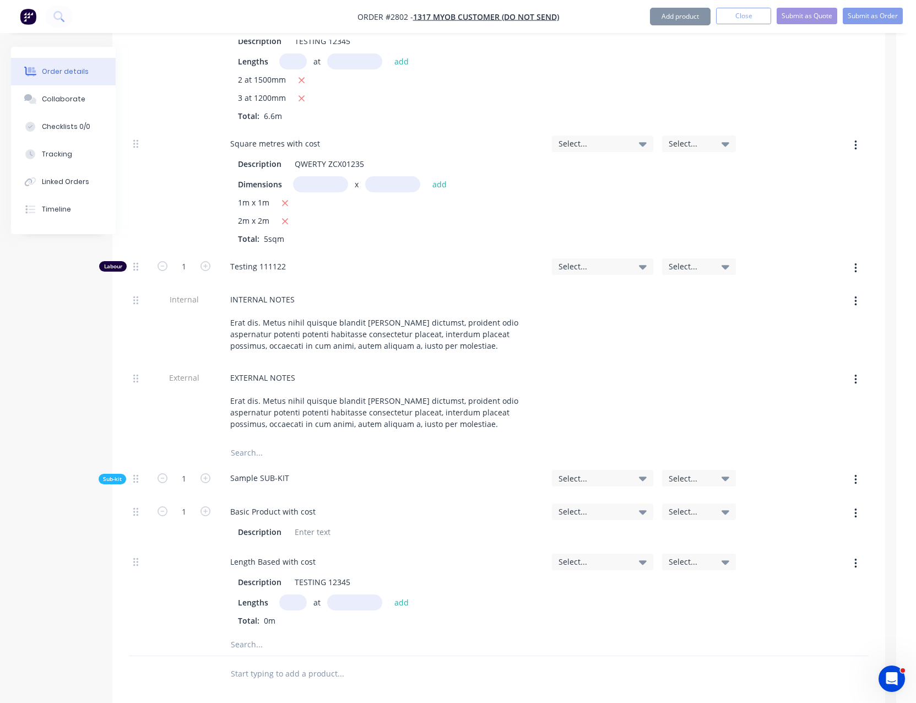
scroll to position [1150, 20]
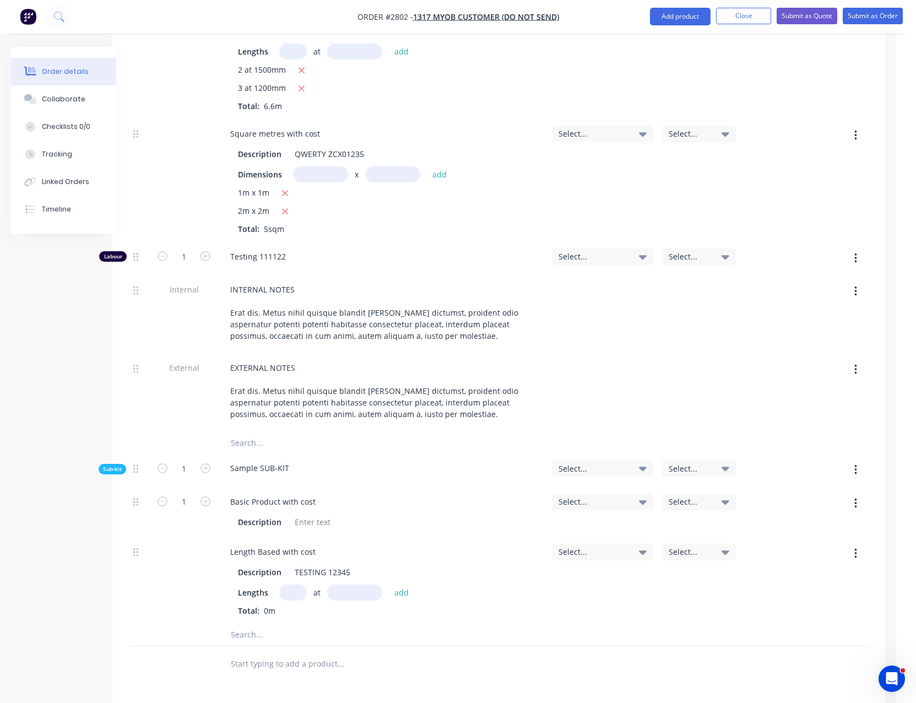
click at [865, 460] on button "button" at bounding box center [856, 470] width 26 height 20
click at [848, 491] on div "Add product to kit" at bounding box center [816, 499] width 85 height 16
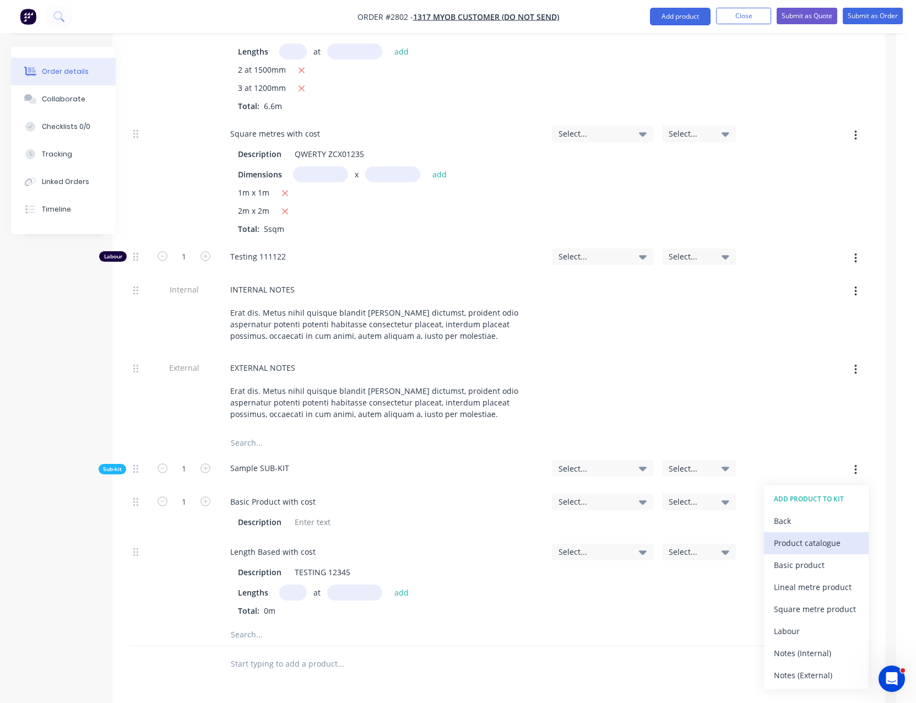
click at [787, 535] on div "Product catalogue" at bounding box center [816, 543] width 85 height 16
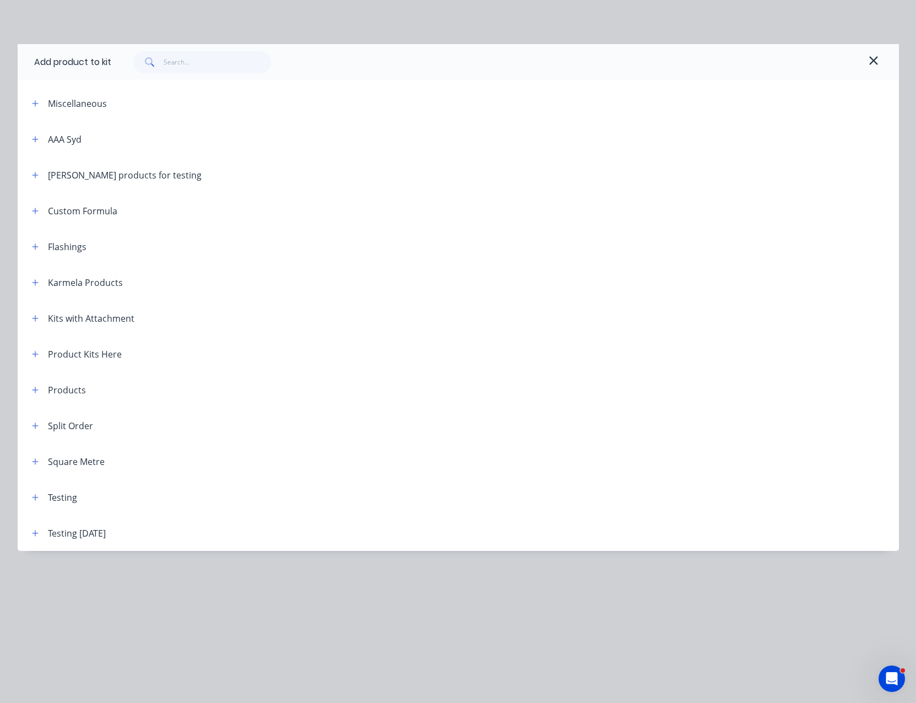
click at [42, 140] on div "AAA Syd" at bounding box center [52, 139] width 58 height 14
click at [40, 140] on button "button" at bounding box center [36, 139] width 14 height 14
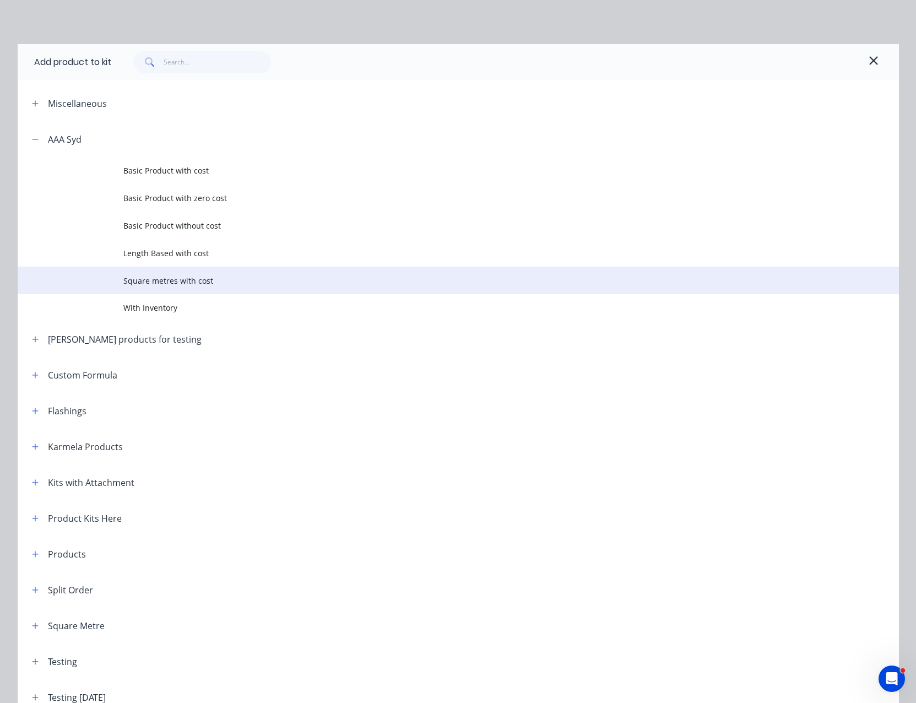
click at [187, 275] on span "Square metres with cost" at bounding box center [433, 281] width 620 height 12
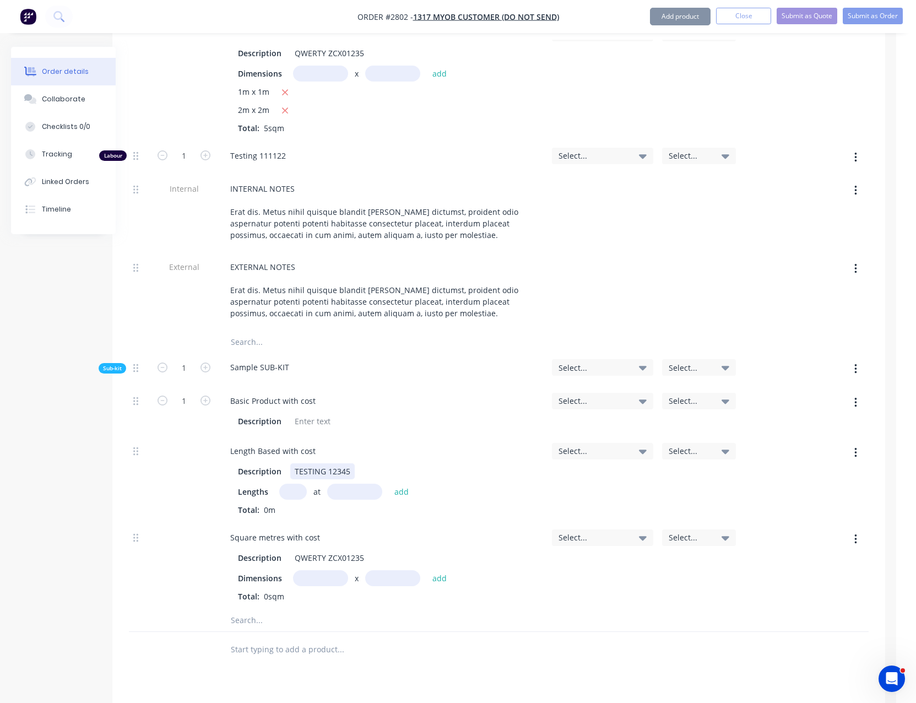
scroll to position [1253, 20]
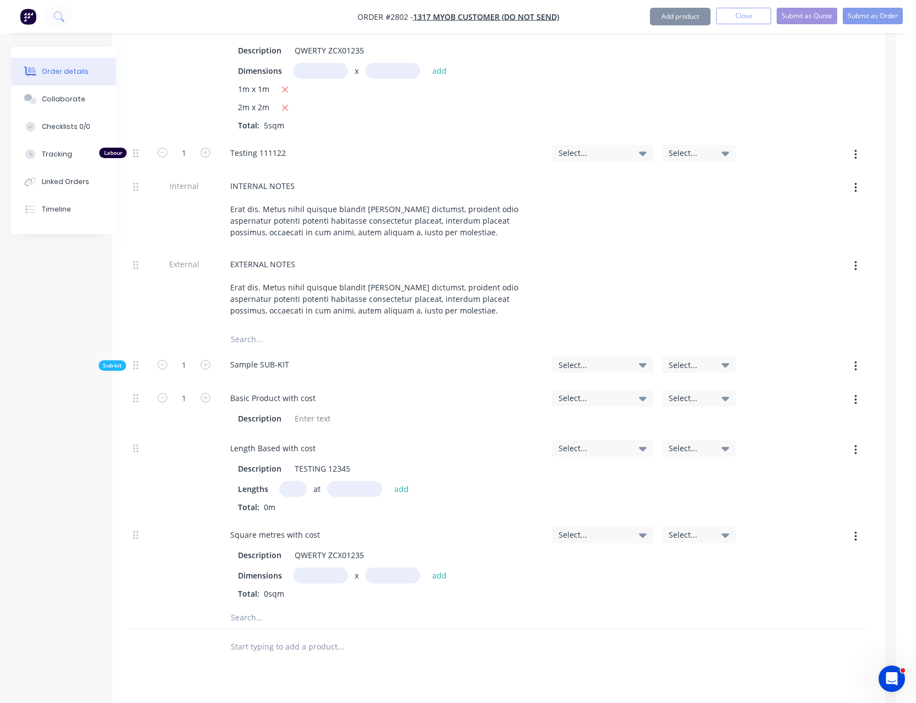
click at [295, 481] on input "text" at bounding box center [293, 489] width 28 height 16
type input "5"
type input "1250"
click at [389, 481] on button "add" at bounding box center [402, 488] width 26 height 15
type input "$371.525"
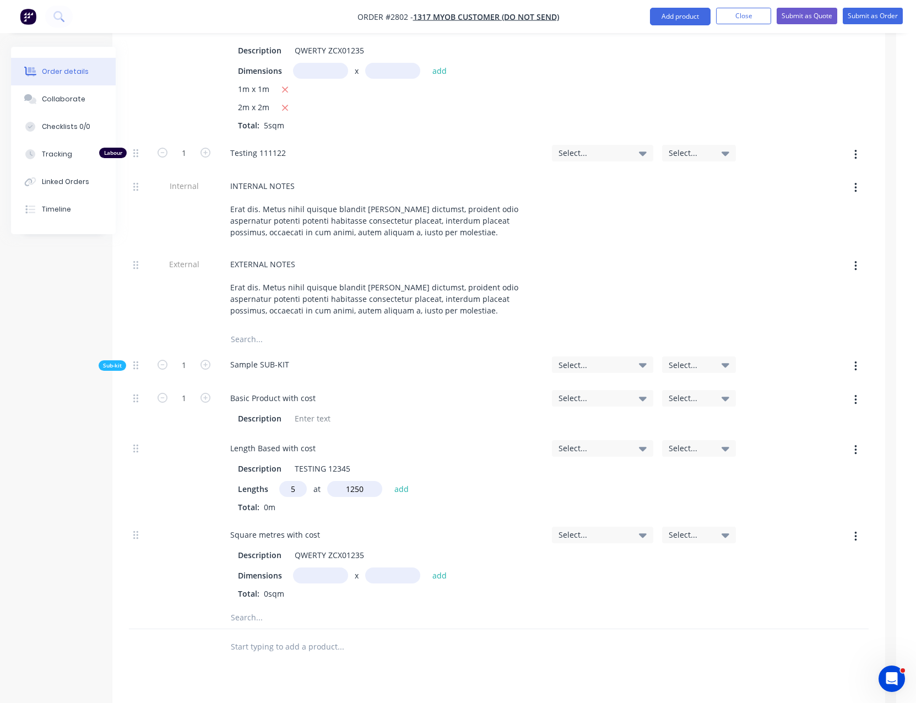
type input "$371.53"
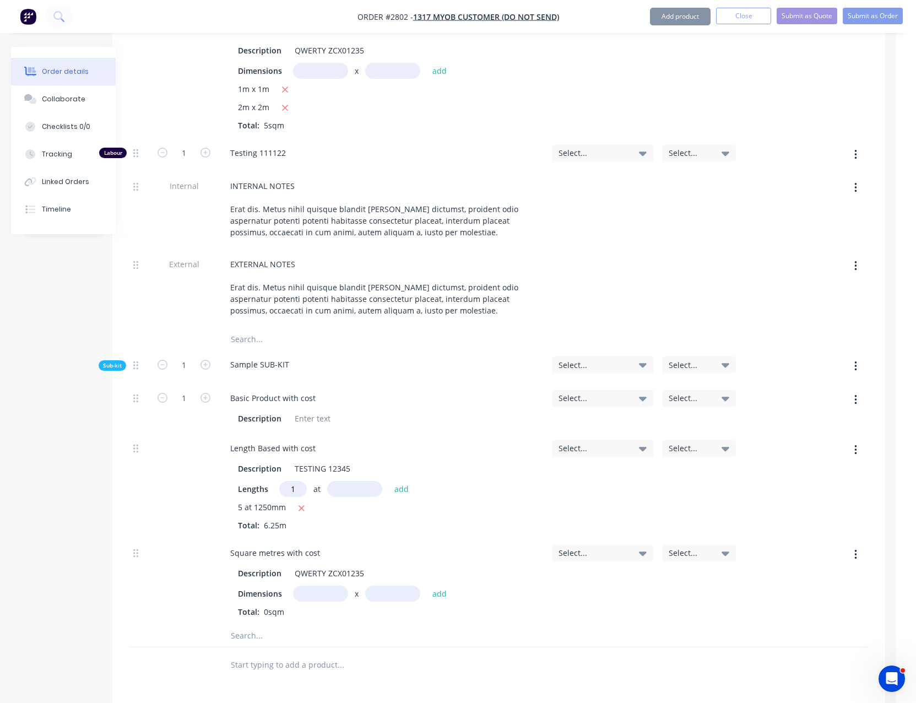
type input "1"
type input "1000"
click at [389, 481] on button "add" at bounding box center [402, 488] width 26 height 15
type input "$388.025"
type input "$388.03"
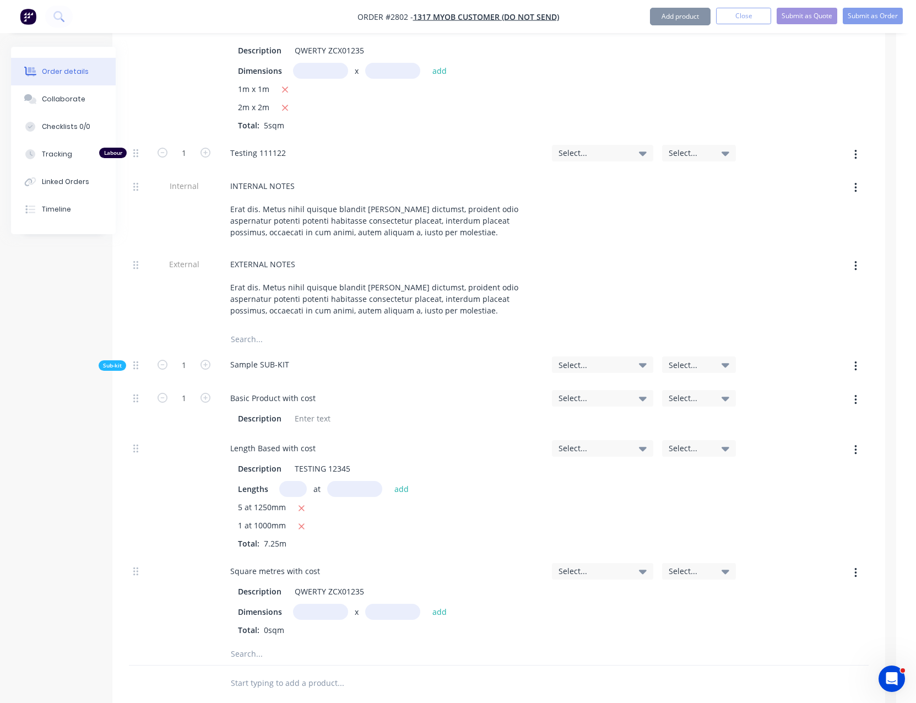
click at [332, 604] on input "text" at bounding box center [320, 612] width 55 height 16
type input "2m"
type input "2300"
click at [427, 604] on button "add" at bounding box center [440, 611] width 26 height 15
type input "$61,108.025"
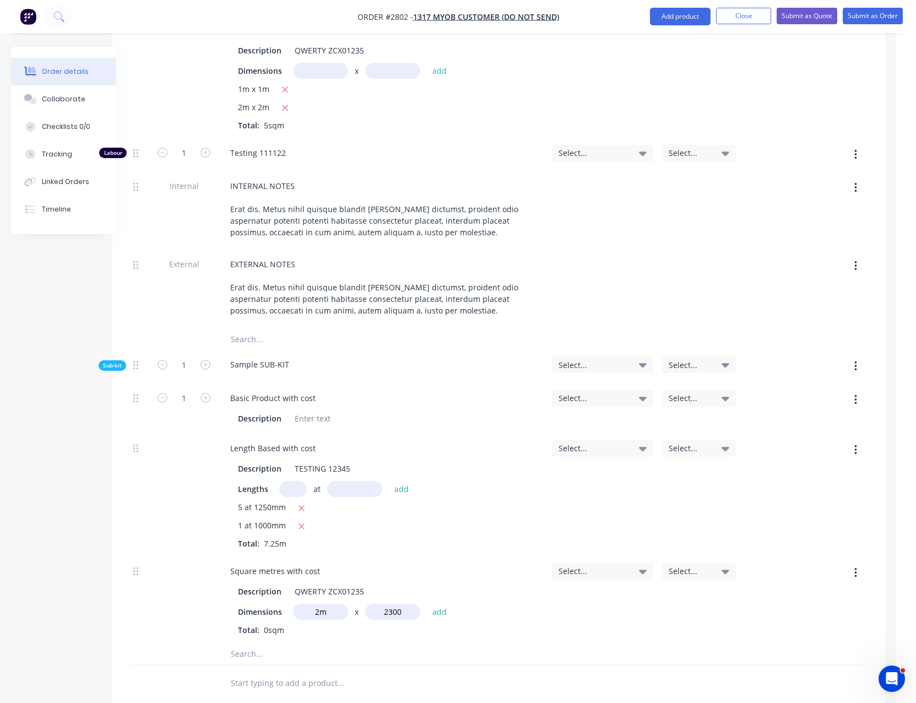
type input "$61,108.03"
click at [332, 604] on input "text" at bounding box center [320, 612] width 55 height 16
click at [300, 626] on icon "button" at bounding box center [298, 631] width 7 height 10
type input "$388.025"
type input "$388.03"
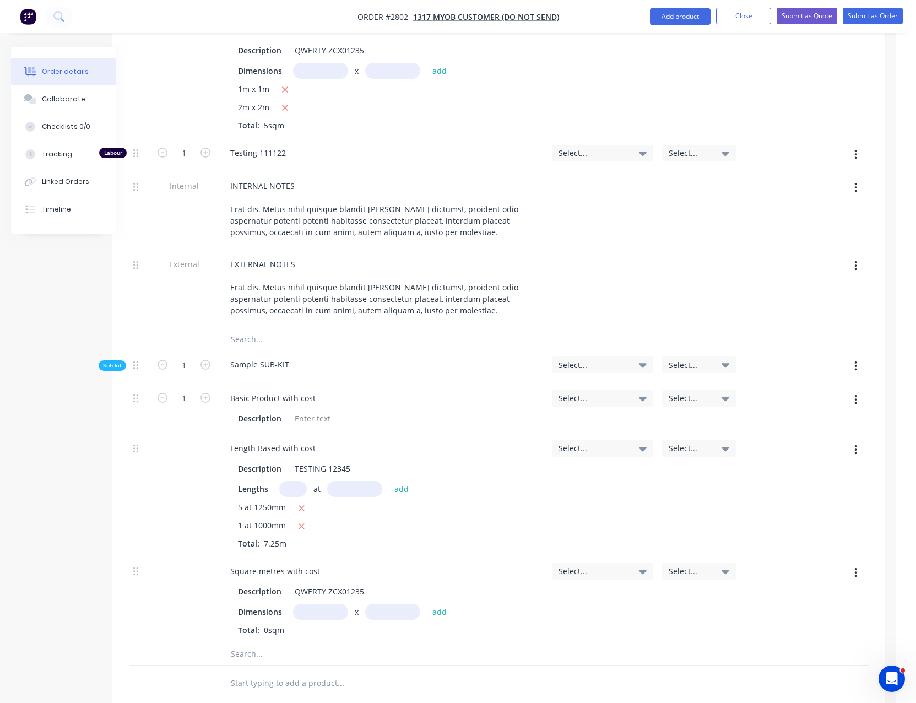
click at [321, 604] on input "text" at bounding box center [320, 612] width 55 height 16
type input "2m"
type input "2"
click at [427, 604] on button "add" at bounding box center [440, 611] width 26 height 15
type input "$440.825"
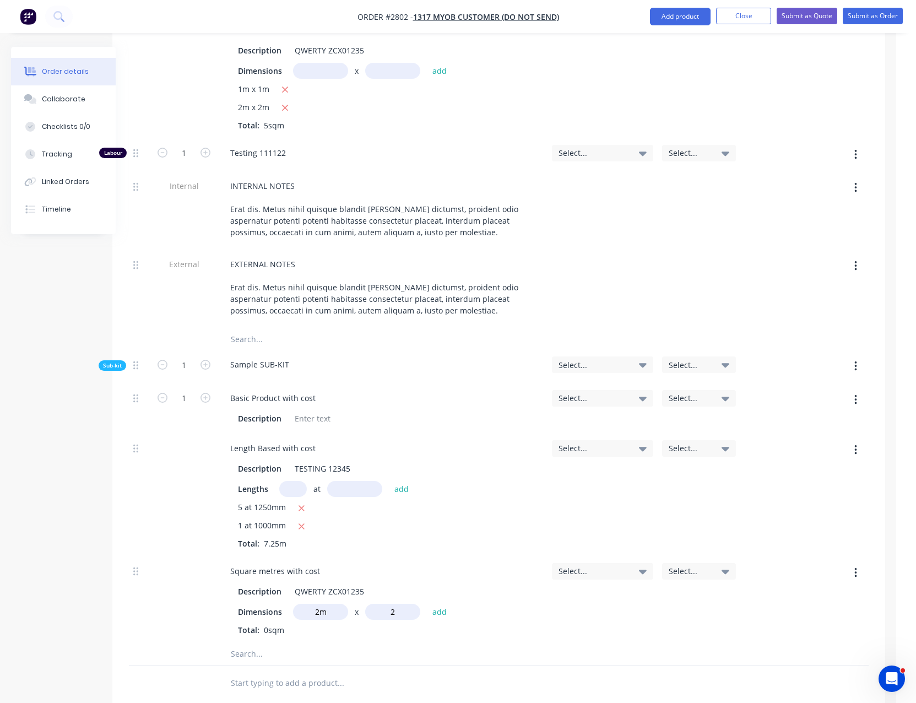
type input "$440.83"
type input "3m"
click at [321, 604] on input "text" at bounding box center [320, 612] width 55 height 16
type input "5"
click at [427, 604] on button "add" at bounding box center [440, 611] width 26 height 15
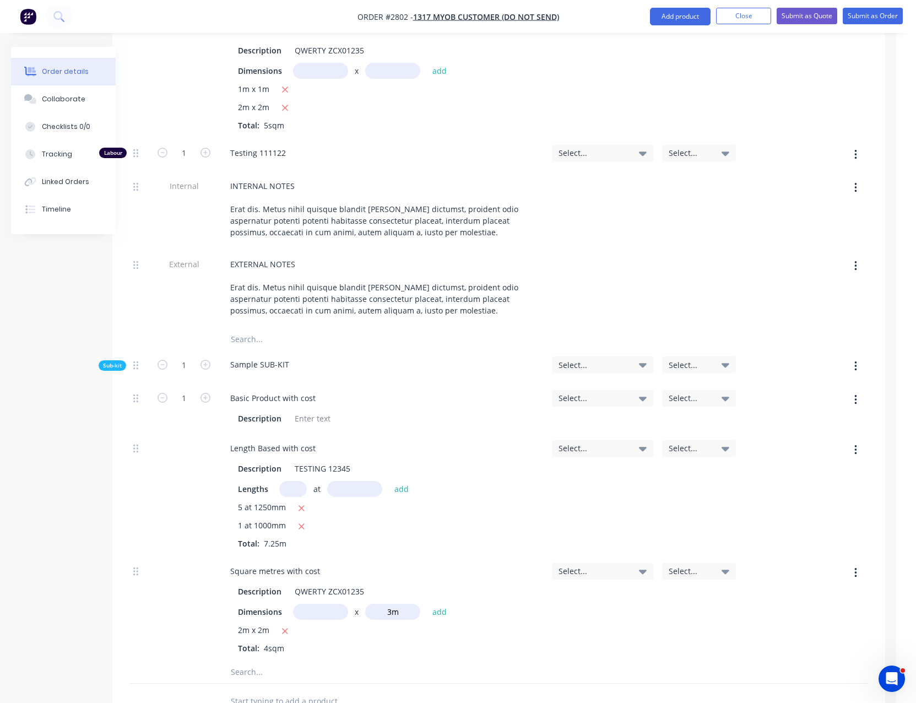
type input "$638.825"
type input "$638.83"
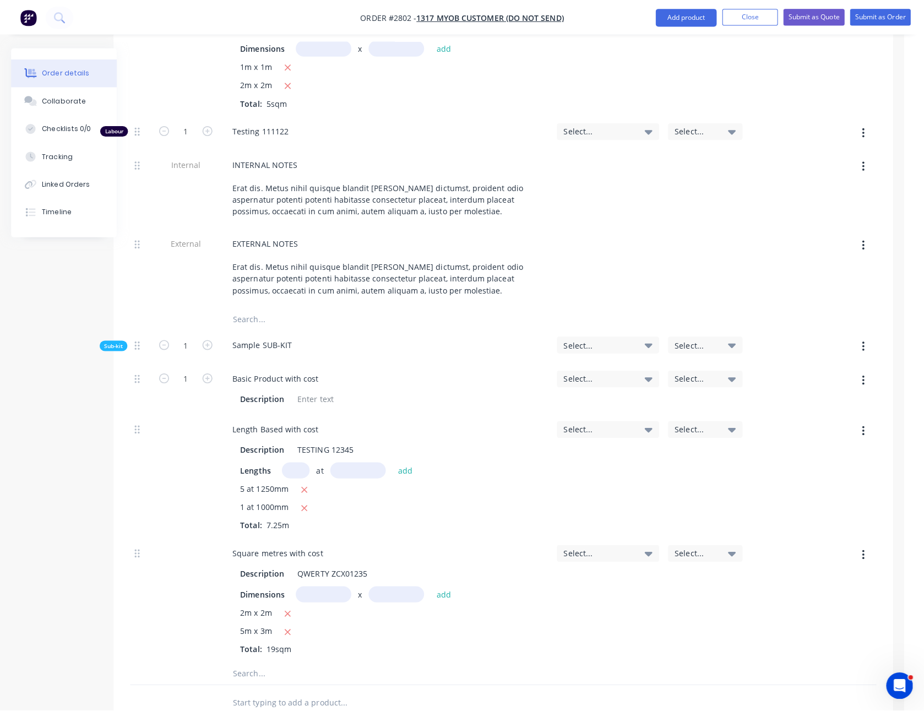
scroll to position [1281, 20]
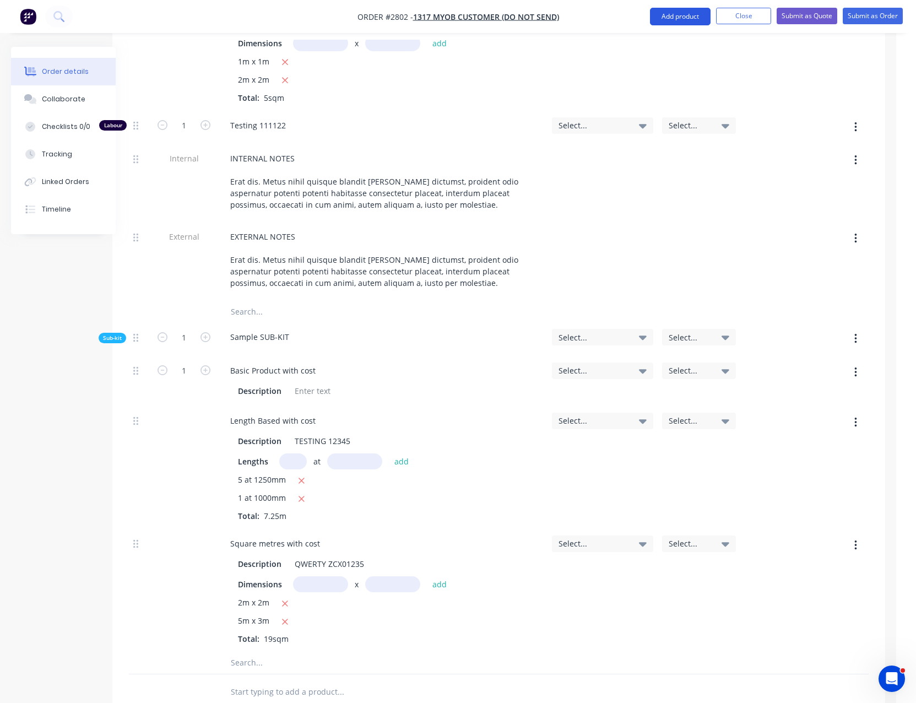
click at [679, 19] on button "Add product" at bounding box center [680, 17] width 61 height 18
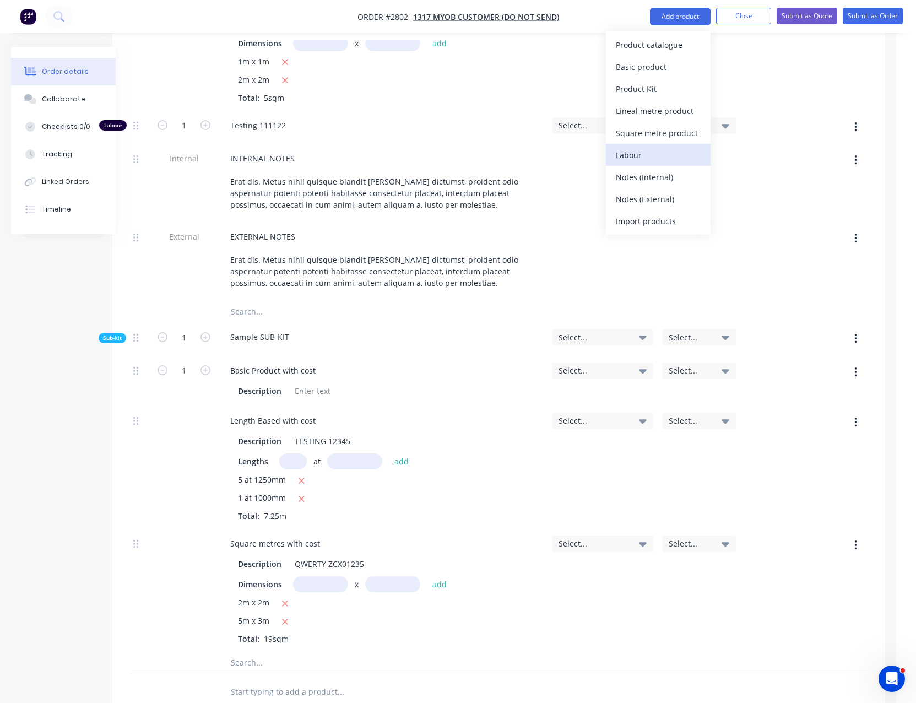
click at [647, 150] on div "Labour" at bounding box center [658, 155] width 85 height 16
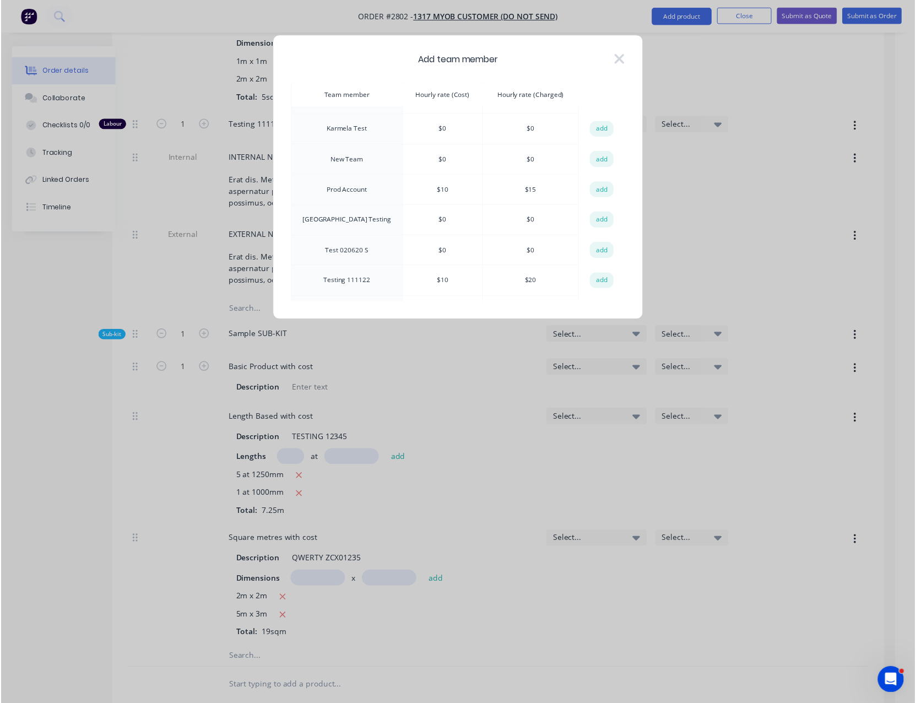
scroll to position [294, 0]
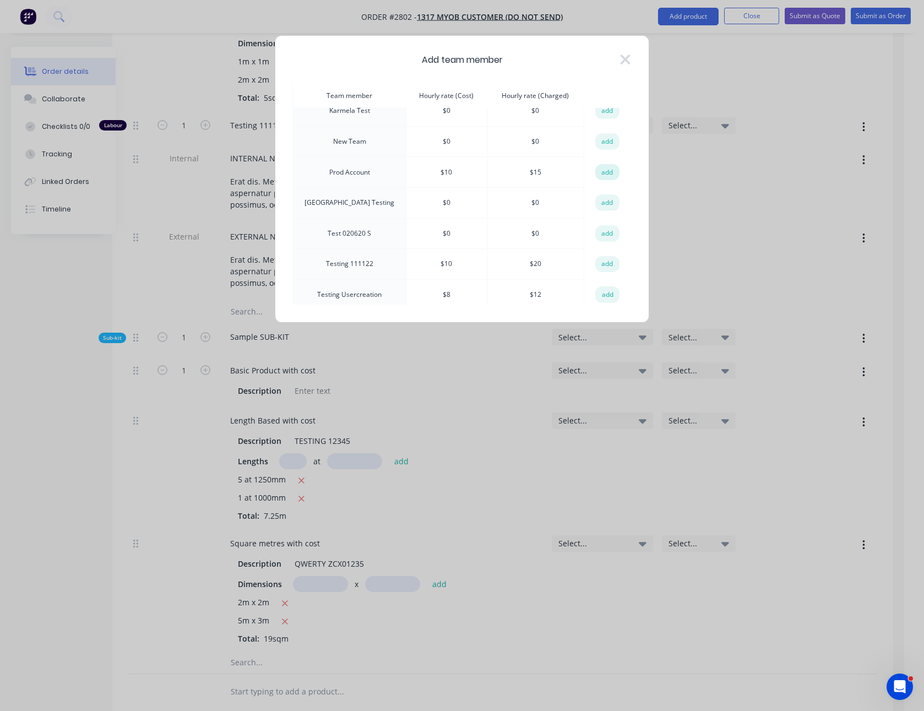
click at [609, 169] on button "add" at bounding box center [607, 172] width 24 height 17
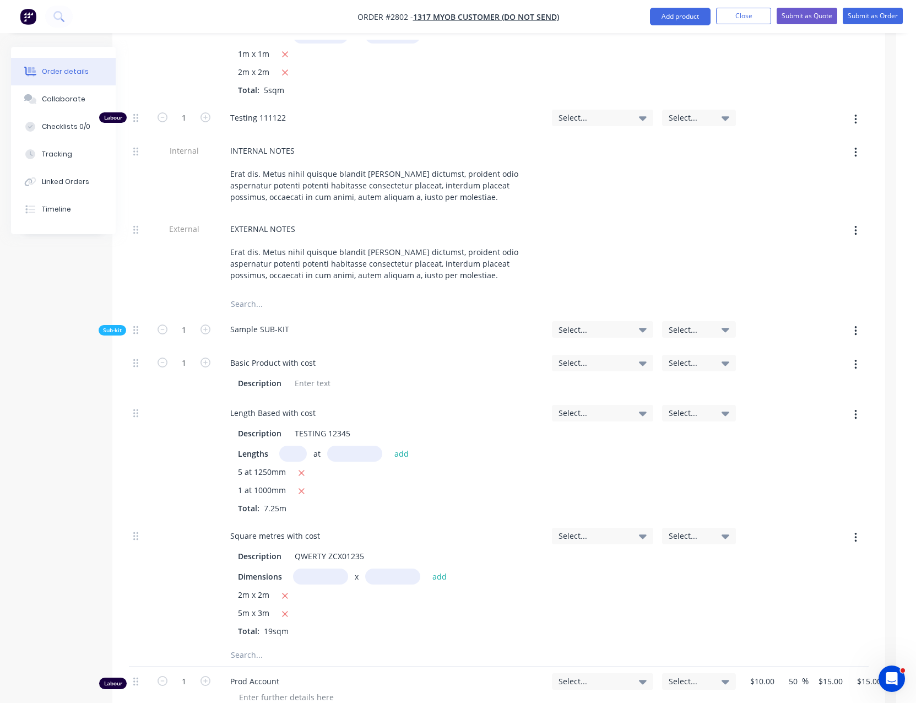
scroll to position [1412, 20]
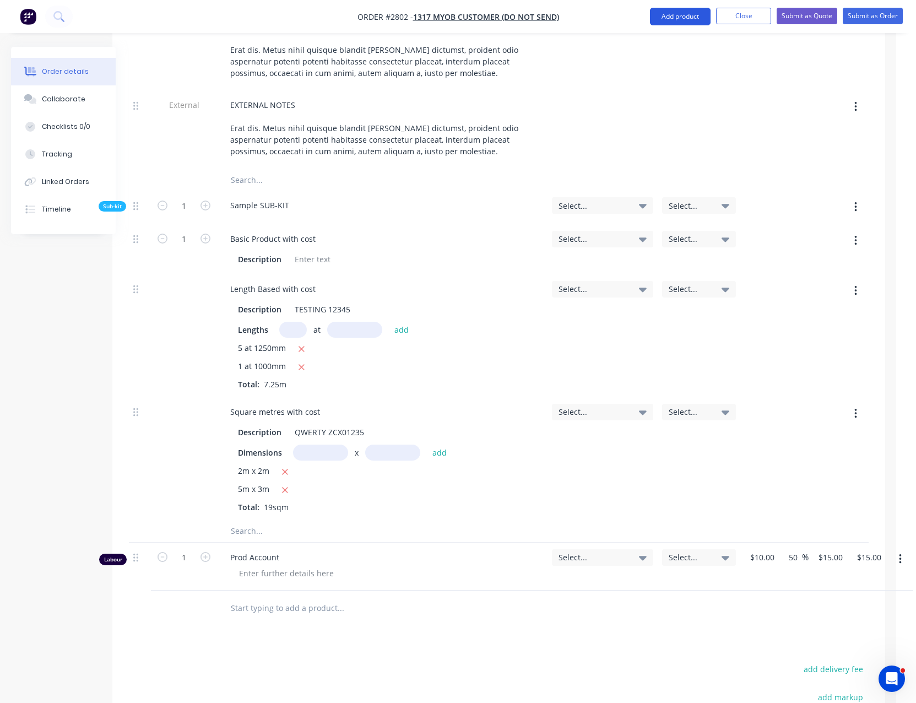
click at [684, 17] on button "Add product" at bounding box center [680, 17] width 61 height 18
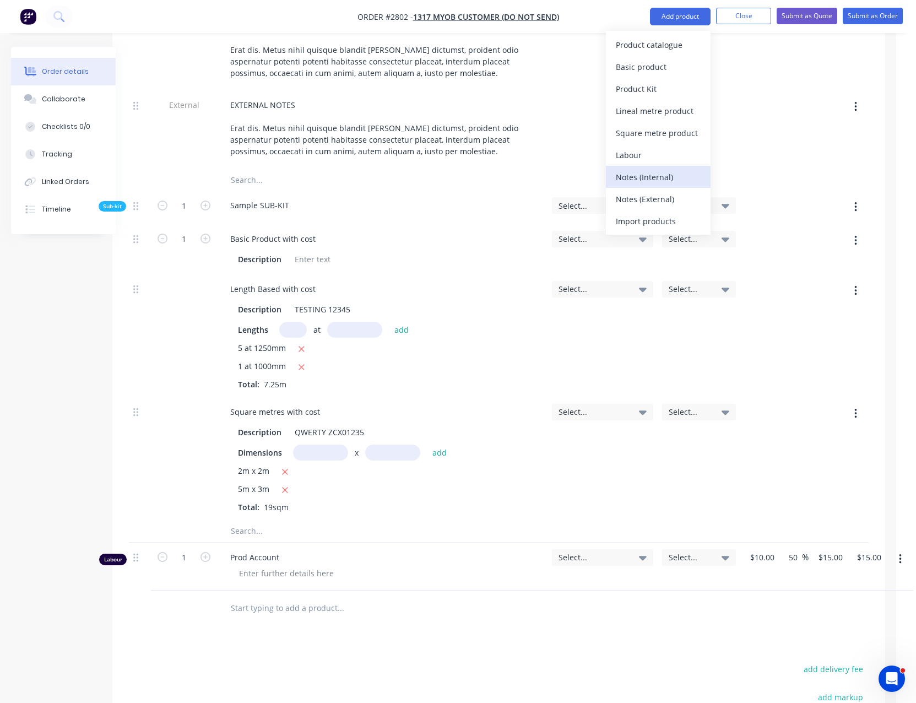
click at [642, 183] on div "Notes (Internal)" at bounding box center [658, 177] width 85 height 16
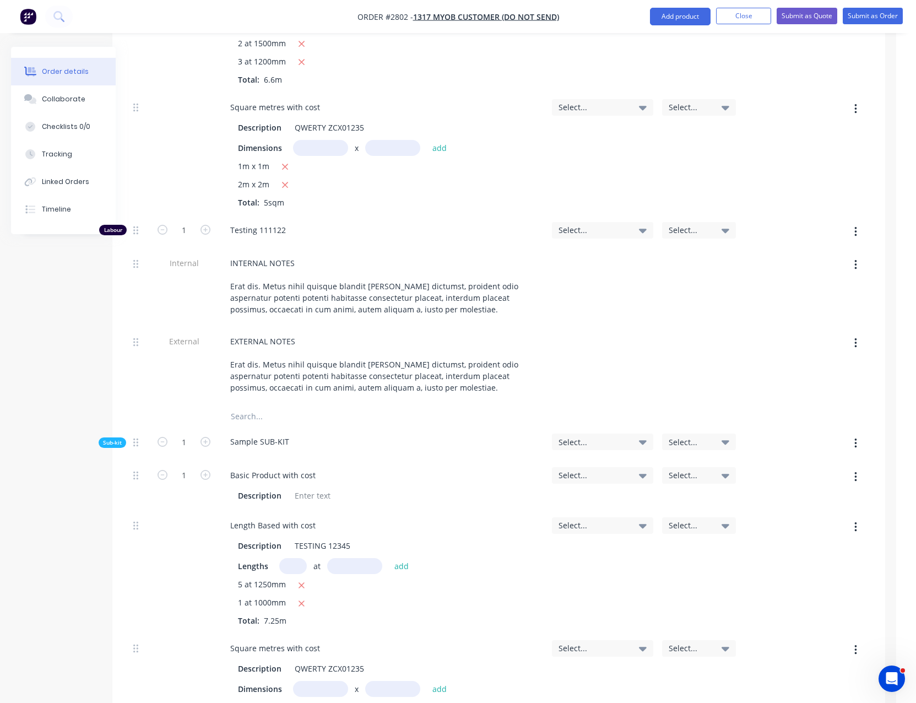
scroll to position [1565, 20]
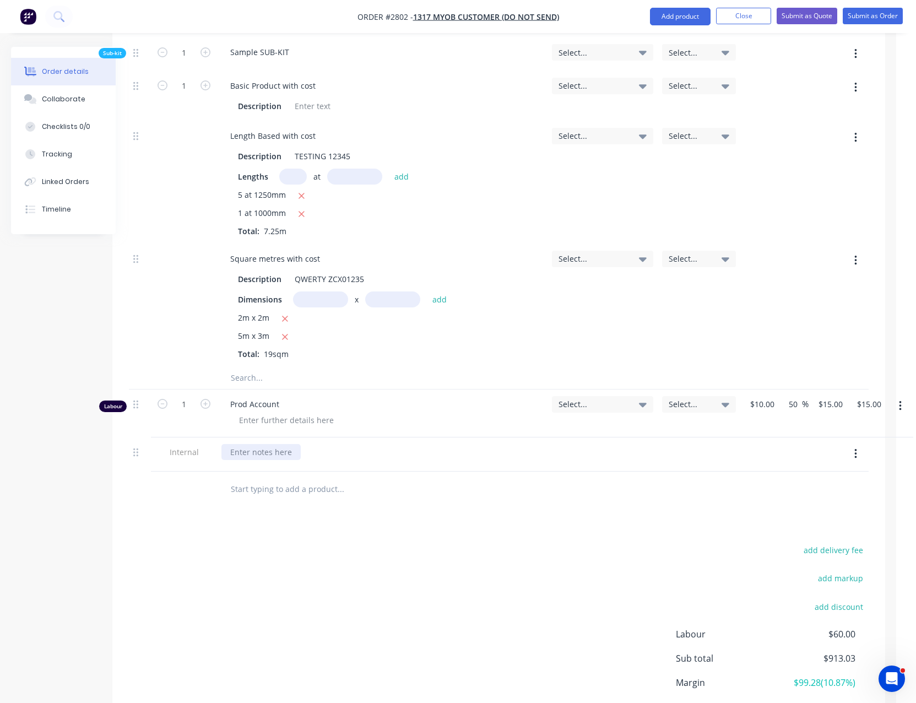
click at [259, 444] on div at bounding box center [260, 452] width 79 height 16
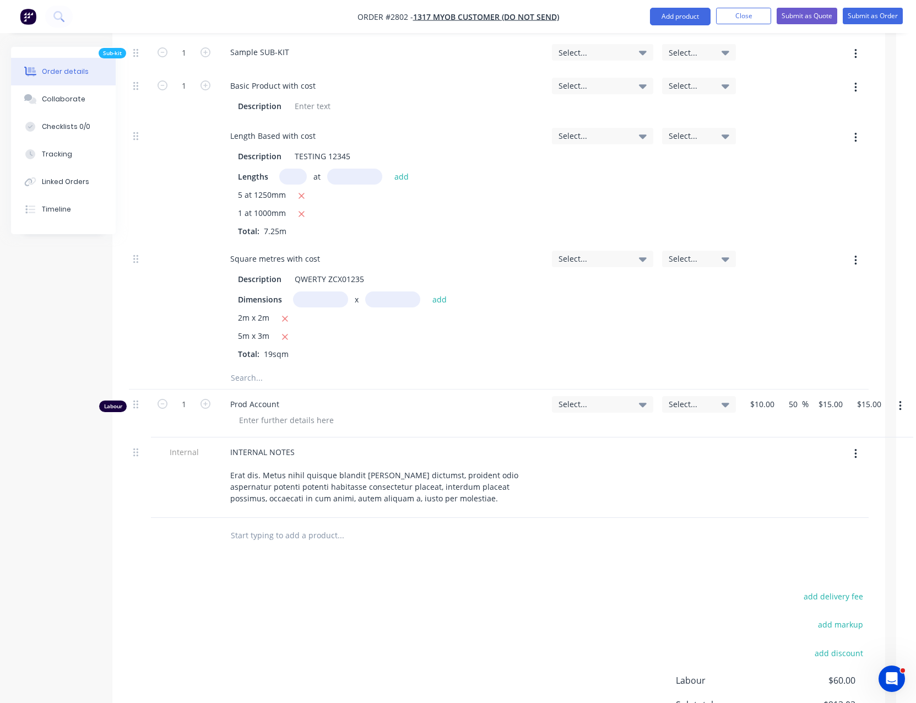
click at [460, 622] on div "add delivery fee add markup add discount Labour $60.00 Sub total $913.03 Margin…" at bounding box center [499, 695] width 740 height 213
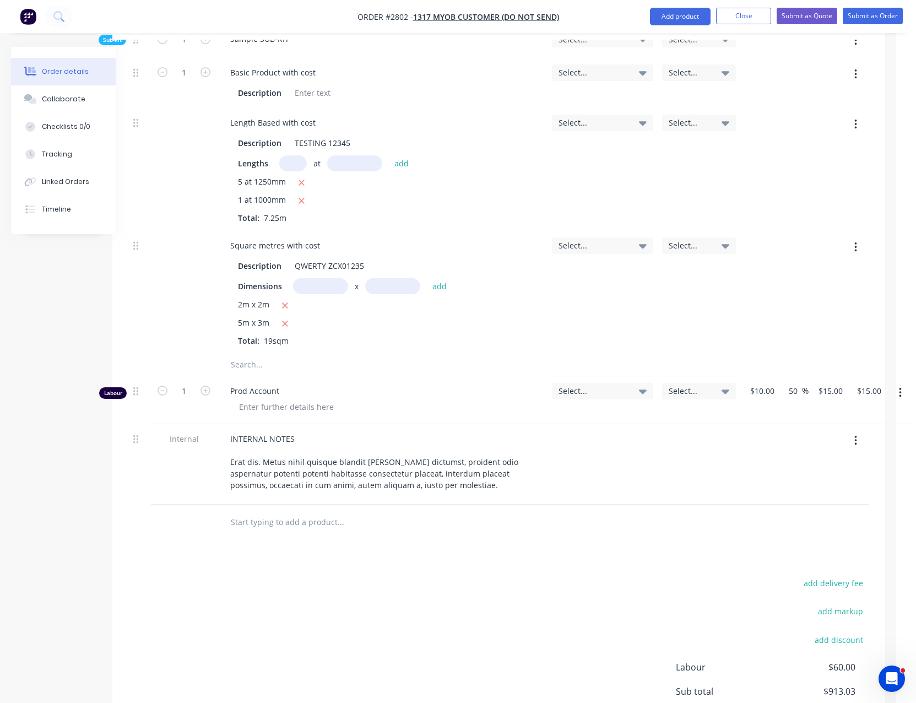
scroll to position [1578, 20]
click at [863, 431] on button "button" at bounding box center [856, 441] width 26 height 20
click at [833, 481] on button "Delete" at bounding box center [816, 492] width 105 height 22
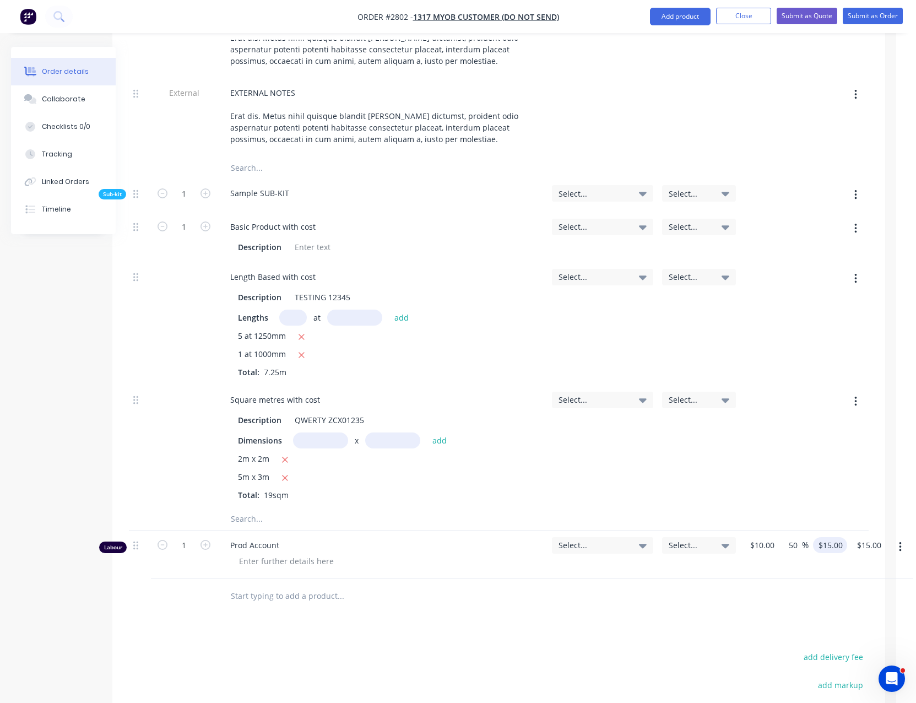
scroll to position [1445, 20]
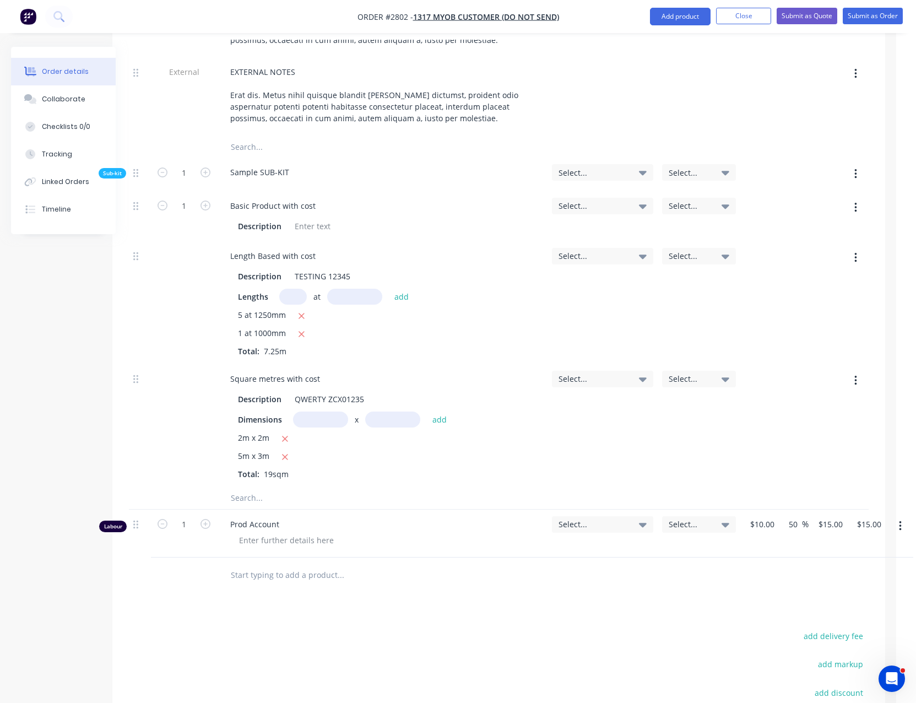
click at [904, 516] on button "button" at bounding box center [900, 526] width 26 height 20
click at [865, 613] on div "Delete" at bounding box center [861, 621] width 85 height 16
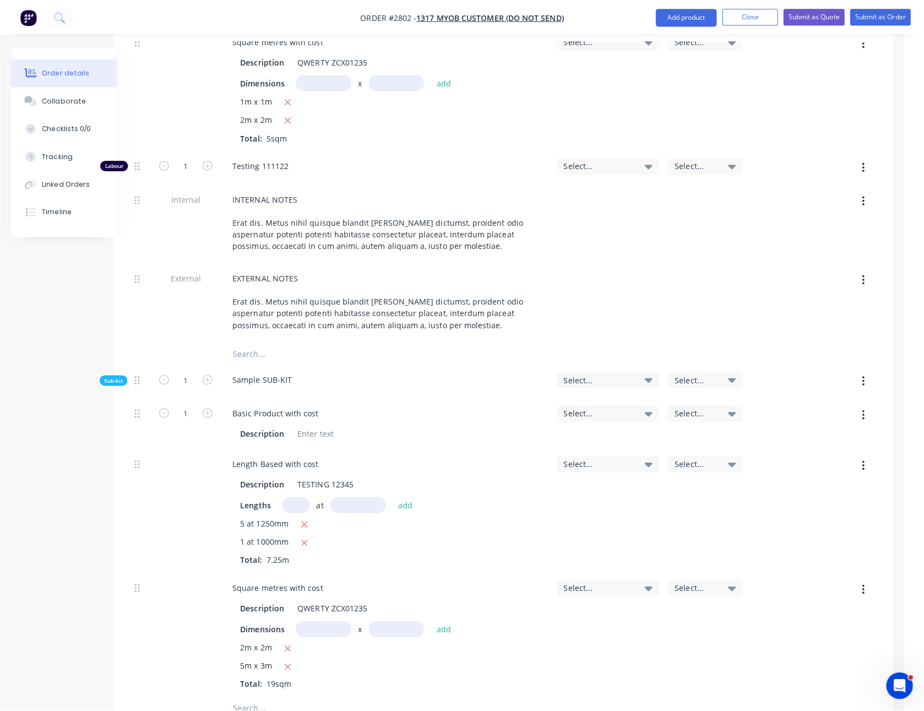
scroll to position [1399, 20]
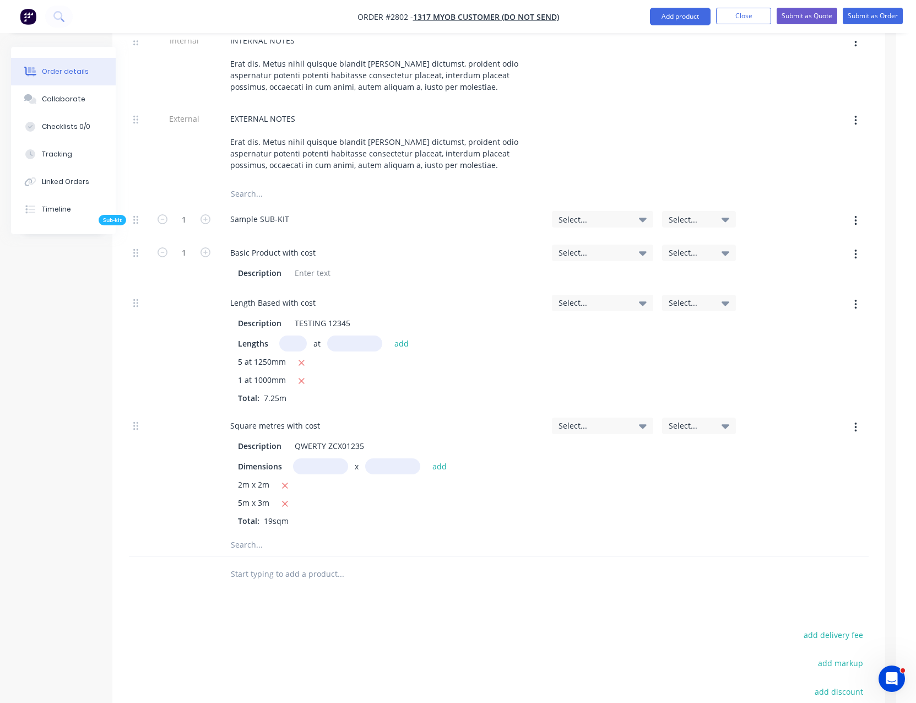
click at [854, 211] on button "button" at bounding box center [856, 221] width 26 height 20
click at [820, 242] on div "Add product to kit" at bounding box center [816, 250] width 85 height 16
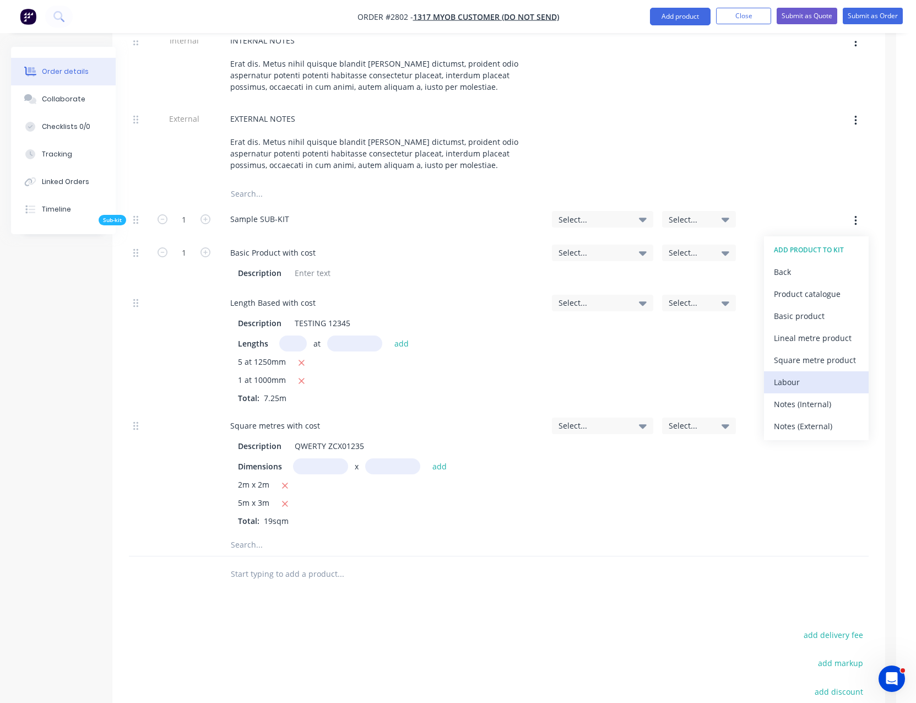
click at [804, 374] on div "Labour" at bounding box center [816, 382] width 85 height 16
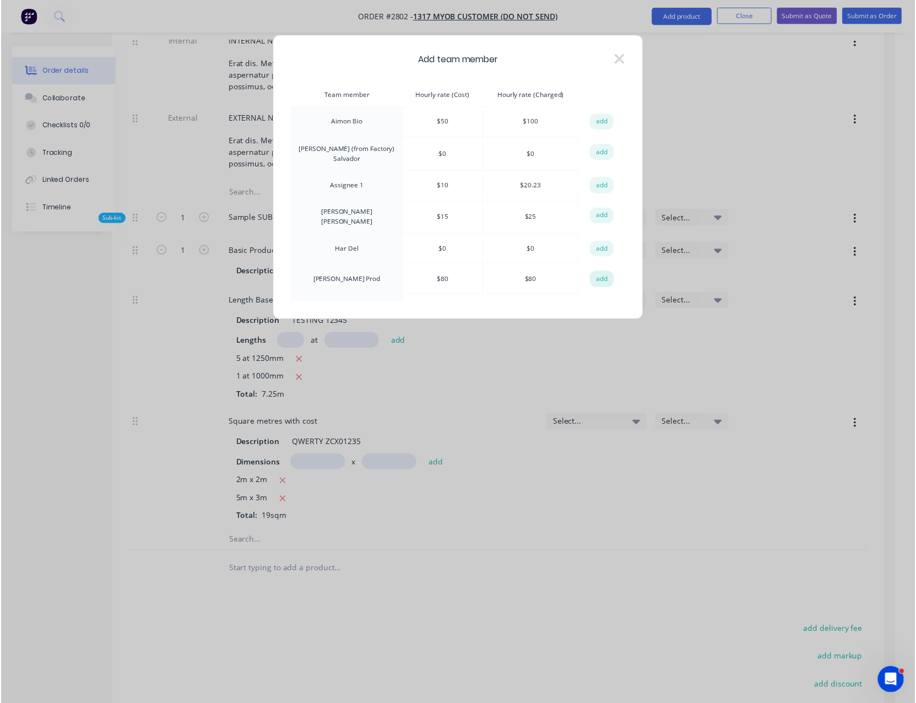
scroll to position [294, 0]
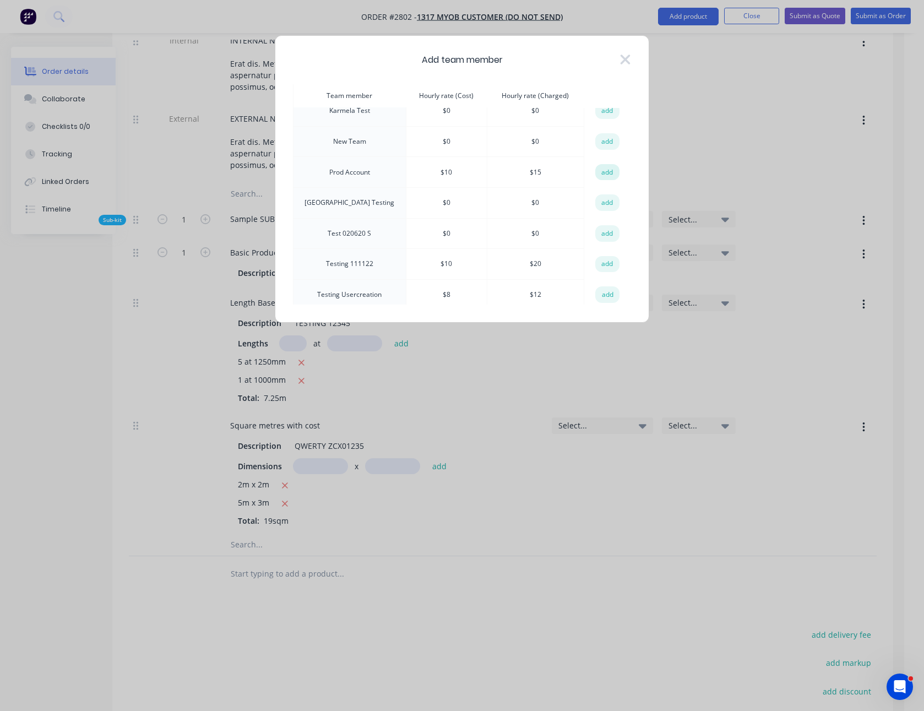
click at [597, 167] on button "add" at bounding box center [607, 172] width 24 height 17
type input "$649.825"
type input "$649.83"
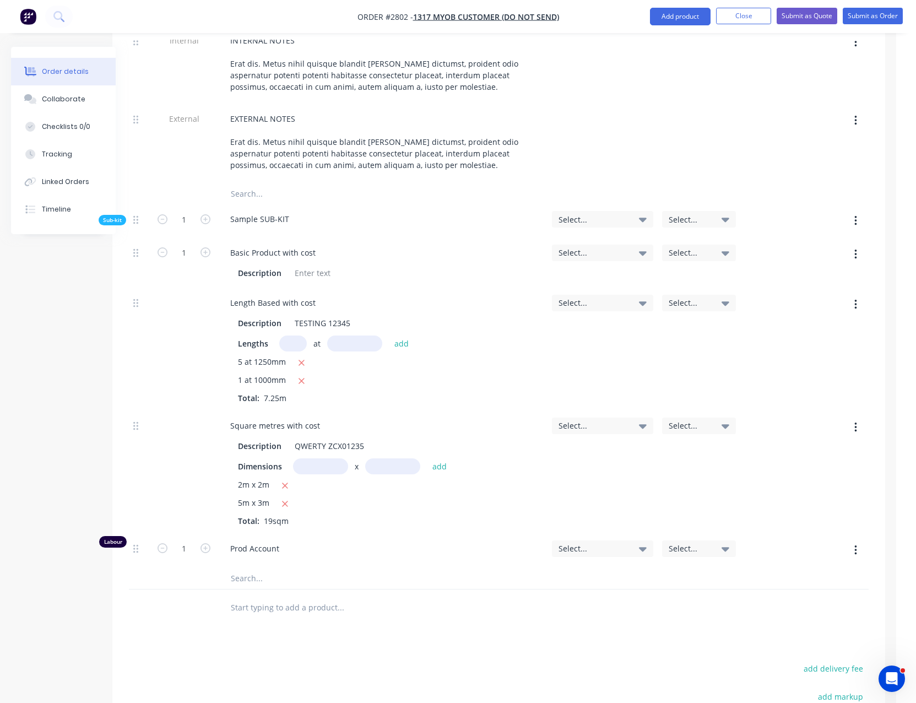
click at [857, 216] on icon "button" at bounding box center [855, 221] width 2 height 10
click at [844, 242] on div "Add product to kit" at bounding box center [816, 250] width 85 height 16
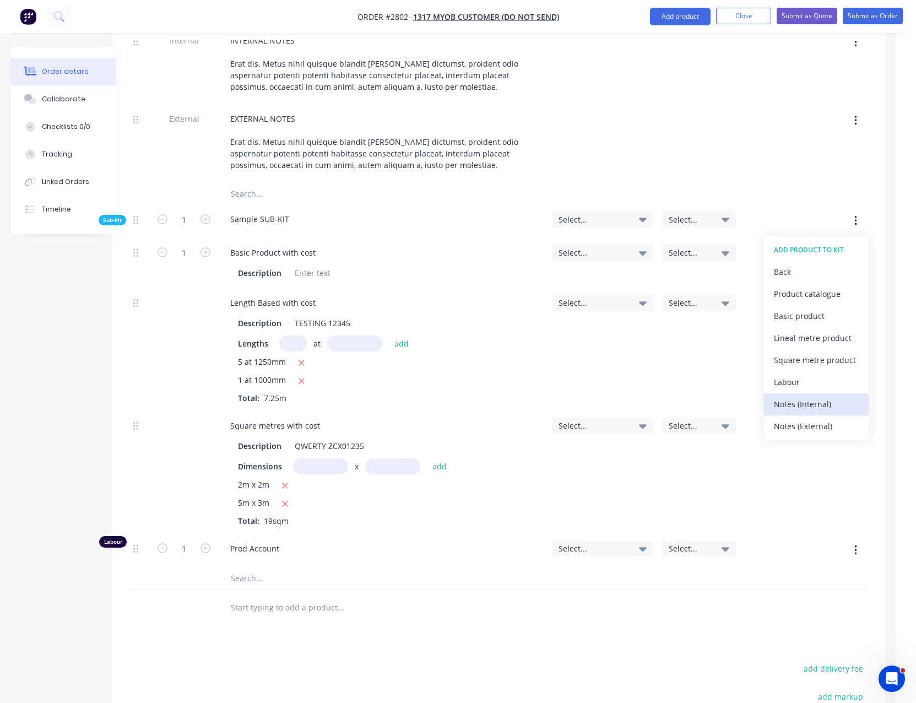
click at [803, 396] on div "Notes (Internal)" at bounding box center [816, 404] width 85 height 16
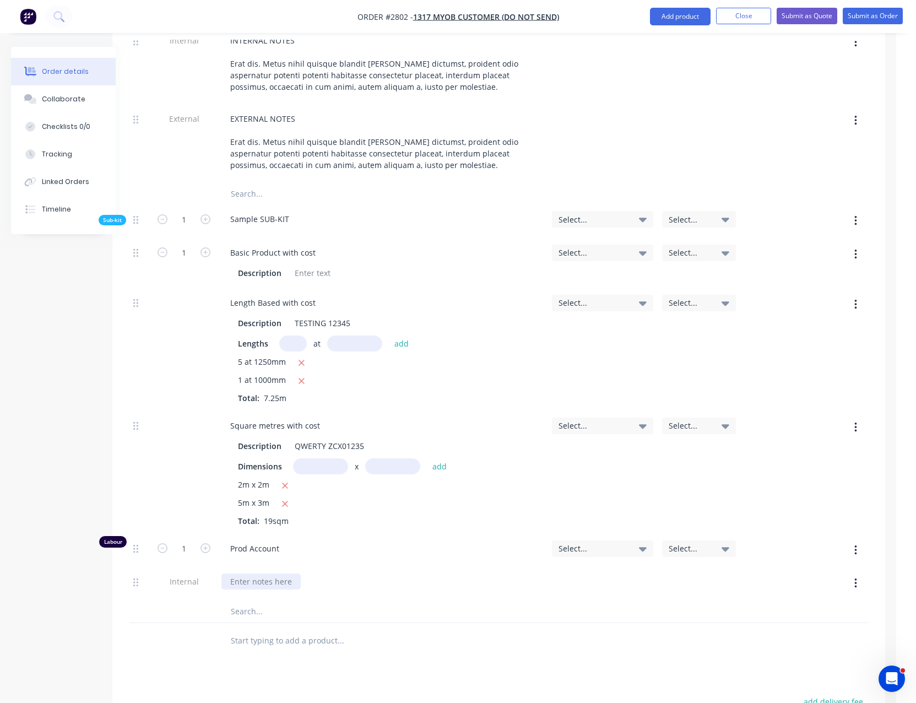
click at [265, 573] on div at bounding box center [260, 581] width 79 height 16
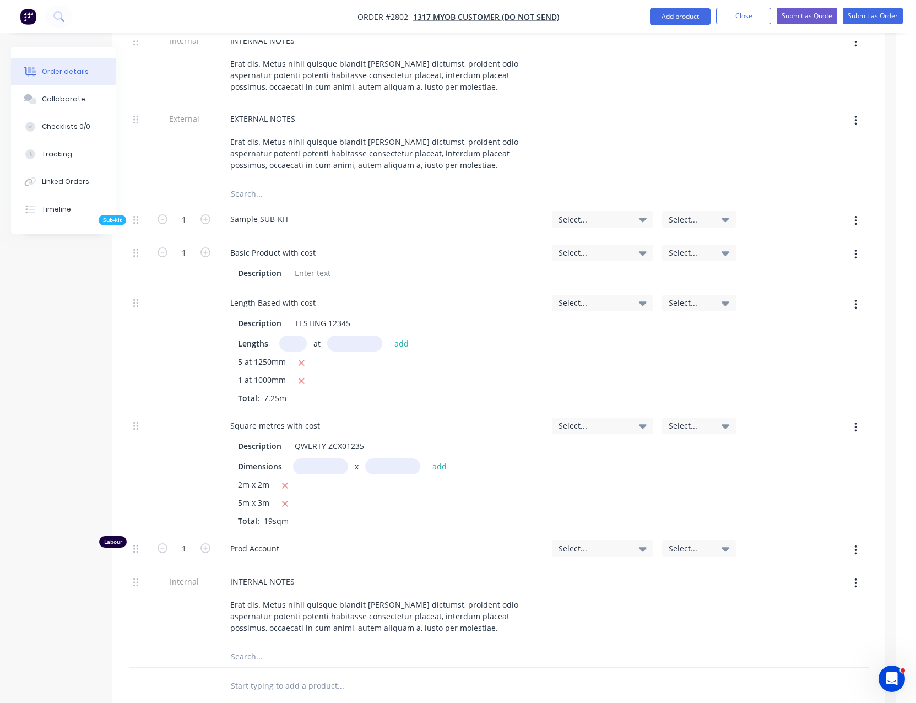
click at [859, 211] on button "button" at bounding box center [856, 221] width 26 height 20
click at [842, 242] on div "Add product to kit" at bounding box center [816, 250] width 85 height 16
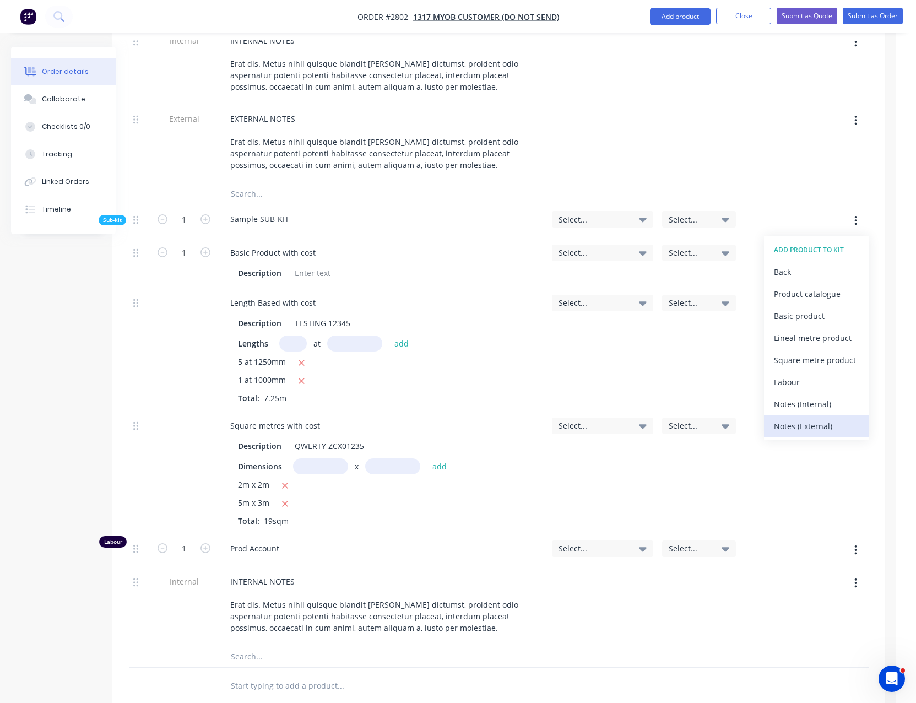
click at [822, 418] on div "Notes (External)" at bounding box center [816, 426] width 85 height 16
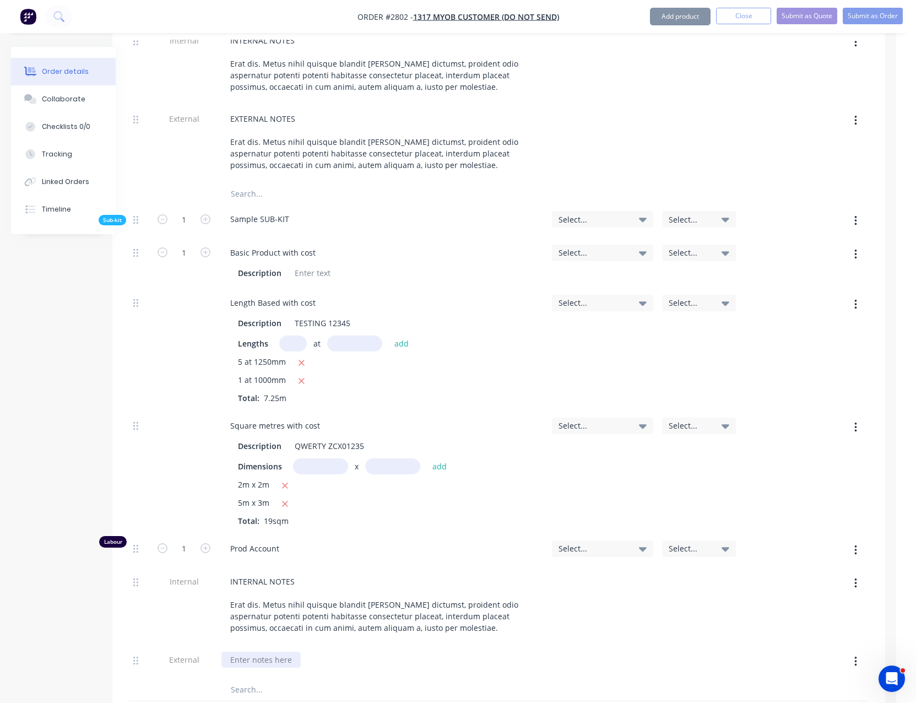
click at [253, 652] on div at bounding box center [260, 660] width 79 height 16
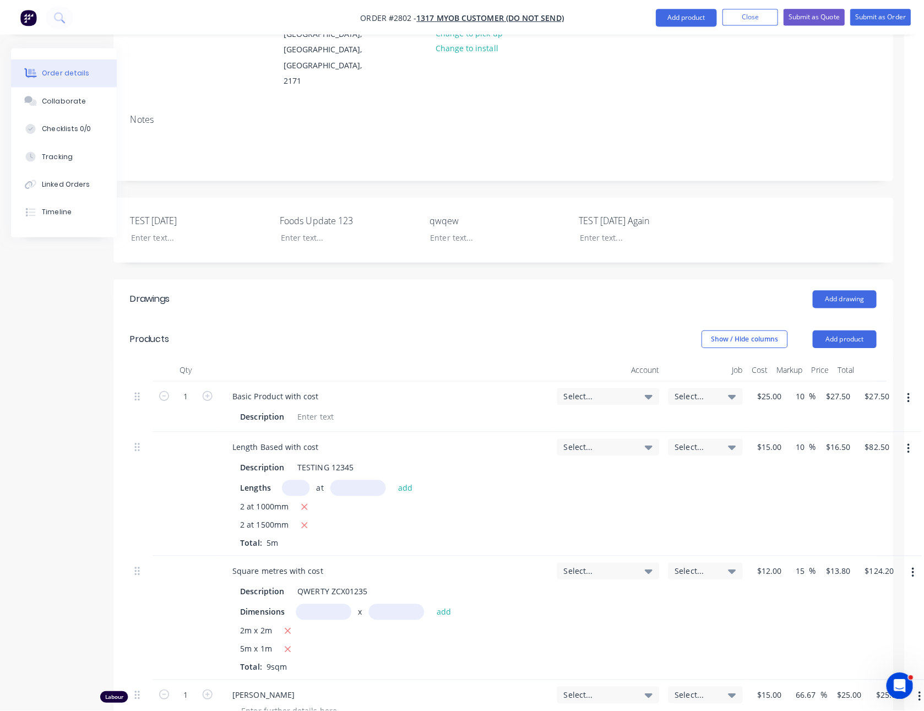
scroll to position [0, 20]
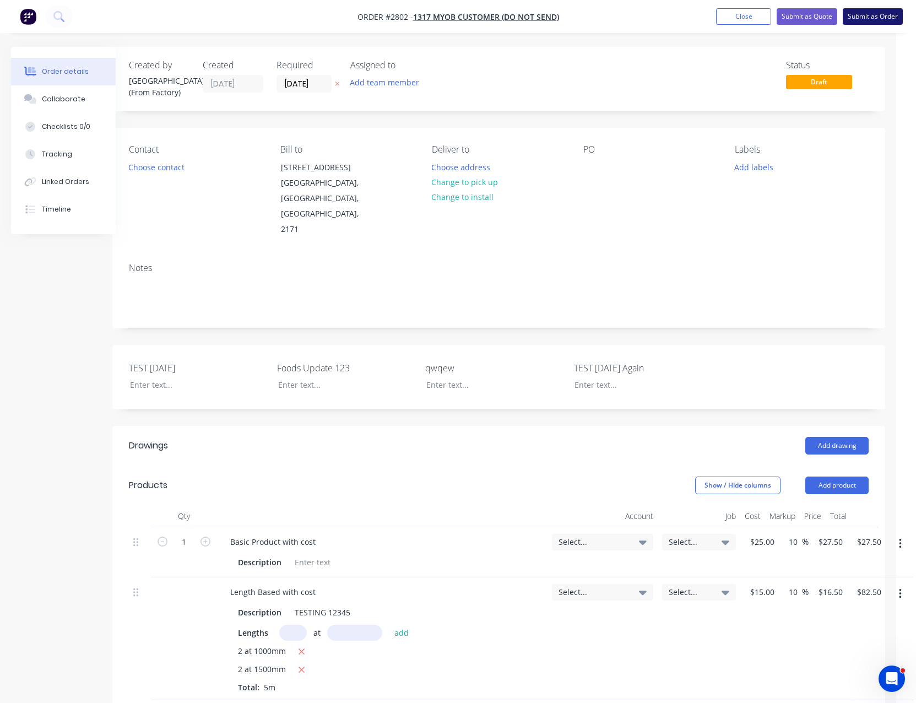
click at [865, 19] on button "Submit as Order" at bounding box center [873, 16] width 60 height 17
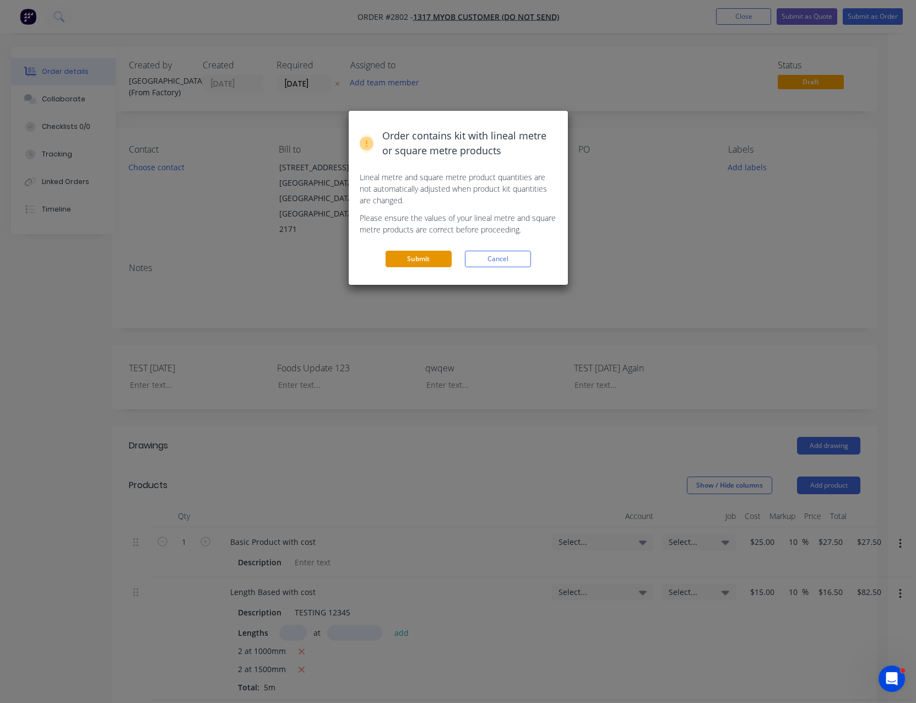
click at [418, 256] on button "Submit" at bounding box center [419, 259] width 66 height 17
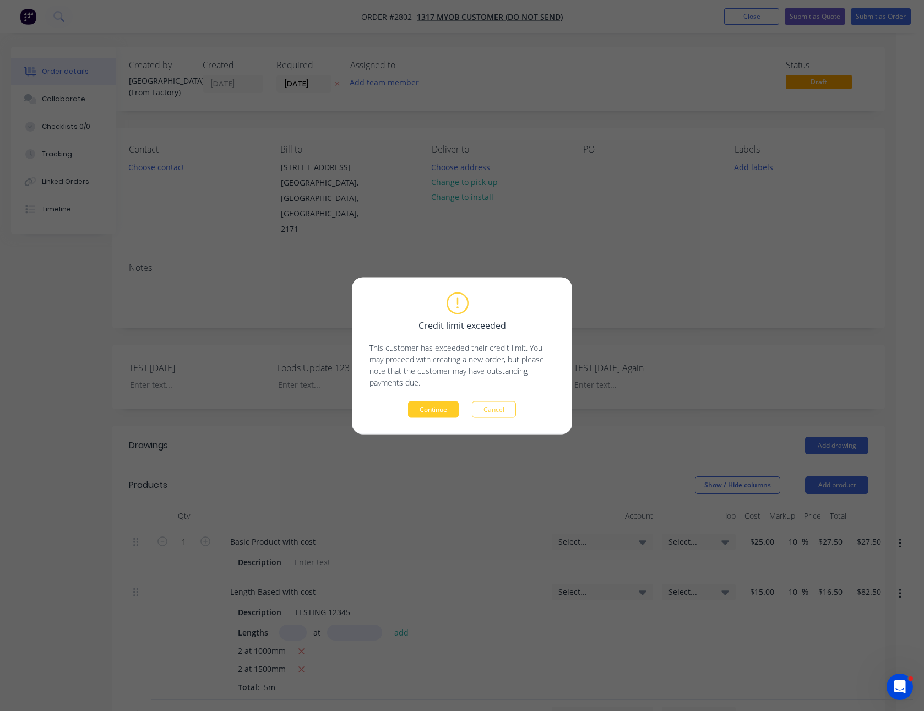
click at [433, 406] on button "Continue" at bounding box center [433, 409] width 51 height 17
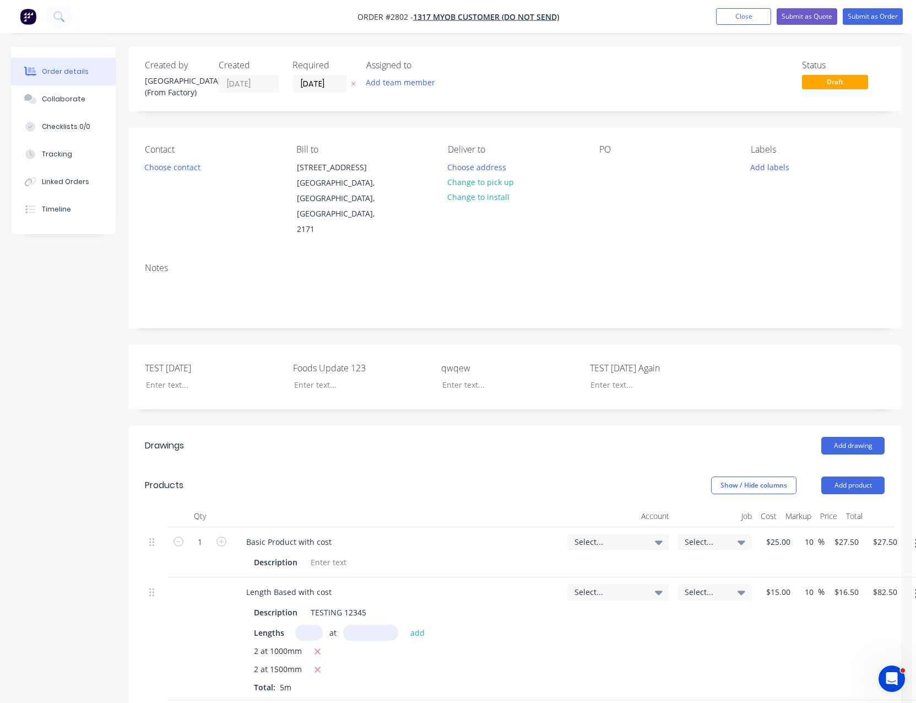
scroll to position [0, 0]
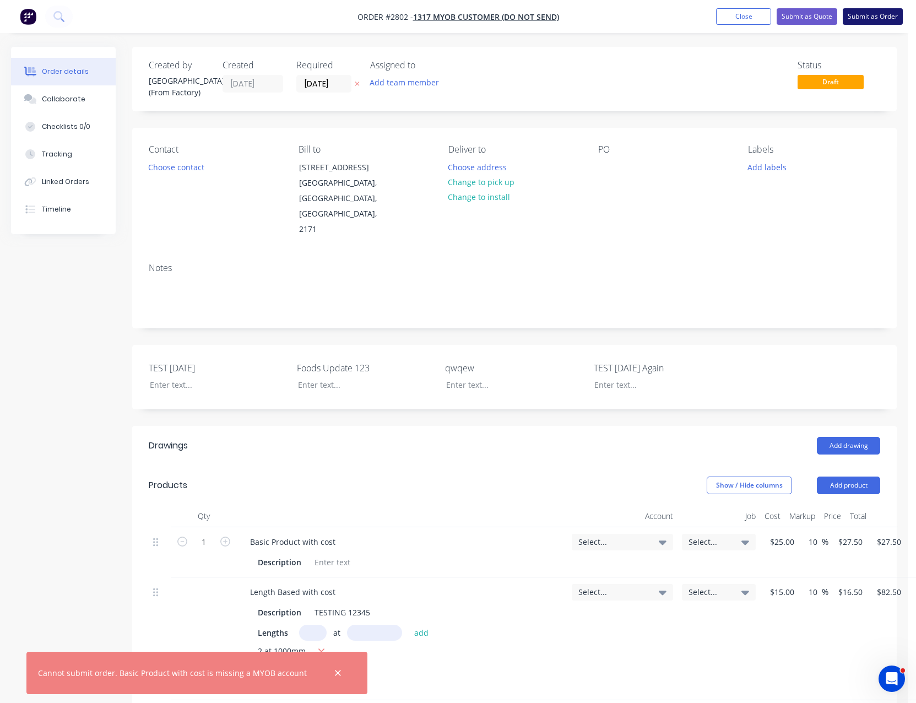
click at [860, 13] on button "Submit as Order" at bounding box center [873, 16] width 60 height 17
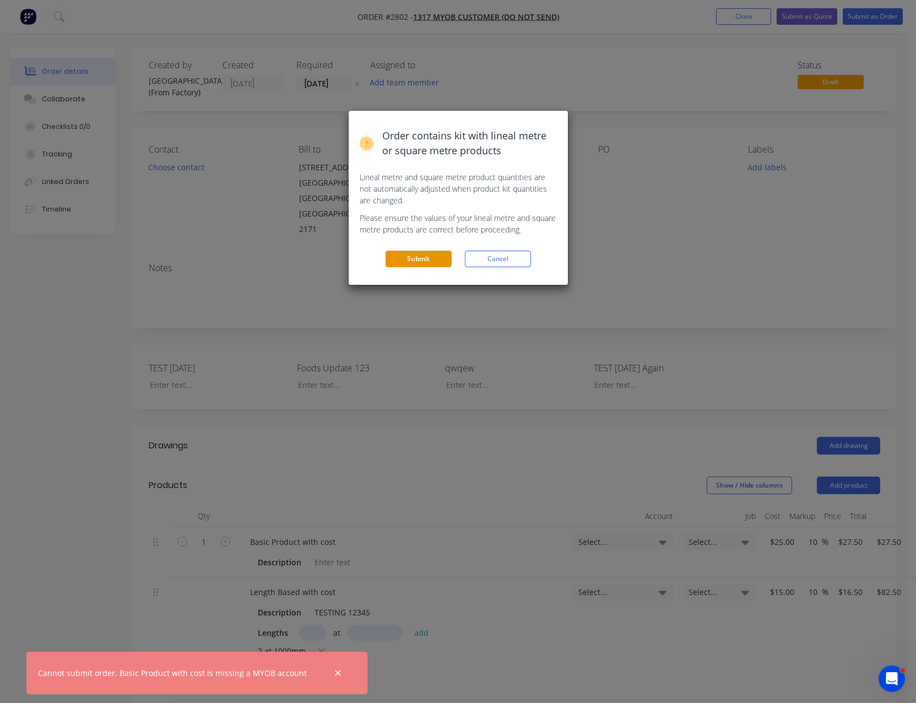
click at [424, 261] on button "Submit" at bounding box center [419, 259] width 66 height 17
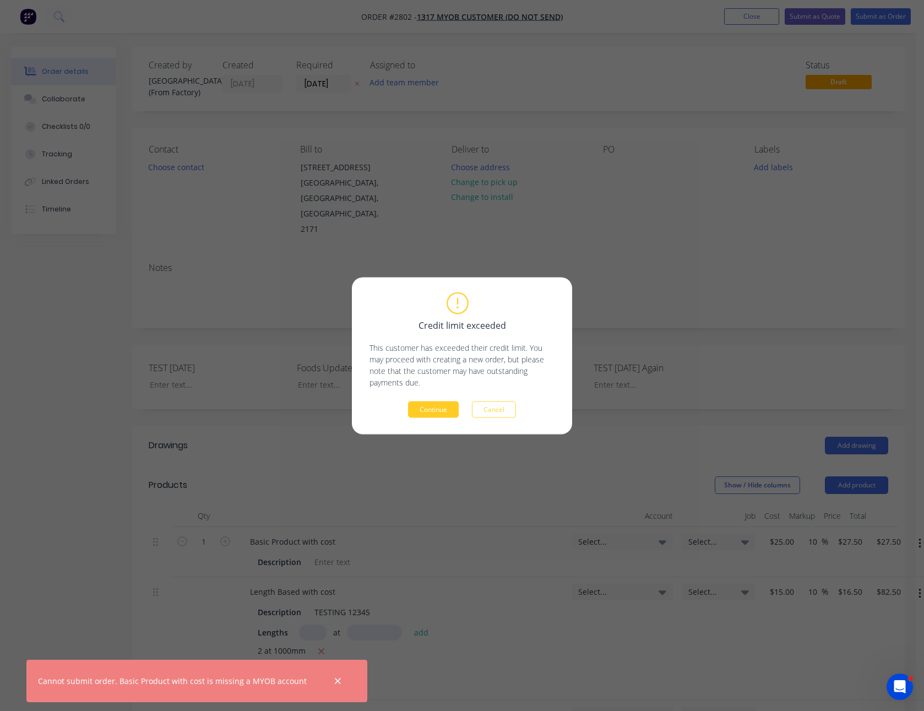
click at [442, 411] on button "Continue" at bounding box center [433, 409] width 51 height 17
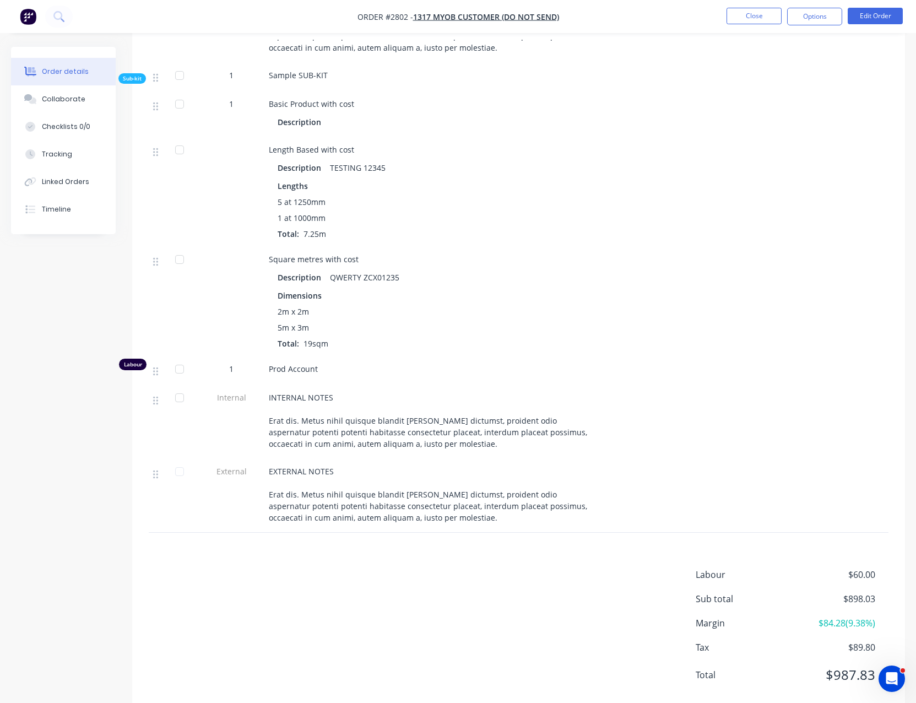
scroll to position [1367, 0]
